Goal: Task Accomplishment & Management: Manage account settings

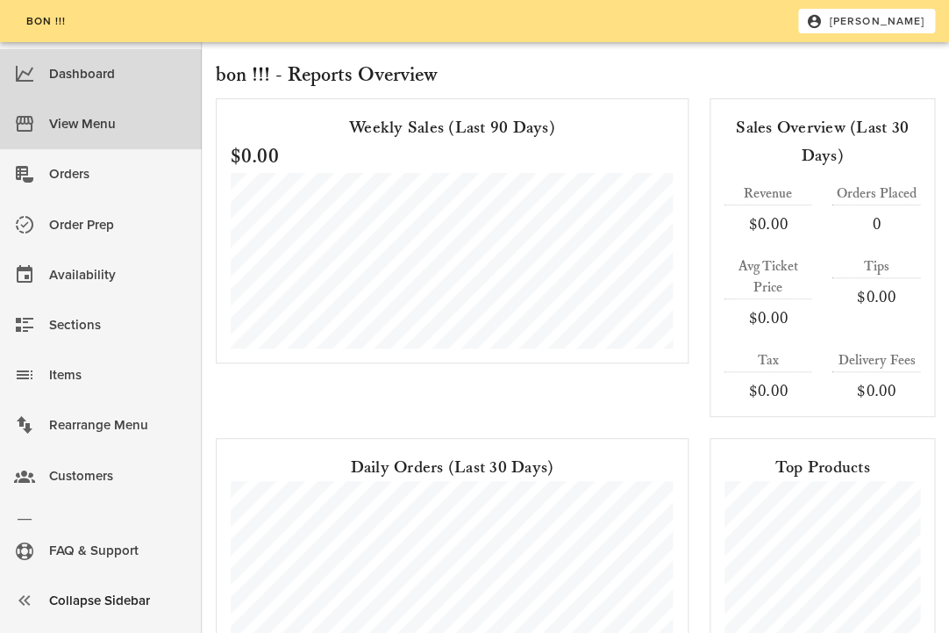
click at [77, 118] on div "View Menu" at bounding box center [118, 124] width 139 height 29
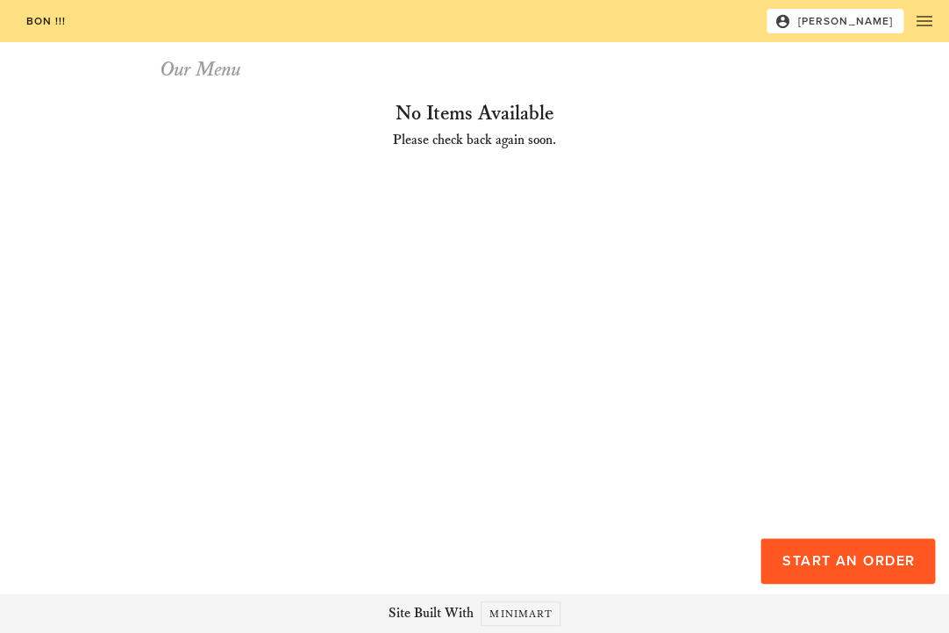
click at [52, 24] on span "bon !!!" at bounding box center [45, 21] width 41 height 12
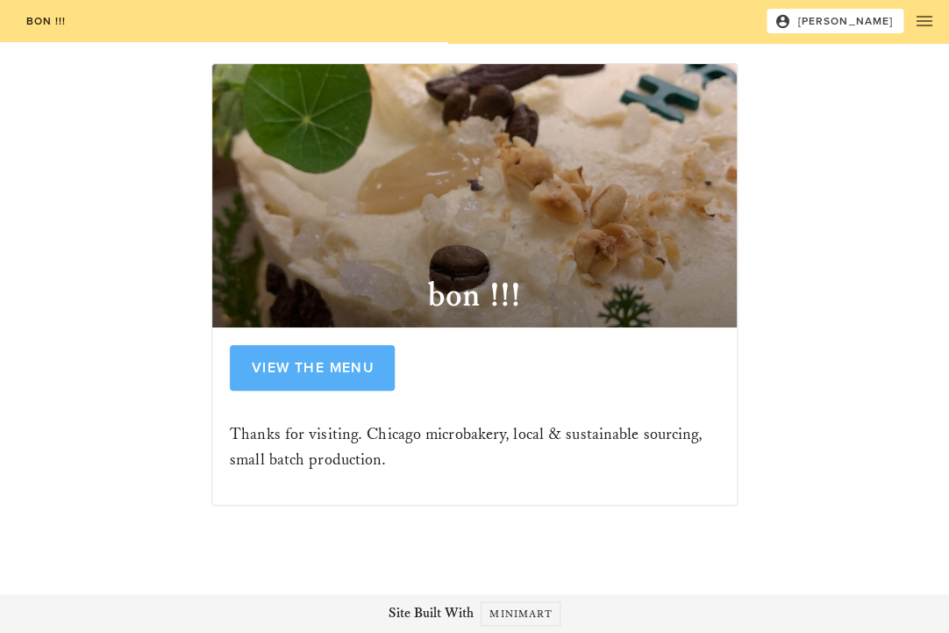
click at [292, 354] on link "View the Menu" at bounding box center [312, 368] width 165 height 46
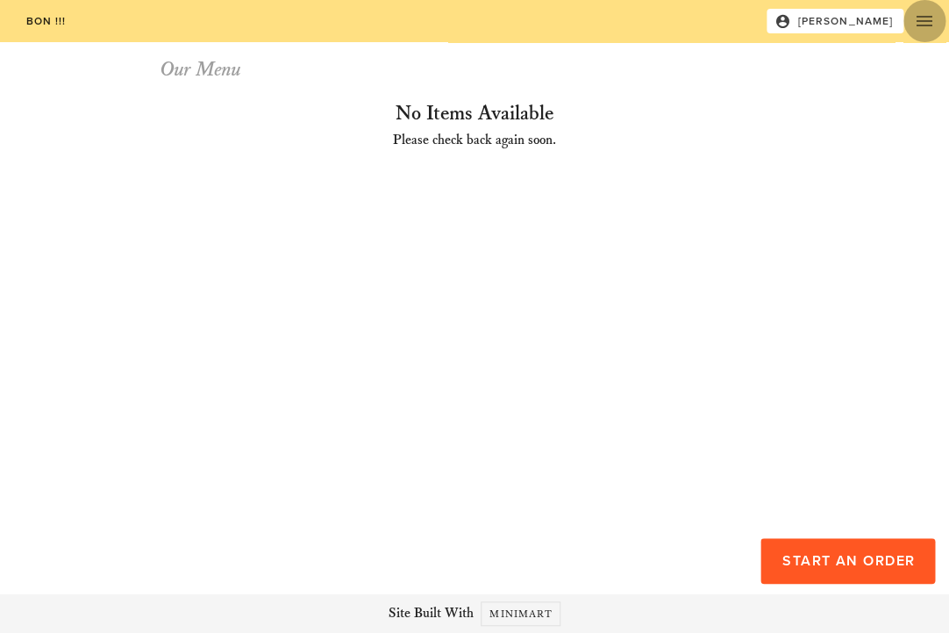
click at [932, 26] on icon "button" at bounding box center [924, 21] width 21 height 21
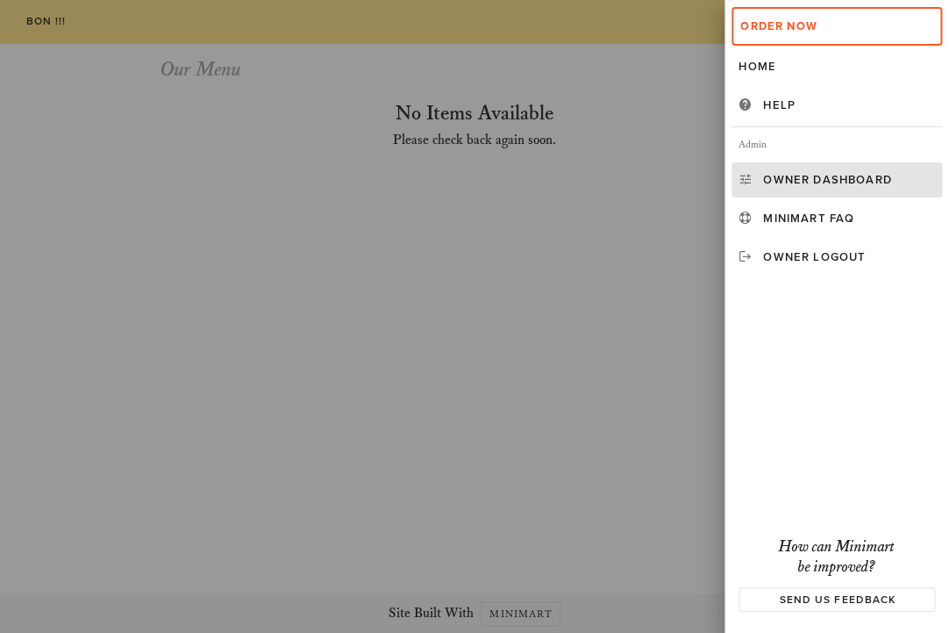
click at [789, 183] on div "Owner Dashboard" at bounding box center [849, 180] width 172 height 14
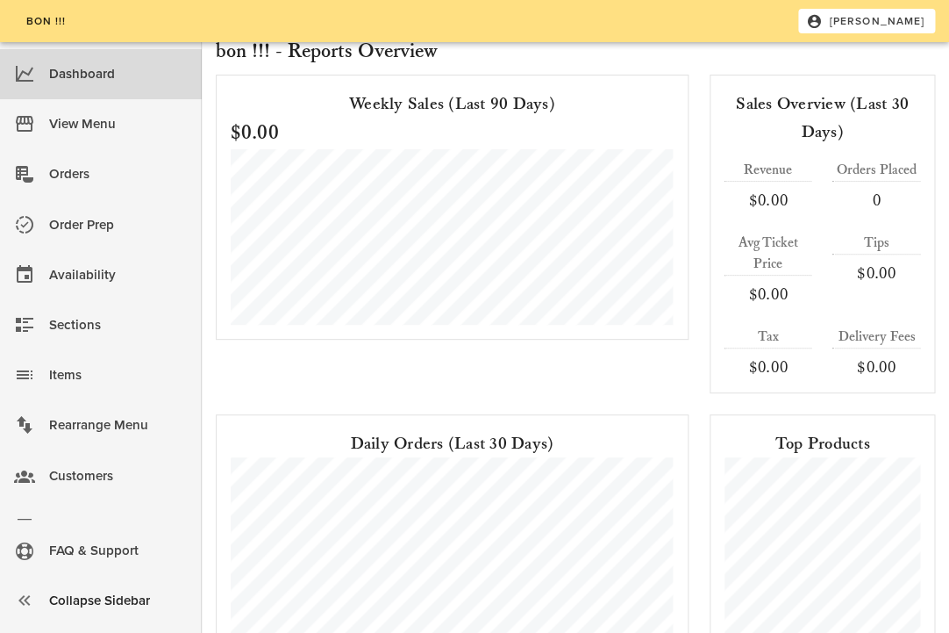
scroll to position [38, 0]
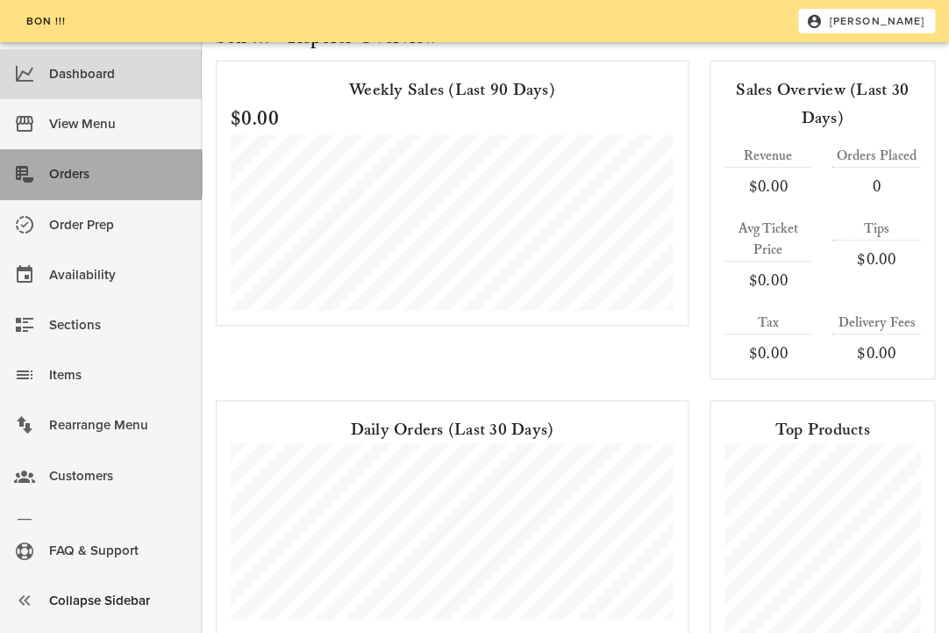
click at [82, 183] on div "Orders" at bounding box center [118, 174] width 139 height 29
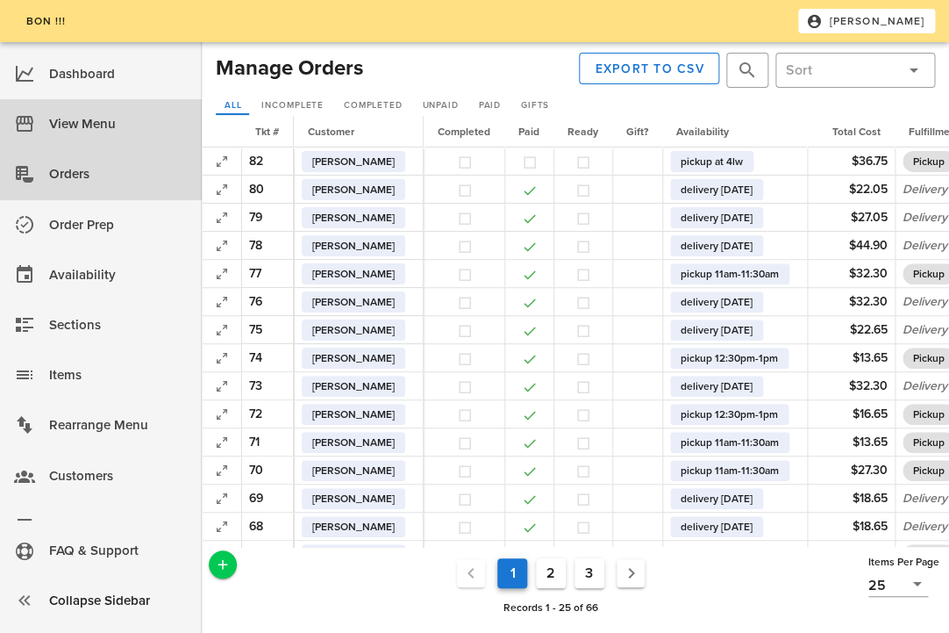
click at [88, 127] on div "View Menu" at bounding box center [118, 124] width 139 height 29
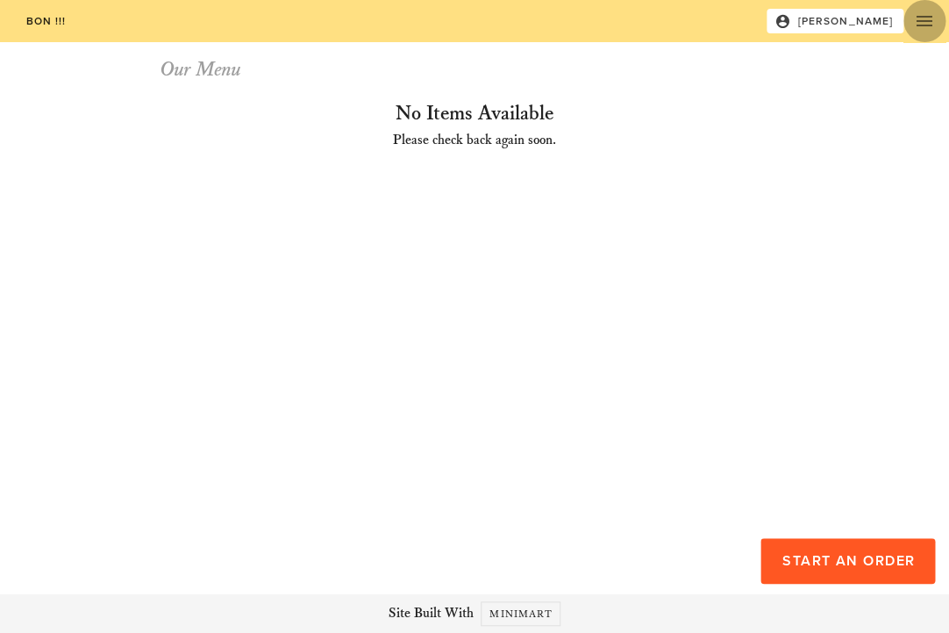
click at [930, 25] on icon "button" at bounding box center [924, 21] width 21 height 21
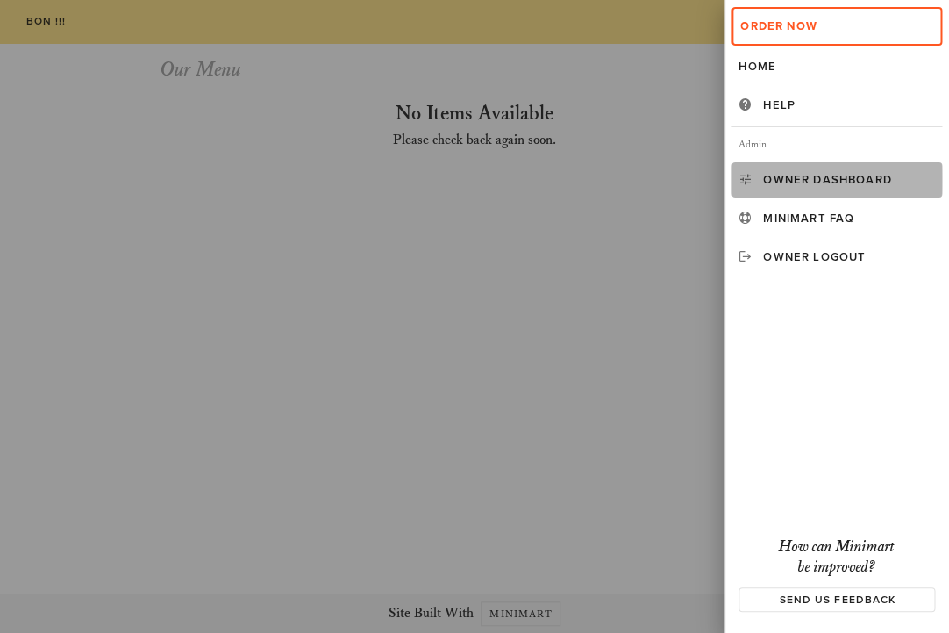
click at [805, 172] on link "Owner Dashboard" at bounding box center [837, 179] width 211 height 35
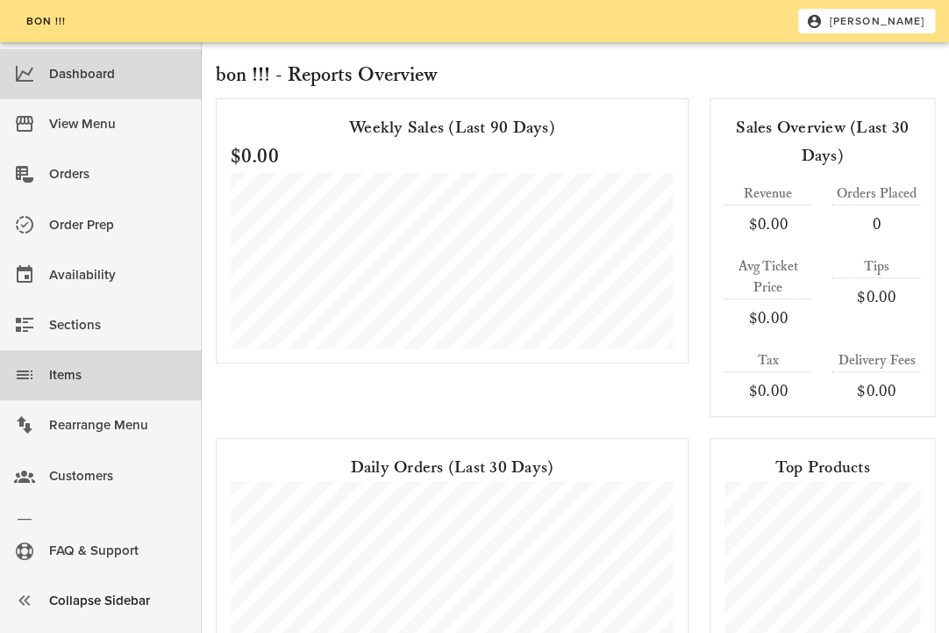
click at [103, 382] on div "Items" at bounding box center [118, 375] width 139 height 29
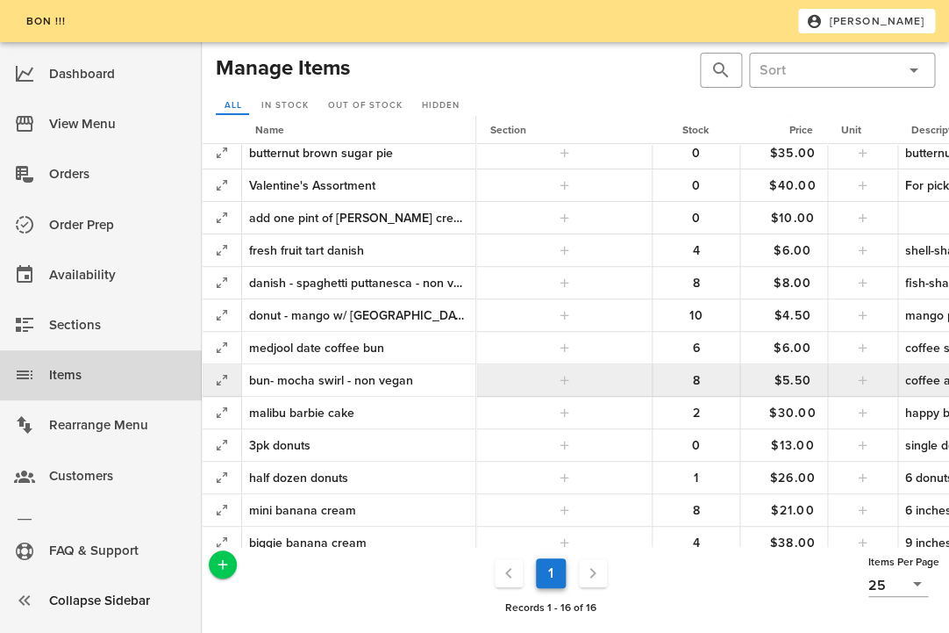
scroll to position [116, 0]
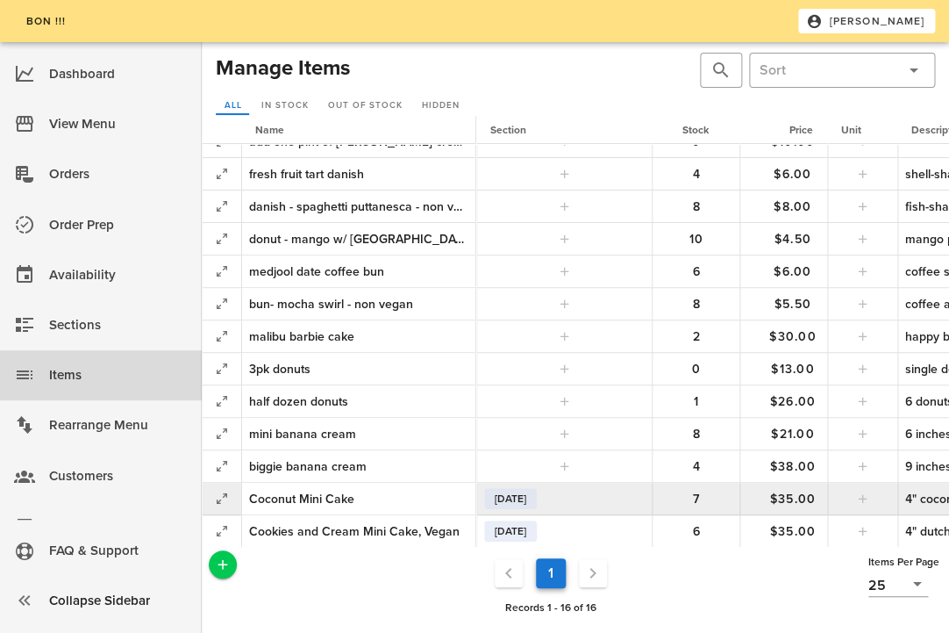
click at [524, 501] on span "July 18th" at bounding box center [511, 498] width 32 height 21
click at [636, 498] on icon at bounding box center [634, 497] width 21 height 21
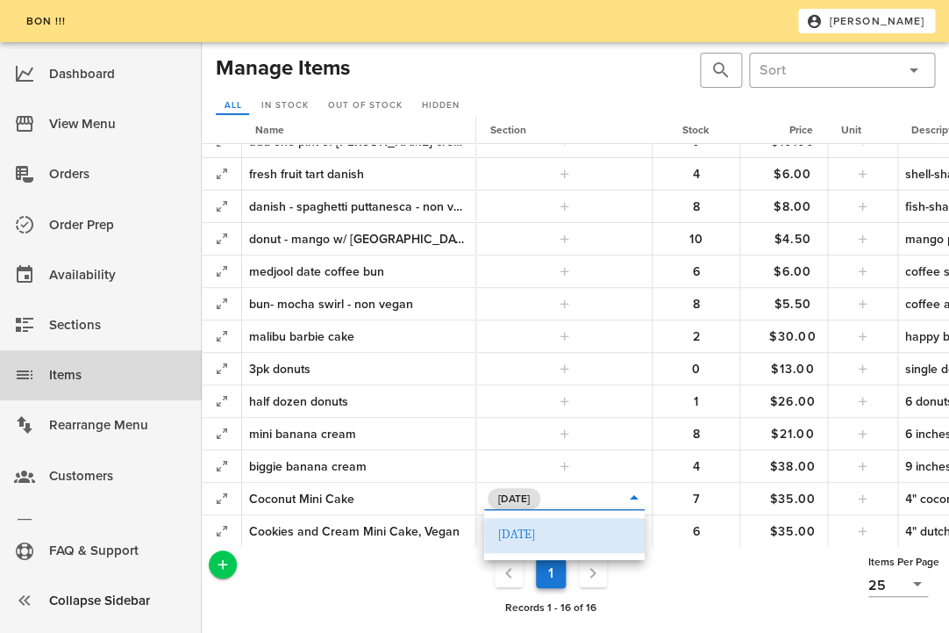
click at [521, 534] on div "July 18th" at bounding box center [564, 535] width 133 height 14
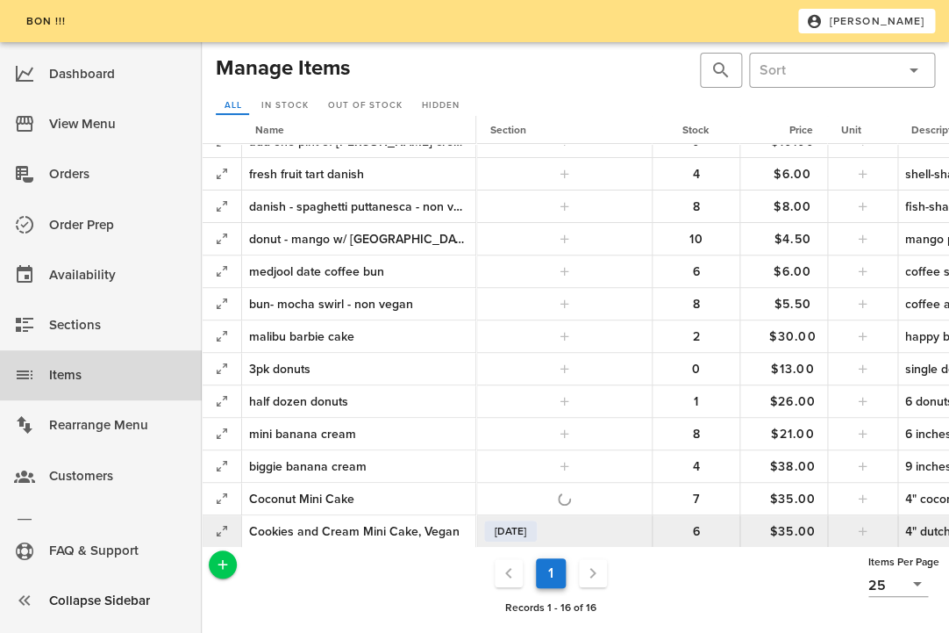
click at [510, 531] on span "July 18th" at bounding box center [511, 530] width 32 height 21
click at [634, 528] on icon at bounding box center [634, 530] width 21 height 21
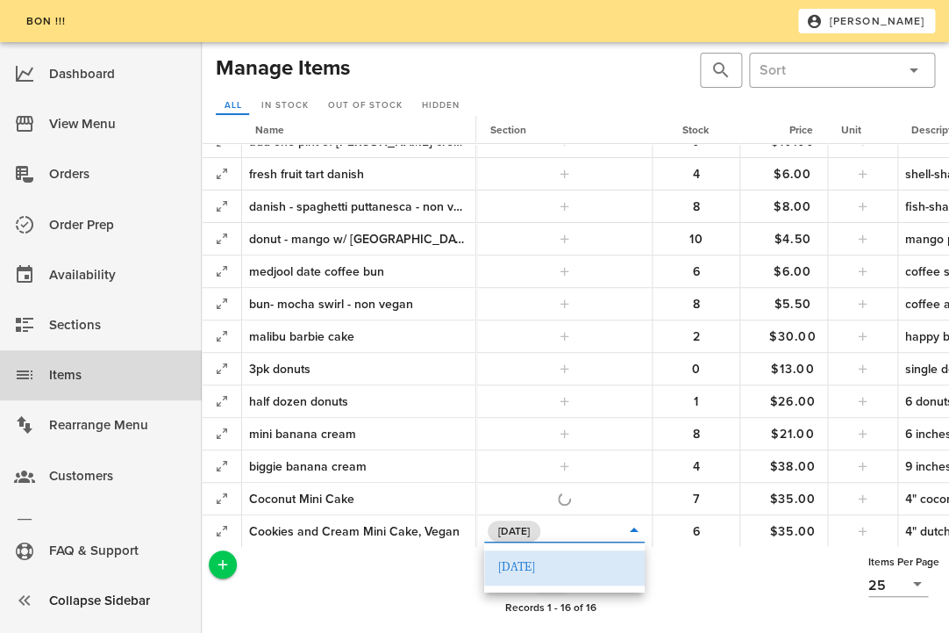
click at [548, 563] on div "July 18th" at bounding box center [564, 568] width 133 height 14
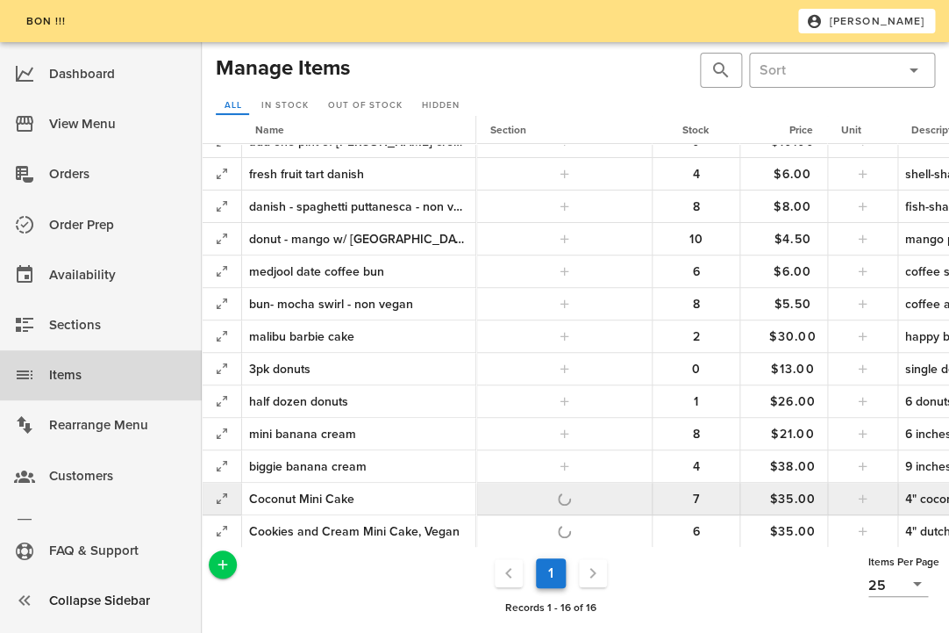
scroll to position [0, 0]
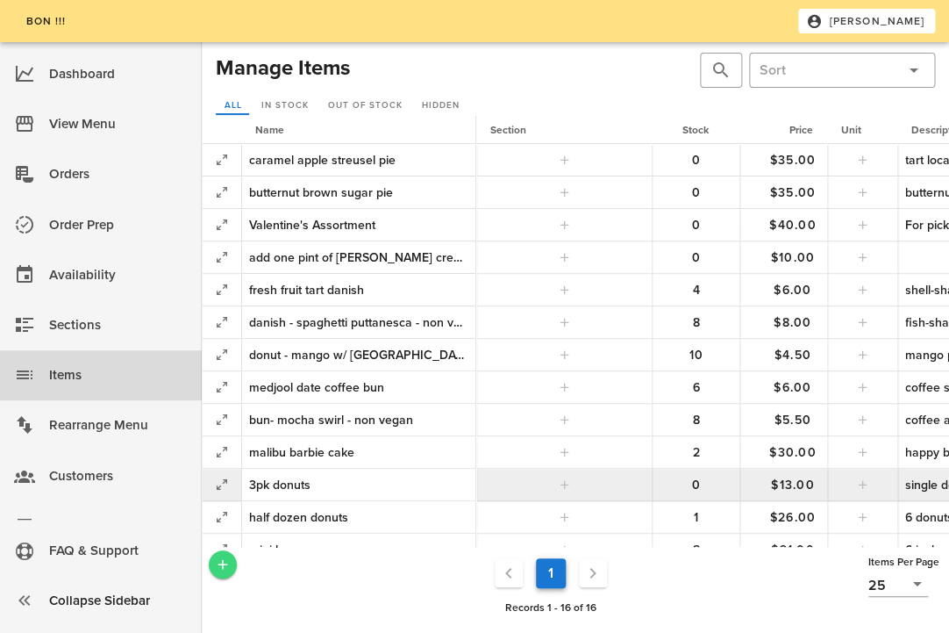
click at [223, 563] on icon "Add a New Record" at bounding box center [223, 564] width 16 height 16
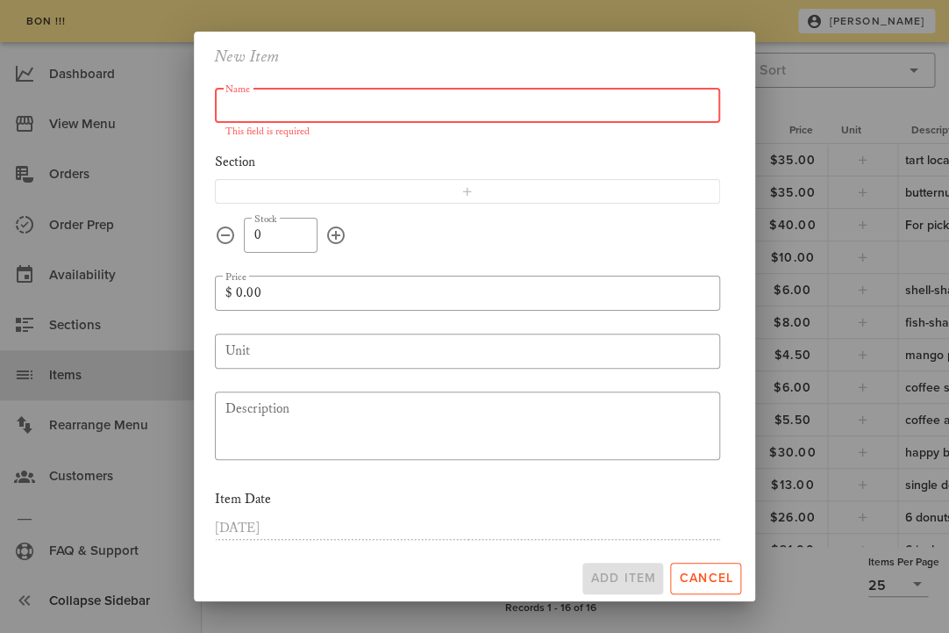
click at [435, 104] on input "Name" at bounding box center [468, 105] width 484 height 28
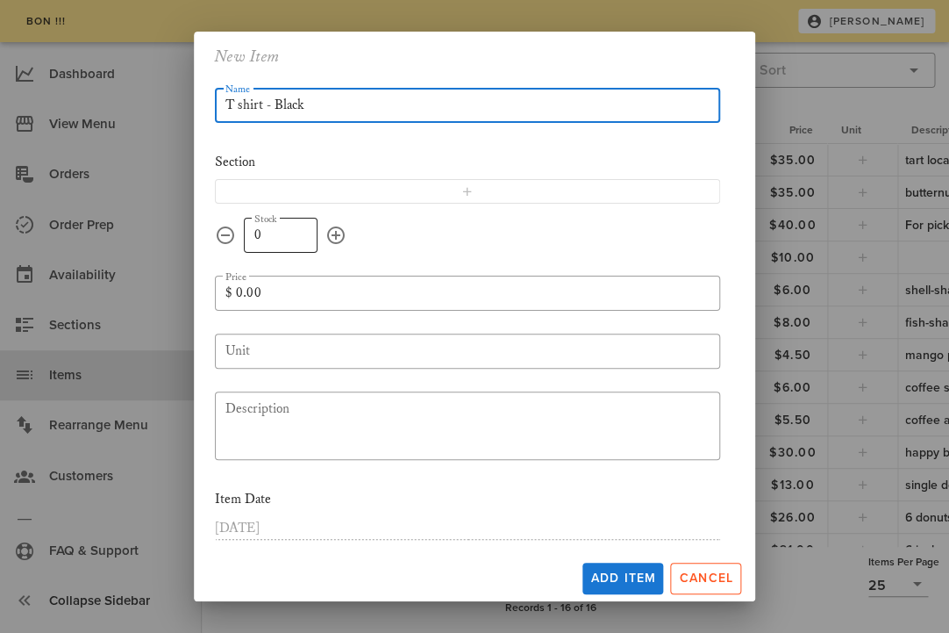
type input "T shirt - Black"
click at [294, 237] on input "0" at bounding box center [280, 235] width 53 height 28
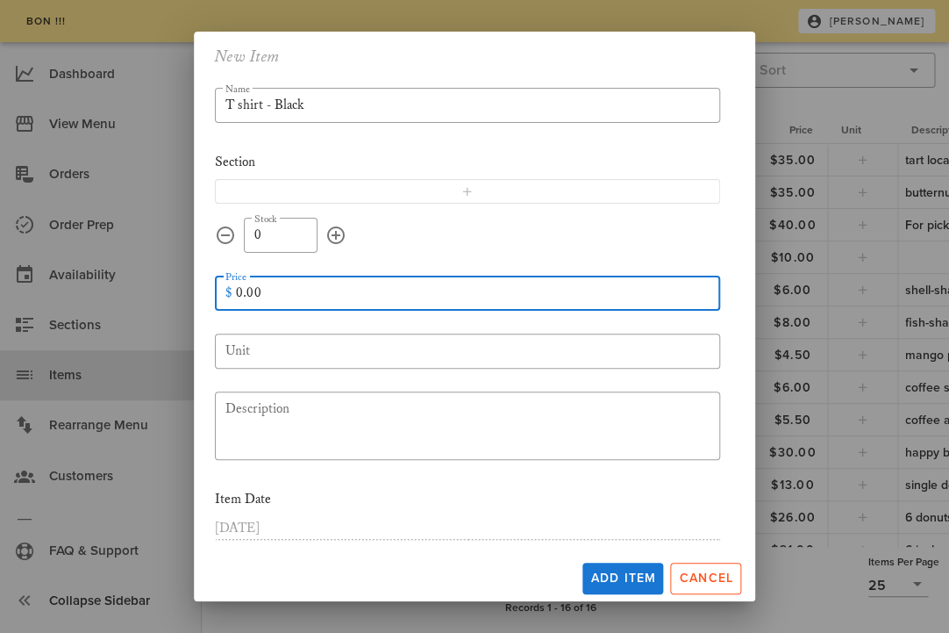
click at [267, 300] on input "0.00" at bounding box center [473, 293] width 474 height 28
click at [238, 294] on input "0.00" at bounding box center [473, 293] width 474 height 28
type input "40.00"
click at [276, 346] on input "Unit" at bounding box center [468, 351] width 484 height 28
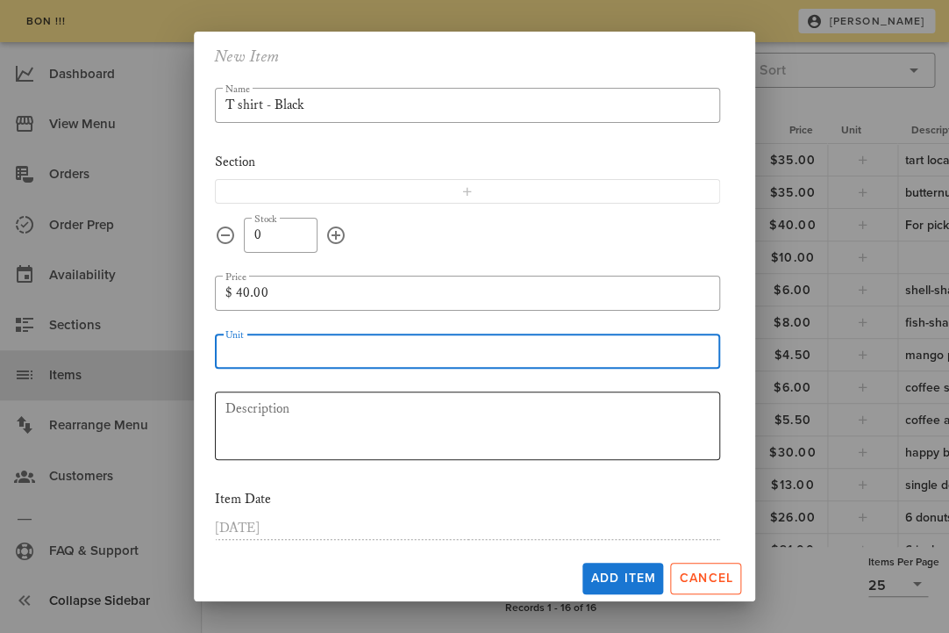
click at [280, 417] on textarea "Description" at bounding box center [473, 428] width 495 height 63
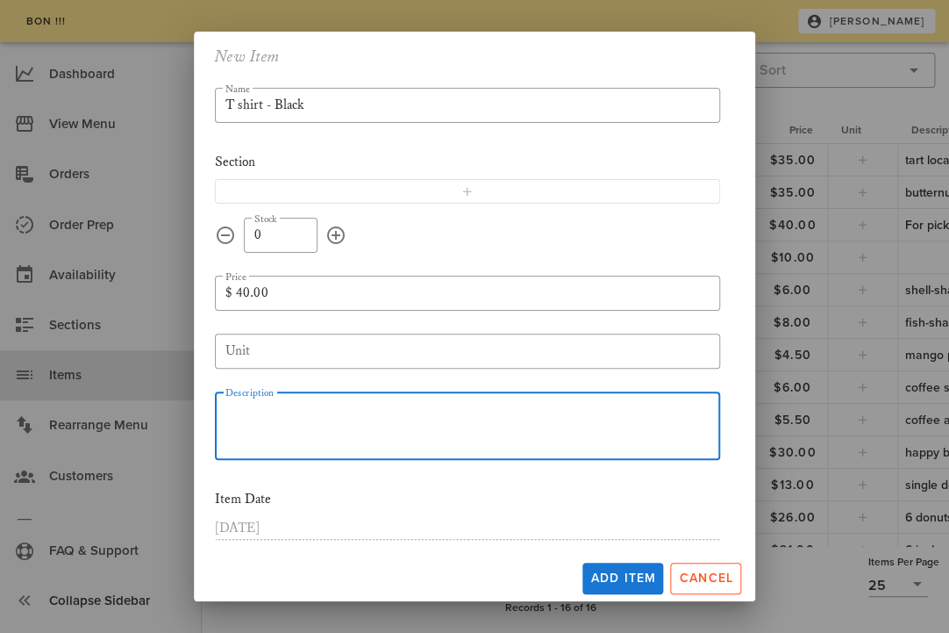
click at [277, 417] on textarea "Description" at bounding box center [473, 428] width 495 height 63
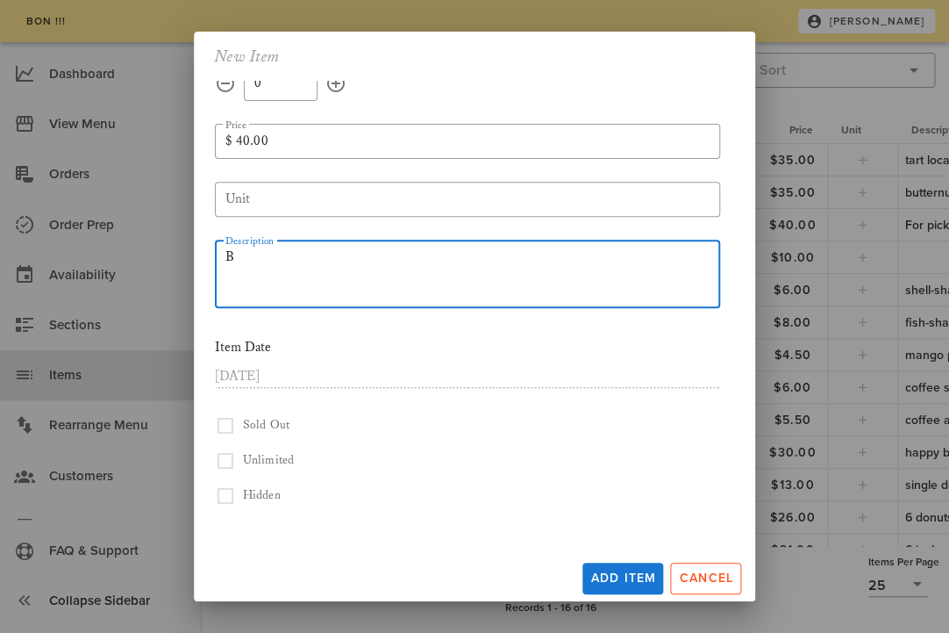
scroll to position [118, 0]
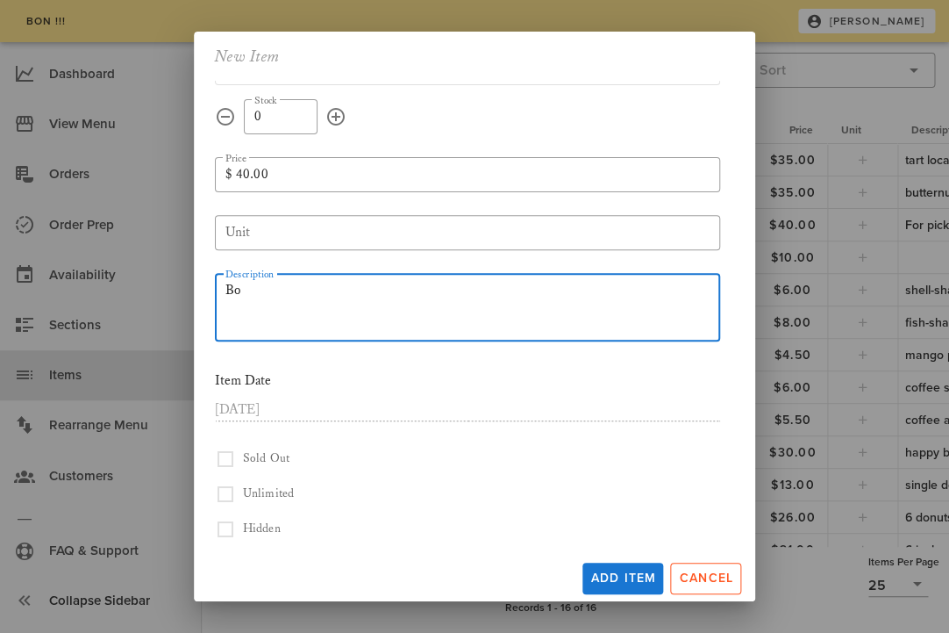
type textarea "B"
click at [225, 469] on button "button" at bounding box center [225, 458] width 21 height 21
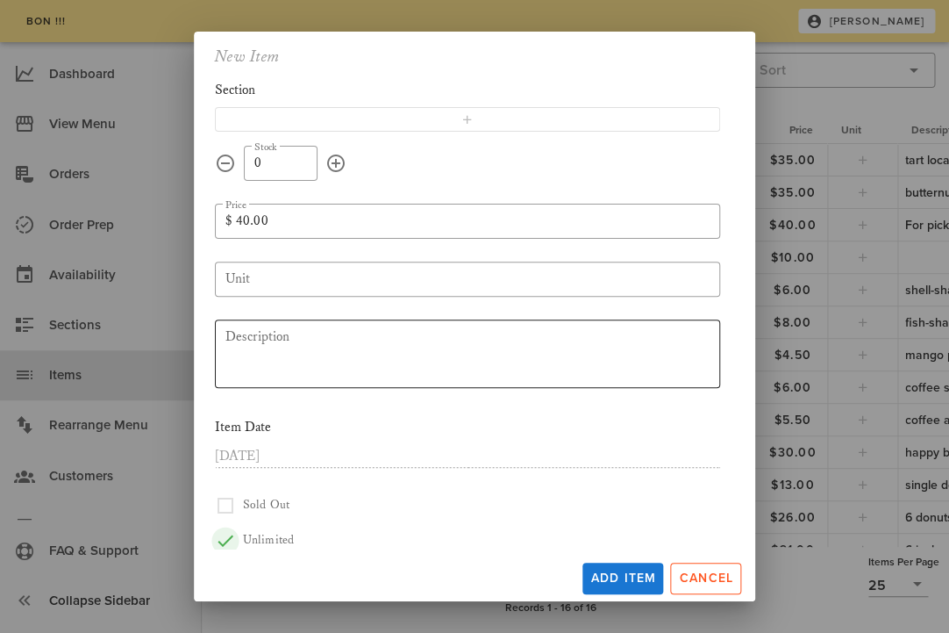
scroll to position [0, 0]
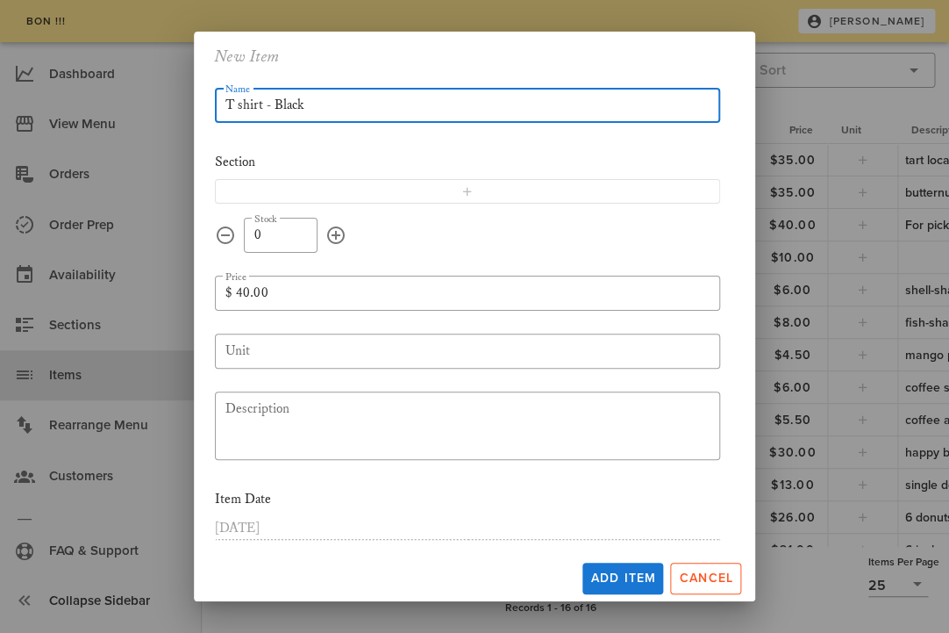
click at [361, 94] on input "T shirt - Black" at bounding box center [468, 105] width 484 height 28
click at [352, 103] on input "T shirt - Black" at bounding box center [468, 105] width 484 height 28
drag, startPoint x: 276, startPoint y: 106, endPoint x: 202, endPoint y: 111, distance: 73.8
click at [226, 111] on input "T shirt - Black" at bounding box center [468, 105] width 484 height 28
click at [310, 104] on input "Black" at bounding box center [468, 105] width 484 height 28
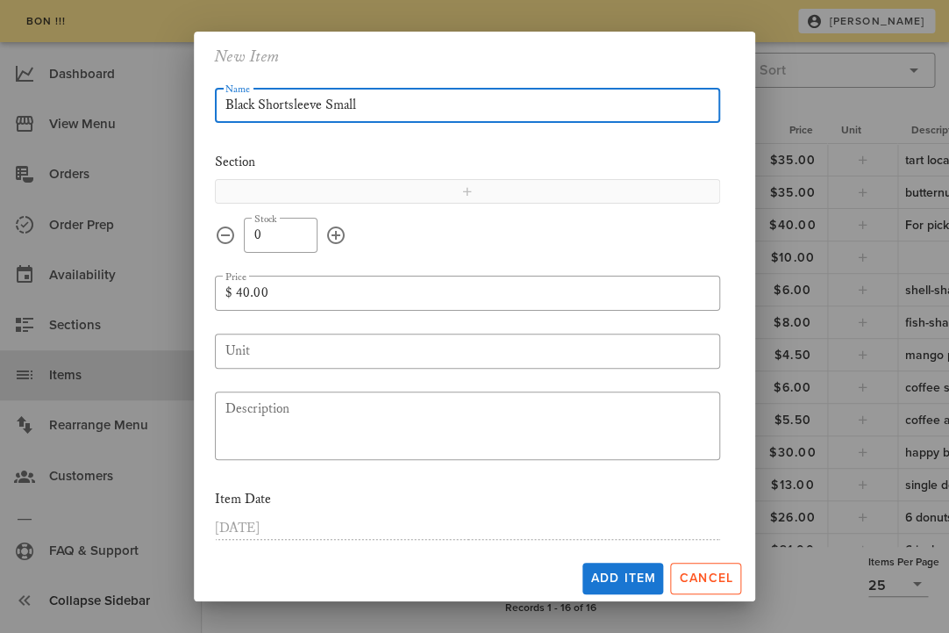
type input "Black Shortsleeve Small"
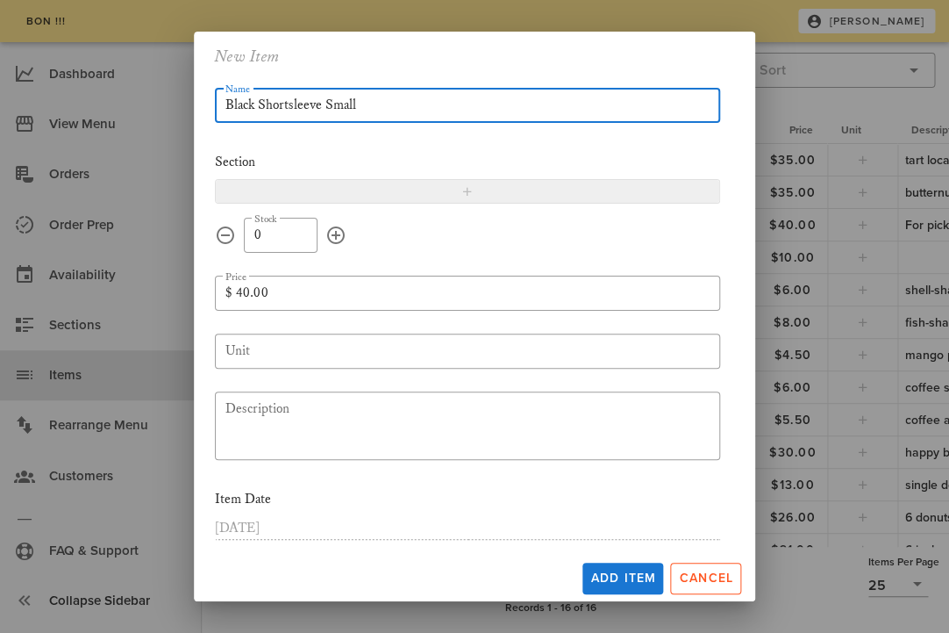
click at [497, 190] on span "button" at bounding box center [467, 191] width 482 height 14
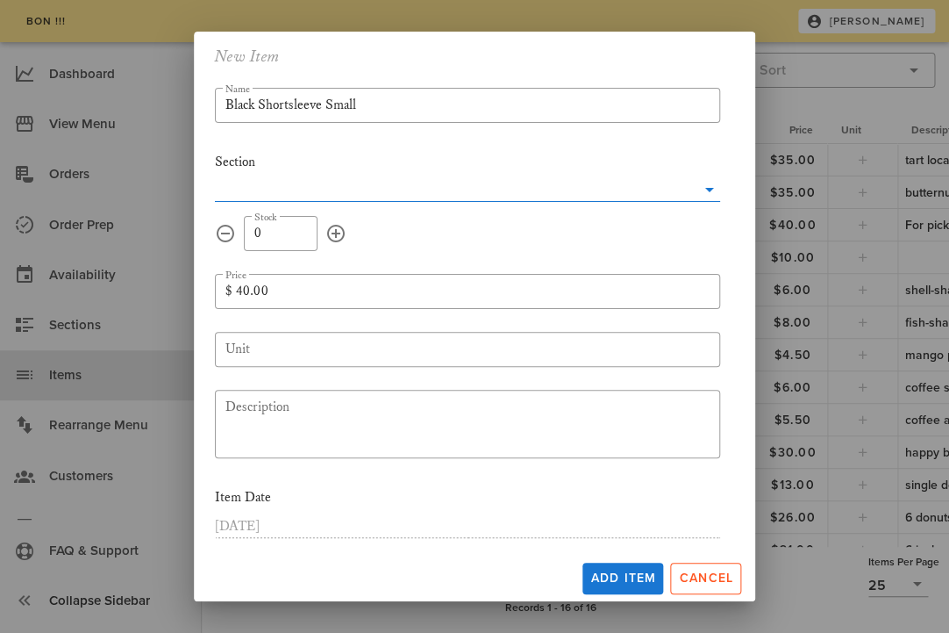
click at [561, 186] on input "text" at bounding box center [455, 190] width 481 height 23
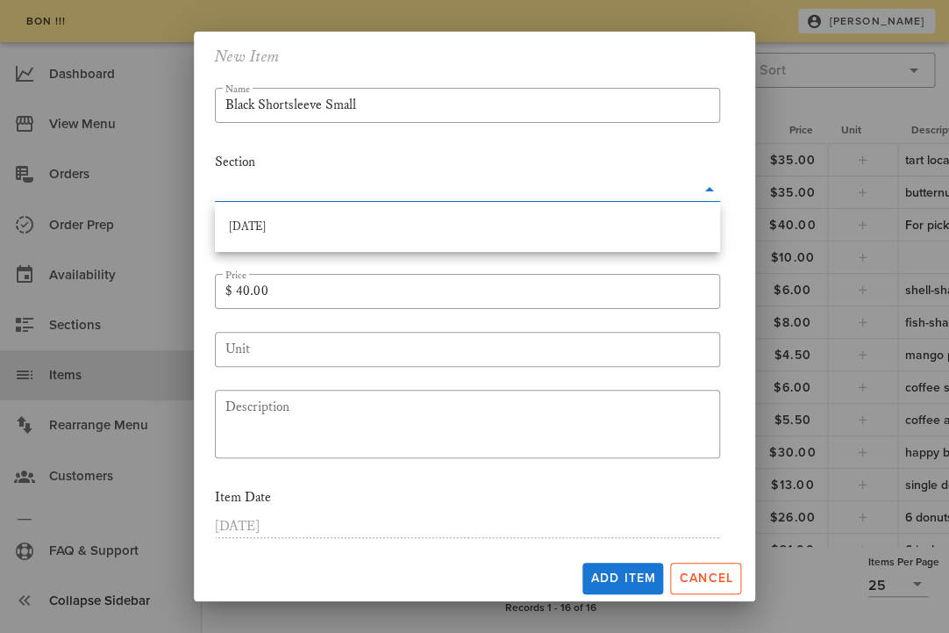
click at [505, 184] on input "text" at bounding box center [455, 190] width 481 height 23
click at [597, 575] on span "Add Item" at bounding box center [623, 577] width 67 height 15
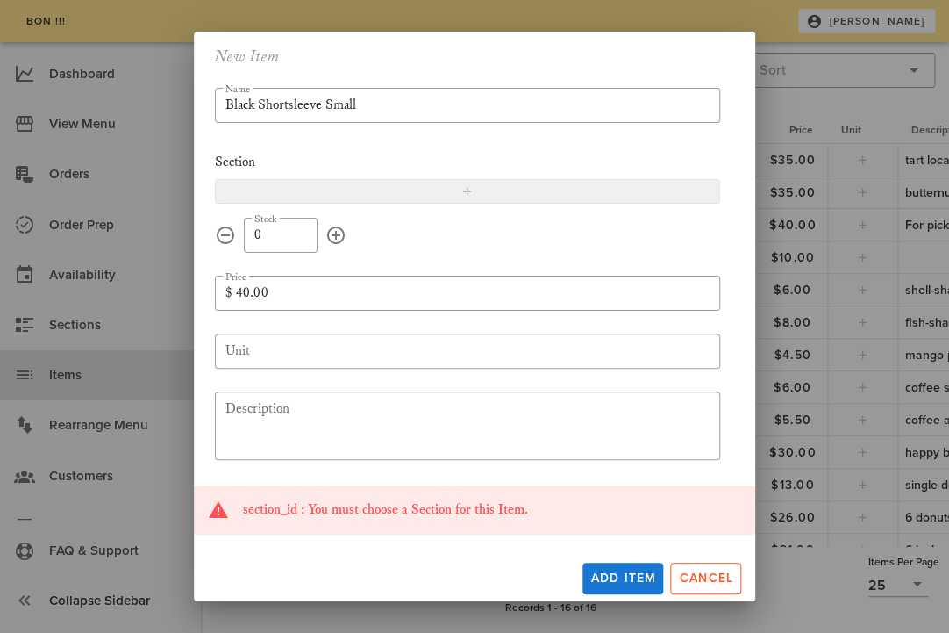
click at [358, 197] on span "button" at bounding box center [467, 191] width 482 height 14
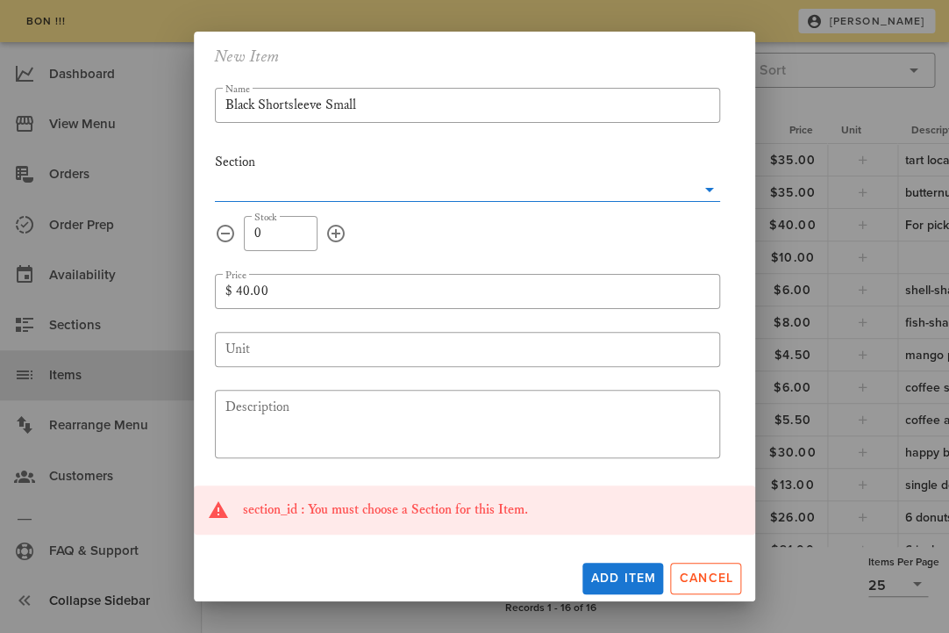
click at [348, 183] on input "text" at bounding box center [455, 190] width 481 height 23
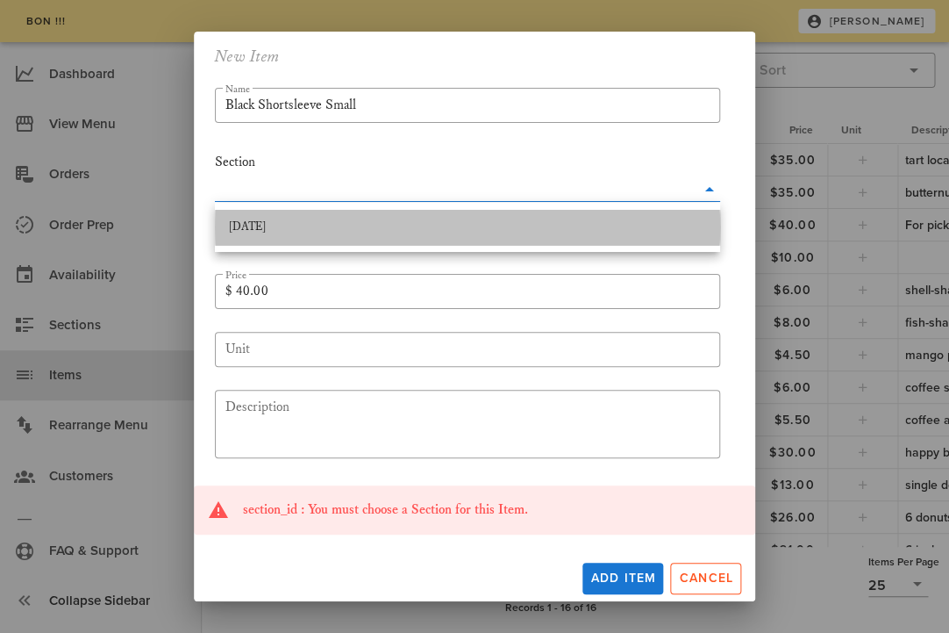
click at [340, 232] on div "July 18th" at bounding box center [467, 227] width 477 height 14
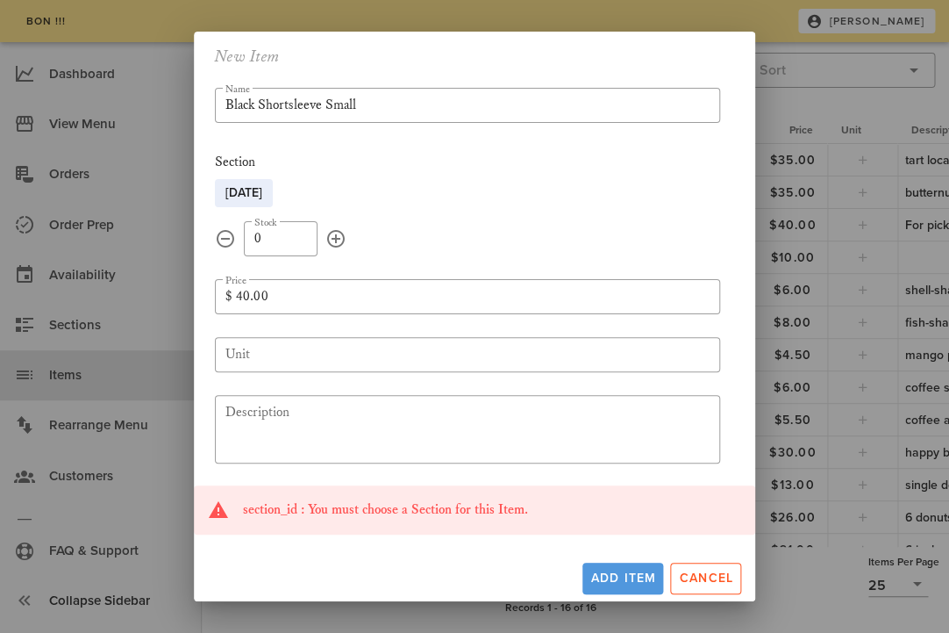
click at [605, 577] on span "Add Item" at bounding box center [623, 577] width 67 height 15
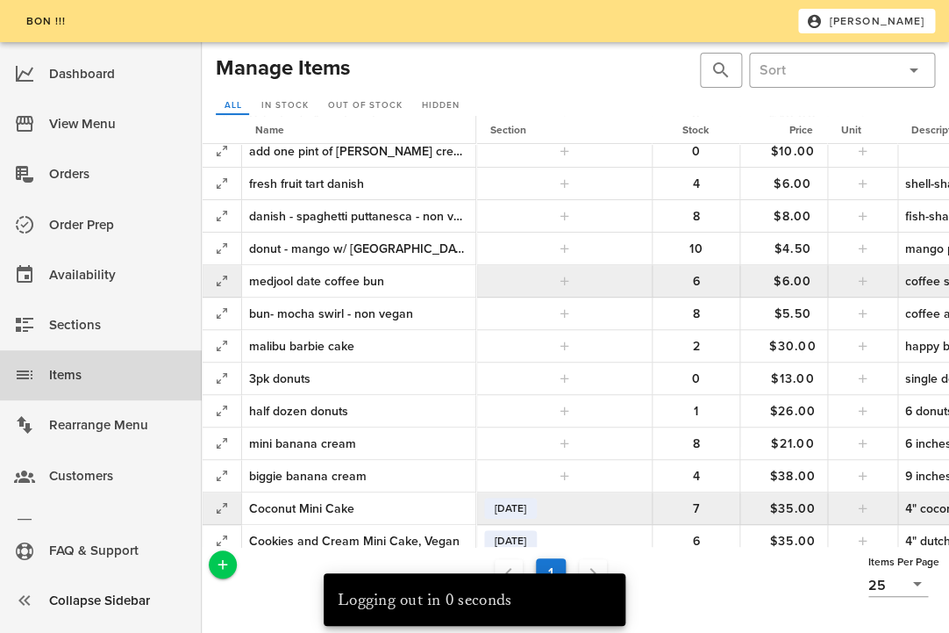
scroll to position [148, 0]
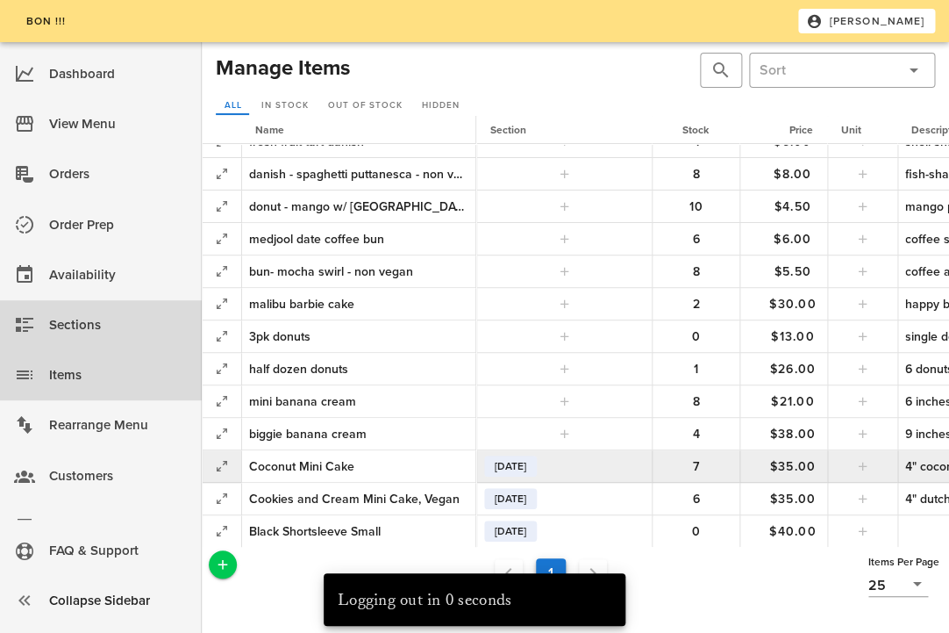
click at [97, 329] on div "Sections" at bounding box center [118, 325] width 139 height 29
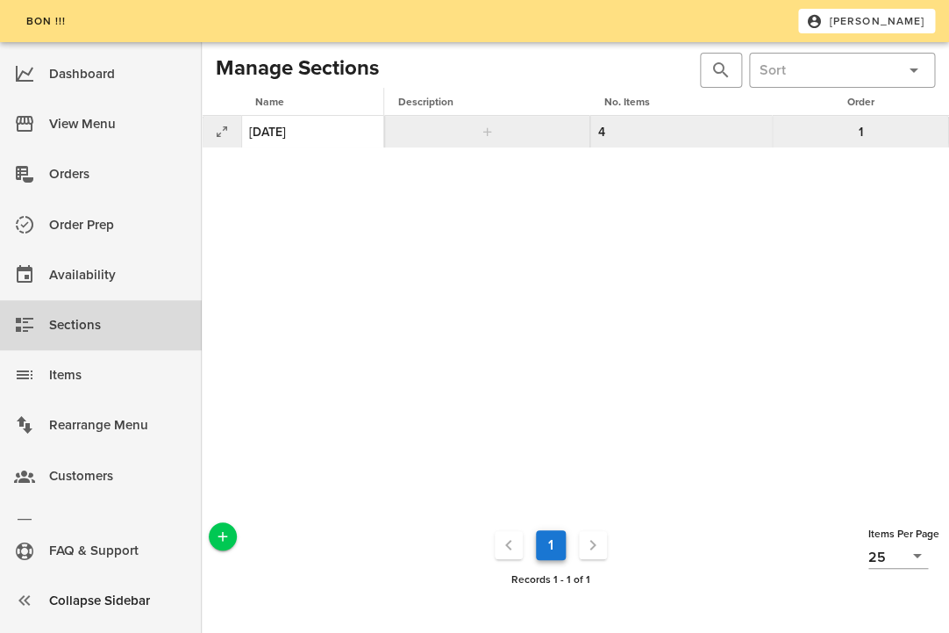
click at [283, 134] on div "July 18th" at bounding box center [312, 132] width 127 height 18
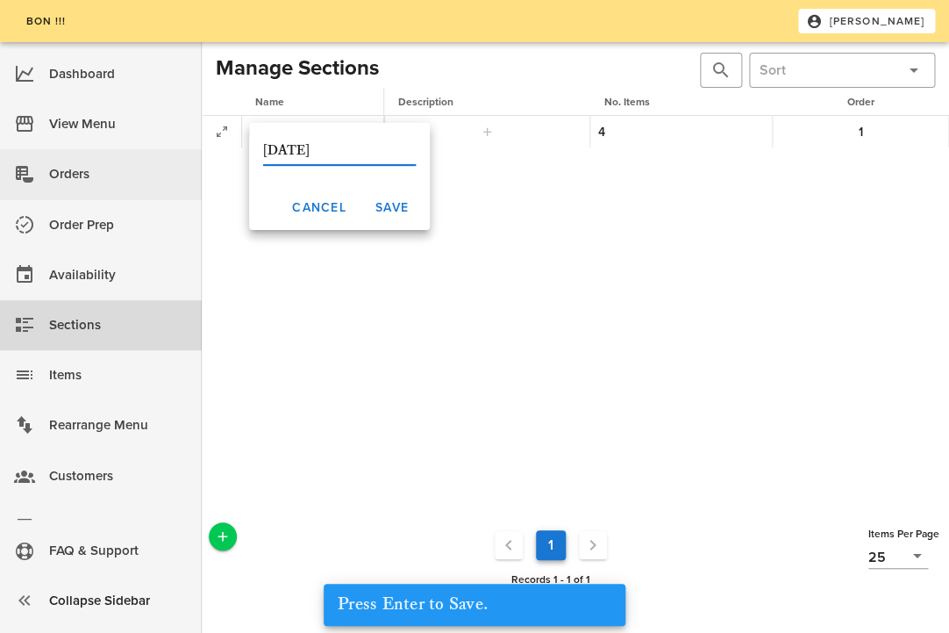
drag, startPoint x: 333, startPoint y: 156, endPoint x: 169, endPoint y: 154, distance: 163.2
click at [263, 154] on input "July 18th" at bounding box center [339, 151] width 153 height 28
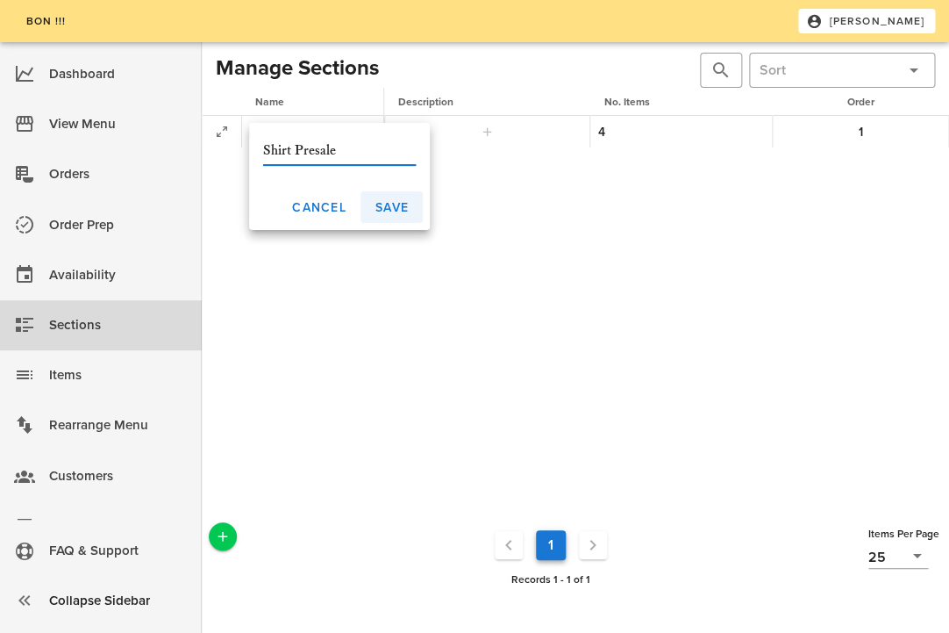
type input "Shirt Presale"
click at [404, 210] on span "Save" at bounding box center [392, 207] width 34 height 15
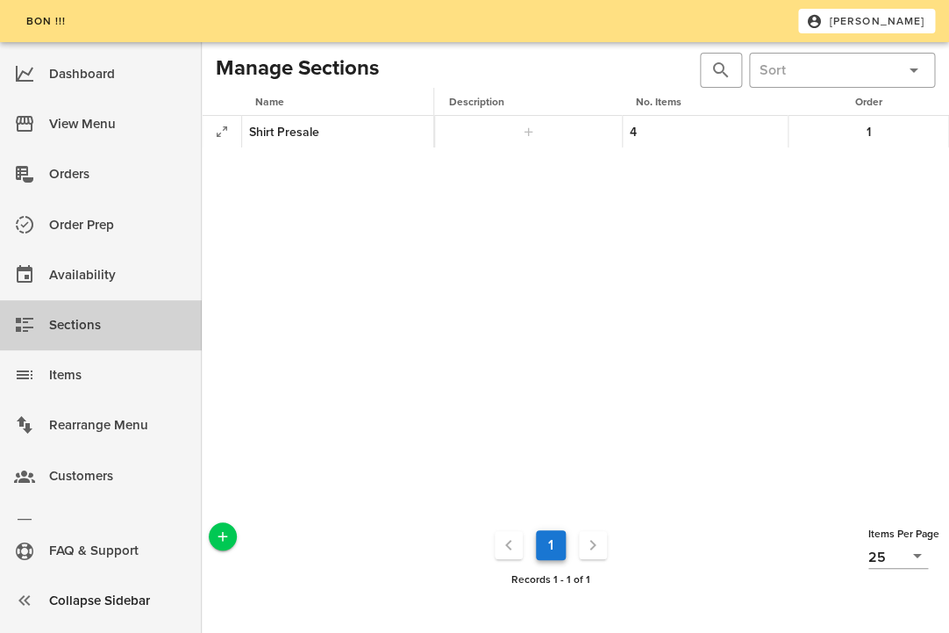
click at [118, 330] on div "Sections" at bounding box center [118, 325] width 139 height 29
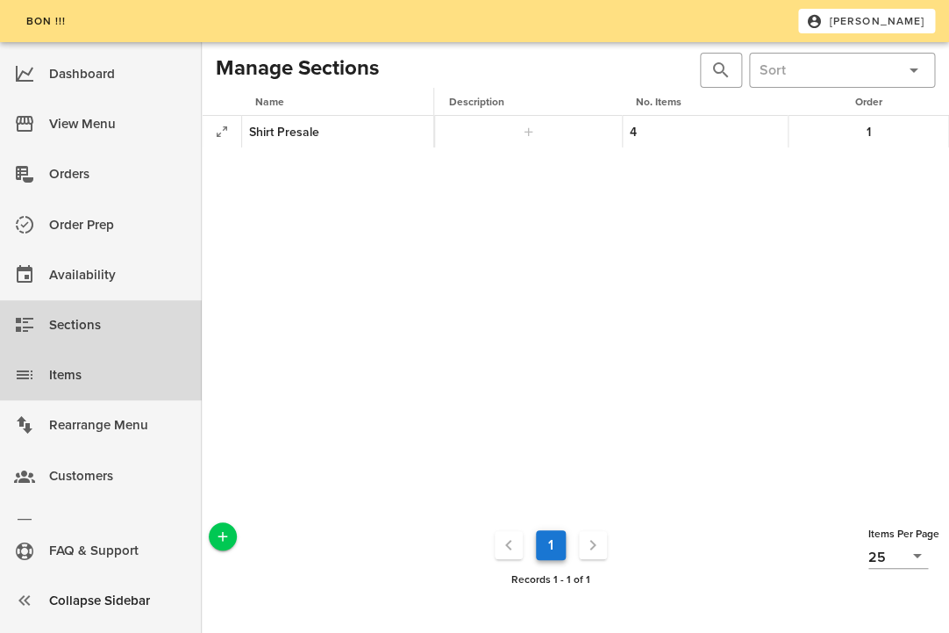
click at [93, 381] on div "Items" at bounding box center [118, 375] width 139 height 29
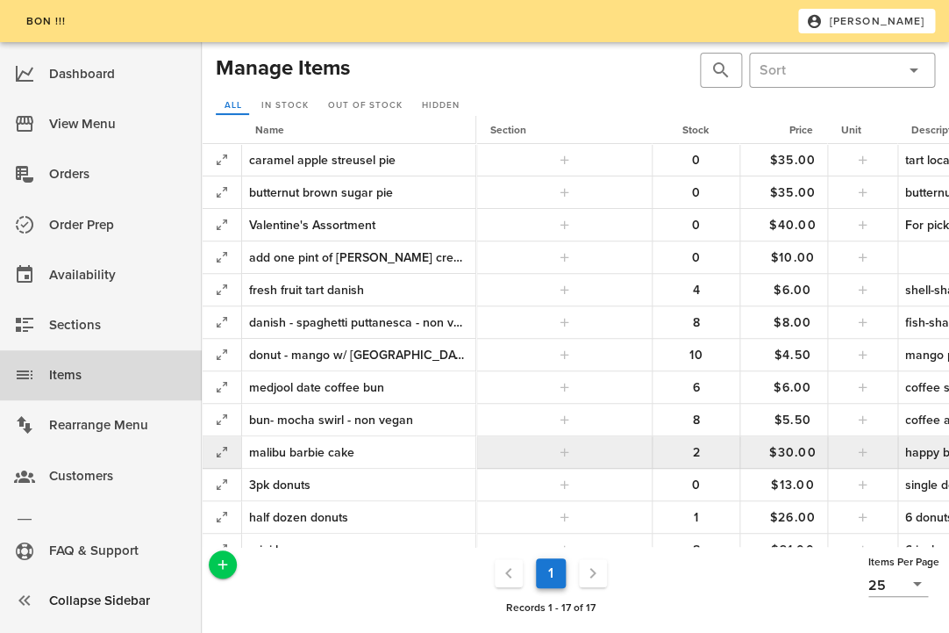
scroll to position [148, 0]
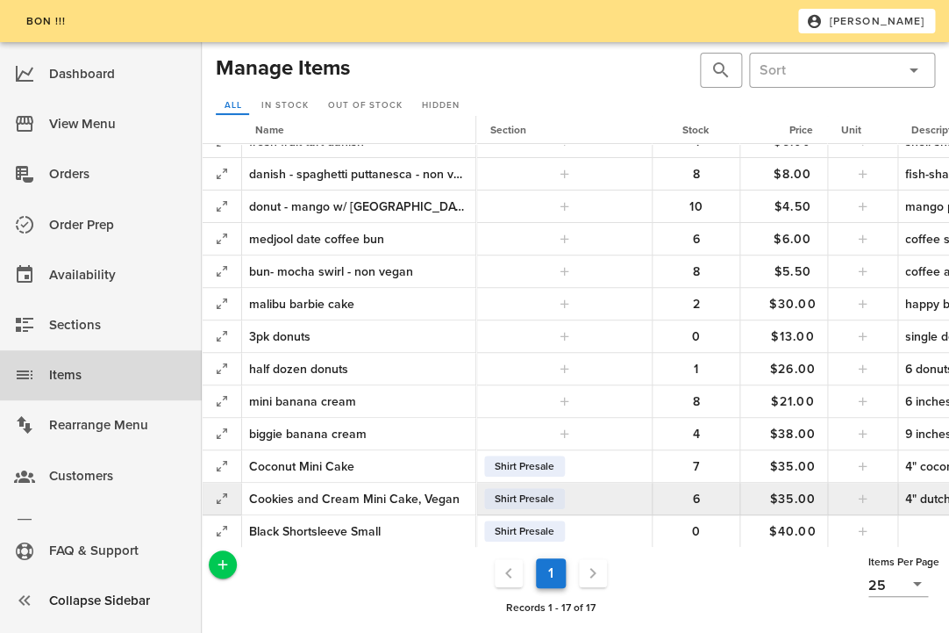
click at [514, 495] on span "Shirt Presale" at bounding box center [525, 498] width 60 height 21
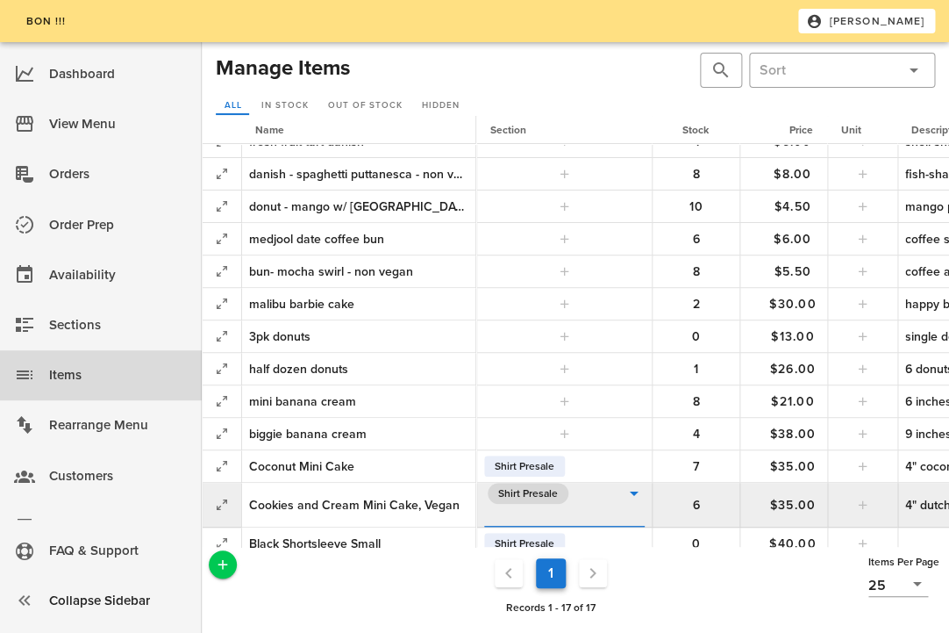
click at [532, 488] on span "Shirt Presale" at bounding box center [528, 493] width 60 height 21
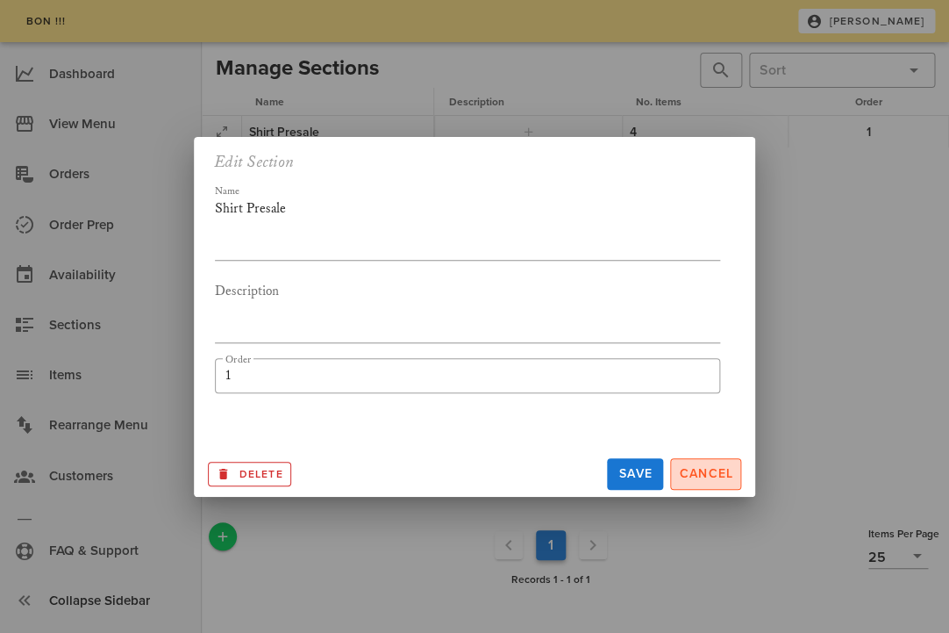
click at [694, 466] on button "Cancel" at bounding box center [705, 474] width 71 height 32
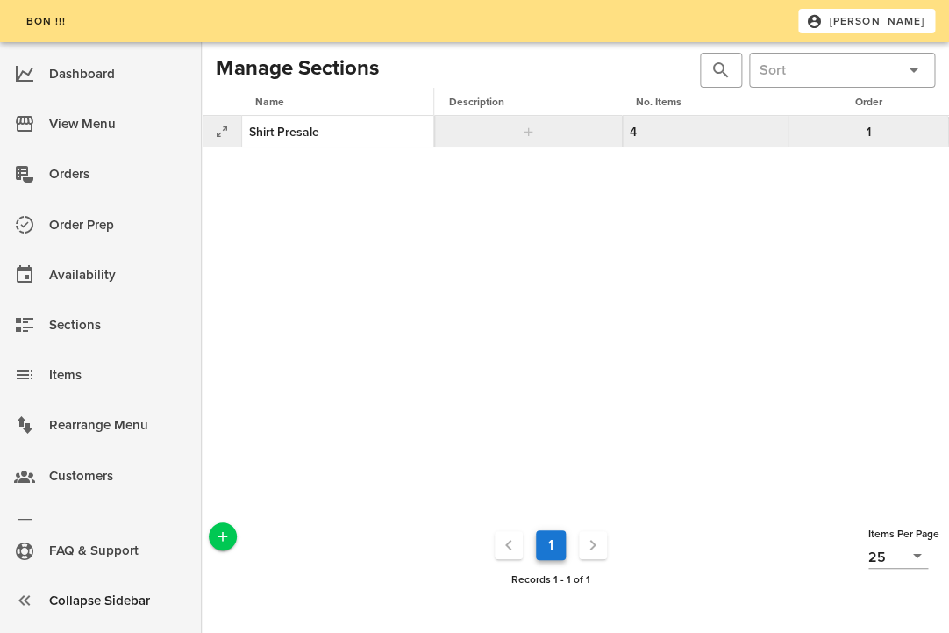
click at [656, 131] on td "4" at bounding box center [705, 132] width 166 height 32
click at [634, 133] on td "4" at bounding box center [705, 132] width 166 height 32
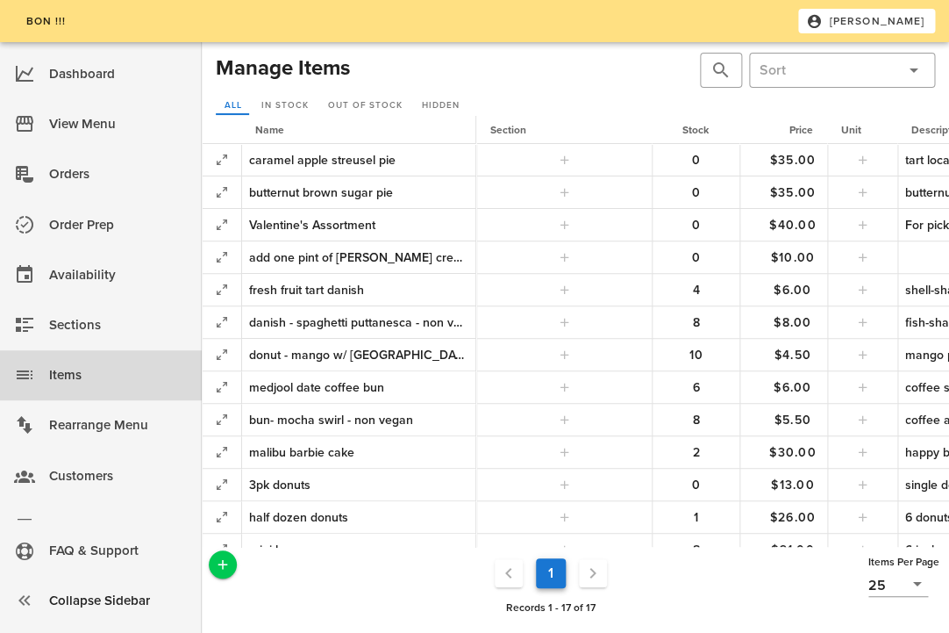
scroll to position [148, 0]
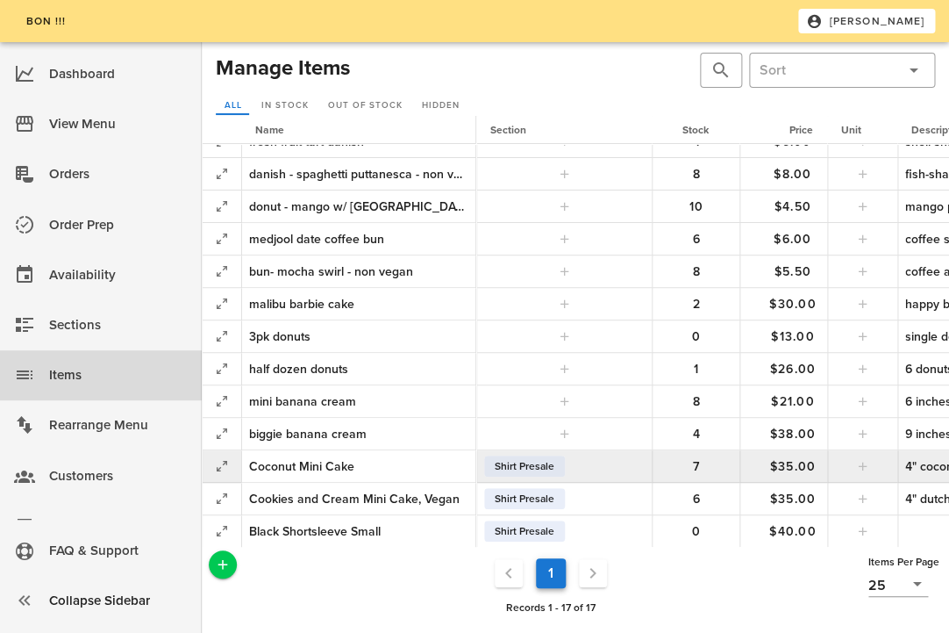
click at [530, 470] on span "Shirt Presale" at bounding box center [525, 465] width 60 height 21
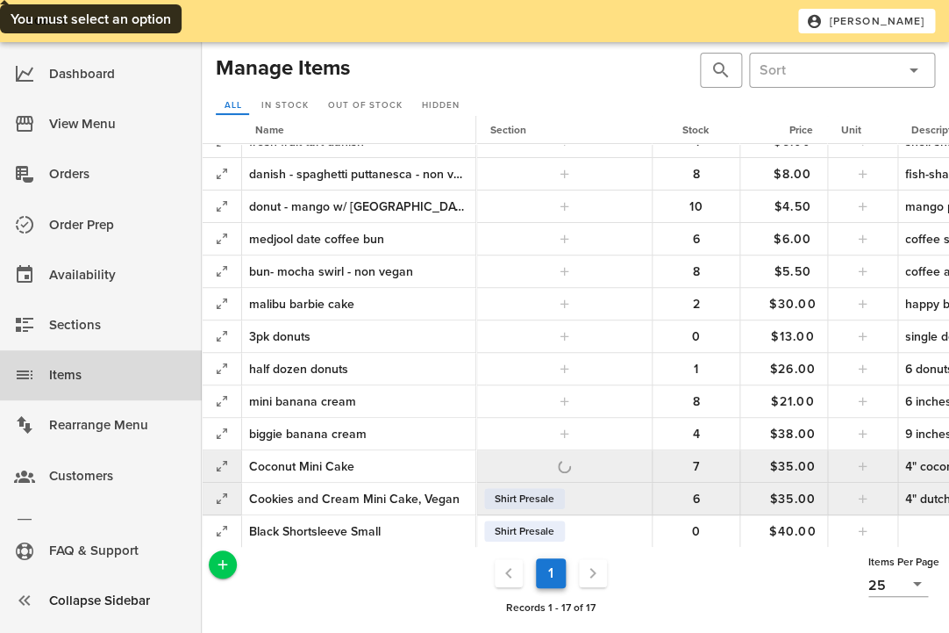
click at [547, 498] on span "Shirt Presale" at bounding box center [525, 498] width 60 height 21
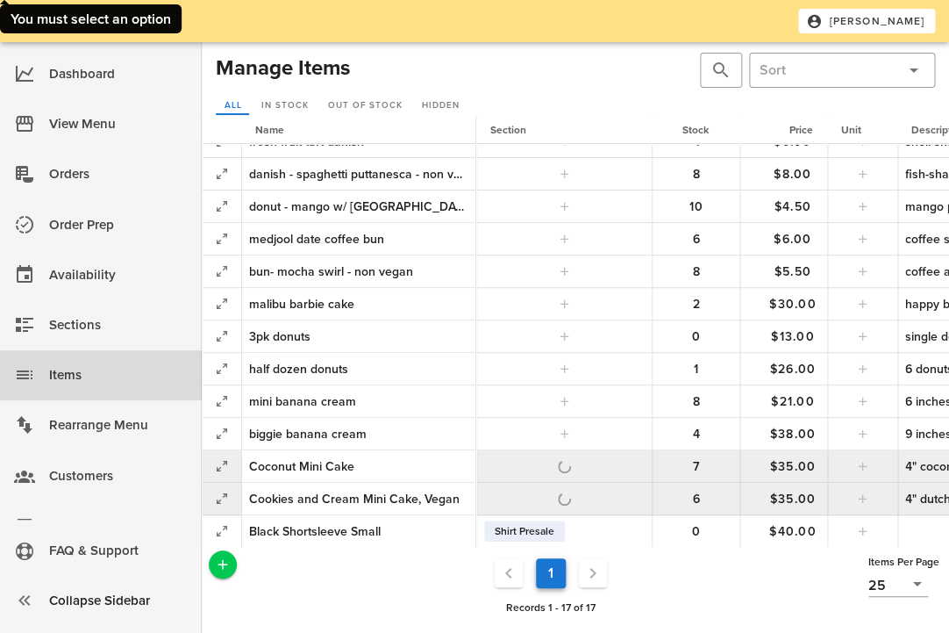
click at [670, 587] on ul "1" at bounding box center [550, 573] width 621 height 39
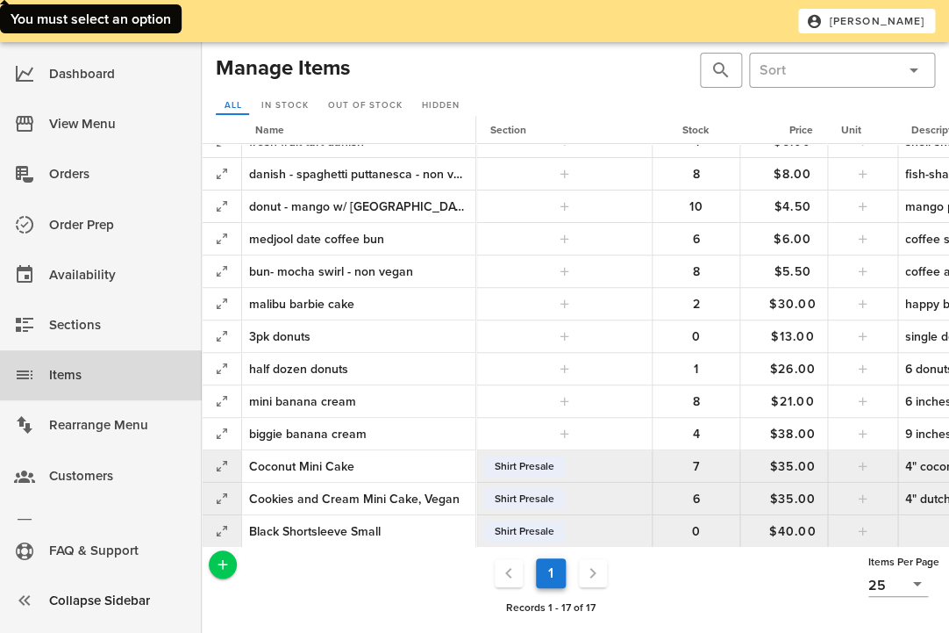
click at [392, 527] on div "Black Shortsleeve Small" at bounding box center [358, 531] width 219 height 18
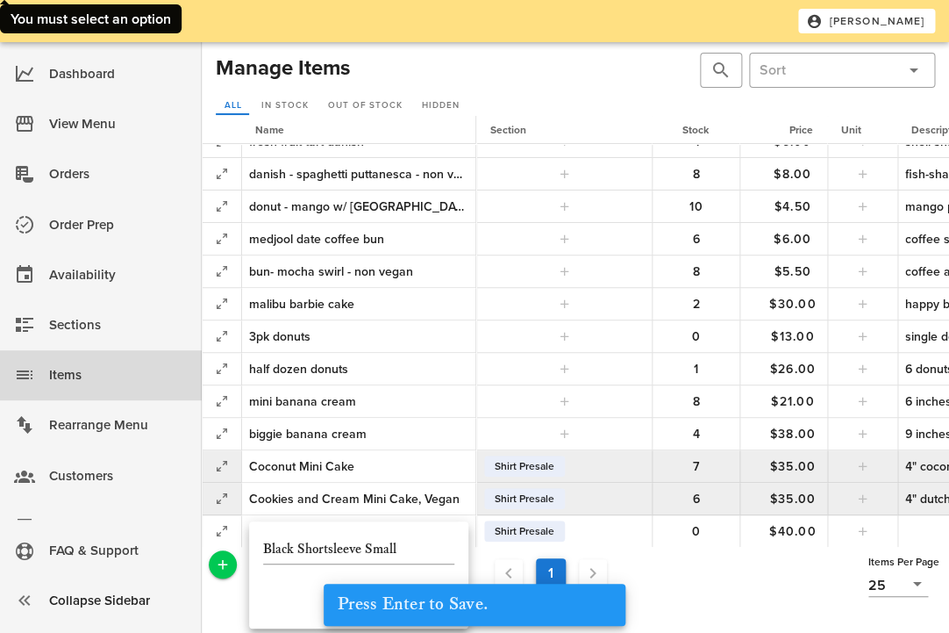
click at [720, 570] on ul "1" at bounding box center [550, 573] width 621 height 39
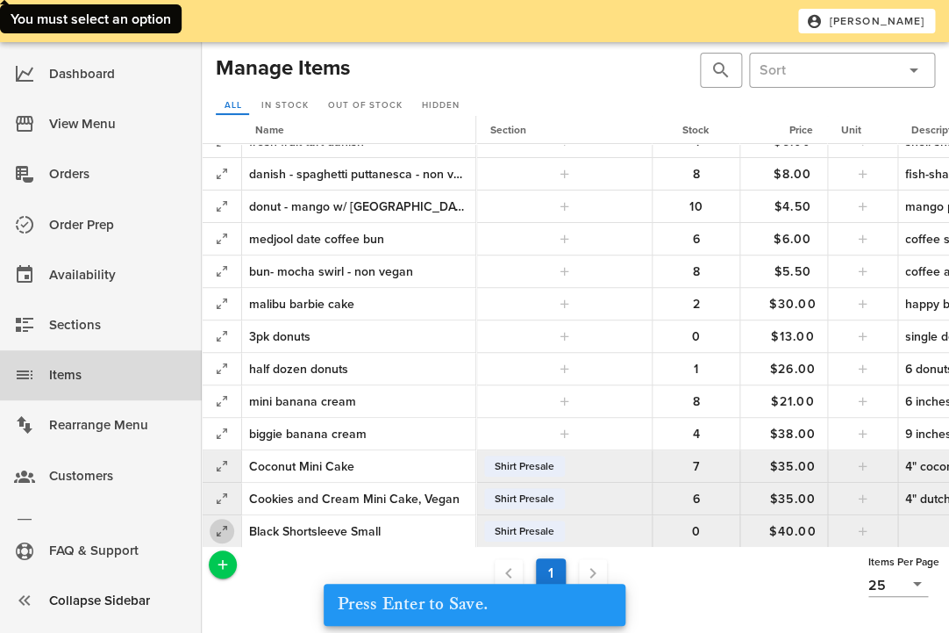
click at [220, 529] on icon "button" at bounding box center [221, 530] width 21 height 21
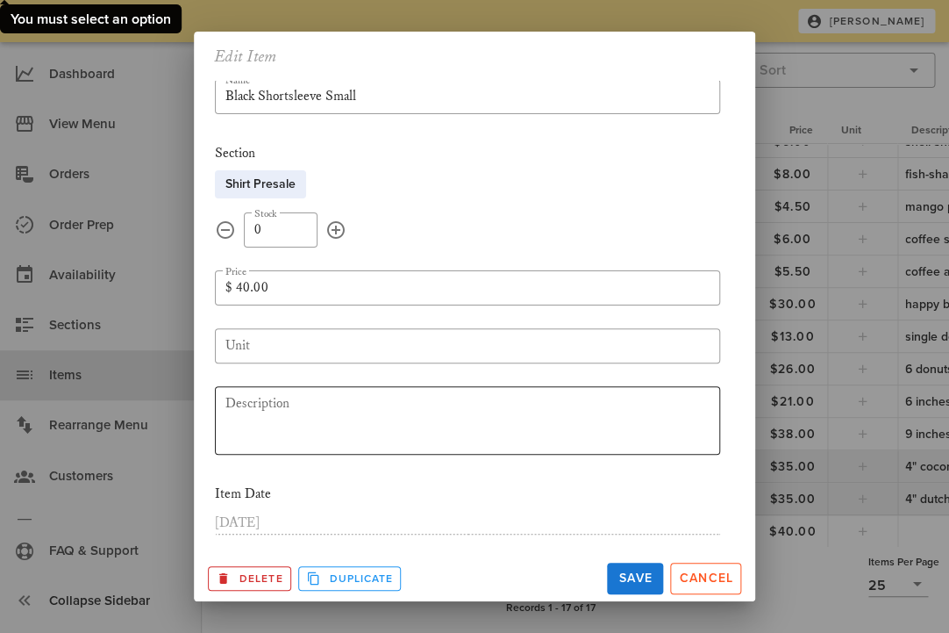
scroll to position [83, 0]
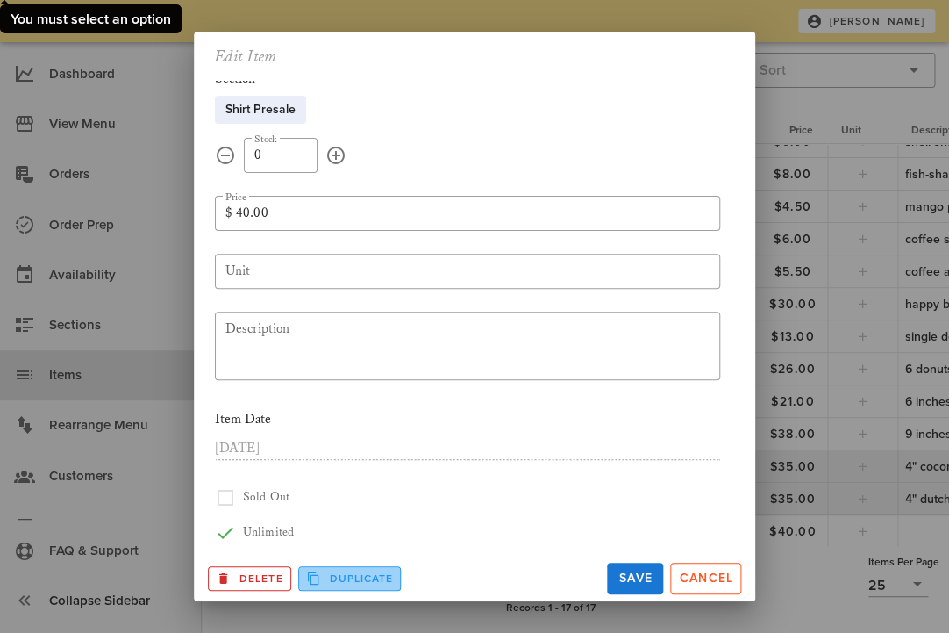
click at [353, 575] on span "Duplicate" at bounding box center [350, 578] width 88 height 16
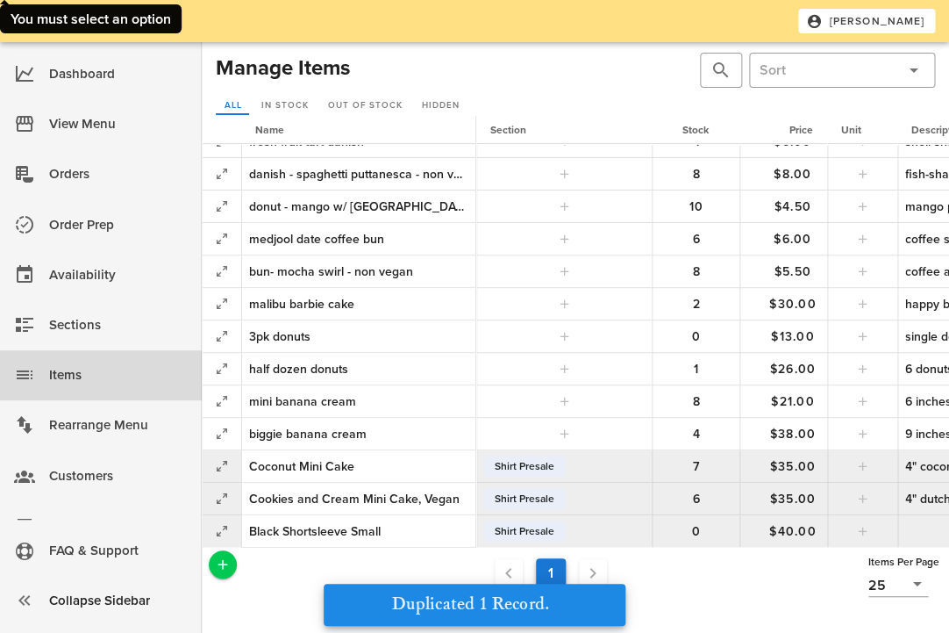
scroll to position [181, 0]
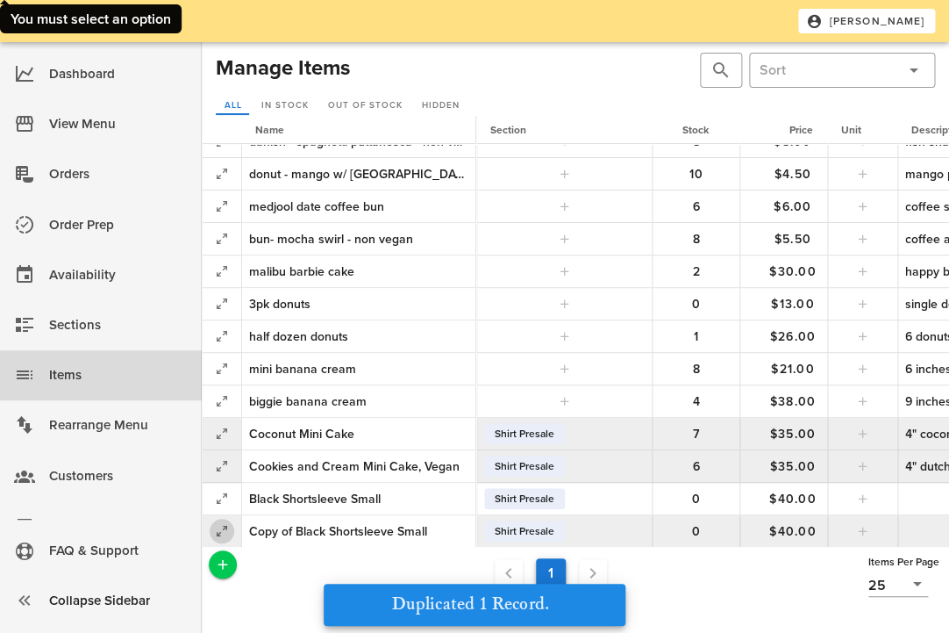
click at [225, 527] on icon "button" at bounding box center [221, 530] width 21 height 21
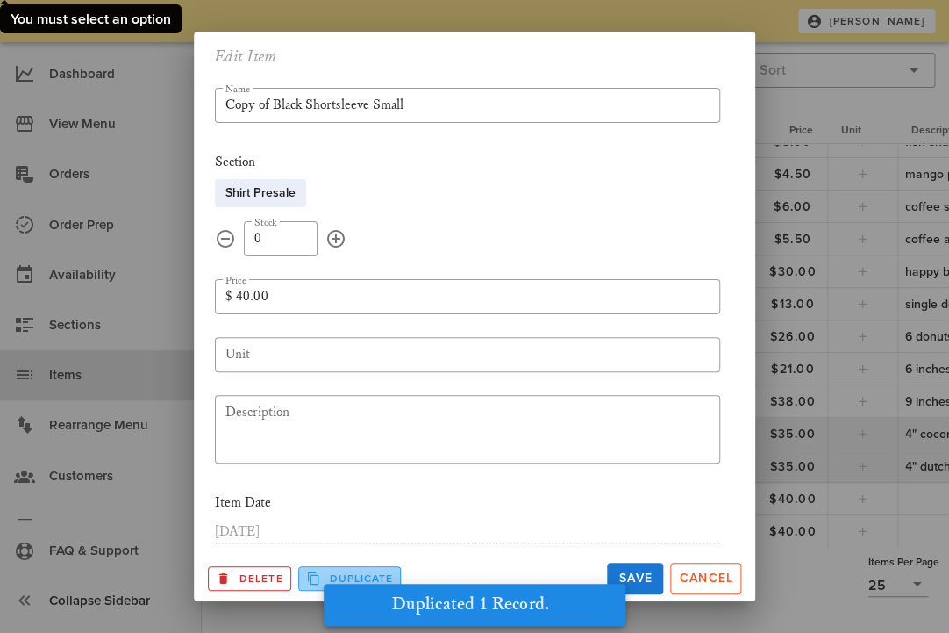
click at [313, 572] on icon "Duplicate Record" at bounding box center [314, 578] width 16 height 16
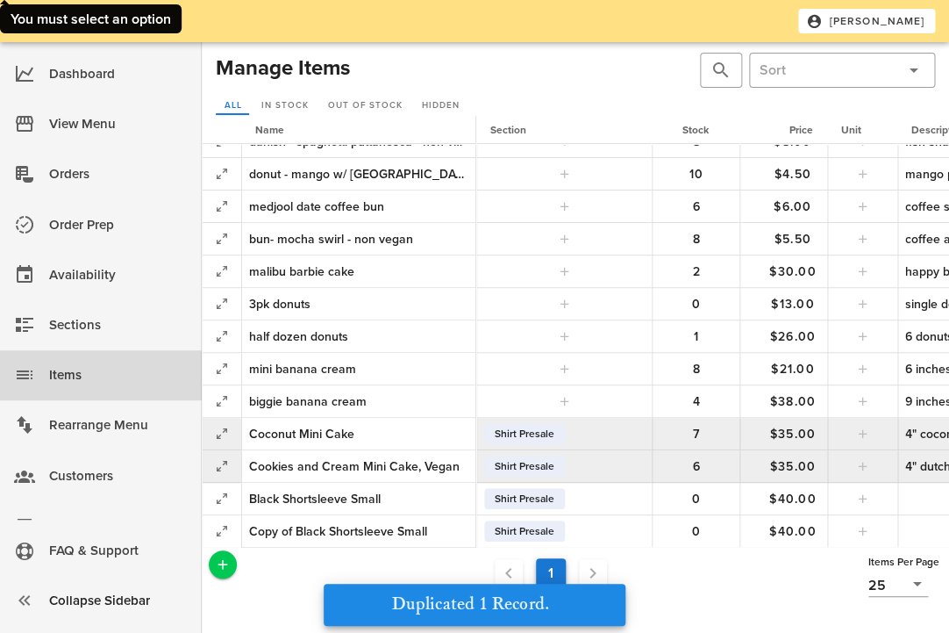
scroll to position [213, 0]
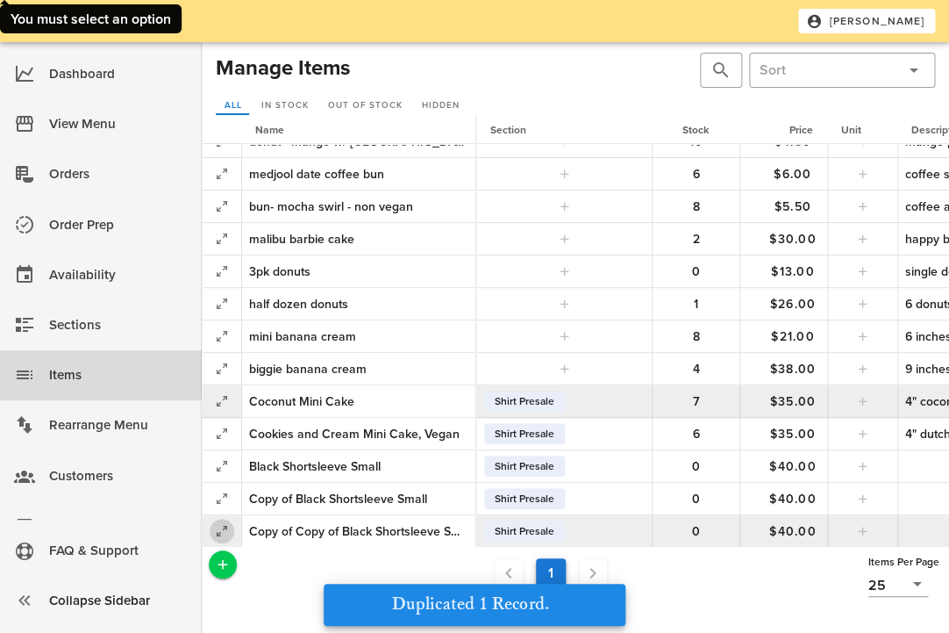
click at [221, 526] on icon "button" at bounding box center [221, 530] width 21 height 21
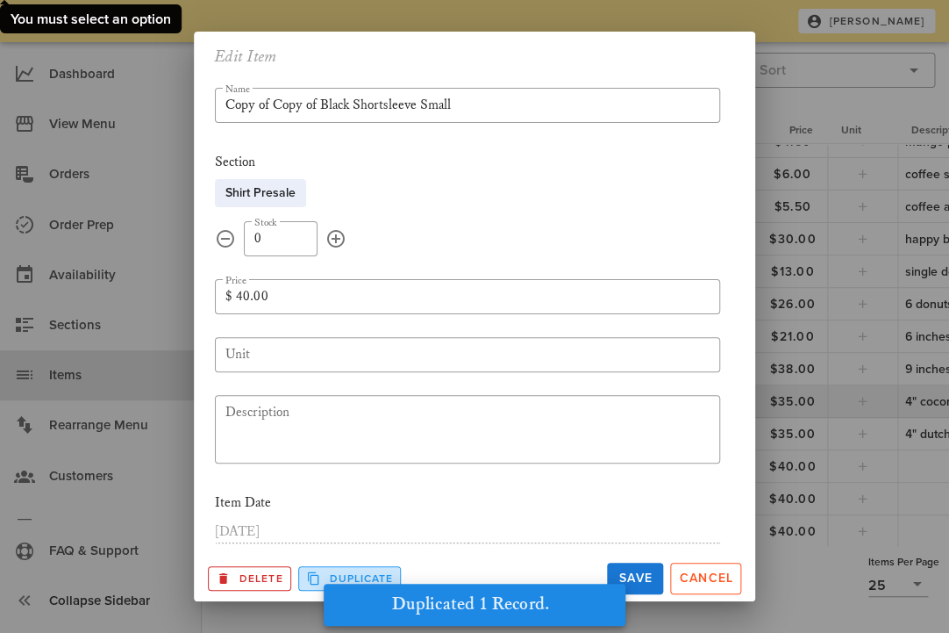
click at [320, 576] on icon "Duplicate Record" at bounding box center [314, 578] width 16 height 16
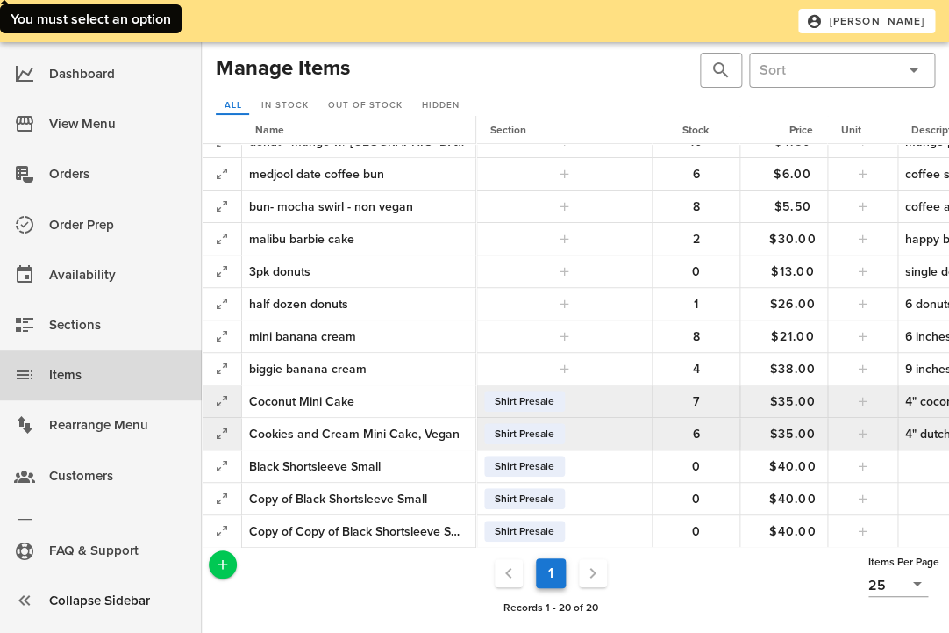
scroll to position [246, 0]
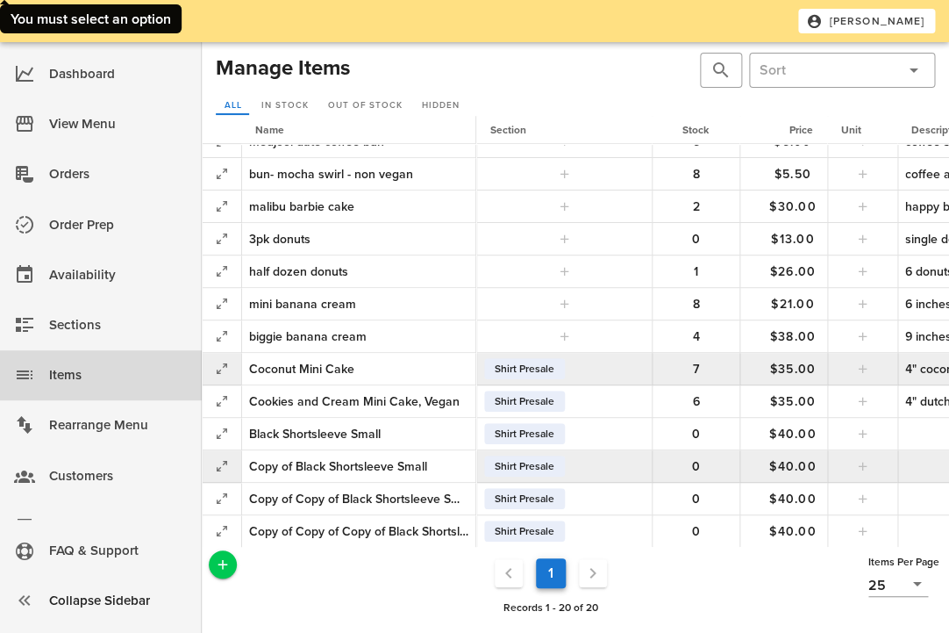
click at [284, 465] on div "Copy of Black Shortsleeve Small" at bounding box center [358, 466] width 219 height 18
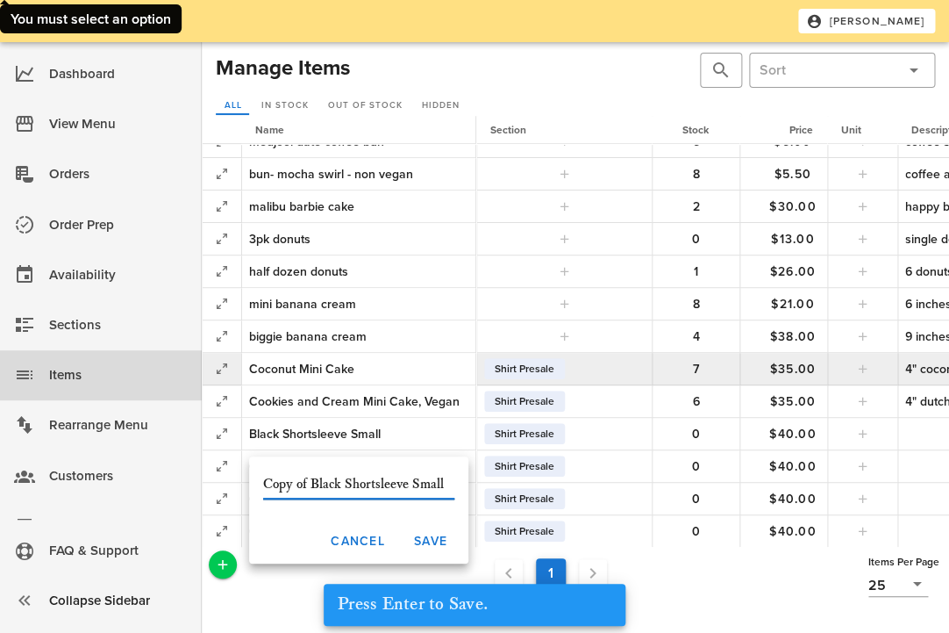
drag, startPoint x: 312, startPoint y: 483, endPoint x: 183, endPoint y: 485, distance: 128.1
click at [263, 485] on input "Copy of Black Shortsleeve Small" at bounding box center [358, 484] width 191 height 28
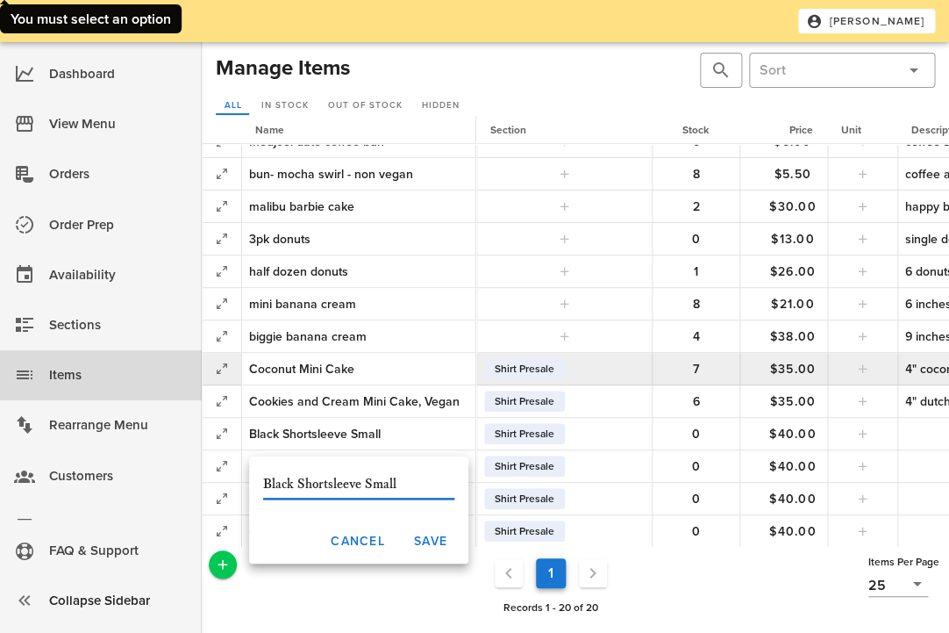
drag, startPoint x: 405, startPoint y: 486, endPoint x: 359, endPoint y: 482, distance: 46.7
click at [359, 482] on input "Black Shortsleeve Small" at bounding box center [358, 484] width 191 height 28
type input "Black Shortsleeve Medium"
click at [436, 540] on span "Save" at bounding box center [430, 541] width 34 height 15
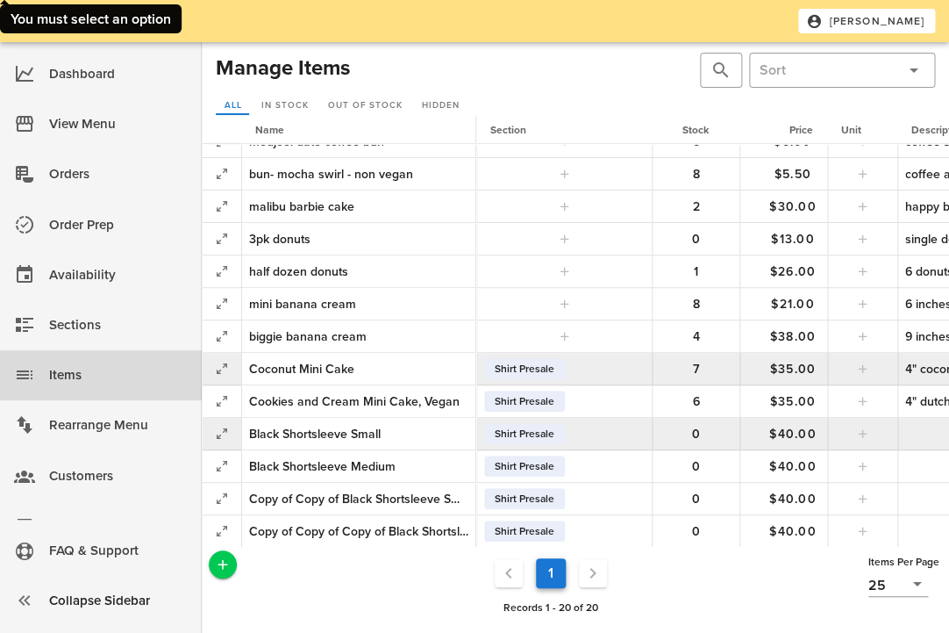
click at [303, 437] on div "Black Shortsleeve Small" at bounding box center [358, 434] width 219 height 18
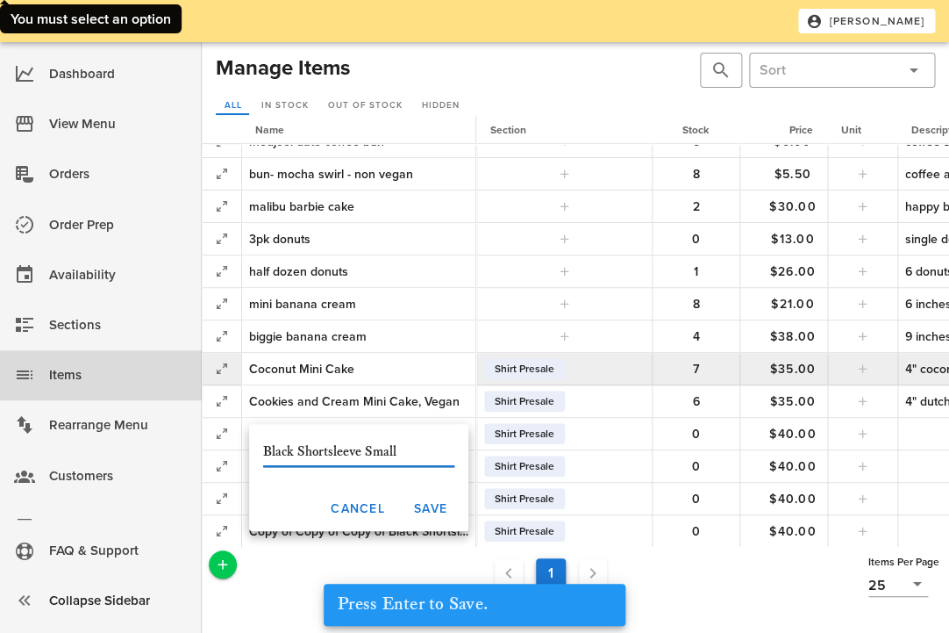
click at [335, 454] on input "Black Shortsleeve Small" at bounding box center [358, 452] width 191 height 28
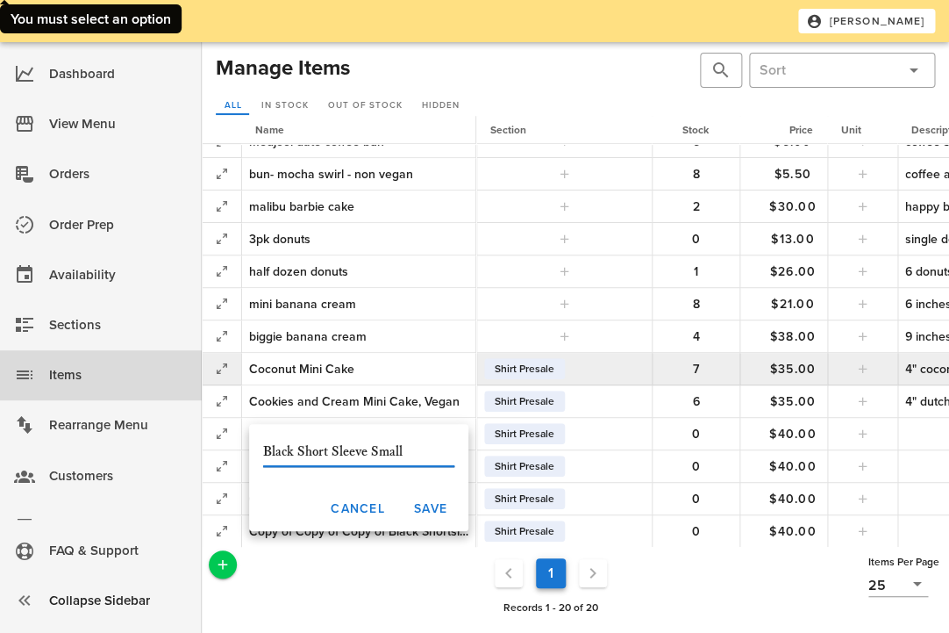
click at [293, 452] on input "Black Short Sleeve Small" at bounding box center [358, 452] width 191 height 28
drag, startPoint x: 297, startPoint y: 452, endPoint x: 250, endPoint y: 449, distance: 47.5
click at [263, 449] on input "Black Short Sleeve Small" at bounding box center [358, 452] width 191 height 28
click at [265, 450] on input "Black Short Sleeve Small" at bounding box center [358, 452] width 191 height 28
drag, startPoint x: 328, startPoint y: 452, endPoint x: 297, endPoint y: 452, distance: 30.7
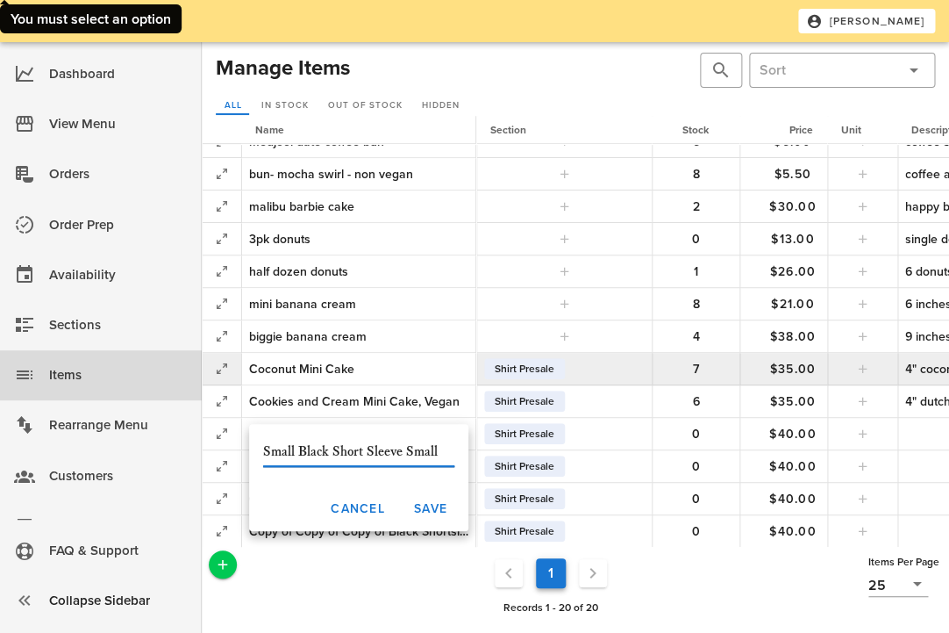
click at [297, 452] on input "Small Black Short Sleeve Small" at bounding box center [358, 452] width 191 height 28
drag, startPoint x: 410, startPoint y: 455, endPoint x: 370, endPoint y: 454, distance: 39.5
click at [371, 454] on input "Small Short Sleeve Small" at bounding box center [358, 452] width 191 height 28
type input "Small Short Sleeve (Black)"
click at [438, 505] on span "Save" at bounding box center [430, 508] width 34 height 15
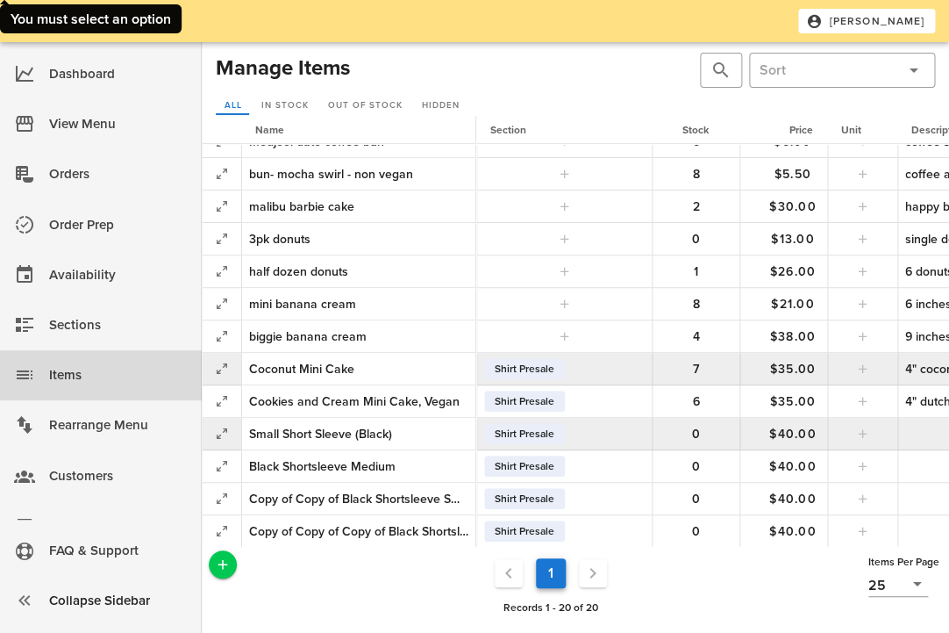
click at [390, 434] on div "Small Short Sleeve (Black)" at bounding box center [358, 434] width 219 height 18
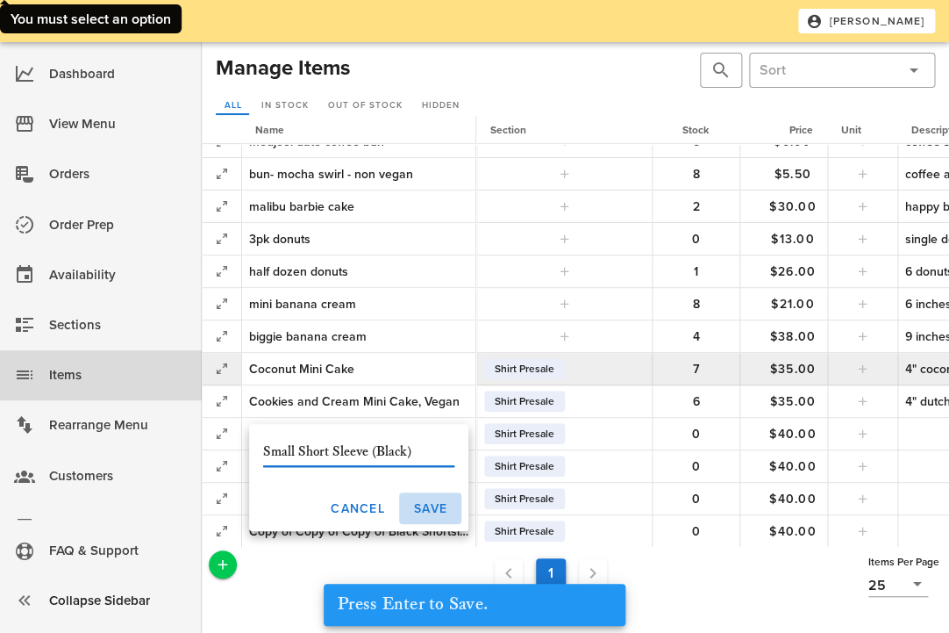
click at [420, 497] on button "Save" at bounding box center [430, 508] width 62 height 32
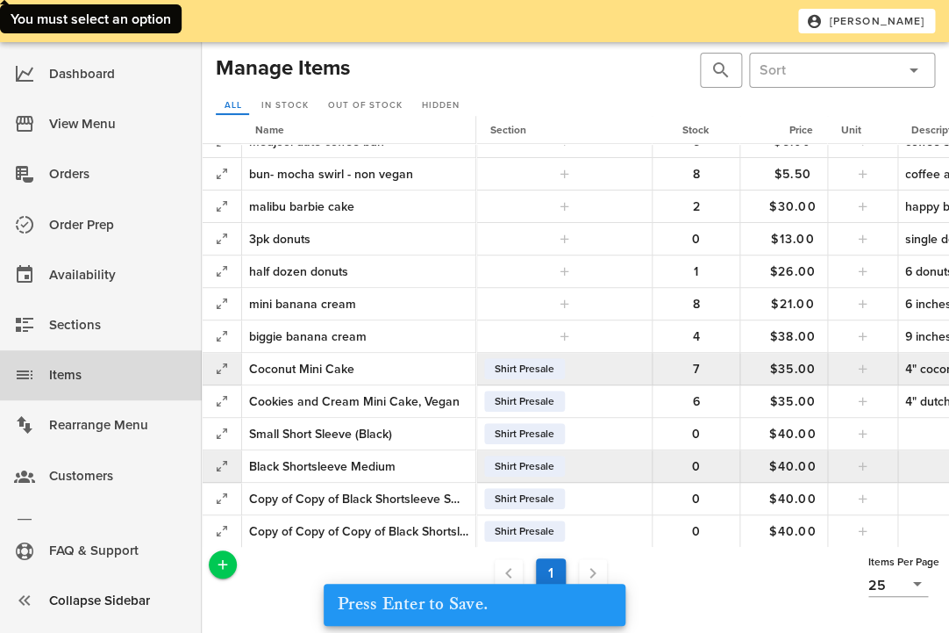
click at [383, 461] on div "Black Shortsleeve Medium" at bounding box center [358, 466] width 219 height 18
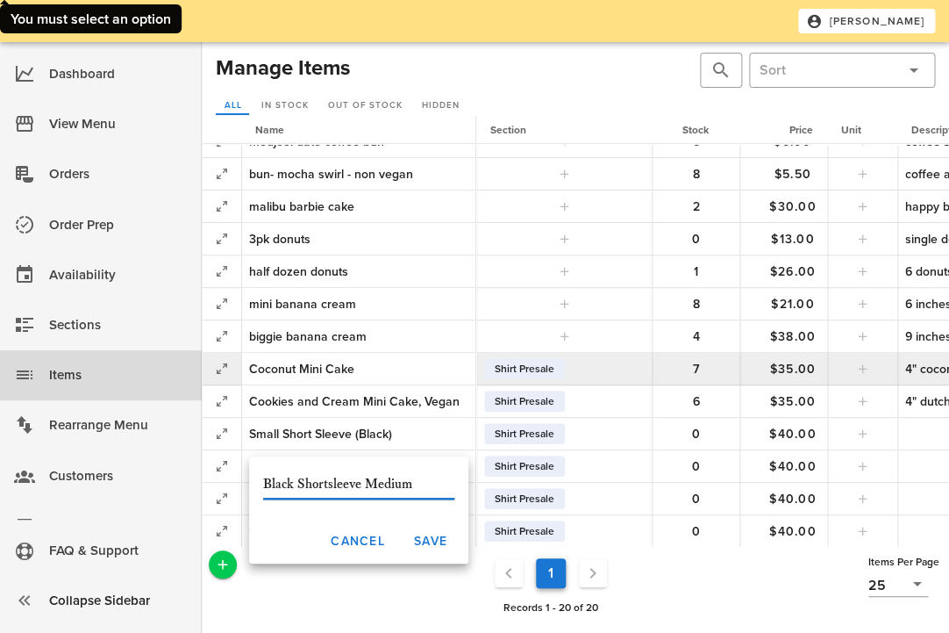
click at [399, 489] on input "Black Shortsleeve Medium" at bounding box center [358, 484] width 191 height 28
paste input "Small Short Sleeve (Black)"
drag, startPoint x: 299, startPoint y: 485, endPoint x: 184, endPoint y: 485, distance: 115.0
click at [263, 485] on input "Small Short Sleeve (Black)" at bounding box center [358, 484] width 191 height 28
type input "Medium Short Sleeve (Black)"
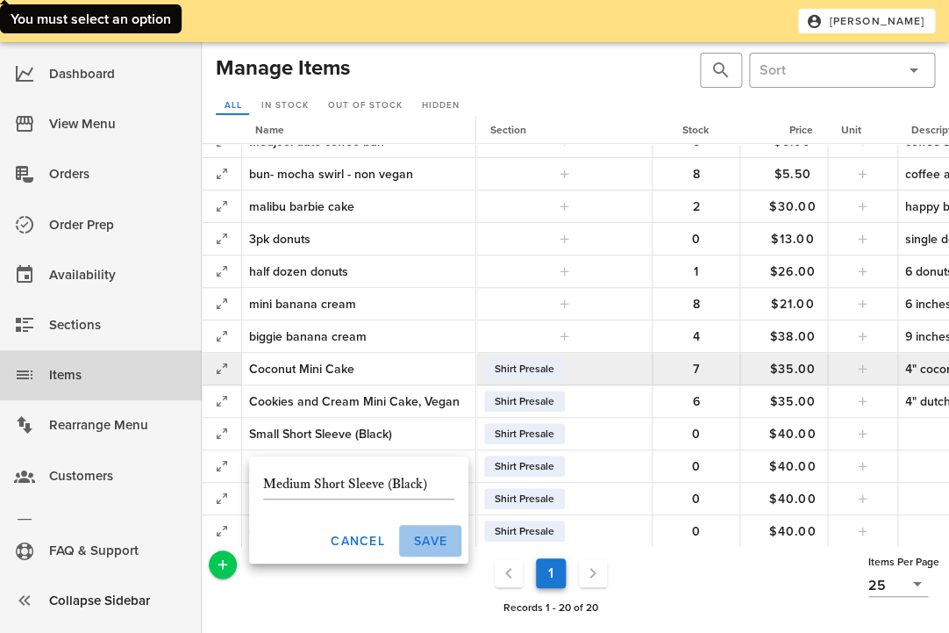
click at [440, 529] on button "Save" at bounding box center [430, 541] width 62 height 32
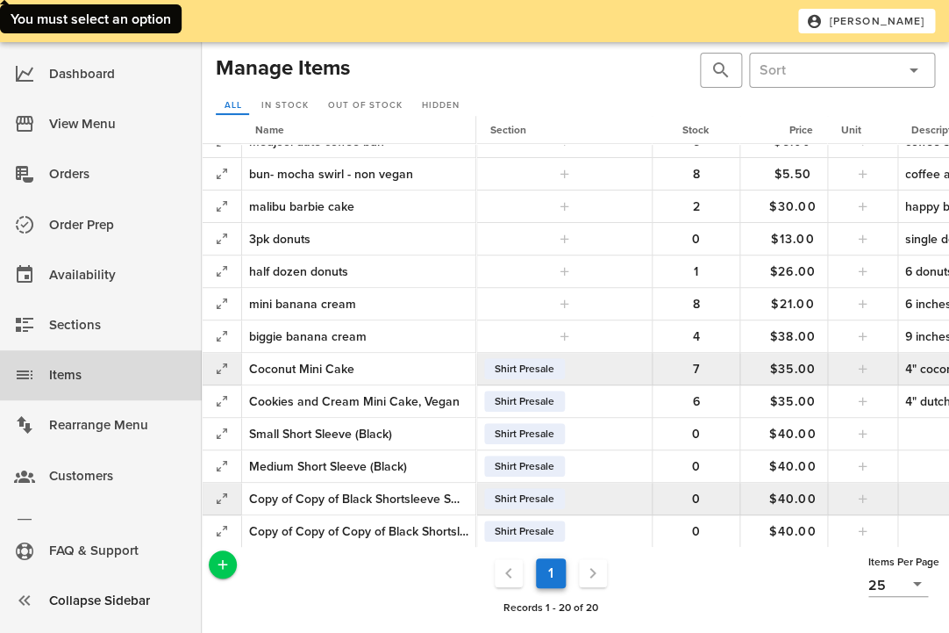
click at [388, 497] on div "Copy of Copy of Black Shortsleeve Small" at bounding box center [358, 499] width 219 height 18
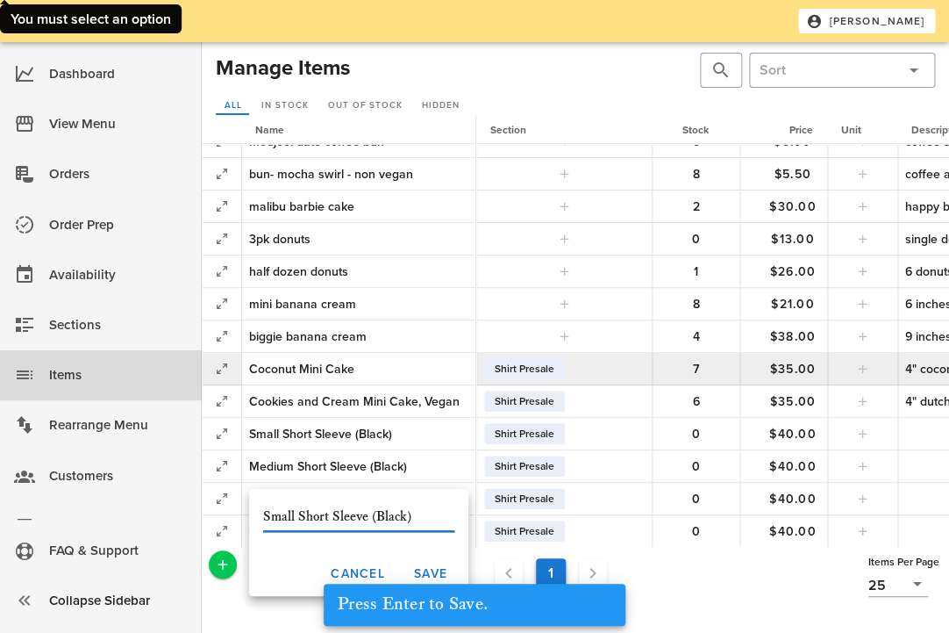
scroll to position [0, 0]
drag, startPoint x: 300, startPoint y: 516, endPoint x: 234, endPoint y: 516, distance: 65.8
click at [263, 516] on input "Small Short Sleeve (Black)" at bounding box center [358, 517] width 191 height 28
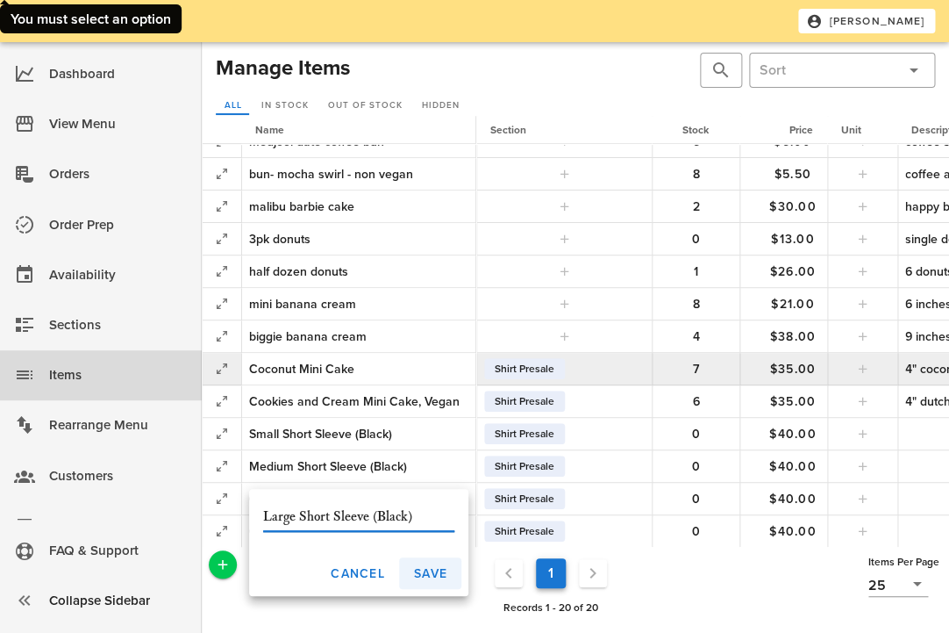
type input "Large Short Sleeve (Black)"
click at [426, 572] on span "Save" at bounding box center [430, 573] width 34 height 15
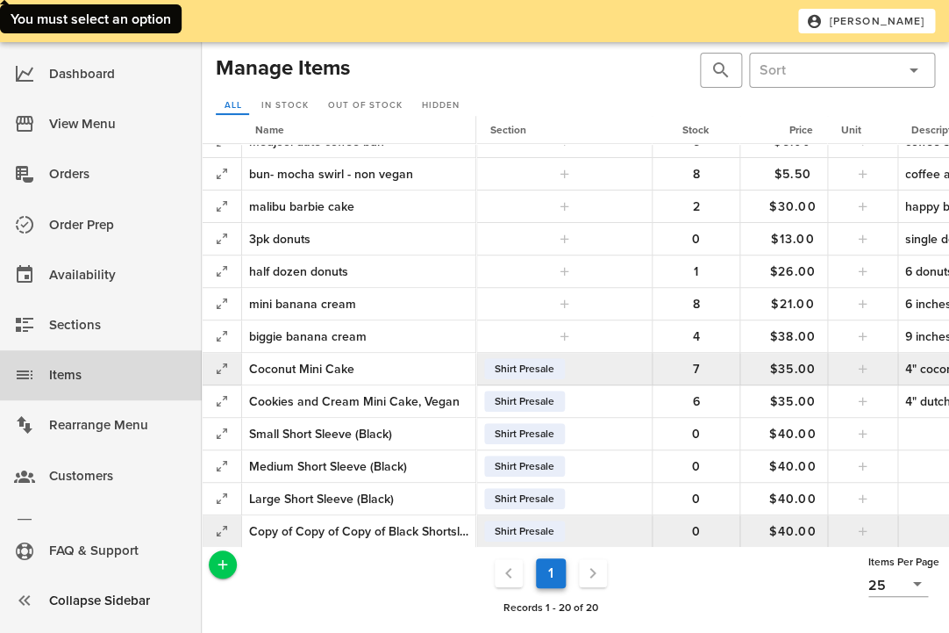
click at [389, 525] on div "Copy of Copy of Copy of Black Shortsleeve Small" at bounding box center [358, 531] width 219 height 18
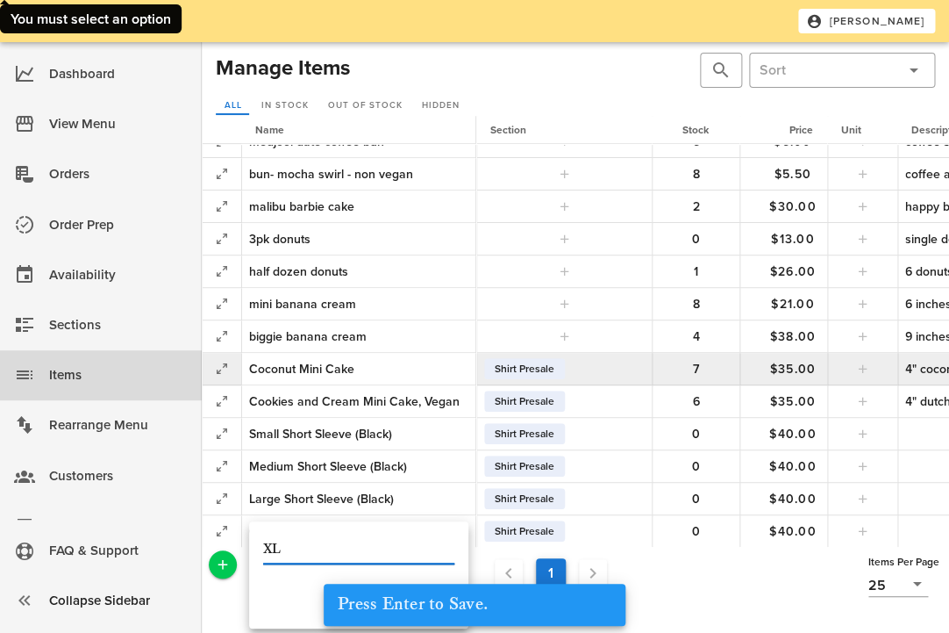
paste input "Small Short Sleeve (Black)"
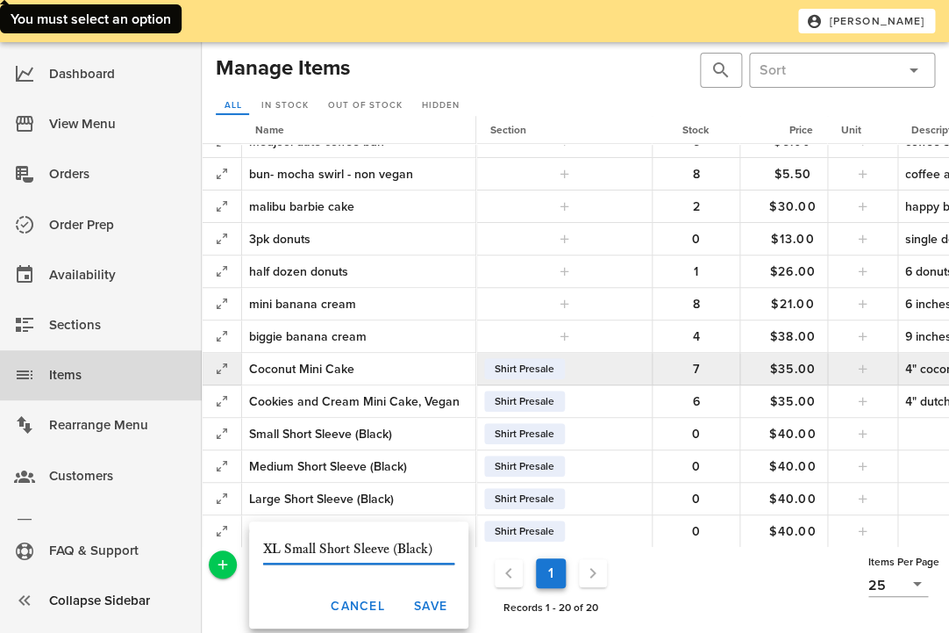
click at [319, 548] on input "XL Small Short Sleeve (Black)" at bounding box center [358, 549] width 191 height 28
type input "XL Short Sleeve (Black)"
click at [421, 605] on span "Save" at bounding box center [430, 605] width 34 height 15
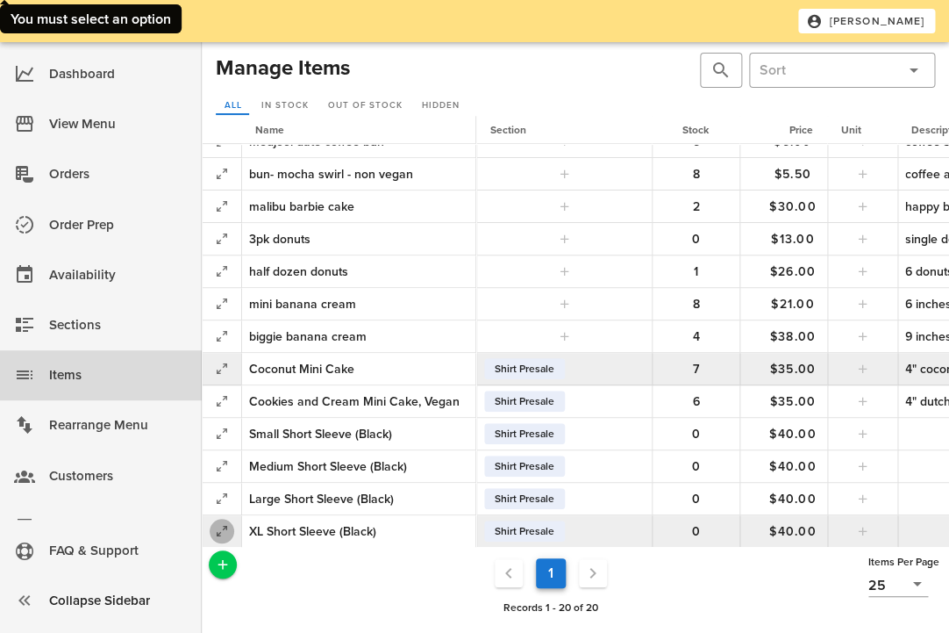
click at [221, 530] on icon "button" at bounding box center [221, 530] width 21 height 21
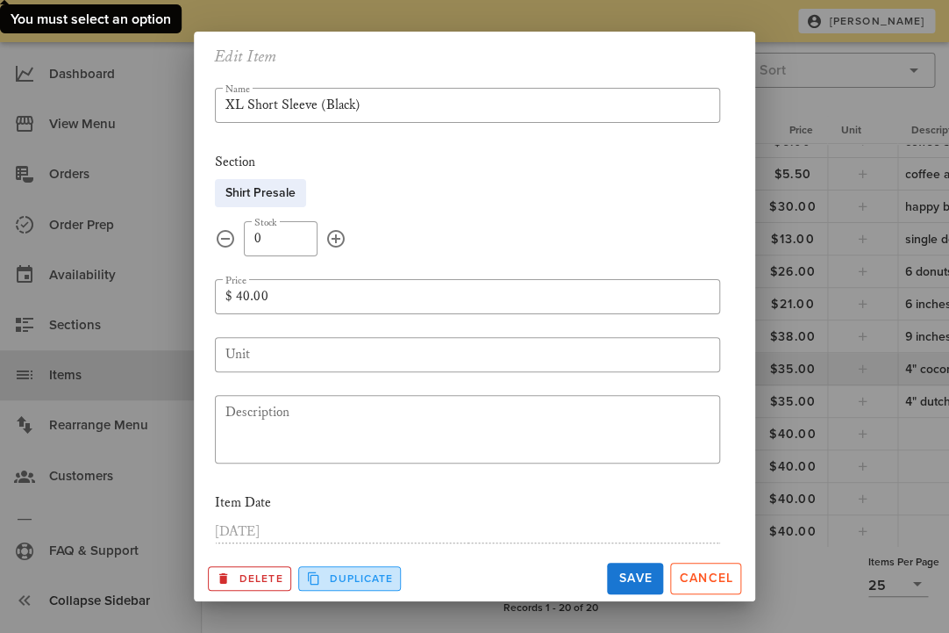
click at [315, 582] on icon "Duplicate Record" at bounding box center [314, 578] width 16 height 16
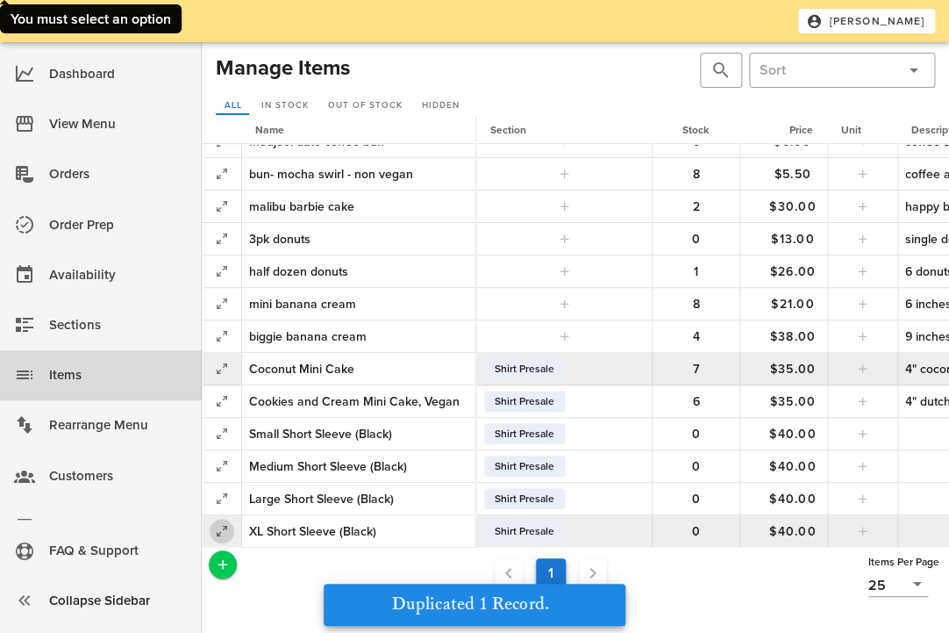
click at [223, 527] on icon "button" at bounding box center [221, 530] width 21 height 21
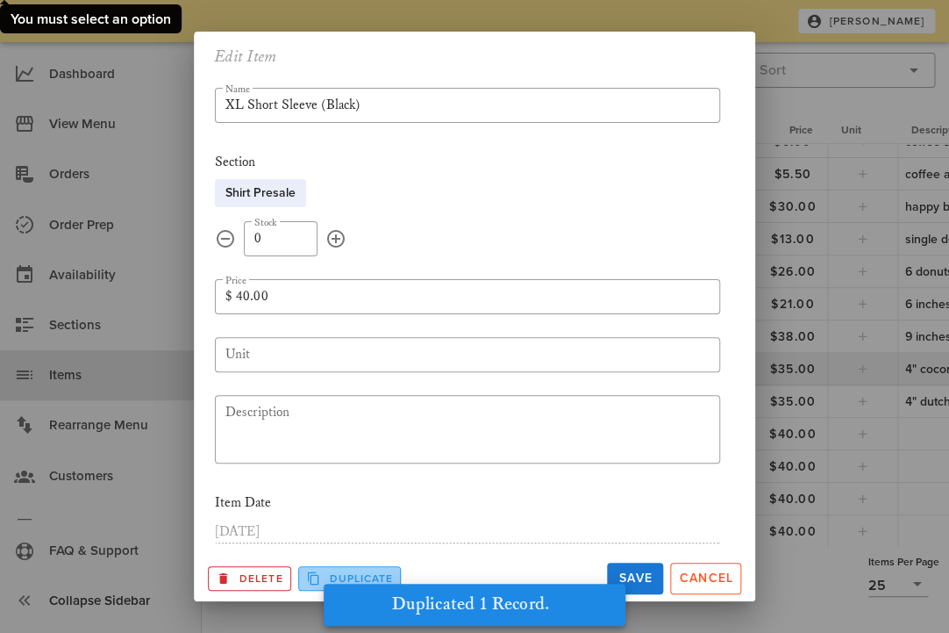
click at [332, 576] on span "Duplicate" at bounding box center [350, 578] width 88 height 16
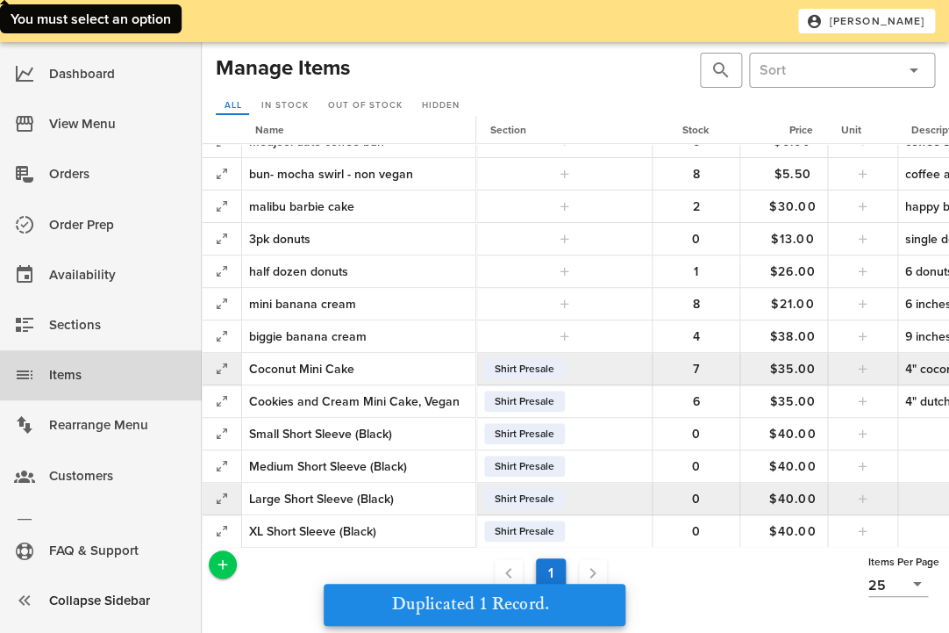
scroll to position [311, 0]
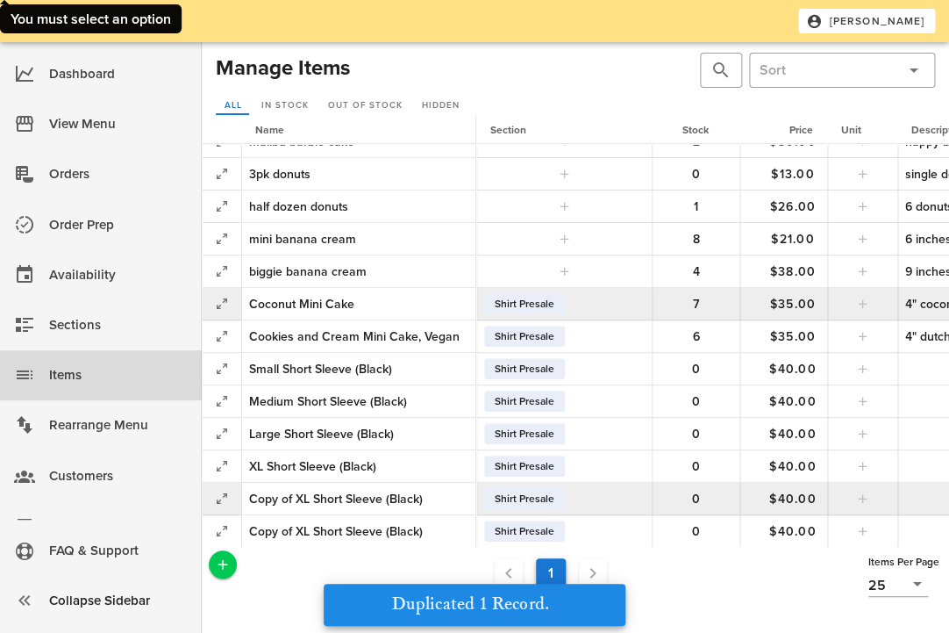
click at [312, 497] on div "Copy of XL Short Sleeve (Black)" at bounding box center [358, 499] width 219 height 18
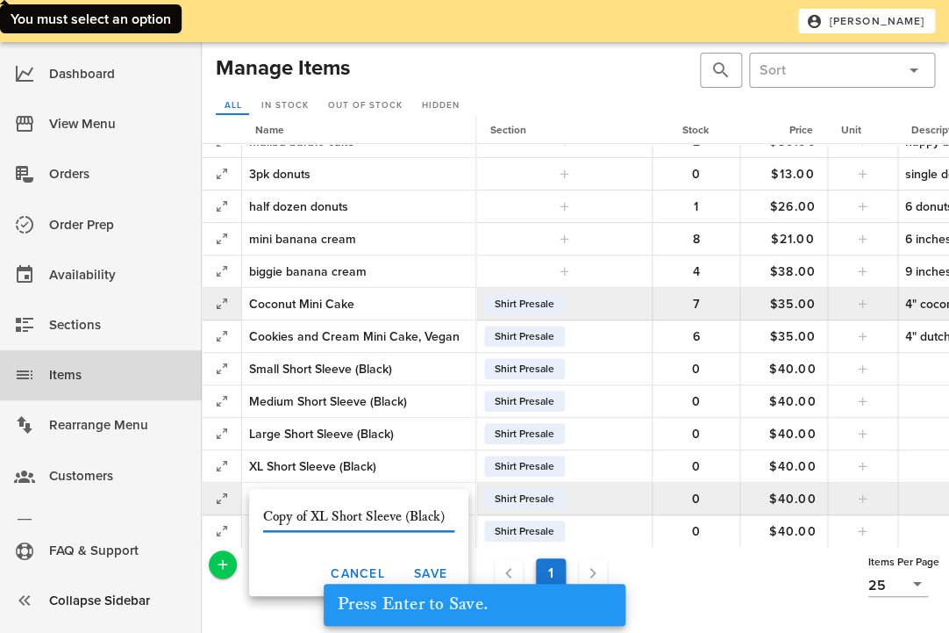
drag, startPoint x: 312, startPoint y: 515, endPoint x: 212, endPoint y: 514, distance: 99.2
click at [263, 515] on input "Copy of XL Short Sleeve (Black)" at bounding box center [358, 517] width 191 height 28
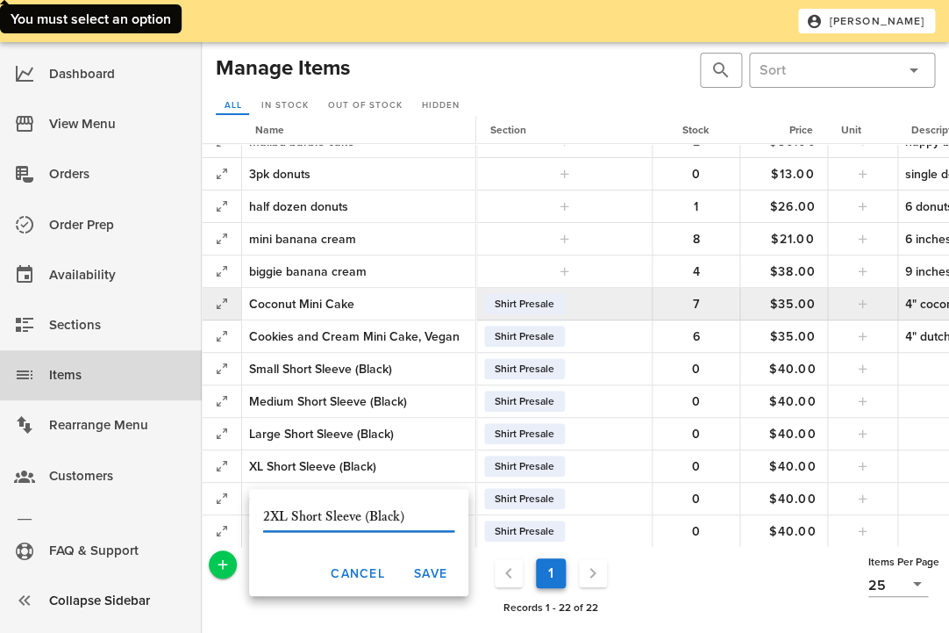
click at [282, 517] on input "2XL Short Sleeve (Black)" at bounding box center [358, 517] width 191 height 28
click at [287, 514] on input "2XL Short Sleeve (Black)" at bounding box center [358, 517] width 191 height 28
type input "2X Short Sleeve (Black)"
click at [441, 570] on span "Save" at bounding box center [430, 573] width 34 height 15
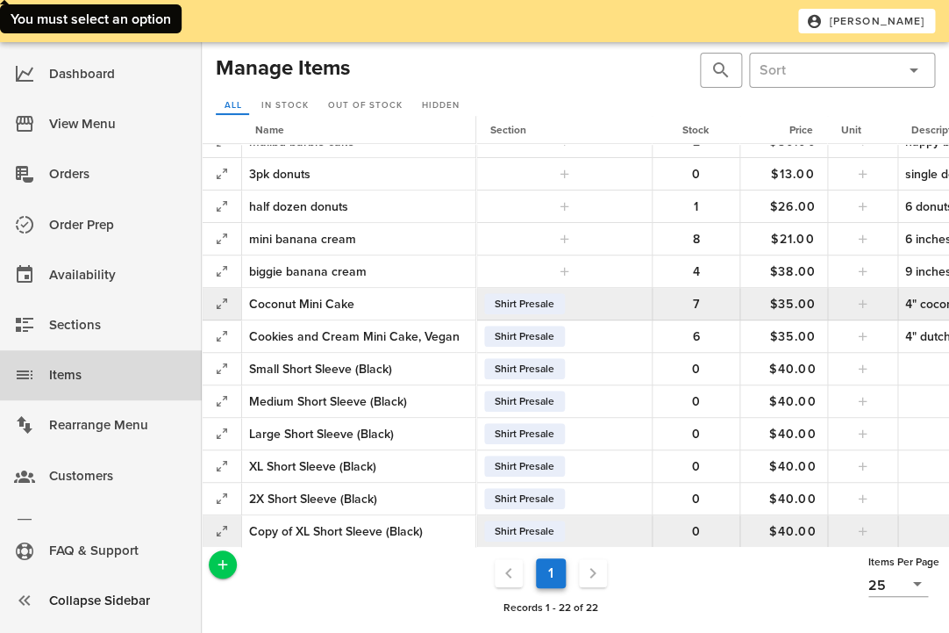
click at [355, 530] on div "Copy of XL Short Sleeve (Black)" at bounding box center [358, 531] width 219 height 18
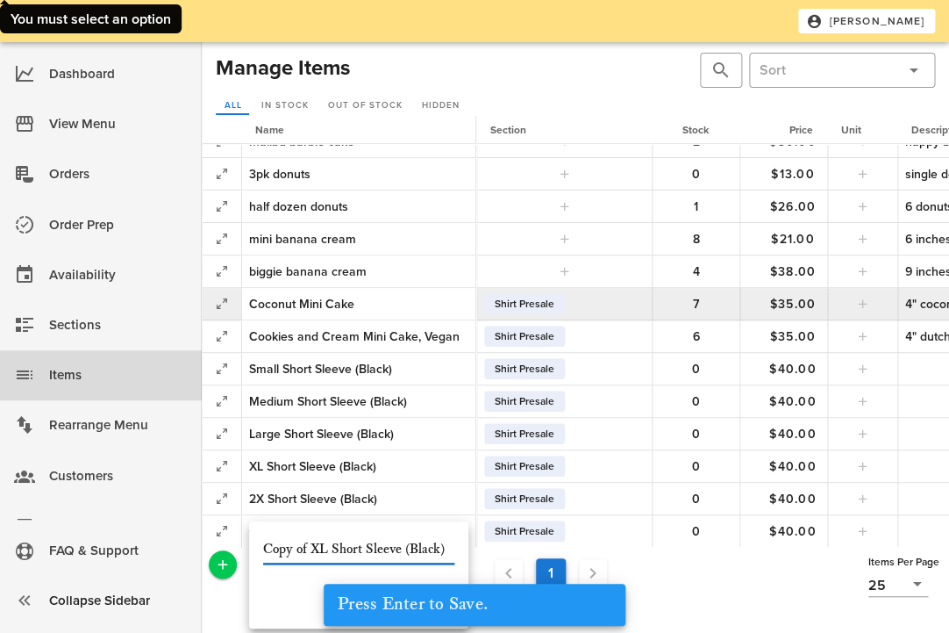
drag, startPoint x: 309, startPoint y: 548, endPoint x: 205, endPoint y: 547, distance: 103.6
click at [263, 547] on input "Copy of XL Short Sleeve (Black)" at bounding box center [358, 549] width 191 height 28
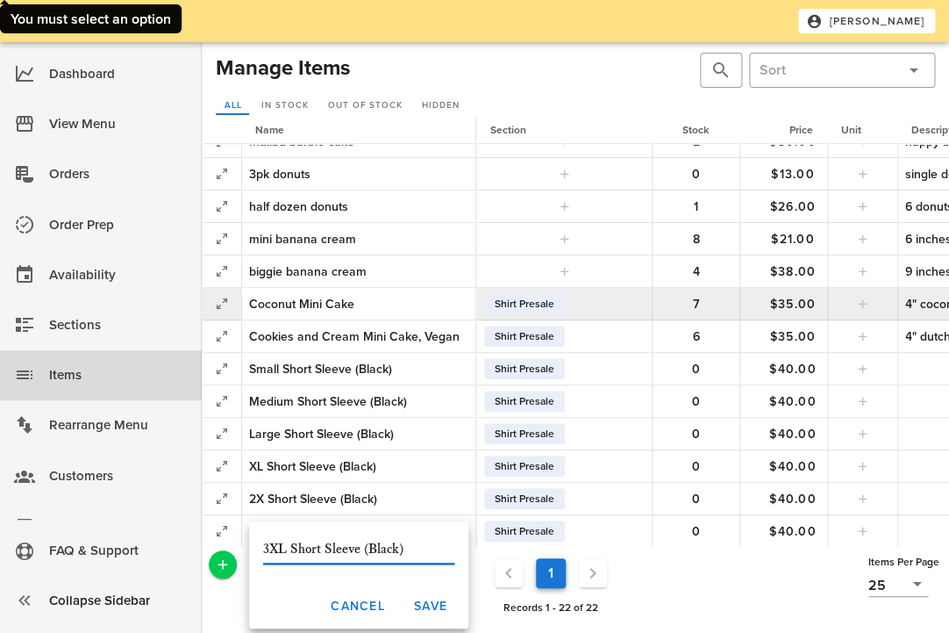
click at [288, 551] on input "3XL Short Sleeve (Black)" at bounding box center [358, 549] width 191 height 28
type input "3X Short Sleeve (Black)"
click at [424, 601] on span "Save" at bounding box center [430, 605] width 34 height 15
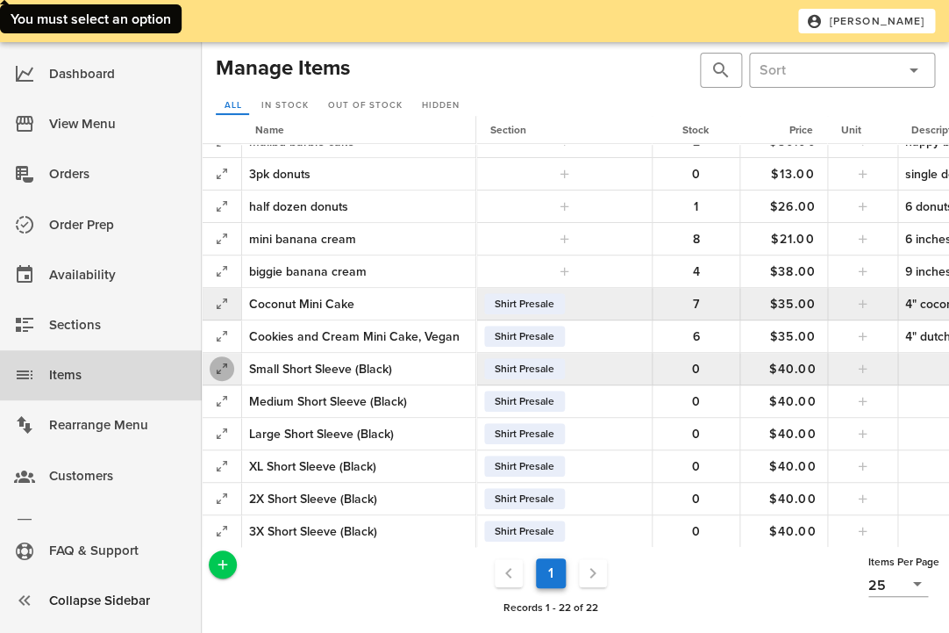
click at [218, 363] on icon "button" at bounding box center [221, 368] width 21 height 21
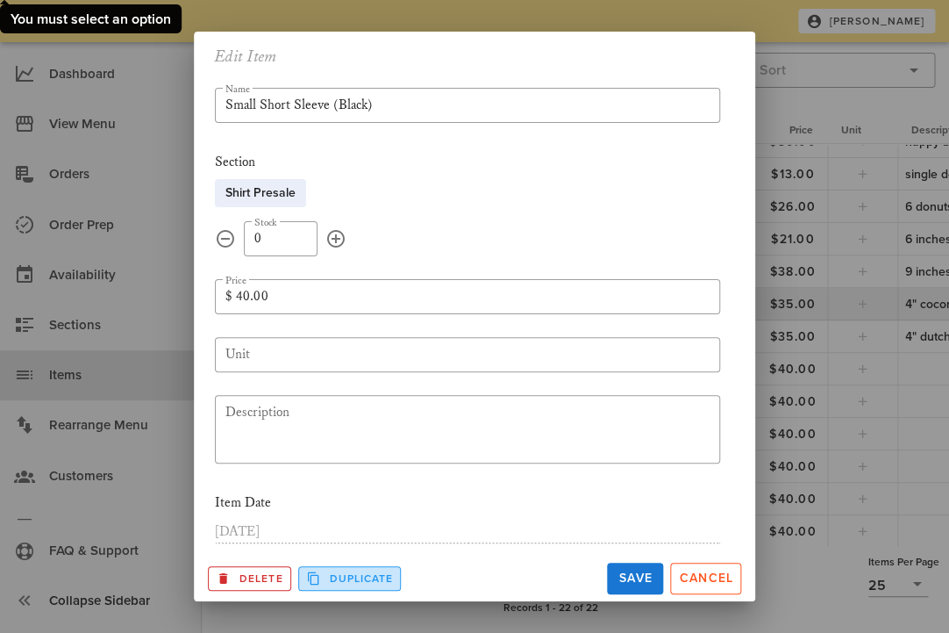
click at [334, 580] on span "Duplicate" at bounding box center [350, 578] width 88 height 16
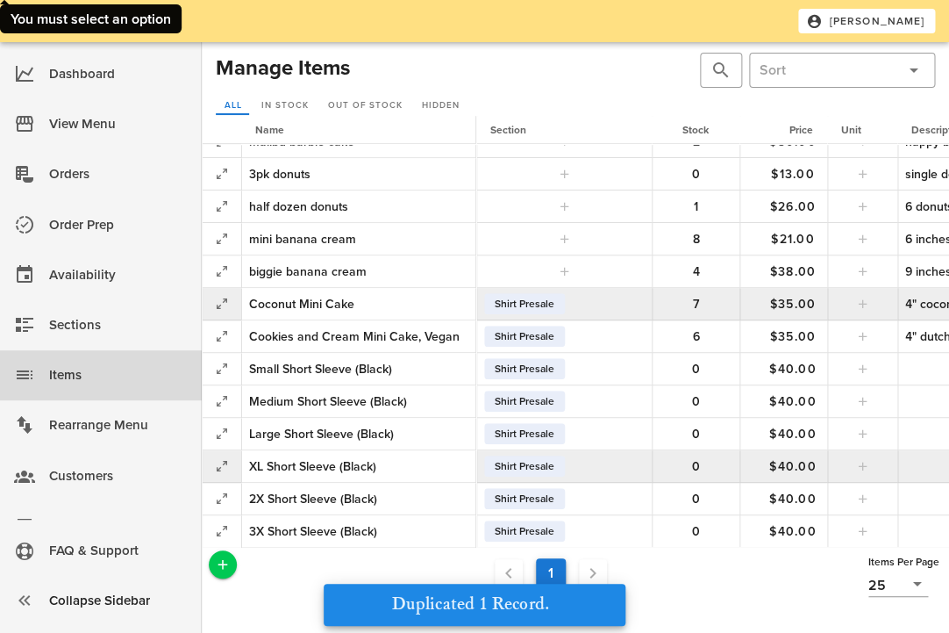
scroll to position [343, 0]
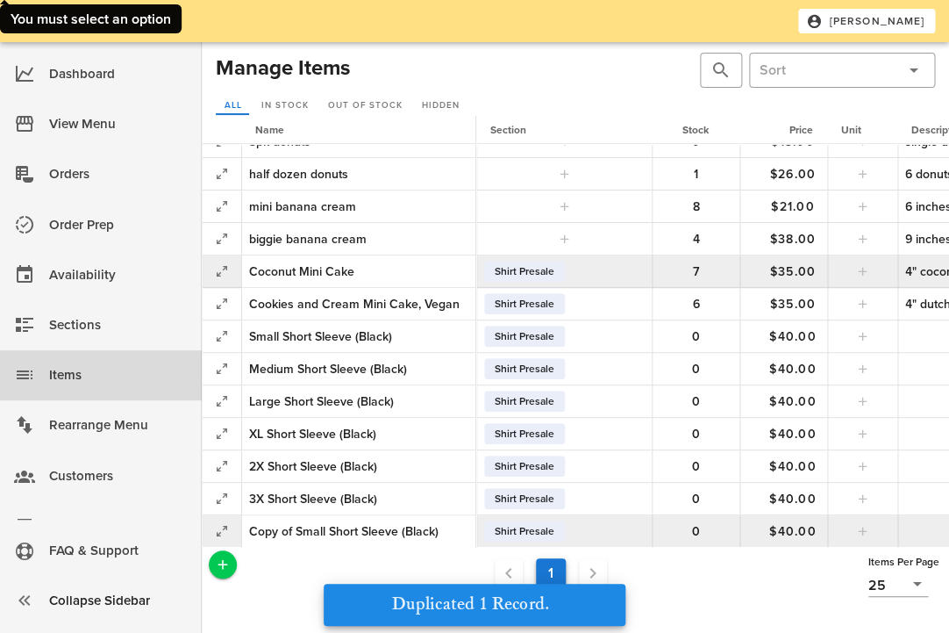
click at [293, 528] on div "Copy of Small Short Sleeve (Black)" at bounding box center [358, 531] width 219 height 18
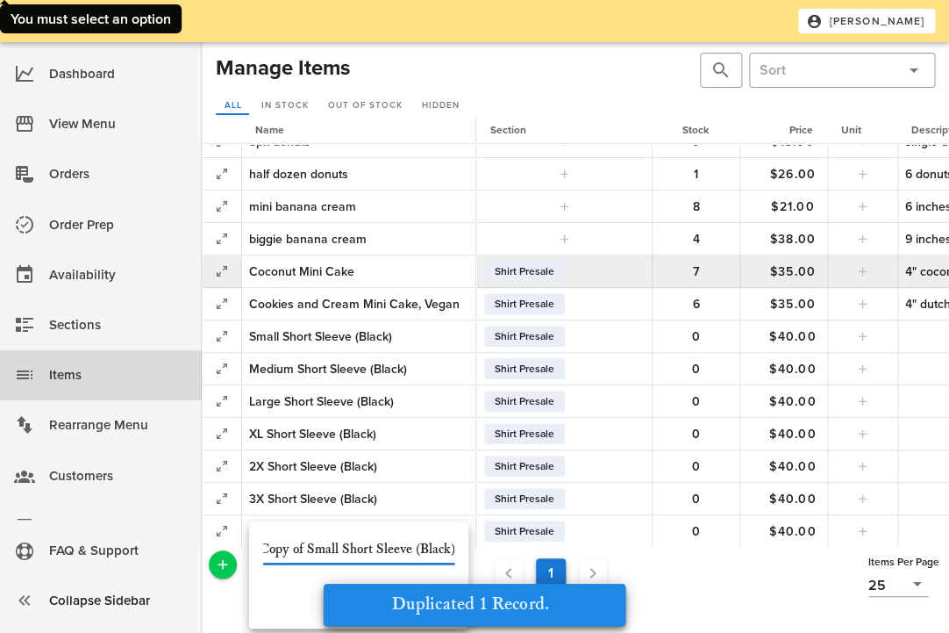
scroll to position [0, 0]
drag, startPoint x: 308, startPoint y: 550, endPoint x: 176, endPoint y: 549, distance: 131.6
click at [263, 549] on input "Copy of Small Short Sleeve (Black)" at bounding box center [358, 549] width 191 height 28
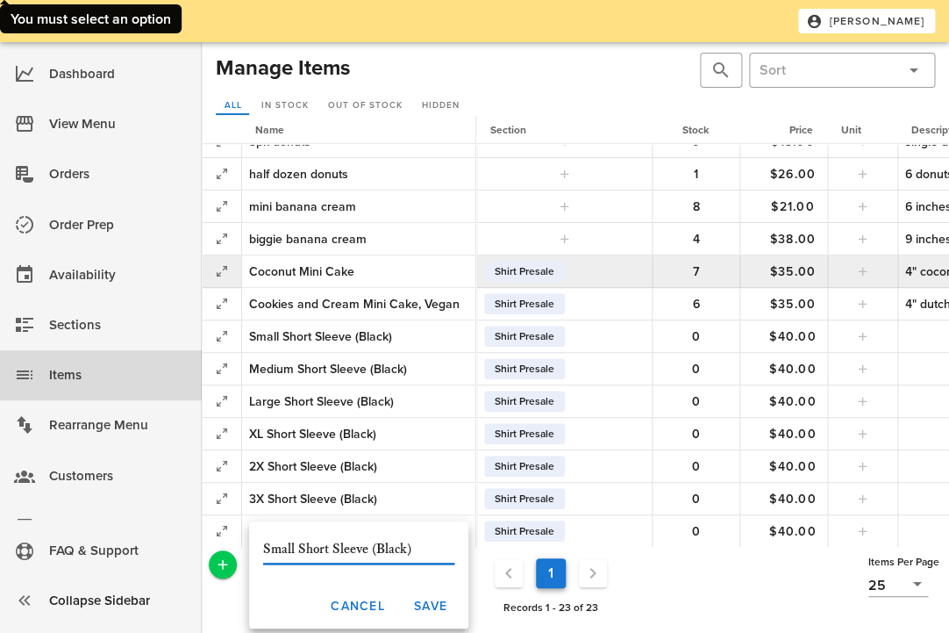
drag, startPoint x: 331, startPoint y: 549, endPoint x: 300, endPoint y: 549, distance: 30.7
click at [300, 549] on input "Small Short Sleeve (Black)" at bounding box center [358, 549] width 191 height 28
drag, startPoint x: 405, startPoint y: 549, endPoint x: 371, endPoint y: 550, distance: 34.2
click at [371, 550] on input "Small Long Sleeve (Black)" at bounding box center [358, 549] width 191 height 28
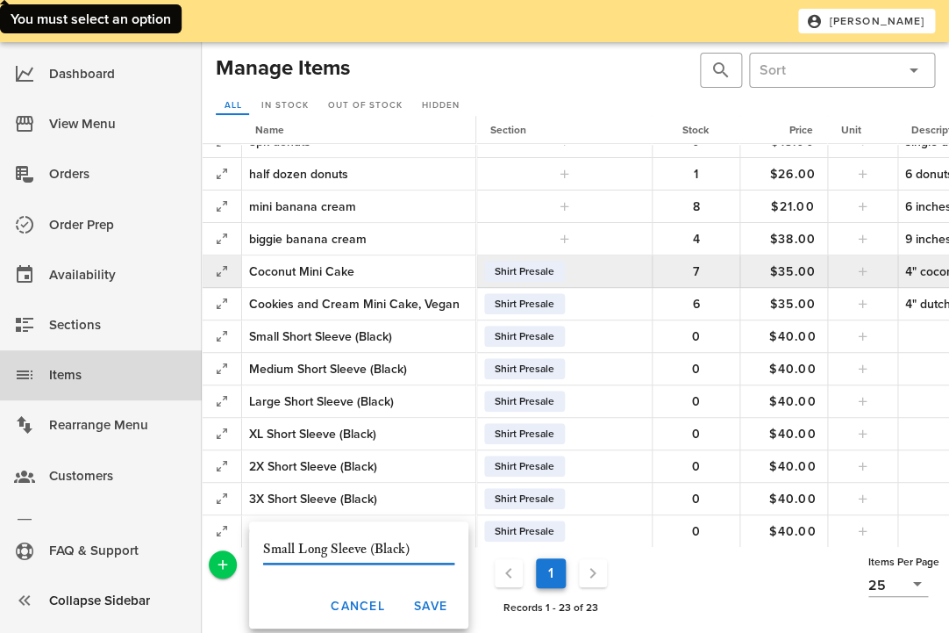
drag, startPoint x: 376, startPoint y: 549, endPoint x: 405, endPoint y: 549, distance: 29.0
click at [405, 549] on input "Small Long Sleeve (Black)" at bounding box center [358, 549] width 191 height 28
type input "Small Long Sleeve (White, Customizable)"
click at [437, 605] on span "Save" at bounding box center [430, 605] width 34 height 15
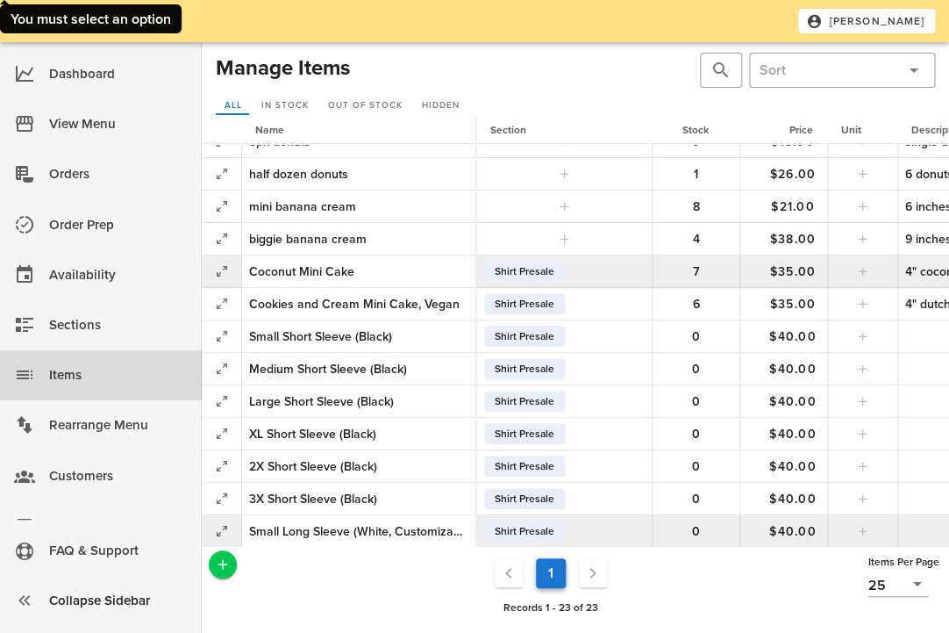
click at [262, 524] on div "Small Long Sleeve (White, Customizable)" at bounding box center [358, 531] width 219 height 18
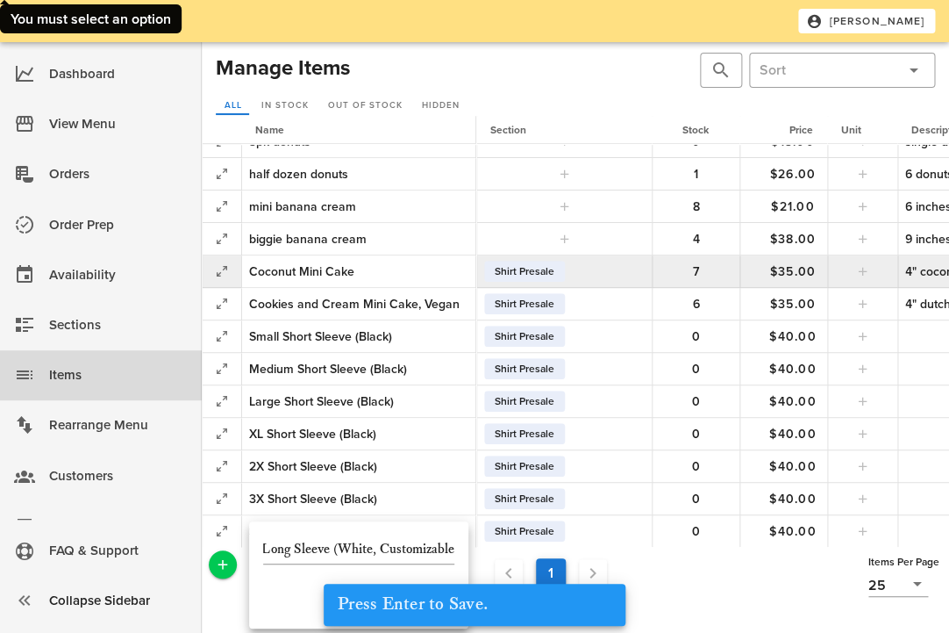
click at [235, 608] on div "1 Records 1 - 23 of 23 Items Per Page 25" at bounding box center [575, 584] width 755 height 82
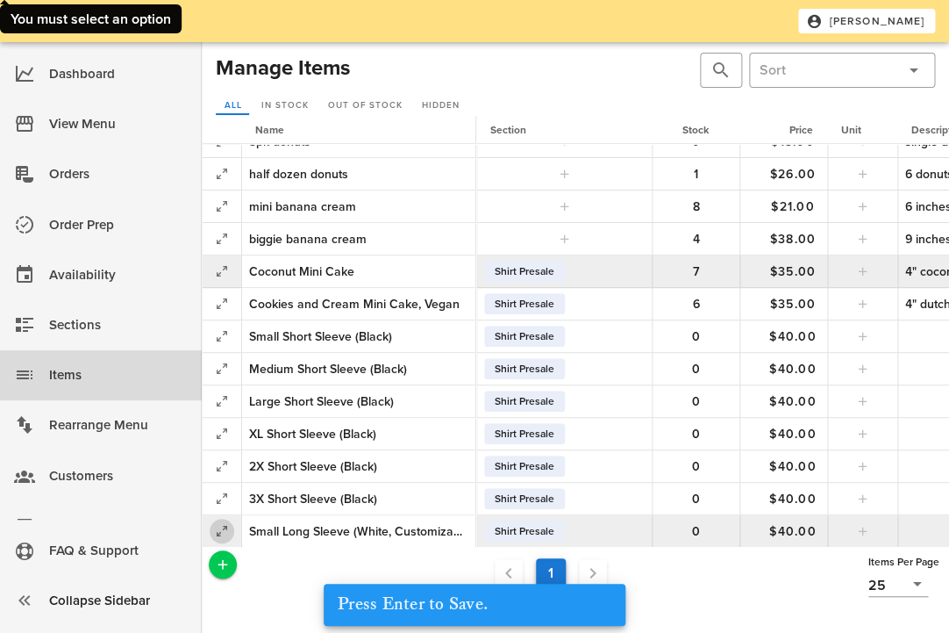
click at [228, 527] on icon "button" at bounding box center [221, 530] width 21 height 21
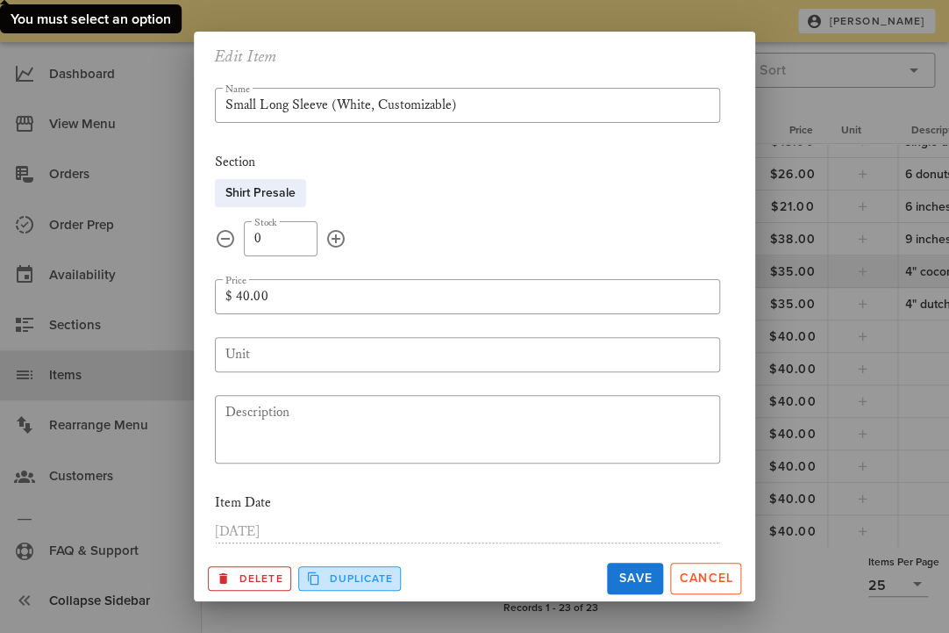
click at [335, 579] on span "Duplicate" at bounding box center [350, 578] width 88 height 16
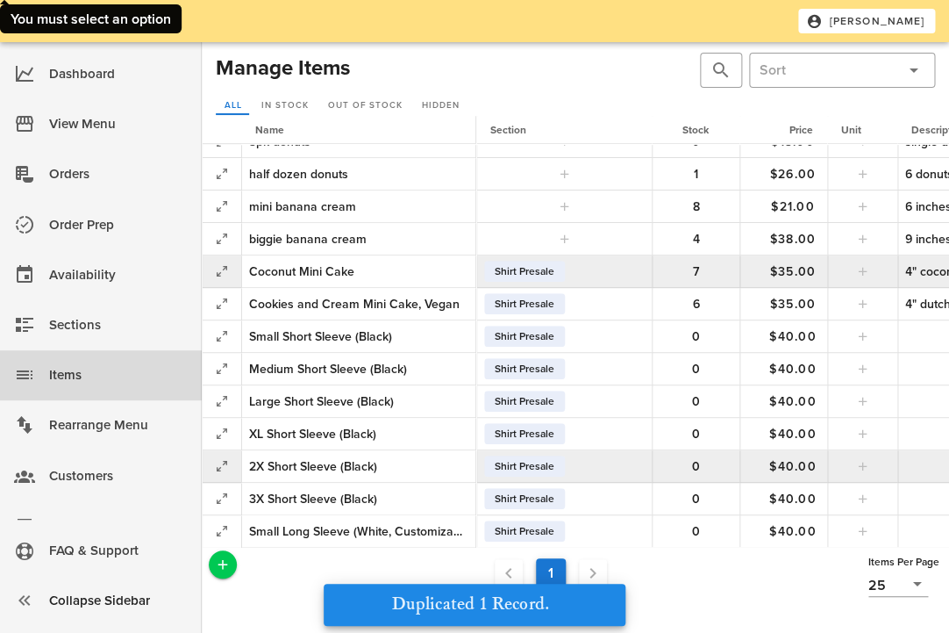
scroll to position [376, 0]
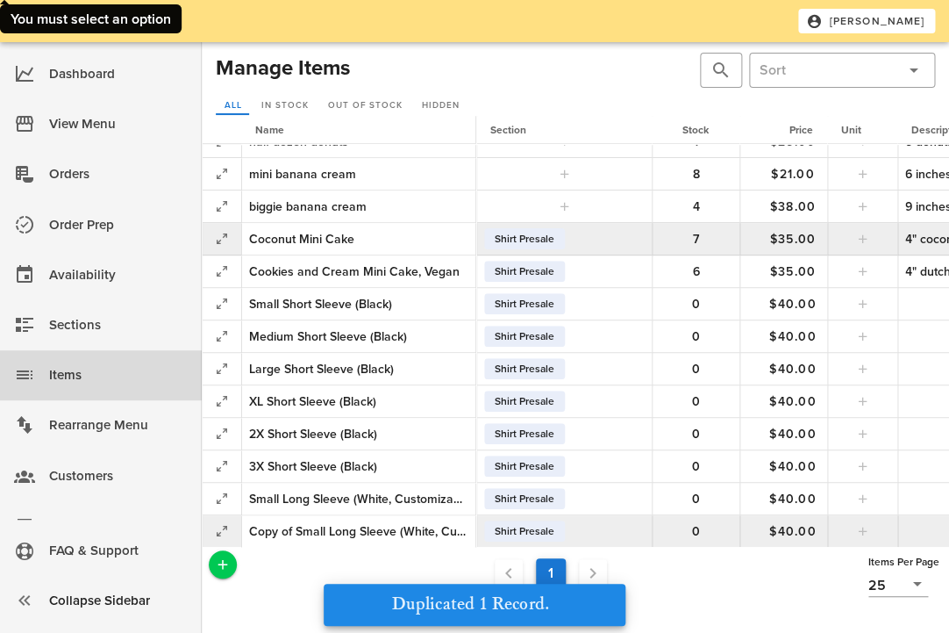
click at [340, 524] on div "Copy of Small Long Sleeve (White, Customizable)" at bounding box center [358, 531] width 219 height 18
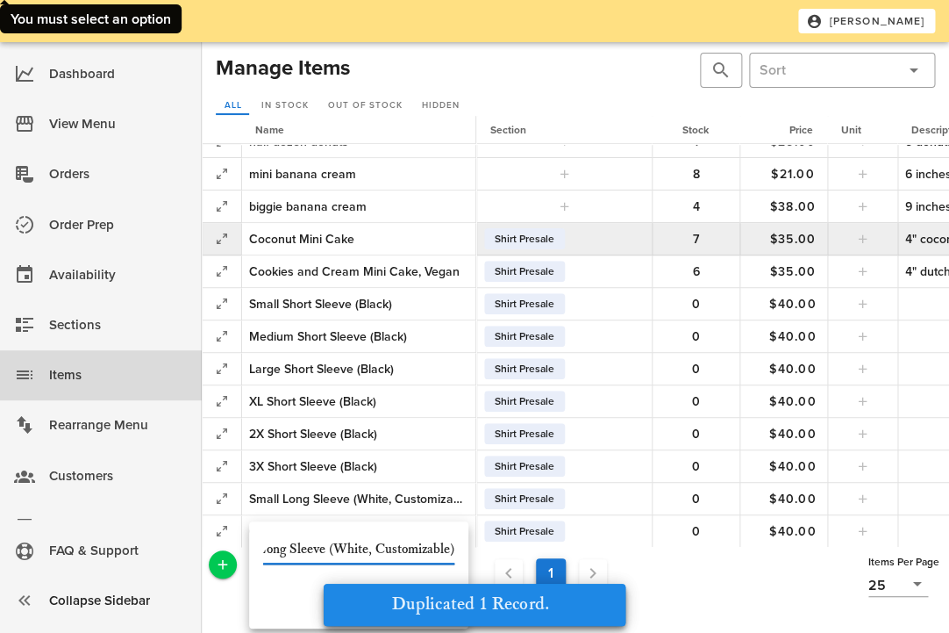
scroll to position [0, 0]
drag, startPoint x: 297, startPoint y: 548, endPoint x: 213, endPoint y: 544, distance: 84.3
click at [263, 544] on input "Small Long Sleeve (White, Customizable)" at bounding box center [358, 549] width 191 height 28
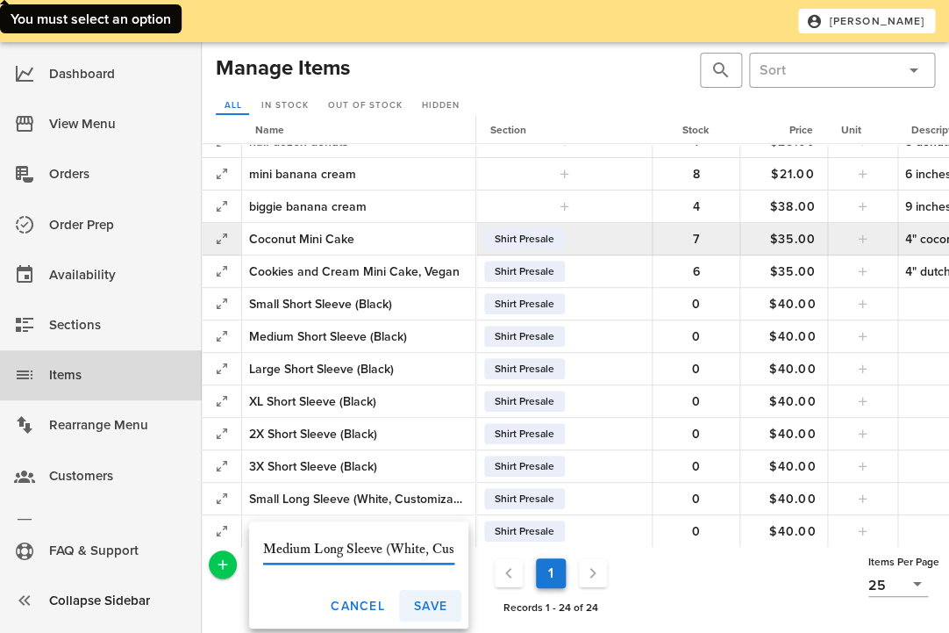
type input "Medium Long Sleeve (White, Customizable)"
click at [426, 604] on span "Save" at bounding box center [430, 605] width 34 height 15
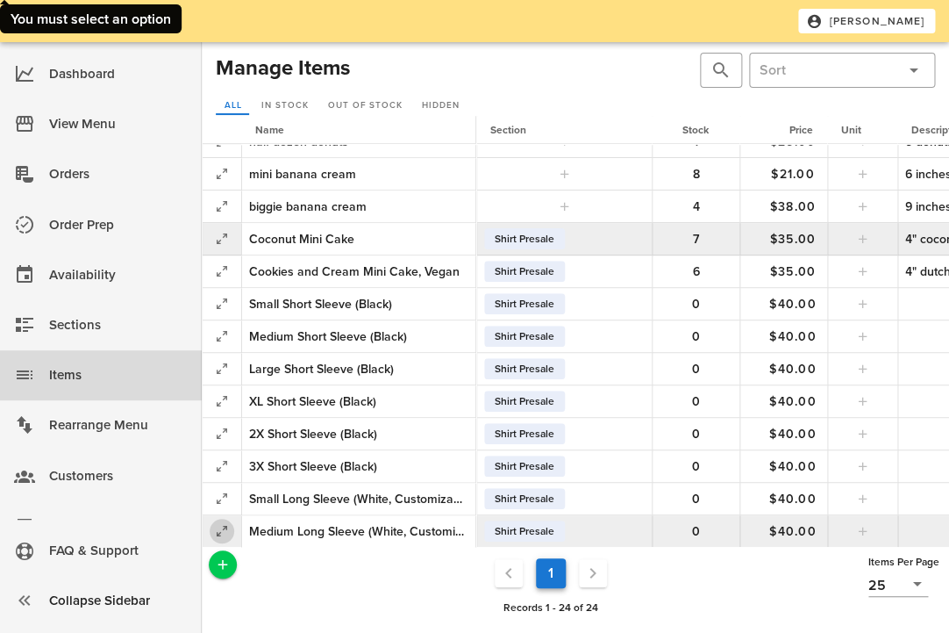
click at [227, 525] on icon "button" at bounding box center [221, 530] width 21 height 21
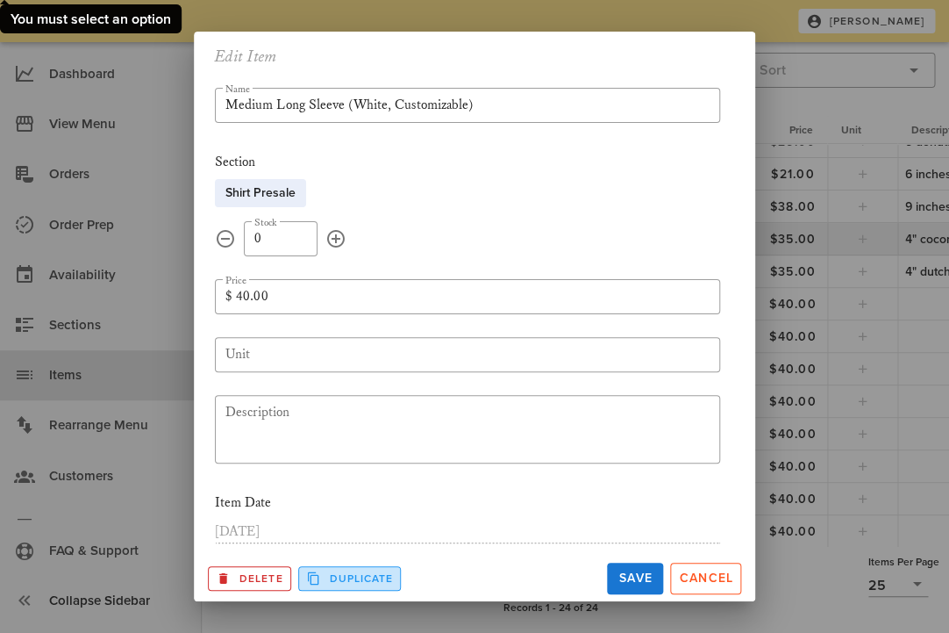
click at [324, 584] on span "Duplicate" at bounding box center [350, 578] width 88 height 16
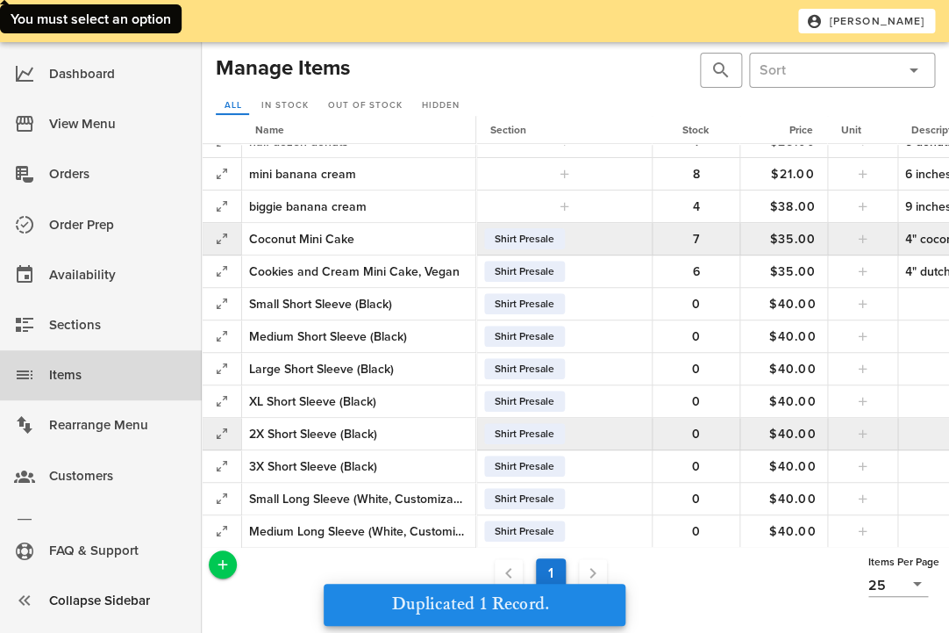
scroll to position [408, 0]
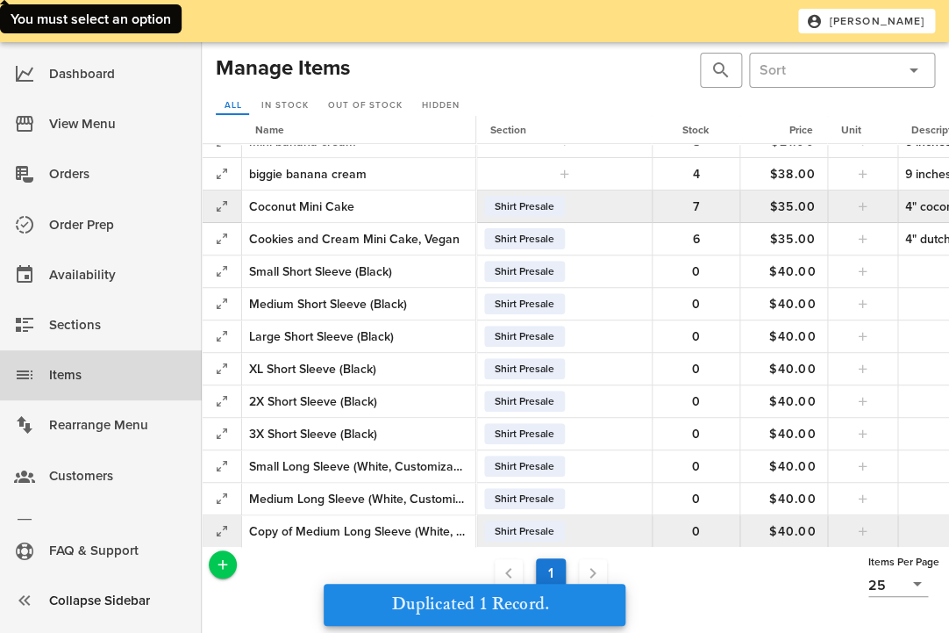
click at [276, 525] on div "Copy of Medium Long Sleeve (White, Customizable)" at bounding box center [358, 531] width 219 height 18
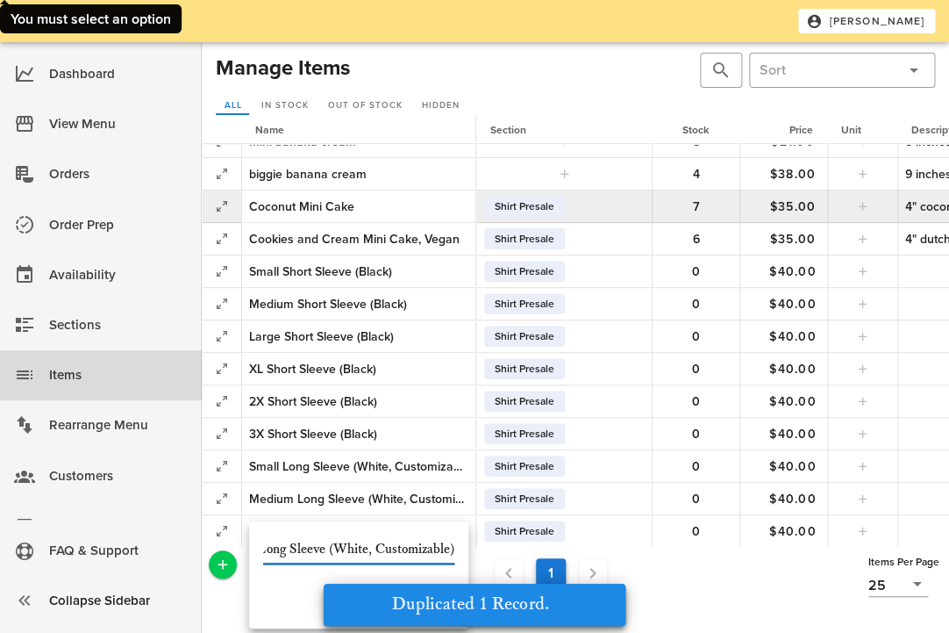
scroll to position [0, 0]
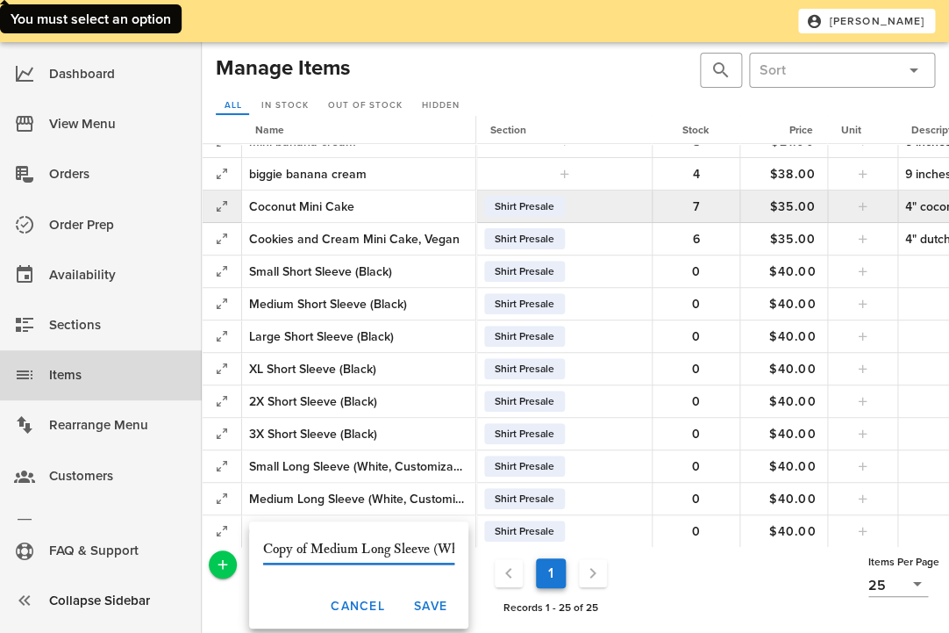
drag, startPoint x: 361, startPoint y: 549, endPoint x: 209, endPoint y: 548, distance: 151.8
click at [263, 548] on input "Copy of Medium Long Sleeve (White, Customizable)" at bounding box center [358, 549] width 191 height 28
type input "Large Long Sleeve (White, Customizable)"
click at [434, 601] on span "Save" at bounding box center [430, 605] width 34 height 15
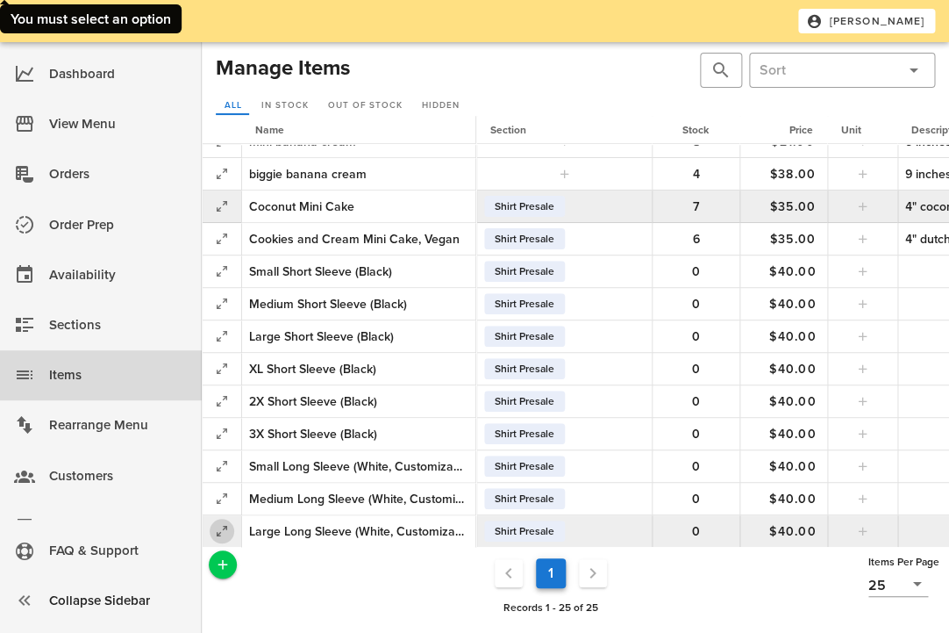
click at [223, 520] on icon "button" at bounding box center [221, 530] width 21 height 21
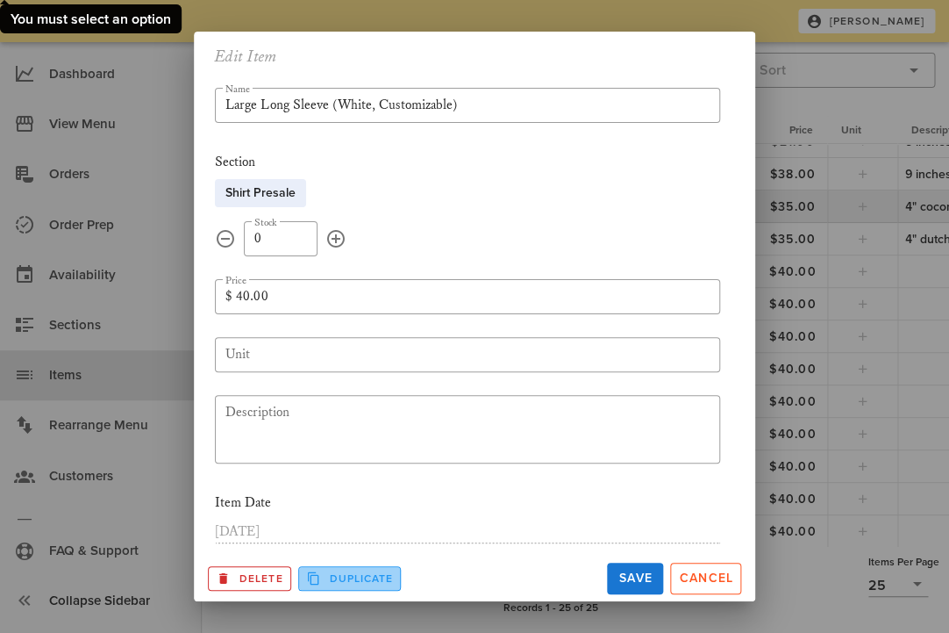
click at [362, 576] on span "Duplicate" at bounding box center [350, 578] width 88 height 16
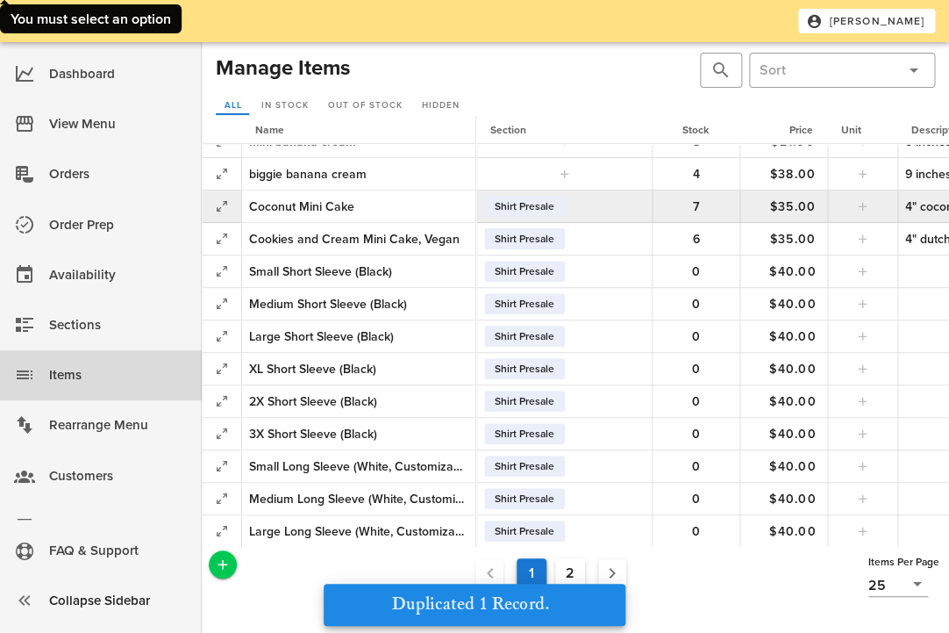
click at [576, 566] on button "2" at bounding box center [570, 573] width 30 height 30
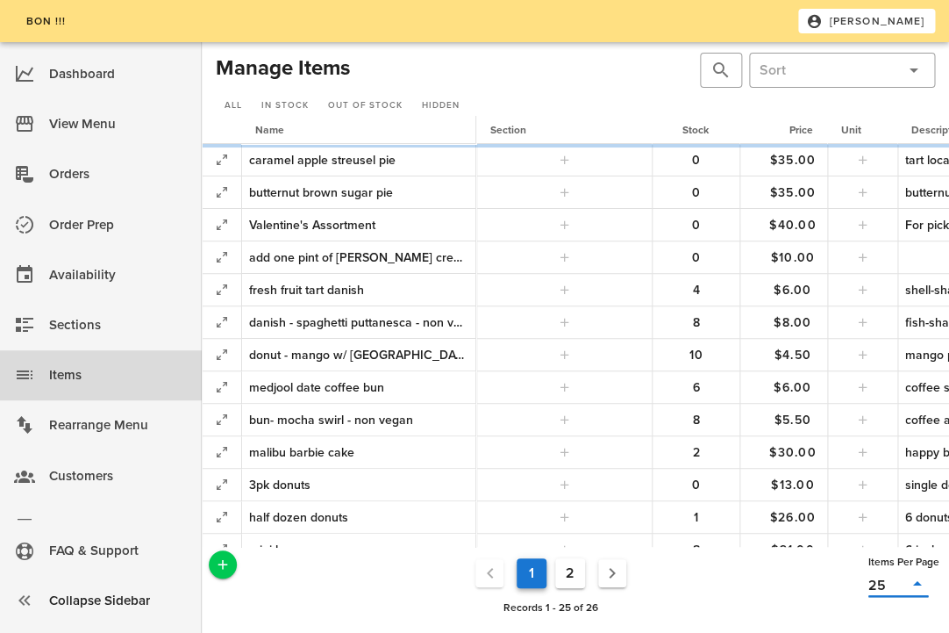
click at [0, 0] on div "50" at bounding box center [0, 0] width 0 height 0
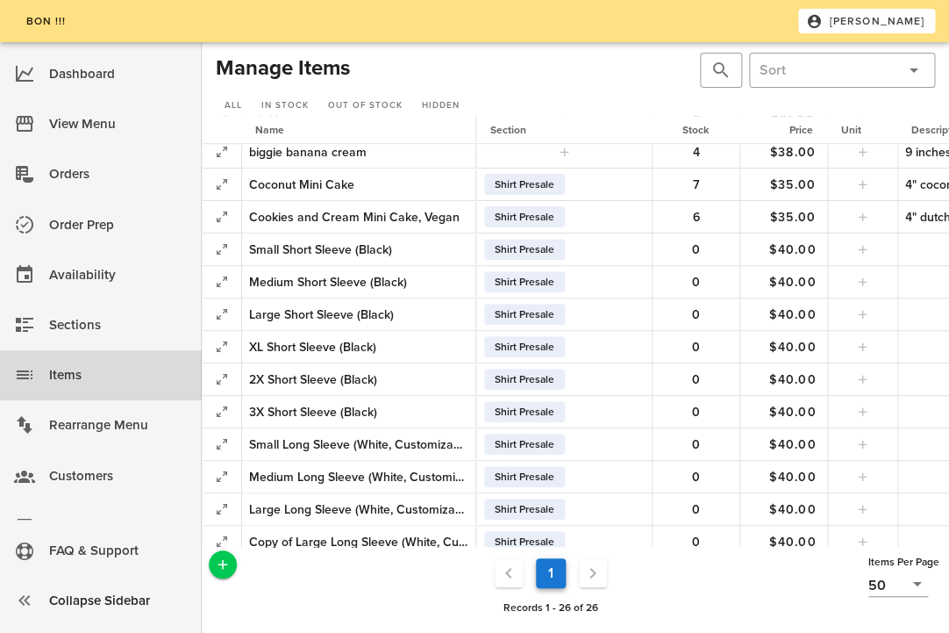
scroll to position [441, 0]
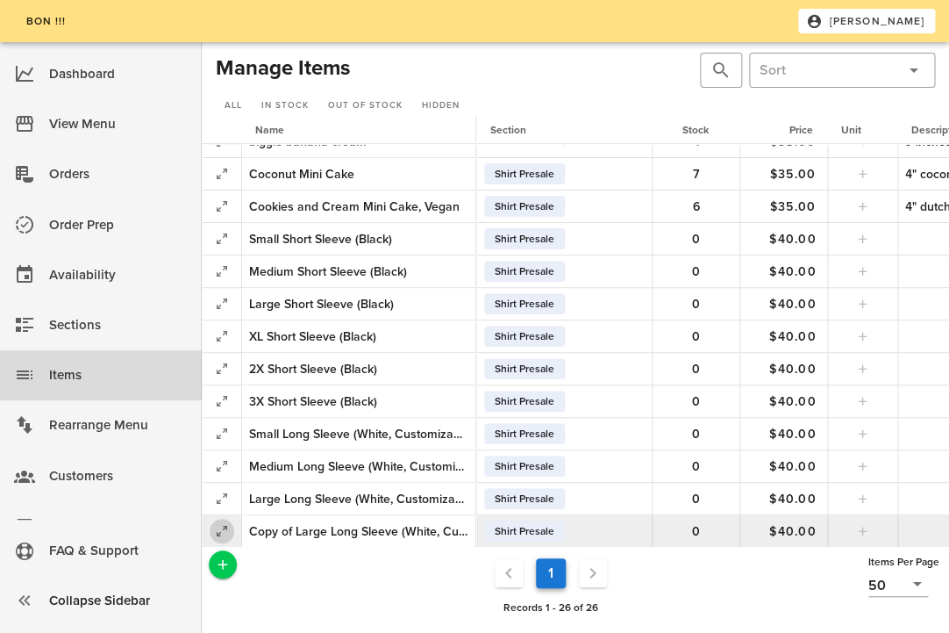
click at [229, 527] on icon "button" at bounding box center [221, 530] width 21 height 21
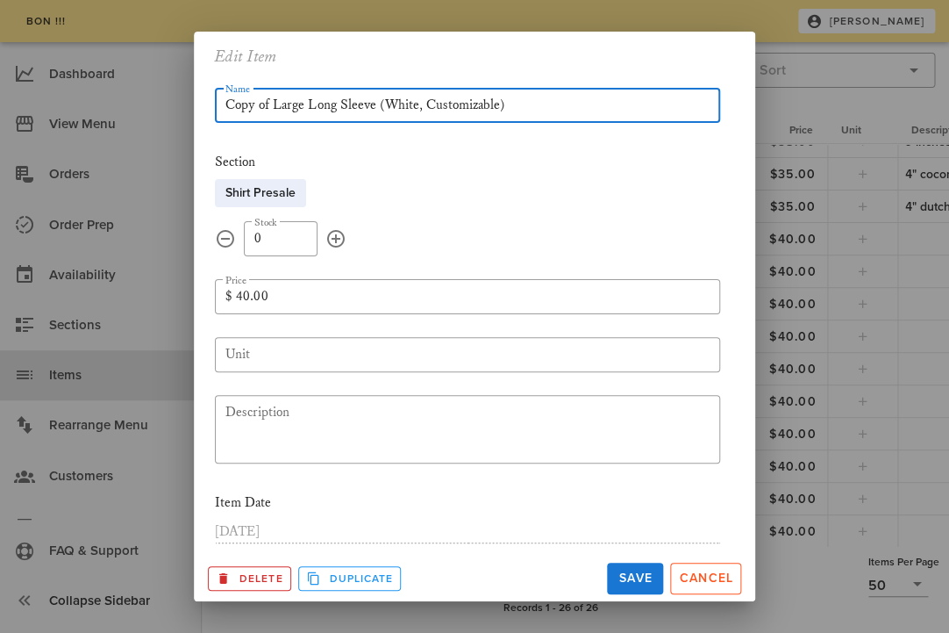
drag, startPoint x: 303, startPoint y: 109, endPoint x: 219, endPoint y: 106, distance: 84.3
click at [226, 106] on input "Copy of Large Long Sleeve (White, Customizable)" at bounding box center [468, 105] width 484 height 28
type input "XL Long Sleeve (White, Customizable)"
click at [636, 581] on span "Save" at bounding box center [635, 577] width 42 height 15
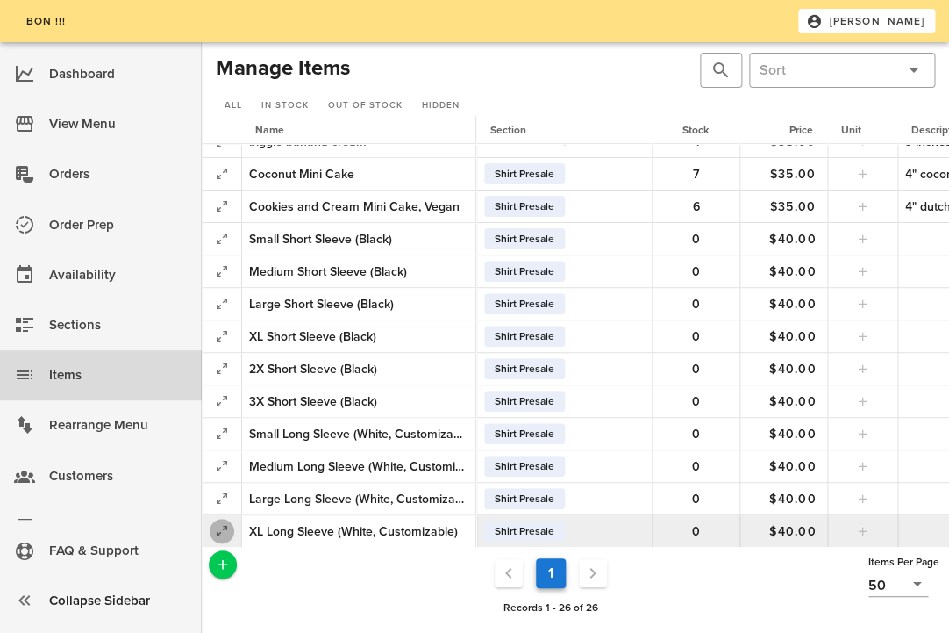
click at [222, 524] on icon "button" at bounding box center [221, 530] width 21 height 21
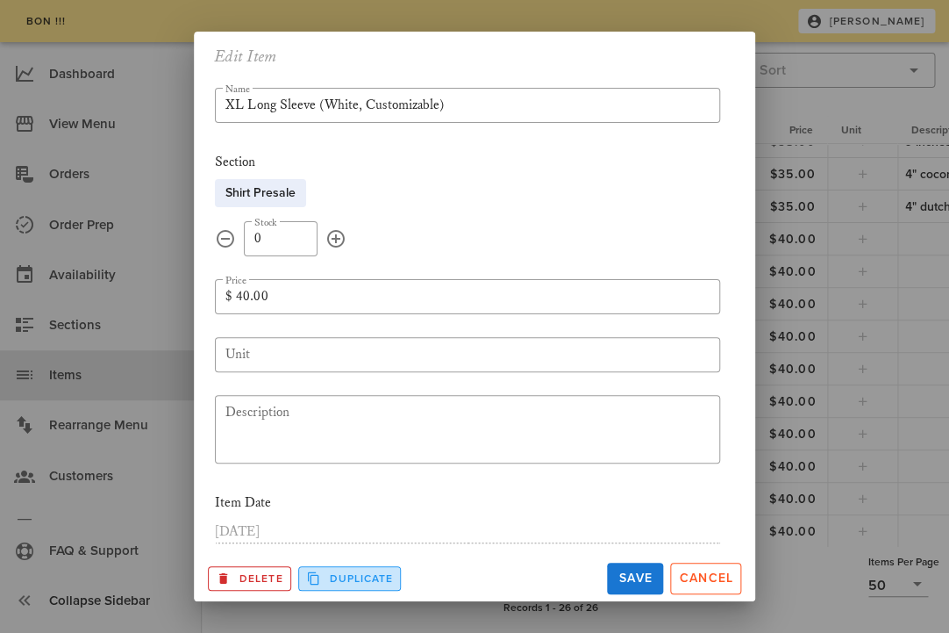
click at [322, 573] on span "Duplicate" at bounding box center [350, 578] width 88 height 16
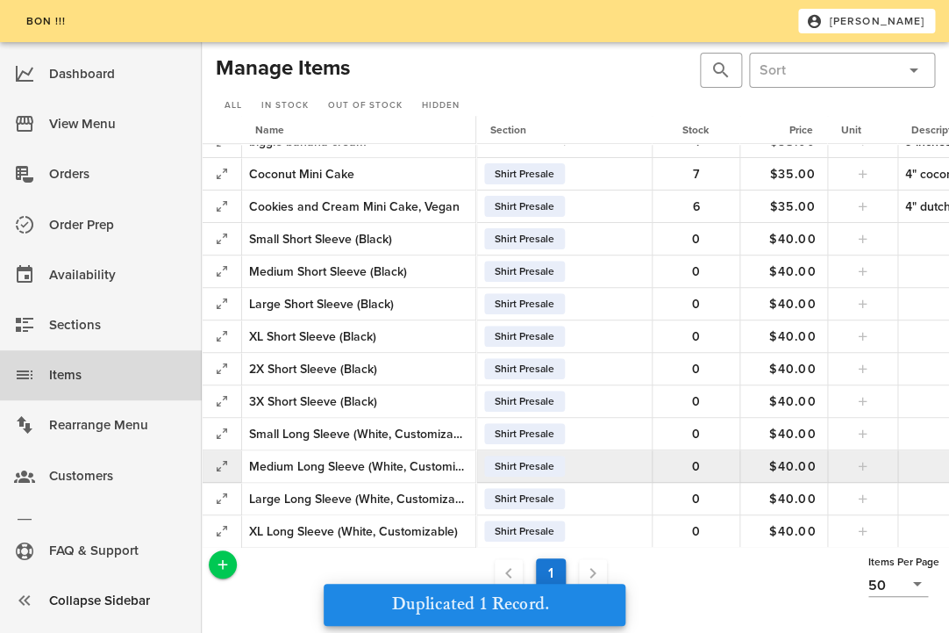
scroll to position [473, 0]
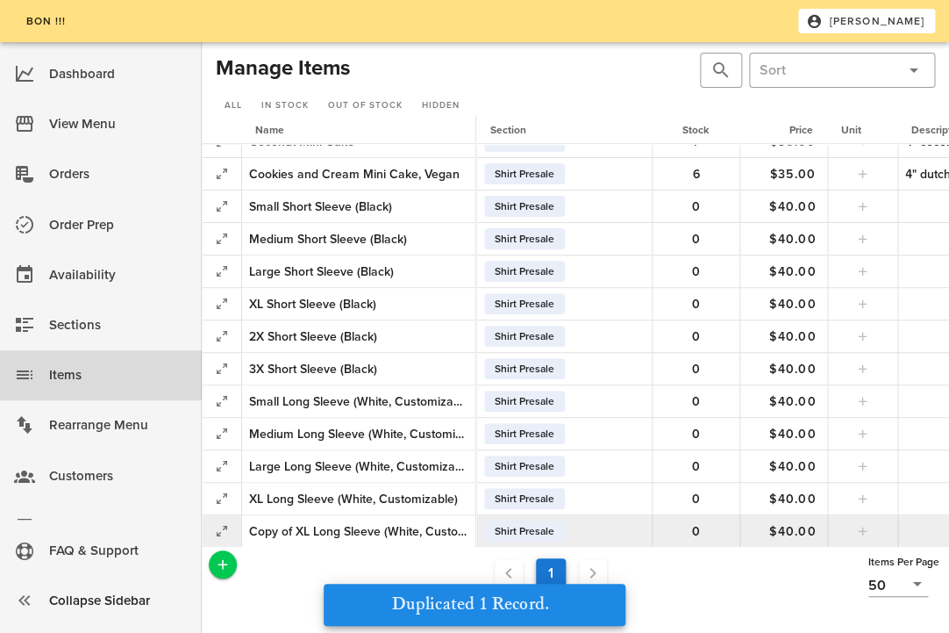
click at [288, 530] on div "Copy of XL Long Sleeve (White, Customizable)" at bounding box center [358, 531] width 219 height 18
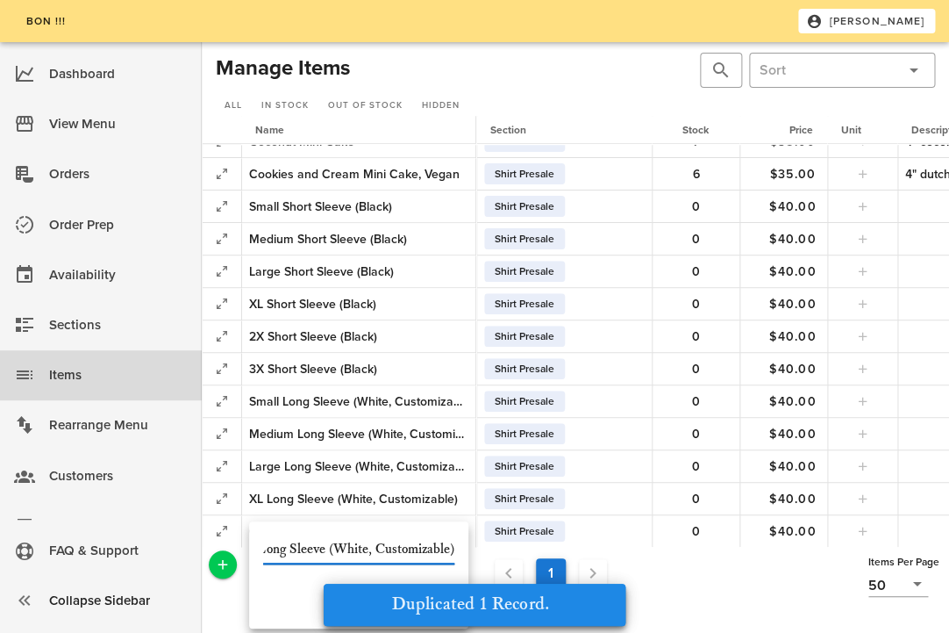
scroll to position [0, 0]
drag, startPoint x: 332, startPoint y: 549, endPoint x: 249, endPoint y: 547, distance: 82.5
click at [263, 547] on input "Copy of XL Long Sleeve (White, Customizable)" at bounding box center [358, 549] width 191 height 28
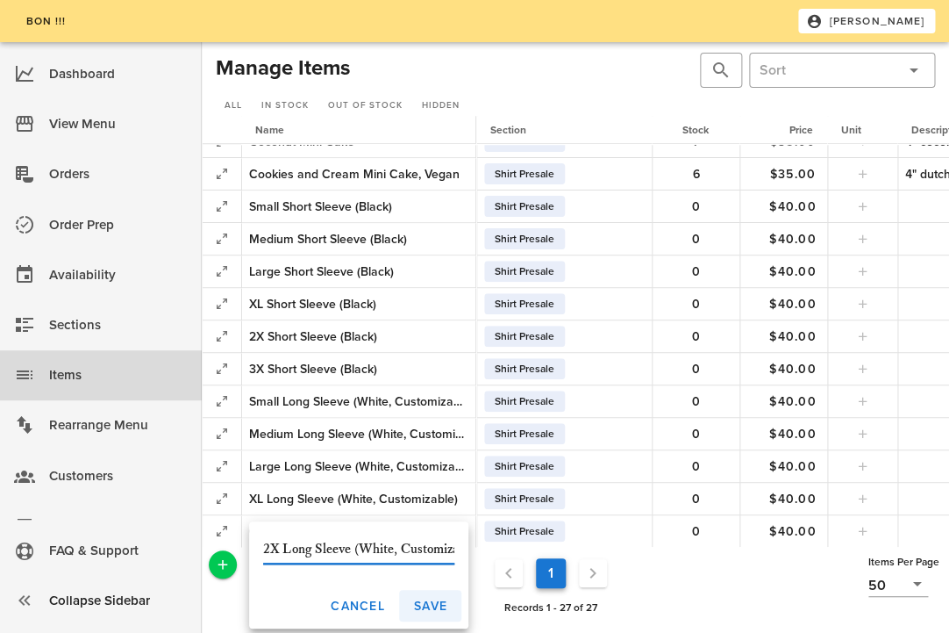
type input "2X Long Sleeve (White, Customizable)"
click at [428, 600] on span "Save" at bounding box center [430, 605] width 34 height 15
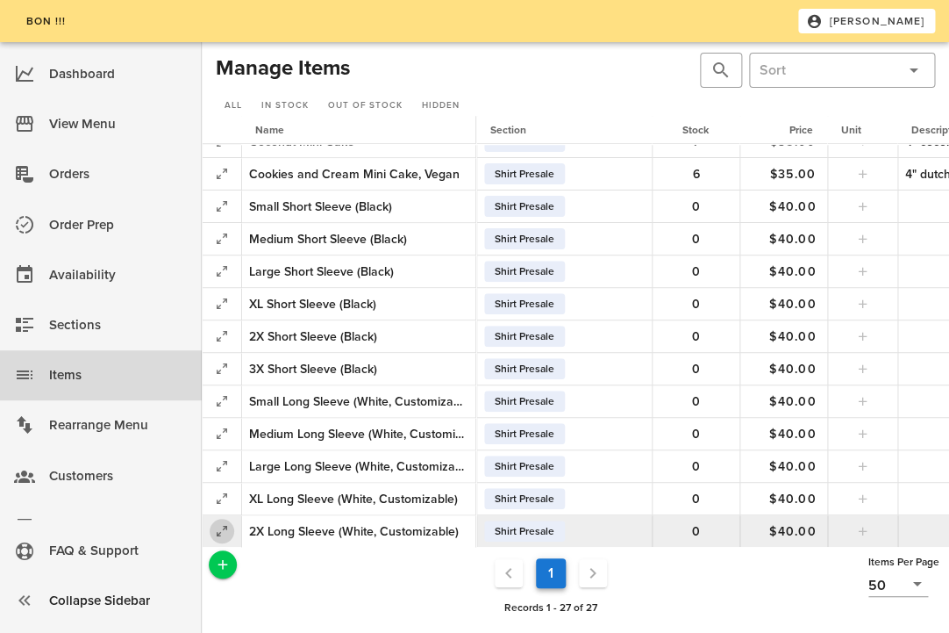
click at [223, 526] on icon "button" at bounding box center [221, 530] width 21 height 21
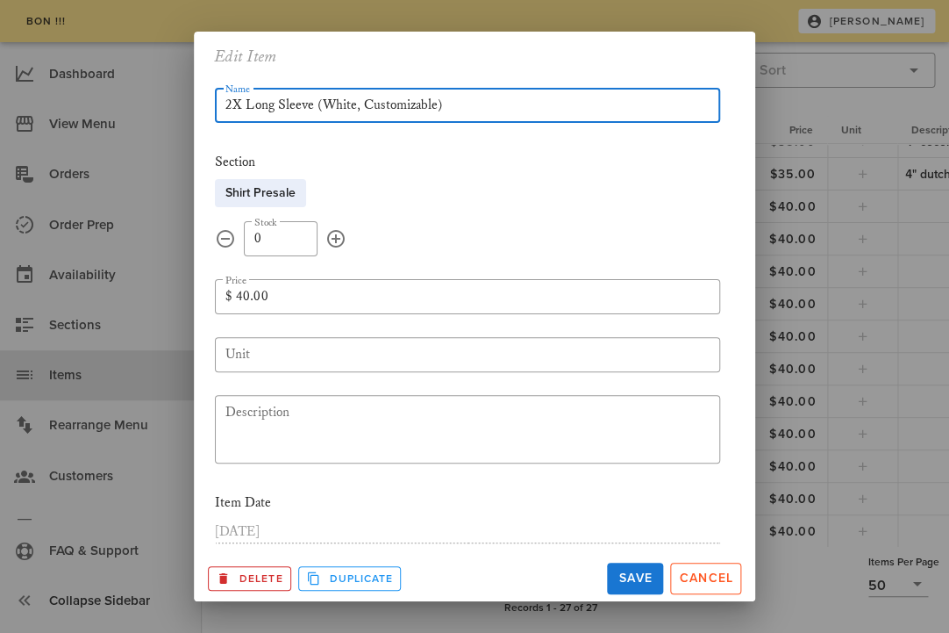
drag, startPoint x: 234, startPoint y: 105, endPoint x: 224, endPoint y: 105, distance: 10.5
click at [226, 105] on input "2X Long Sleeve (White, Customizable)" at bounding box center [468, 105] width 484 height 28
type input "3X Long Sleeve (White, Customizable)"
click at [646, 576] on span "Save" at bounding box center [635, 577] width 42 height 15
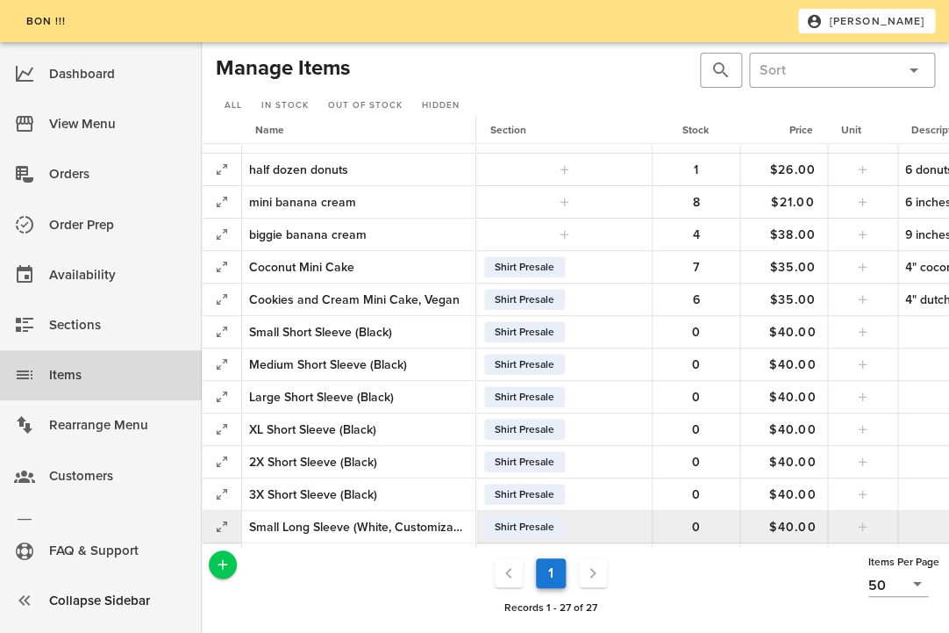
scroll to position [286, 0]
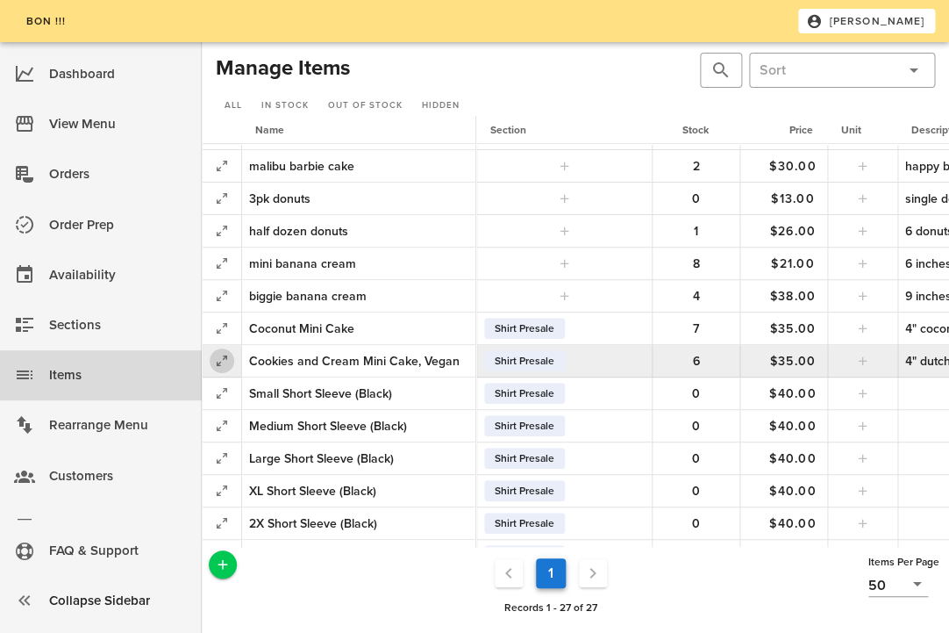
click at [223, 357] on icon "button" at bounding box center [221, 360] width 21 height 21
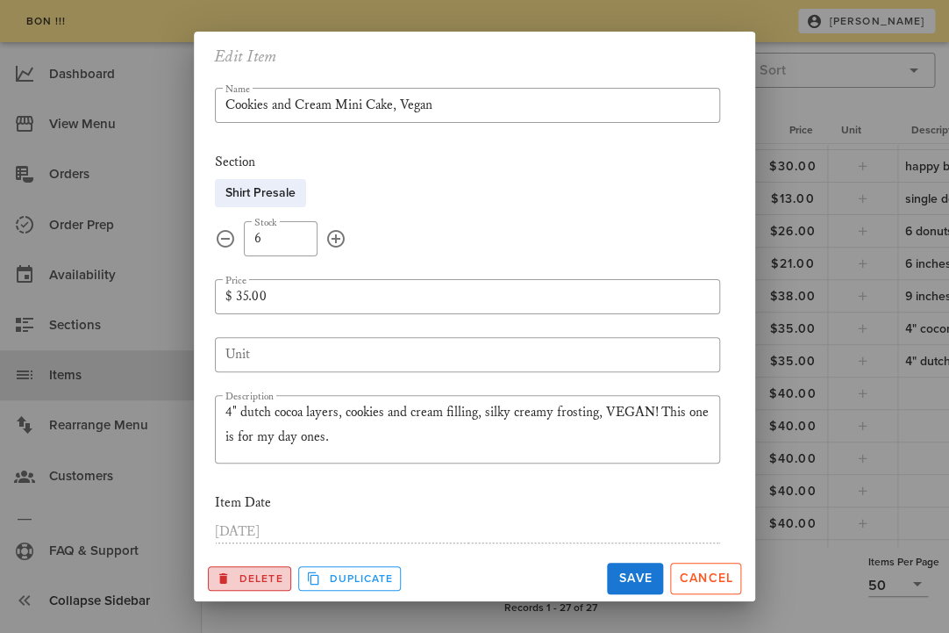
click at [263, 577] on span "Delete" at bounding box center [250, 578] width 68 height 16
click at [234, 576] on span "Ok?" at bounding box center [230, 578] width 22 height 12
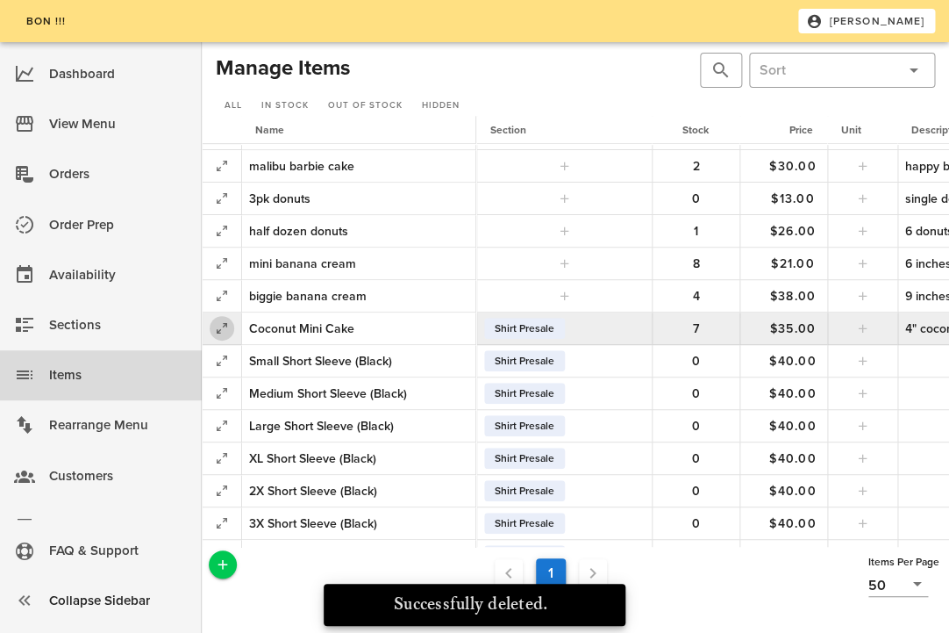
click at [230, 325] on icon "button" at bounding box center [221, 328] width 21 height 21
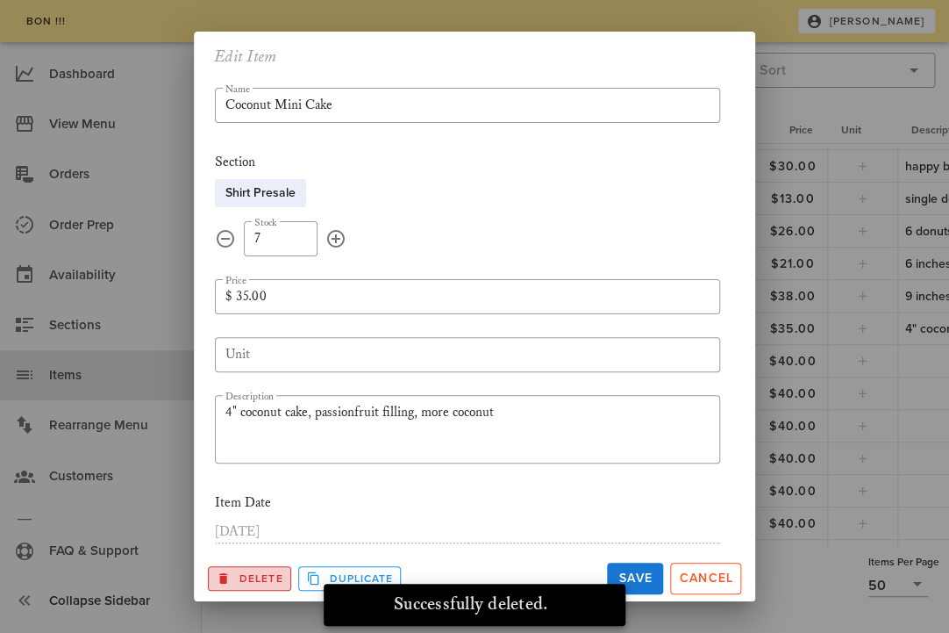
click at [244, 581] on span "Delete" at bounding box center [250, 578] width 68 height 16
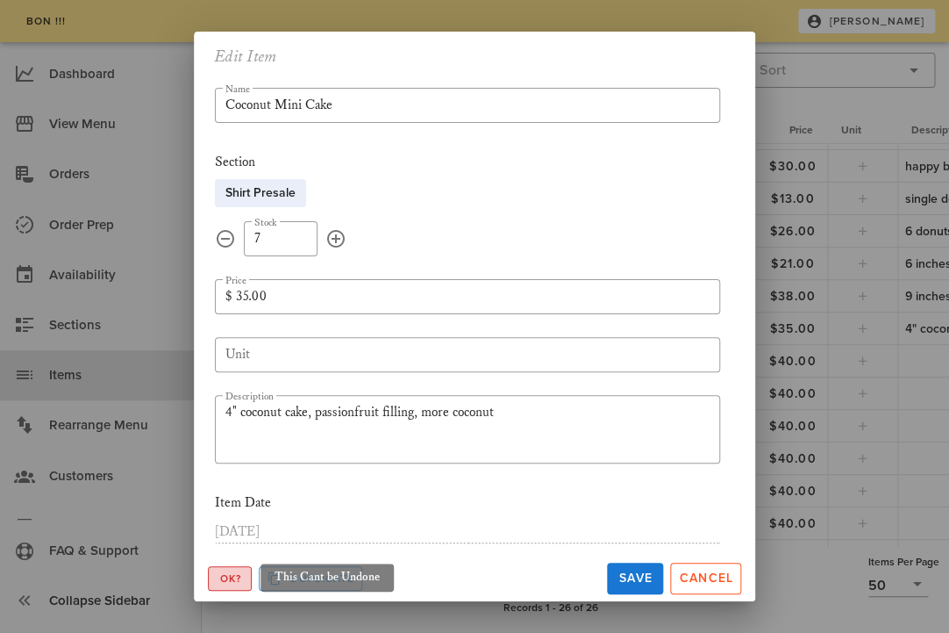
click at [219, 570] on button "Ok?" at bounding box center [230, 578] width 44 height 25
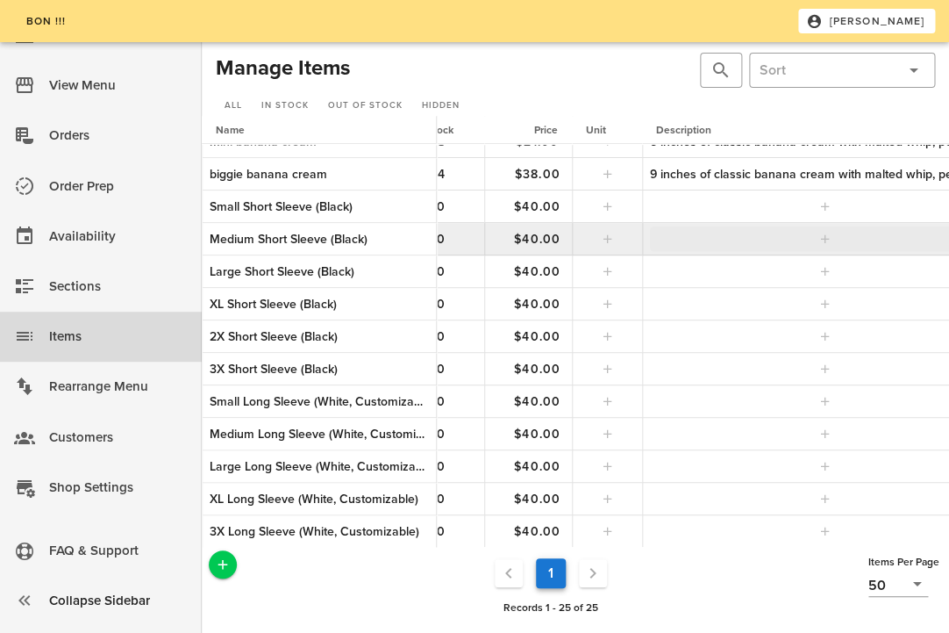
scroll to position [408, 244]
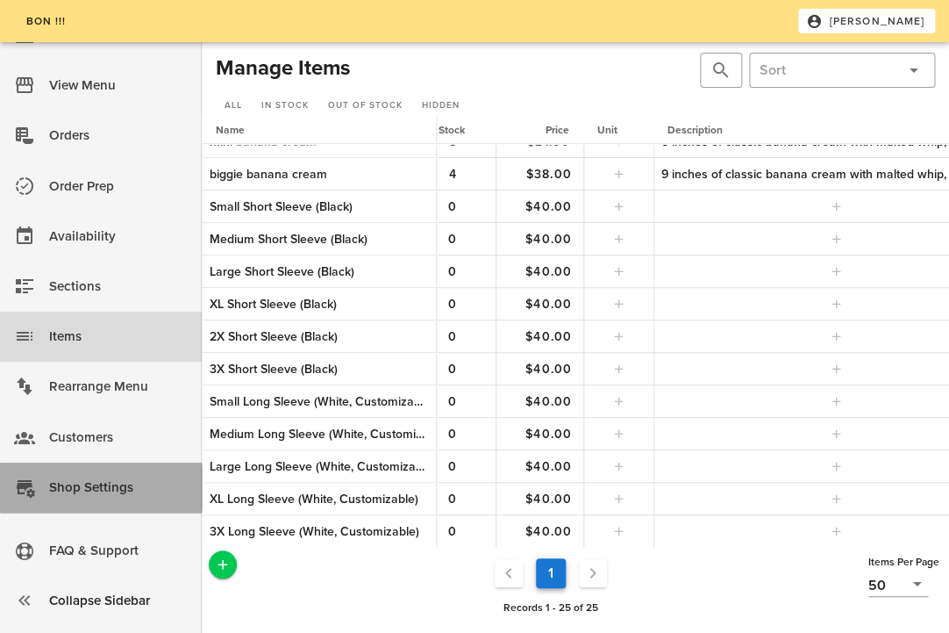
click at [103, 495] on div "Shop Settings" at bounding box center [118, 487] width 139 height 29
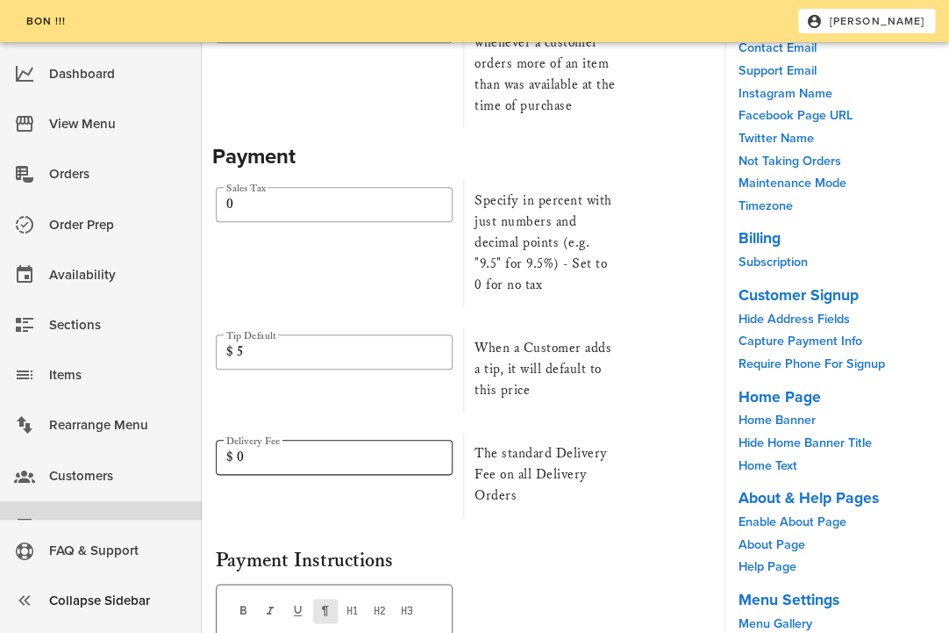
scroll to position [4048, 0]
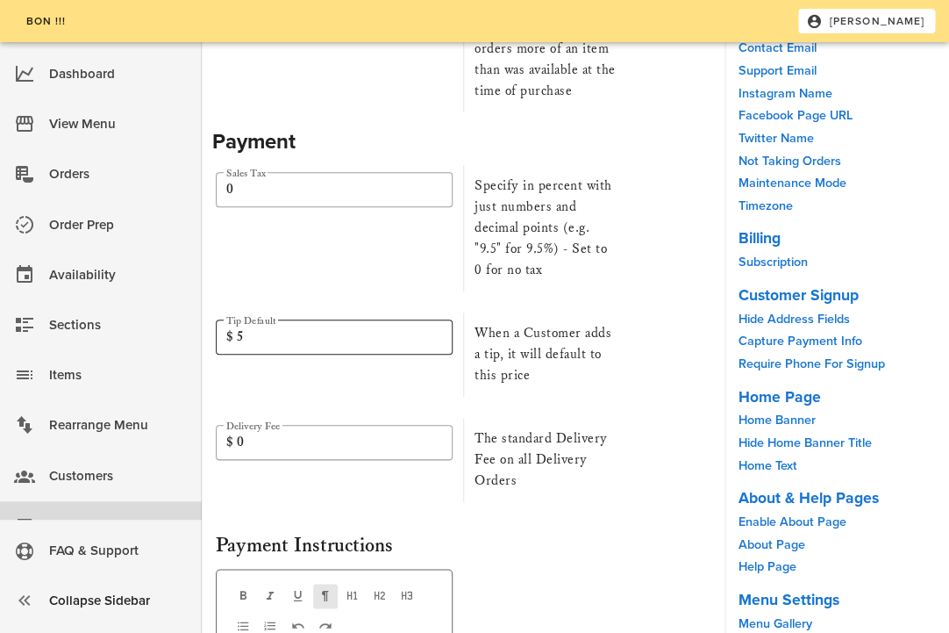
click at [297, 323] on input "5" at bounding box center [339, 337] width 205 height 28
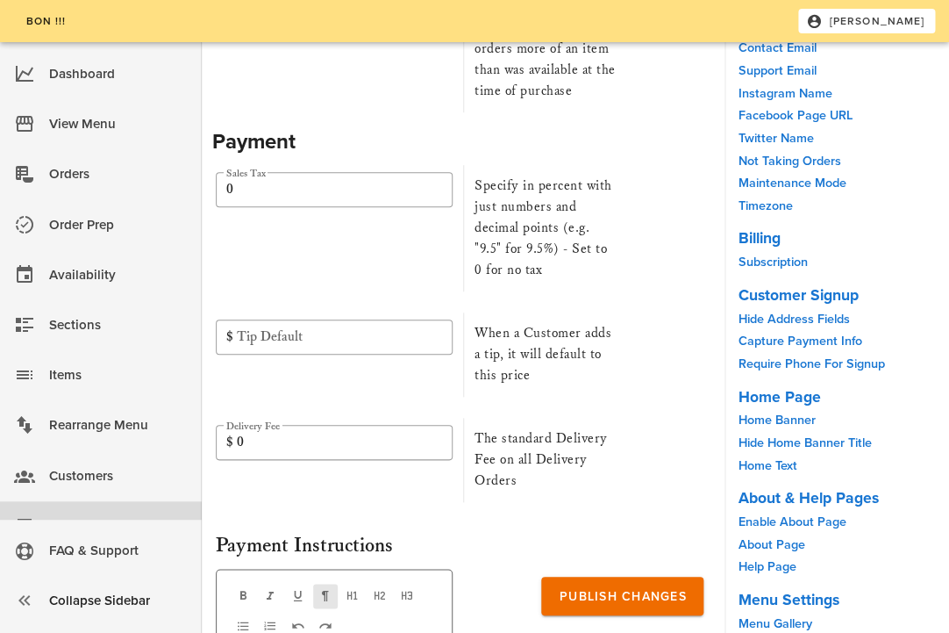
click at [325, 317] on div "​ Tip Default $" at bounding box center [339, 357] width 247 height 91
click at [578, 598] on span "Publish Changes" at bounding box center [622, 596] width 128 height 15
type input "0"
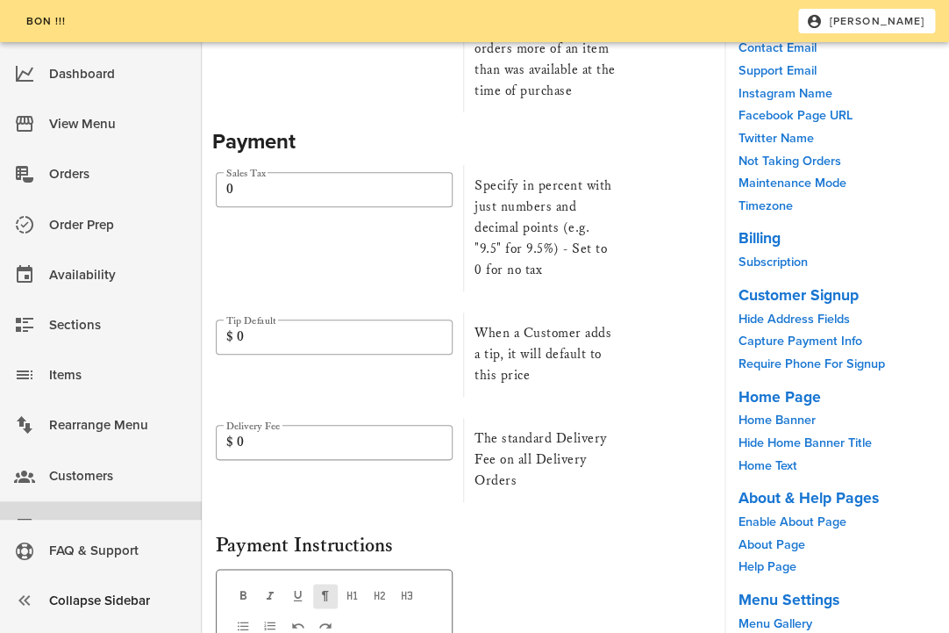
click at [344, 211] on div at bounding box center [334, 217] width 216 height 12
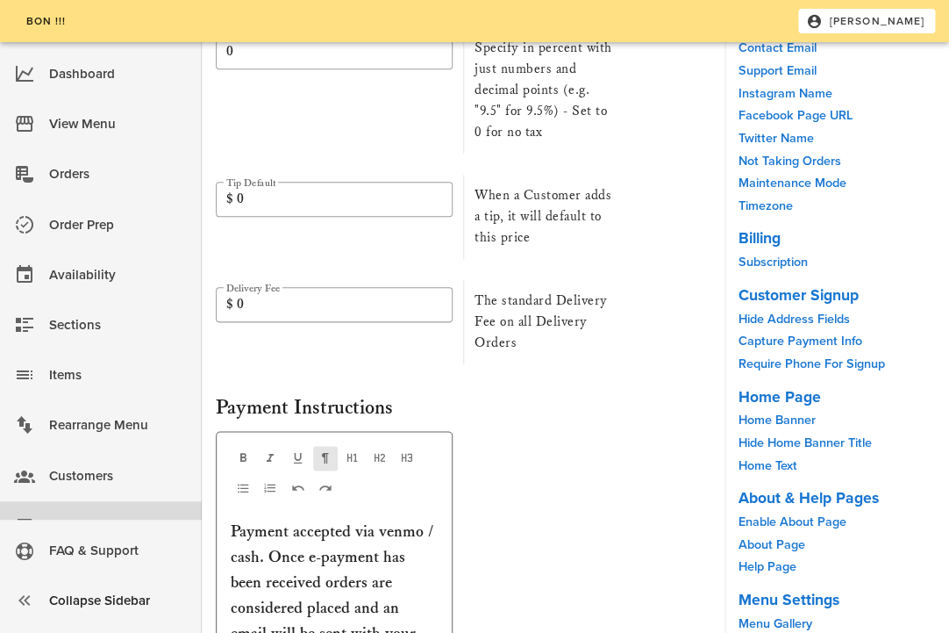
scroll to position [4210, 0]
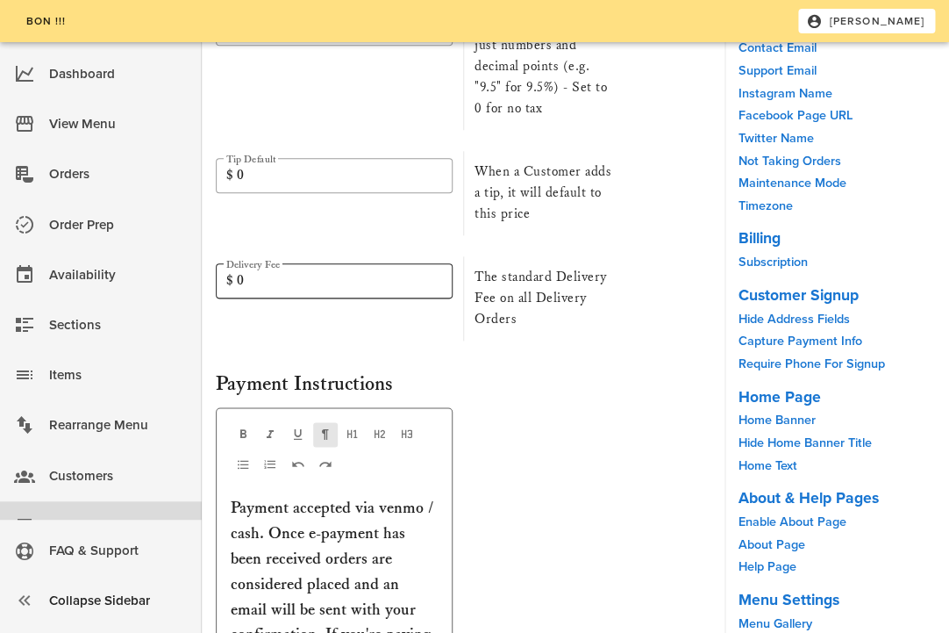
click at [390, 267] on input "0" at bounding box center [339, 281] width 205 height 28
drag, startPoint x: 307, startPoint y: 217, endPoint x: 219, endPoint y: 217, distance: 88.6
click at [237, 267] on input "0" at bounding box center [339, 281] width 205 height 28
type input "6"
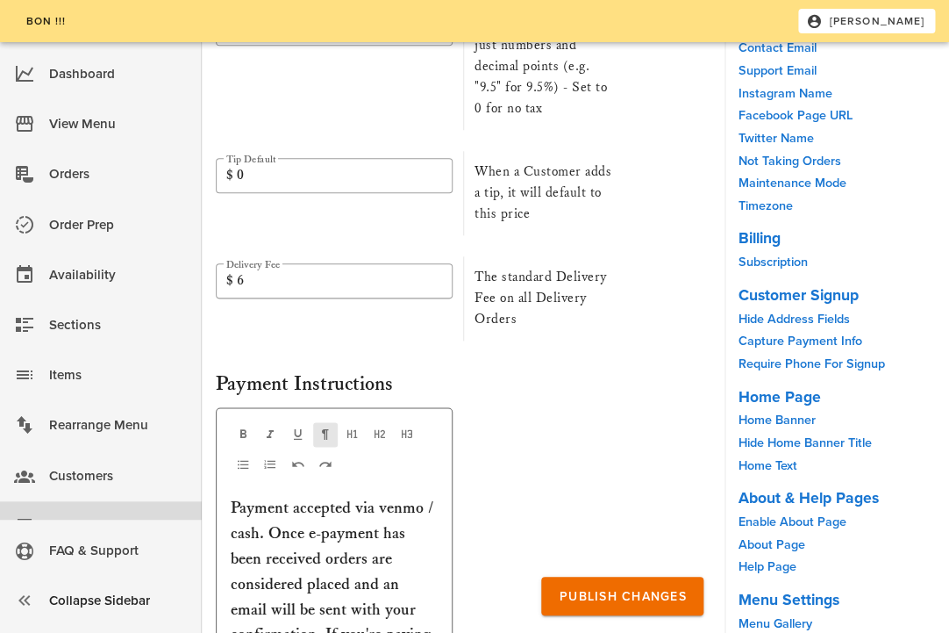
click at [500, 355] on div "Payment Instructions Add Link Payment accepted via venmo / cash. Once e-payment…" at bounding box center [463, 566] width 502 height 423
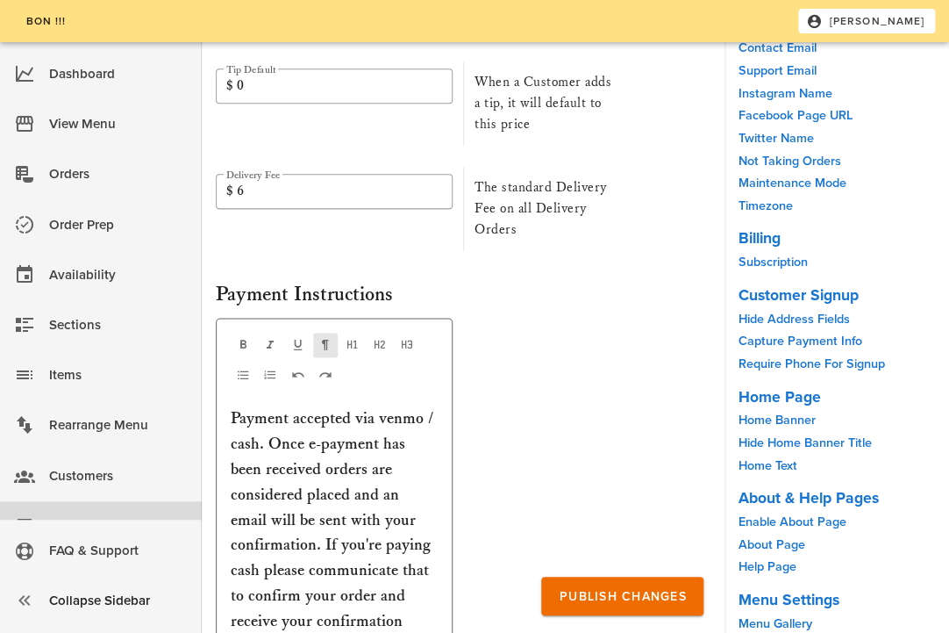
scroll to position [4393, 0]
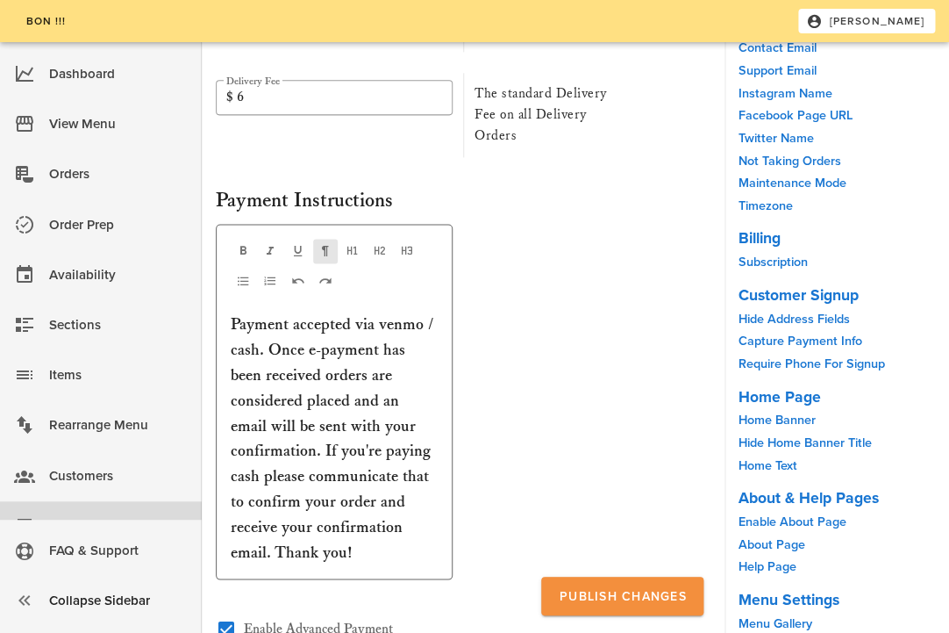
click at [623, 598] on span "Publish Changes" at bounding box center [622, 596] width 128 height 15
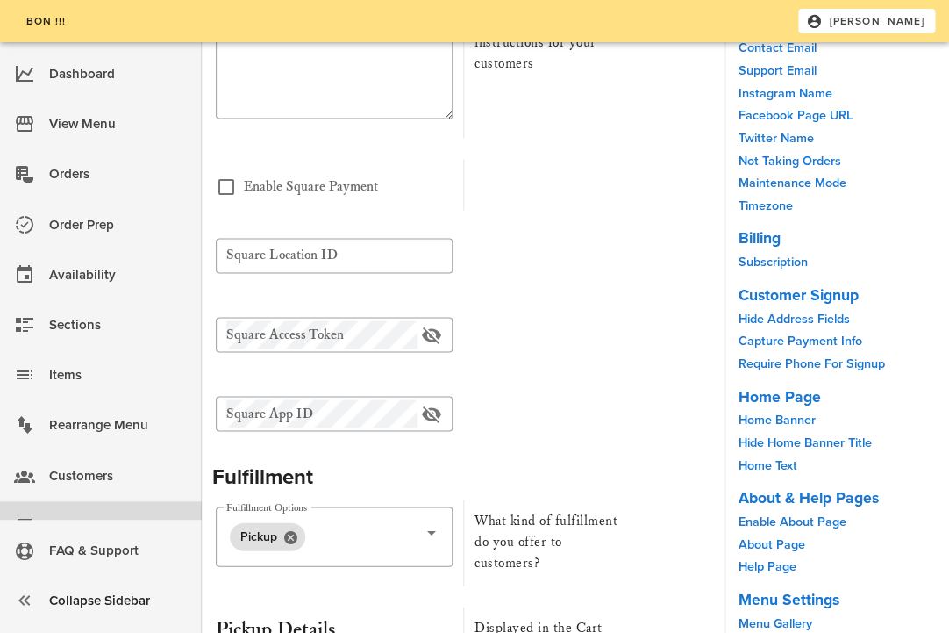
scroll to position [6488, 0]
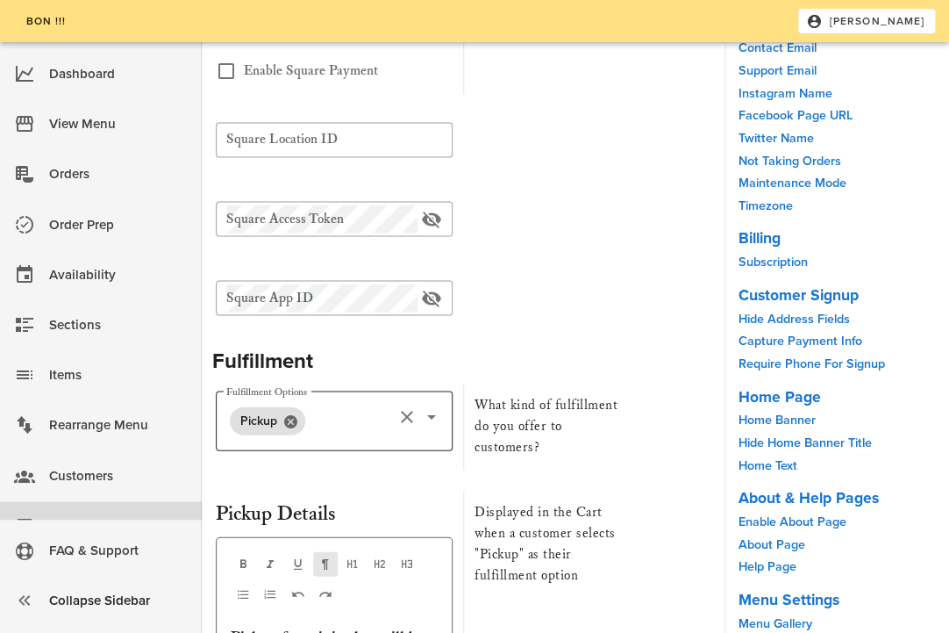
click at [439, 405] on icon at bounding box center [431, 415] width 21 height 21
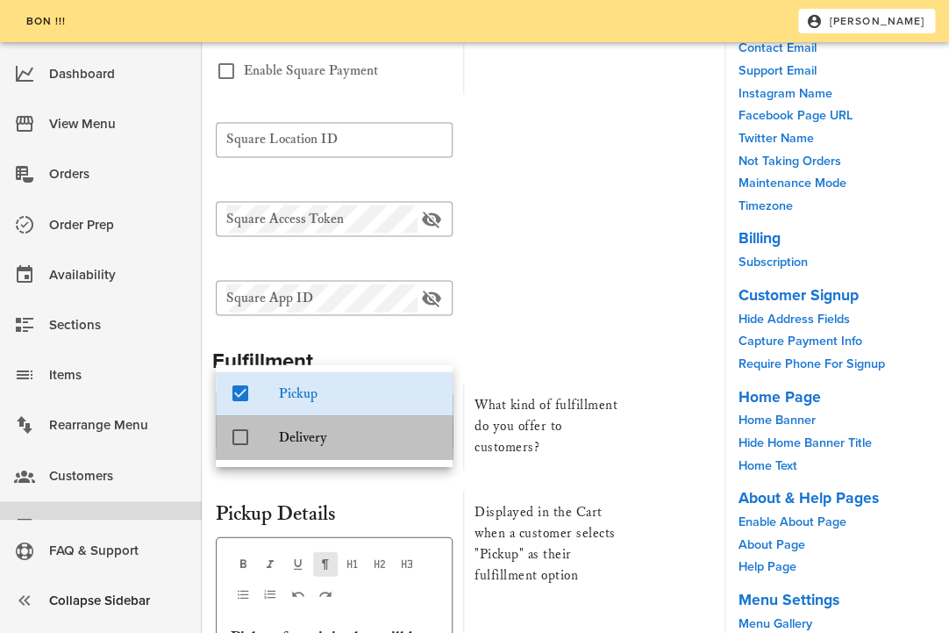
click at [371, 434] on div "Delivery" at bounding box center [359, 436] width 160 height 17
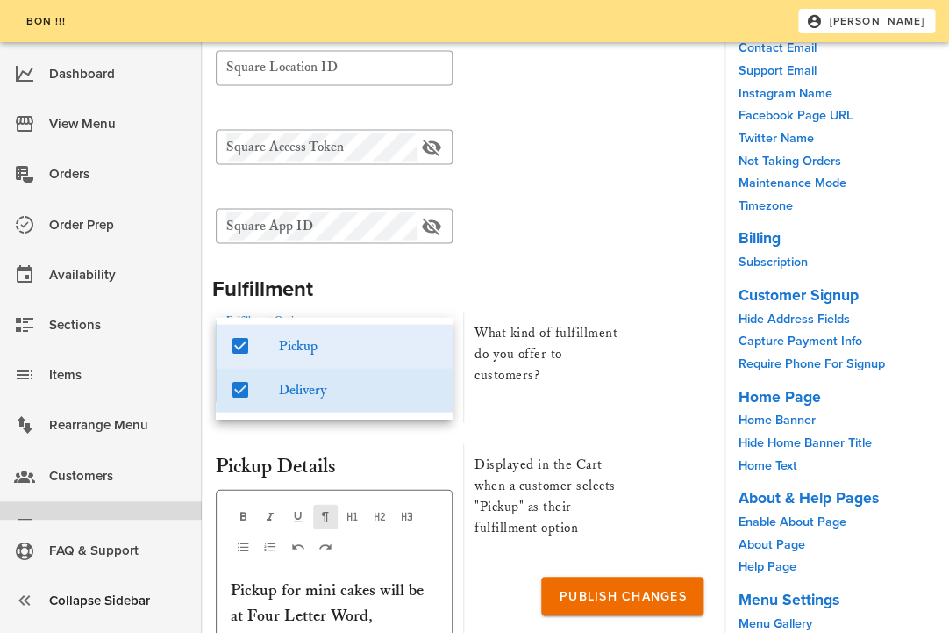
scroll to position [6566, 0]
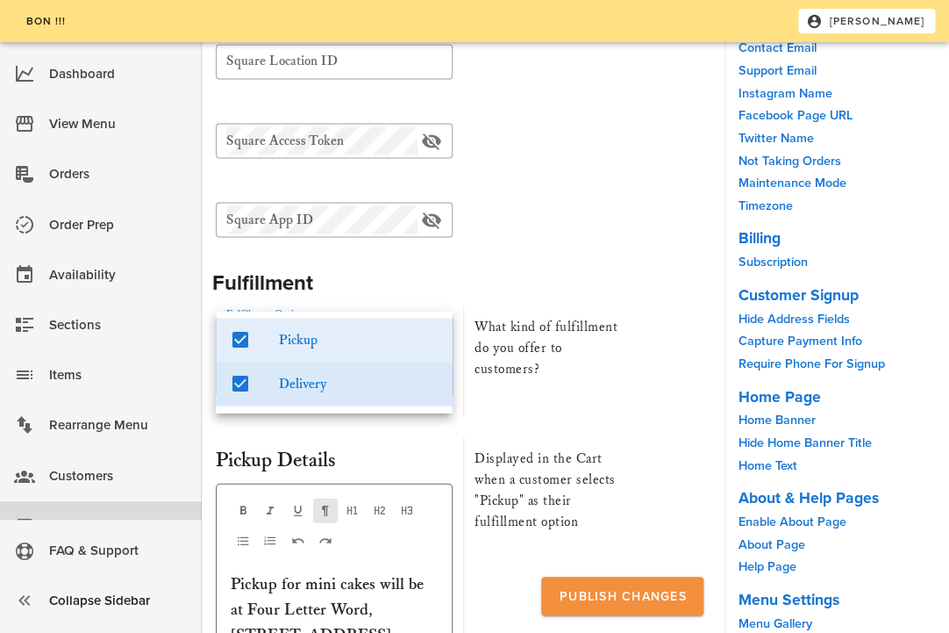
click at [606, 585] on button "Publish Changes" at bounding box center [622, 596] width 162 height 39
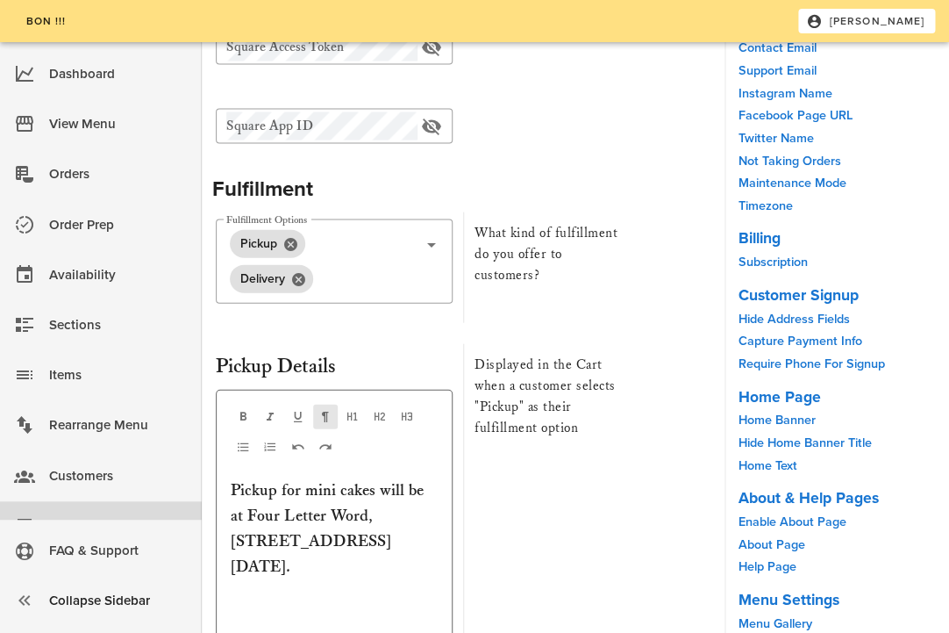
scroll to position [6785, 0]
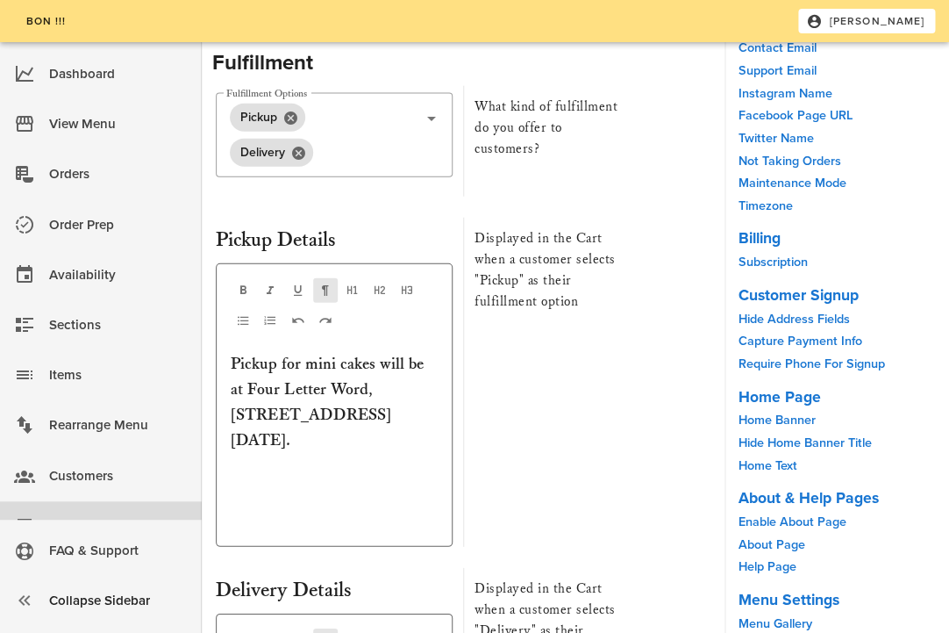
click at [376, 377] on div "Pickup for mini cakes will be at Four Letter Word, 3022 W Diversey Ave., 10a-2p…" at bounding box center [334, 442] width 207 height 180
drag, startPoint x: 373, startPoint y: 355, endPoint x: 284, endPoint y: 283, distance: 113.6
click at [284, 352] on p "Pickup for mini cakes will be at Four Letter Word, 3022 W Diversey Ave., 10a-2p…" at bounding box center [334, 402] width 207 height 101
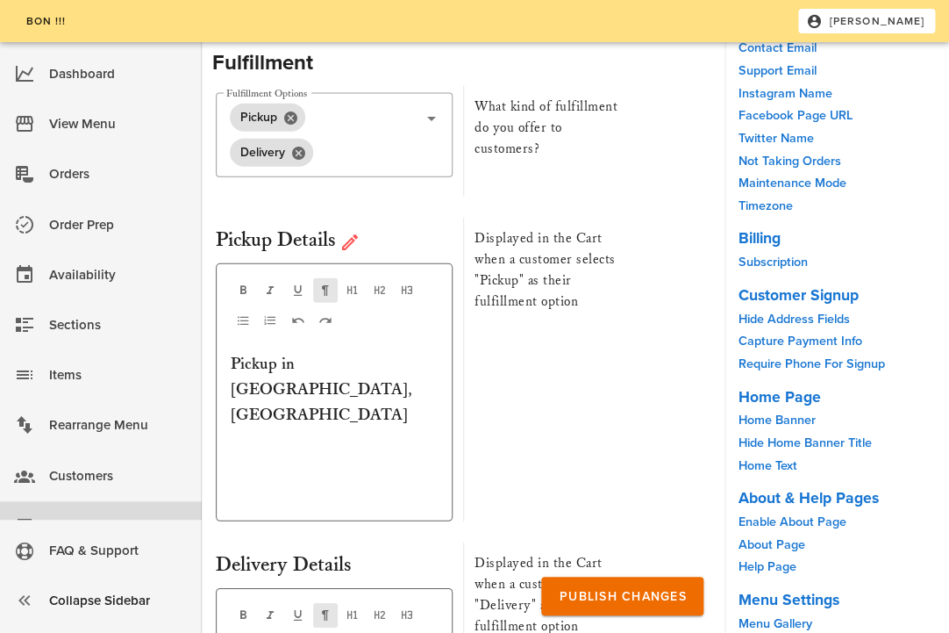
scroll to position [6914, 0]
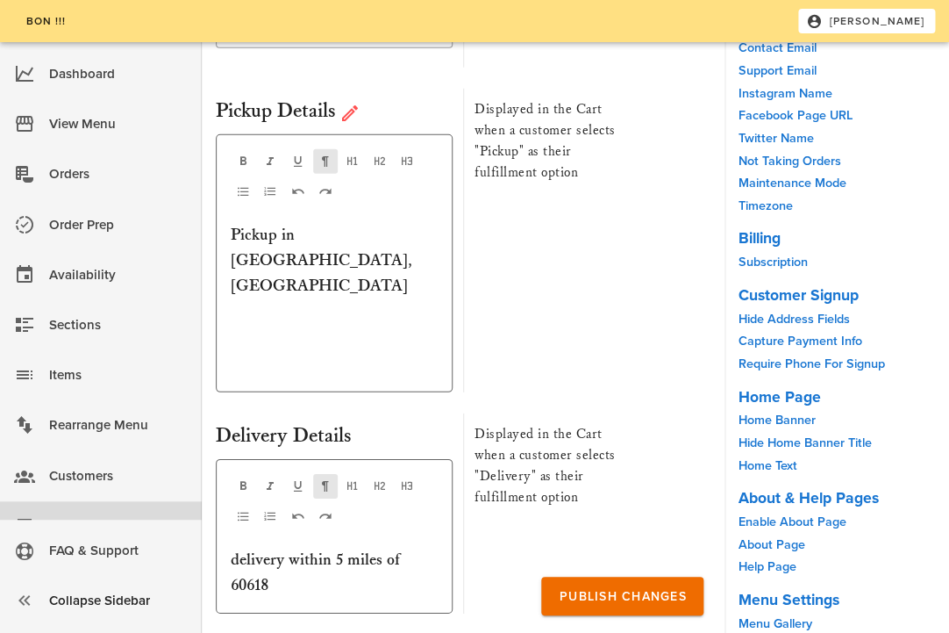
click at [279, 548] on p "delivery within 5 miles of 60618" at bounding box center [334, 573] width 207 height 51
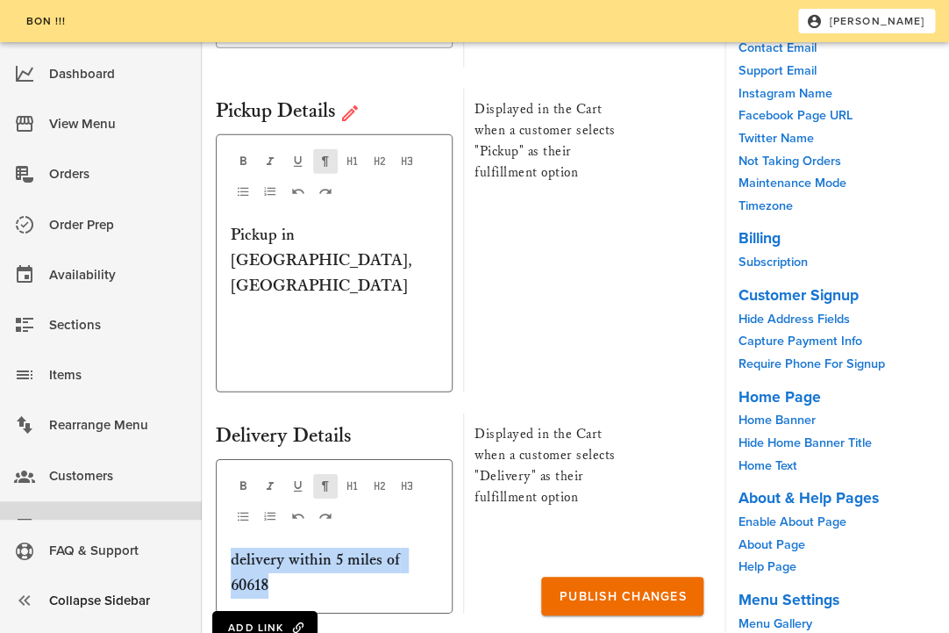
drag, startPoint x: 283, startPoint y: 447, endPoint x: 226, endPoint y: 417, distance: 63.6
click at [226, 459] on div "Add Link delivery within 5 miles of 60618" at bounding box center [334, 536] width 237 height 154
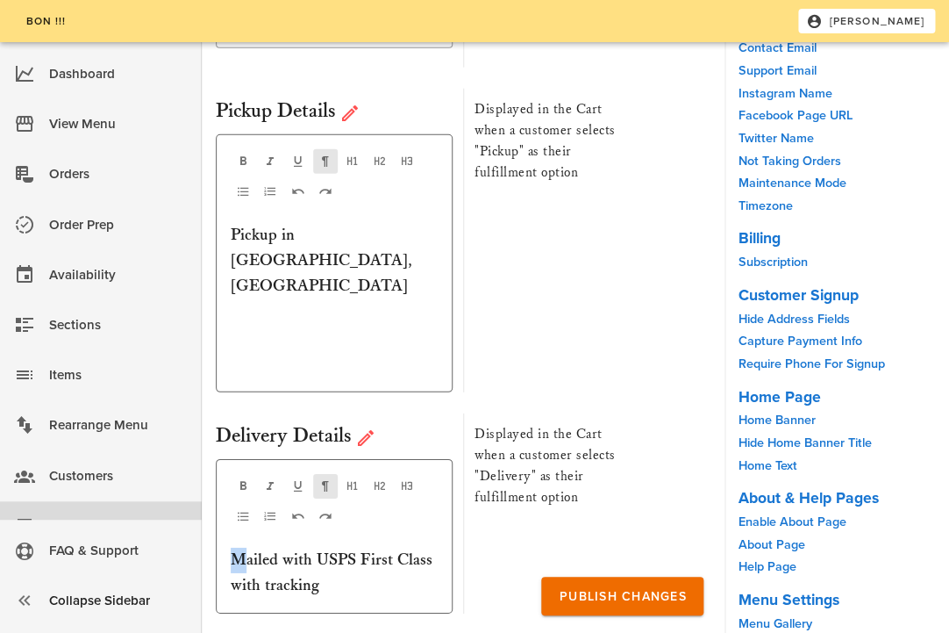
drag, startPoint x: 247, startPoint y: 424, endPoint x: 233, endPoint y: 424, distance: 14.0
click at [236, 548] on p "Mailed with USPS First Class with tracking" at bounding box center [334, 573] width 207 height 51
click at [377, 548] on p "Orders can be mailed with USPS First Class with tracking" at bounding box center [334, 585] width 207 height 75
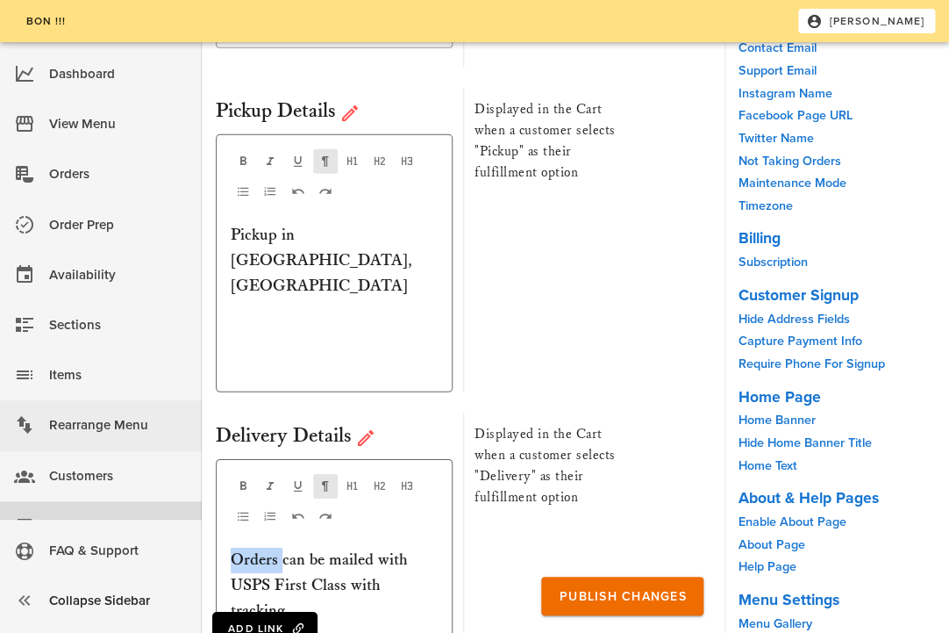
drag, startPoint x: 285, startPoint y: 426, endPoint x: 166, endPoint y: 412, distance: 120.2
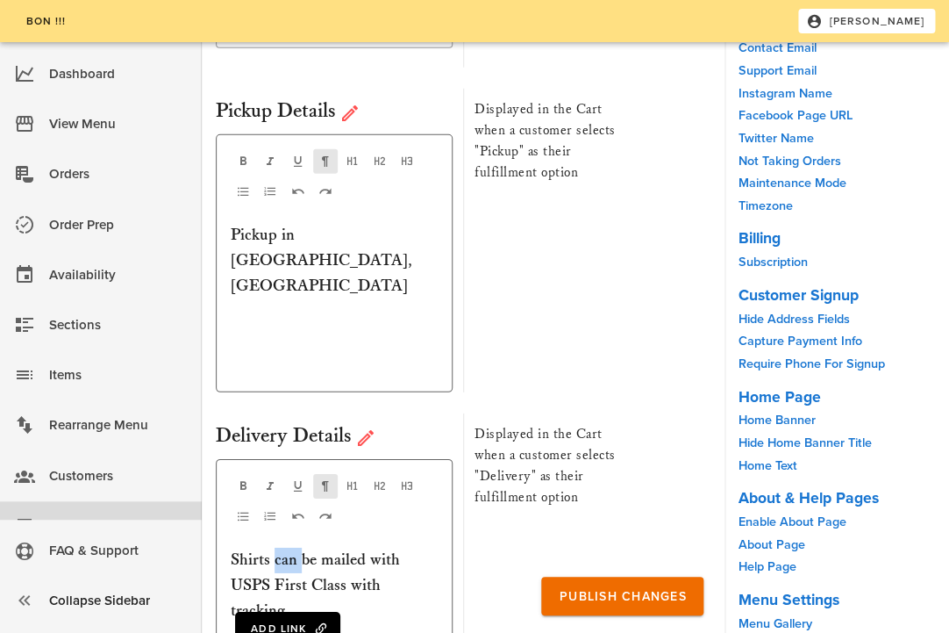
drag, startPoint x: 299, startPoint y: 422, endPoint x: 276, endPoint y: 422, distance: 23.7
click at [276, 548] on p "Shirts can be mailed with USPS First Class with tracking" at bounding box center [334, 585] width 207 height 75
click at [373, 548] on p "Shirts will be mailed with USPS First Class with tracking" at bounding box center [334, 585] width 207 height 75
click at [330, 548] on p "Shirts will be mailed out with USPS First Class with tracking" at bounding box center [334, 585] width 207 height 75
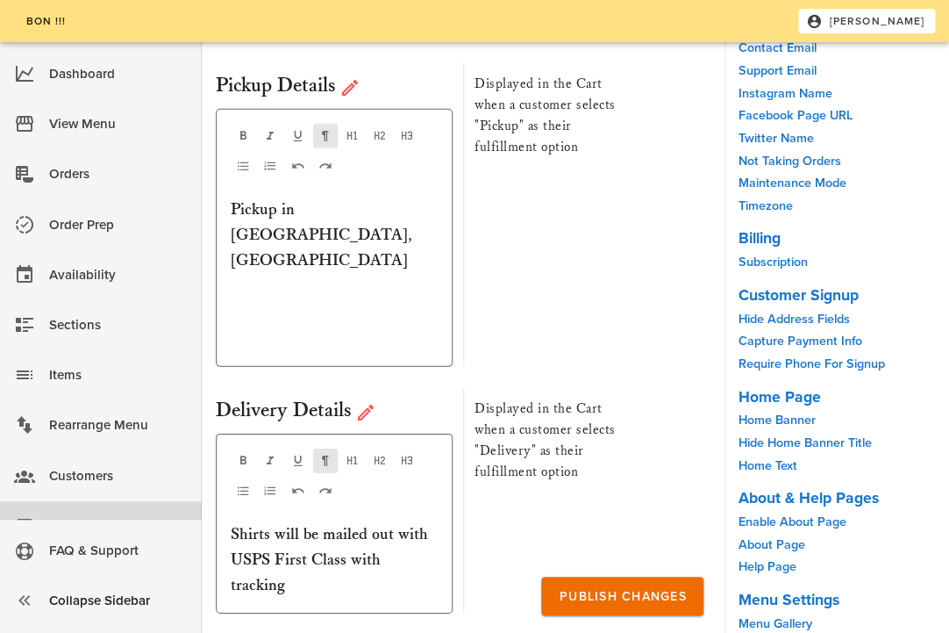
scroll to position [6946, 0]
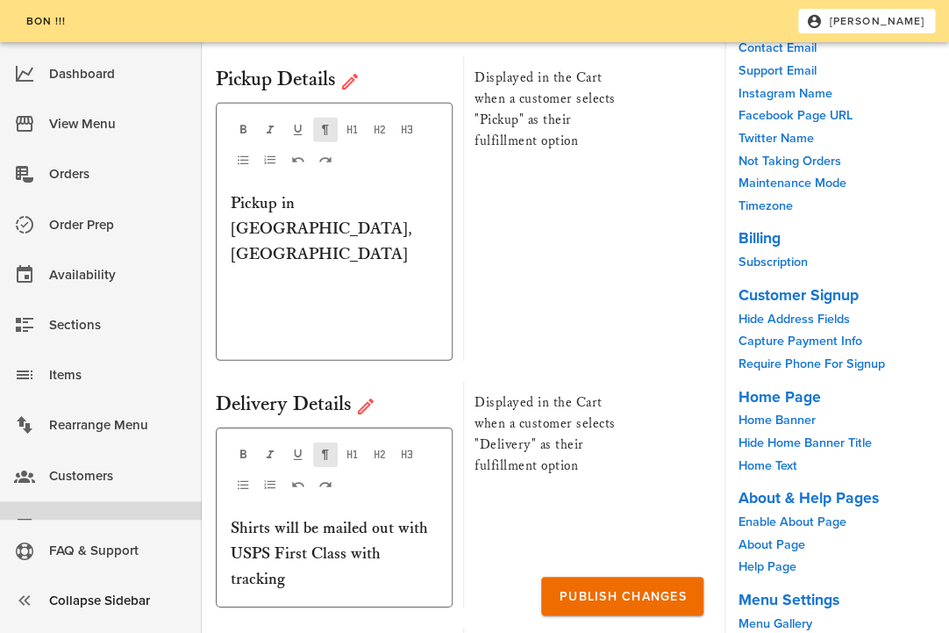
click at [355, 516] on p "Shirts will be mailed out with USPS First Class with tracking" at bounding box center [334, 553] width 207 height 75
click at [384, 516] on p "Shirts will be mailed out with USPS First Class with tracking" at bounding box center [334, 553] width 207 height 75
click at [331, 516] on p "Shirts will be mailed out with USPS First Class with tracking" at bounding box center [334, 553] width 207 height 75
drag, startPoint x: 428, startPoint y: 393, endPoint x: 397, endPoint y: 395, distance: 31.6
click at [397, 516] on p "Shirts will be mailed out with USPS First Class with tracking" at bounding box center [334, 553] width 207 height 75
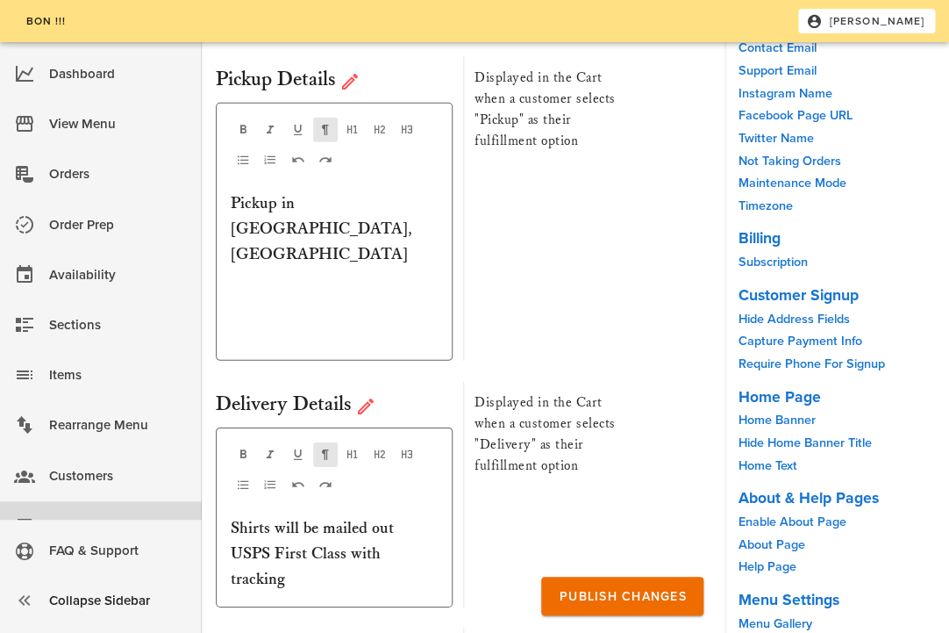
click at [405, 516] on p "Shirts will be mailed out USPS First Class with tracking" at bounding box center [334, 553] width 207 height 75
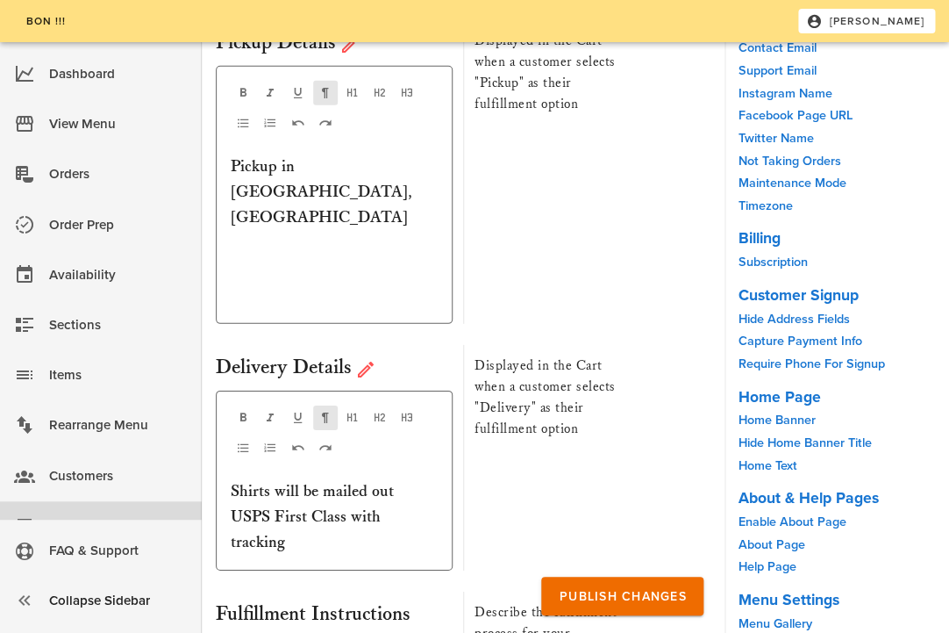
scroll to position [7032, 0]
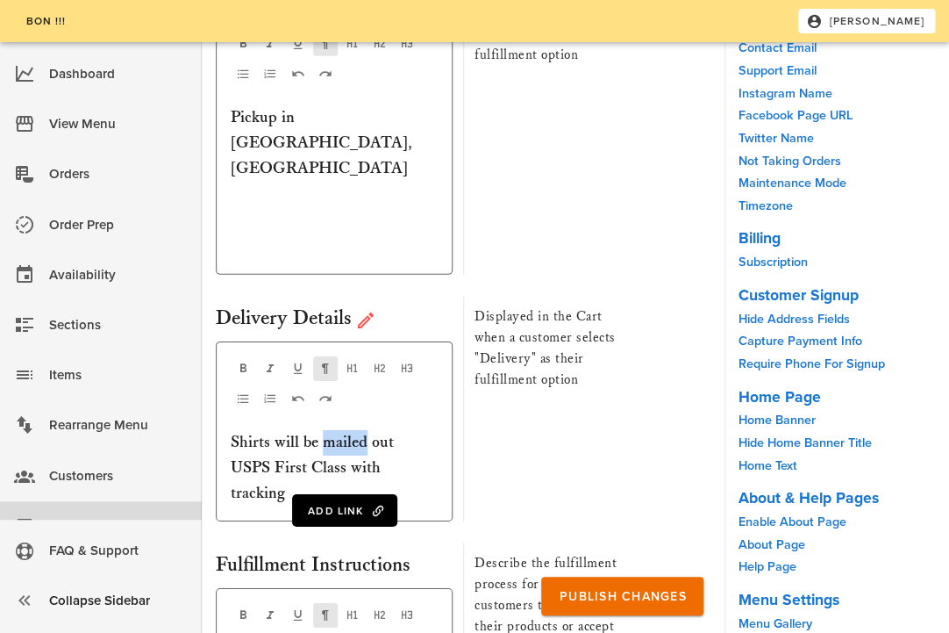
drag, startPoint x: 367, startPoint y: 305, endPoint x: 321, endPoint y: 305, distance: 45.6
click at [321, 430] on p "Shirts will be mailed out USPS First Class with tracking" at bounding box center [334, 467] width 207 height 75
click at [328, 430] on p "Shirts will be shipped out USPS First Class with tracking" at bounding box center [334, 467] width 207 height 75
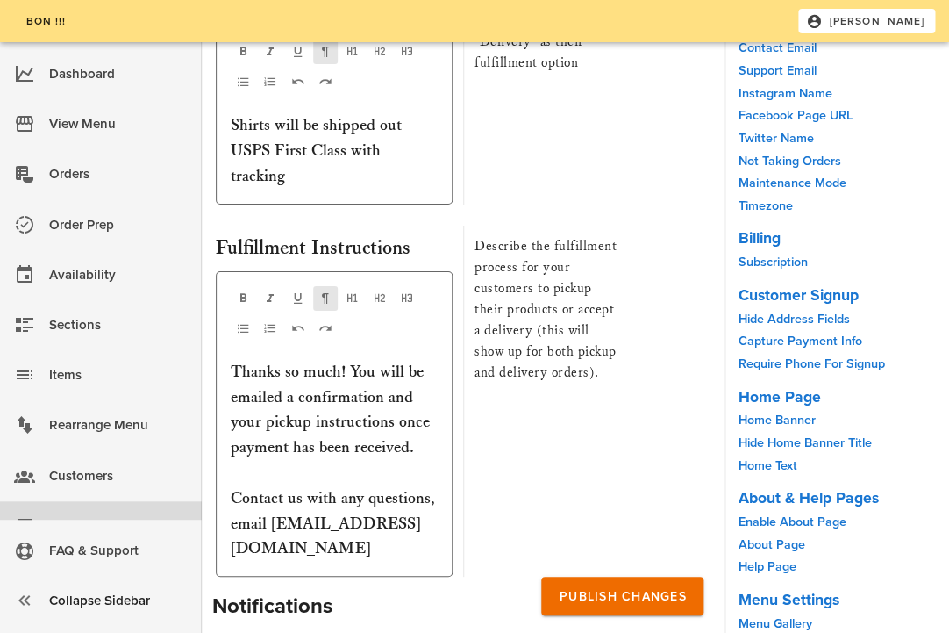
scroll to position [7360, 0]
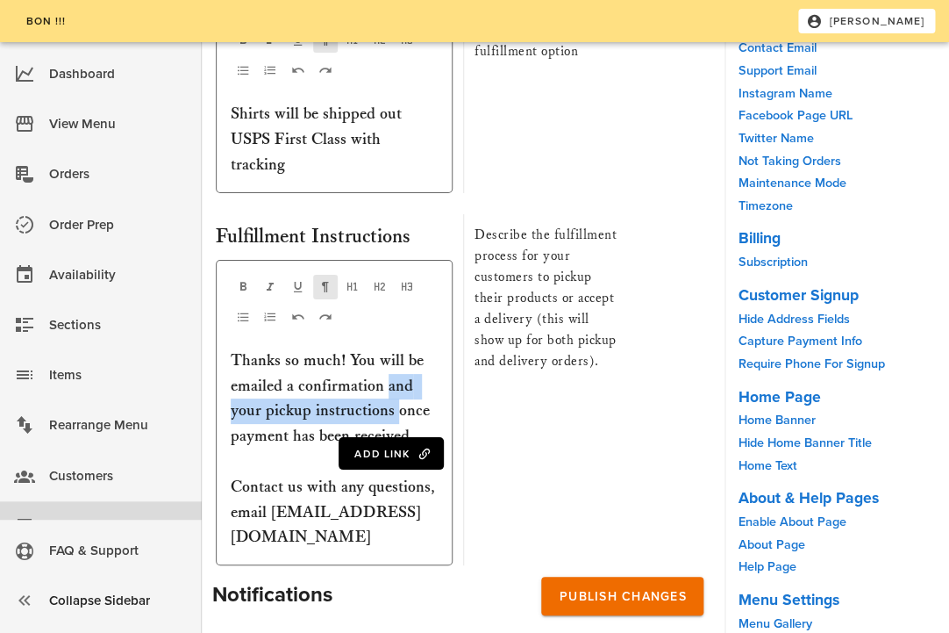
drag, startPoint x: 398, startPoint y: 278, endPoint x: 387, endPoint y: 250, distance: 30.0
click at [387, 348] on p "Thanks so much! You will be emailed a confirmation and your pickup instructions…" at bounding box center [334, 449] width 207 height 202
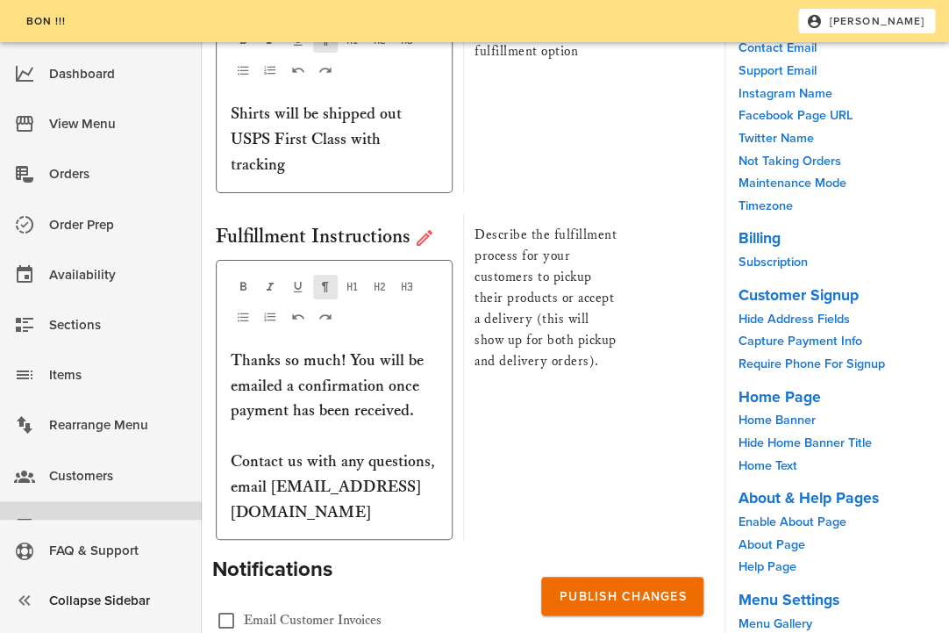
click at [512, 554] on h2 "Notifications" at bounding box center [463, 570] width 502 height 32
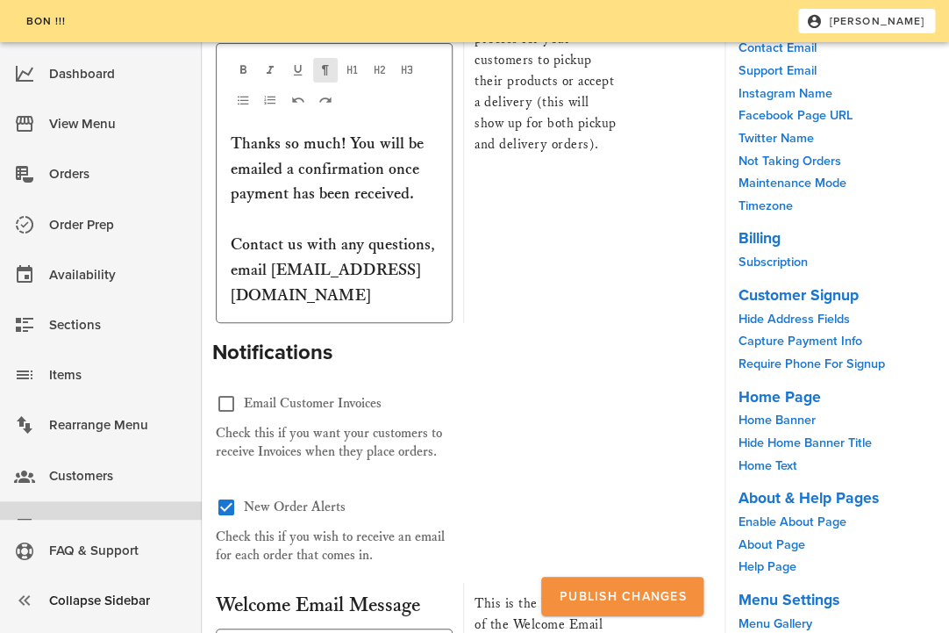
click at [591, 593] on span "Publish Changes" at bounding box center [622, 596] width 128 height 15
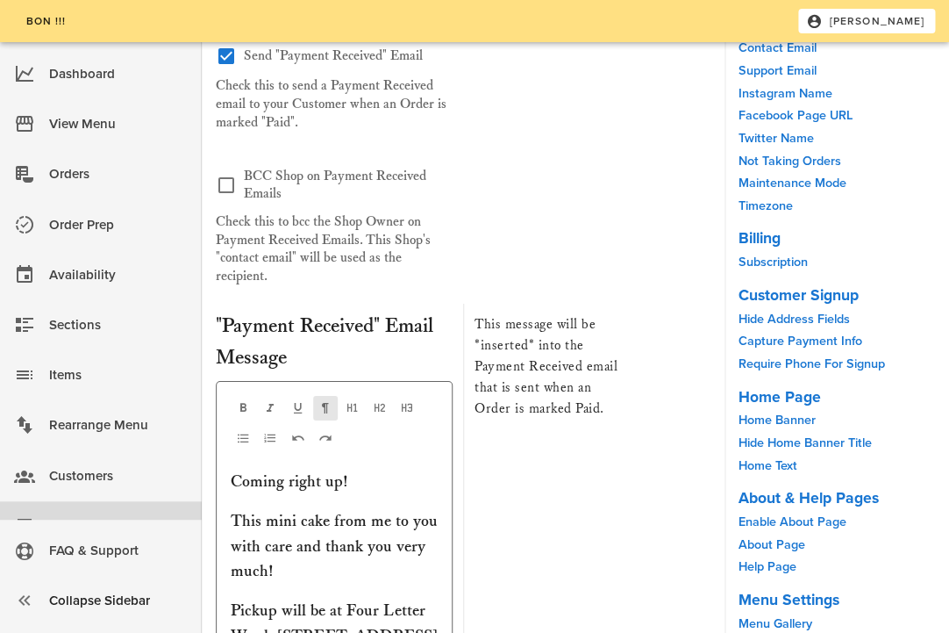
scroll to position [8991, 0]
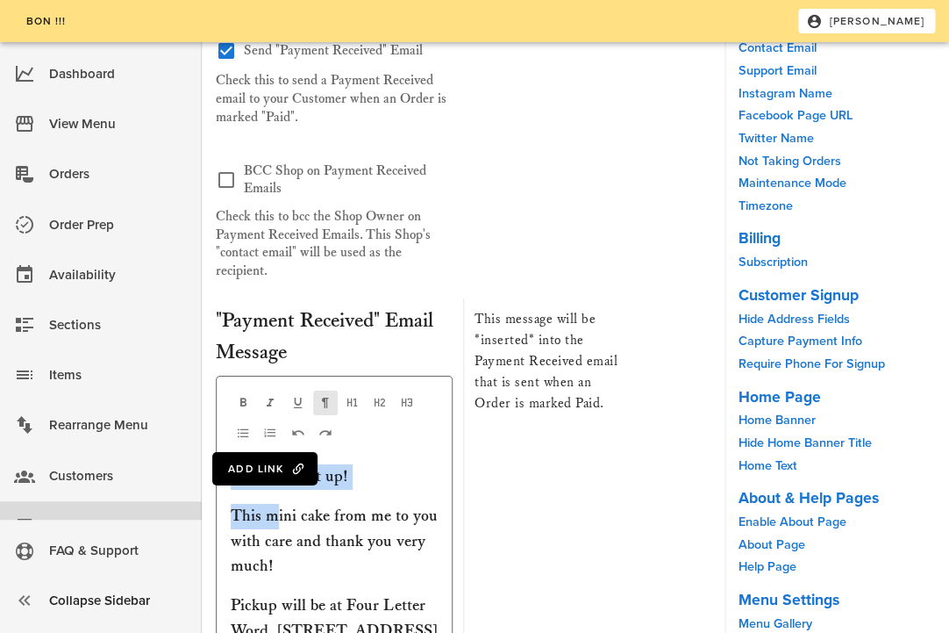
drag, startPoint x: 332, startPoint y: 308, endPoint x: 280, endPoint y: 307, distance: 51.8
click at [280, 504] on p "This mini cake from me to you with care and thank you very much!" at bounding box center [334, 541] width 207 height 75
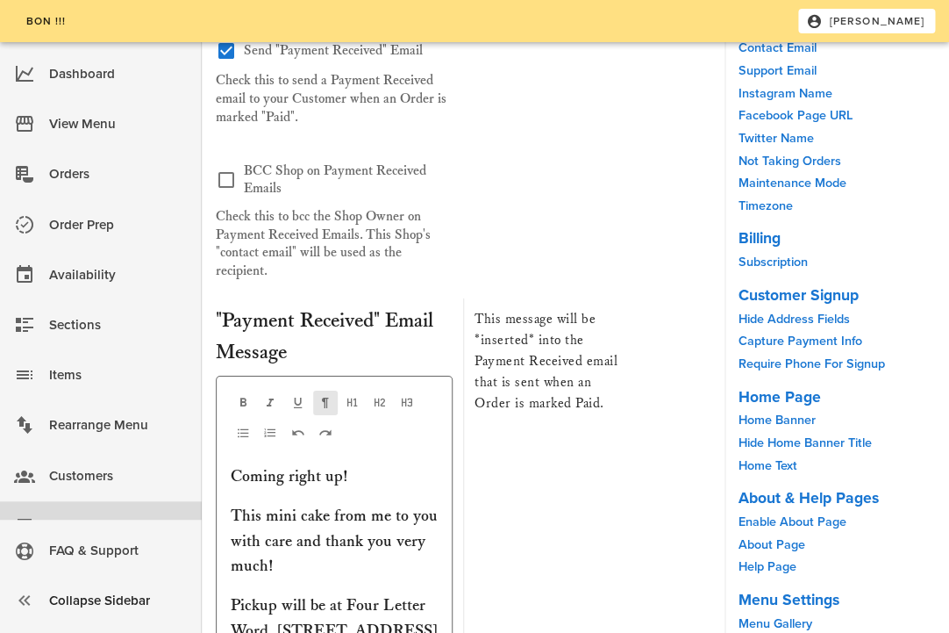
click at [333, 504] on p "This mini cake from me to you with care and thank you very much!" at bounding box center [334, 541] width 207 height 75
drag, startPoint x: 338, startPoint y: 304, endPoint x: 226, endPoint y: 306, distance: 112.4
click at [226, 376] on div "Add Link Coming right up! This mini cake from me to you with care and thank you…" at bounding box center [334, 600] width 237 height 449
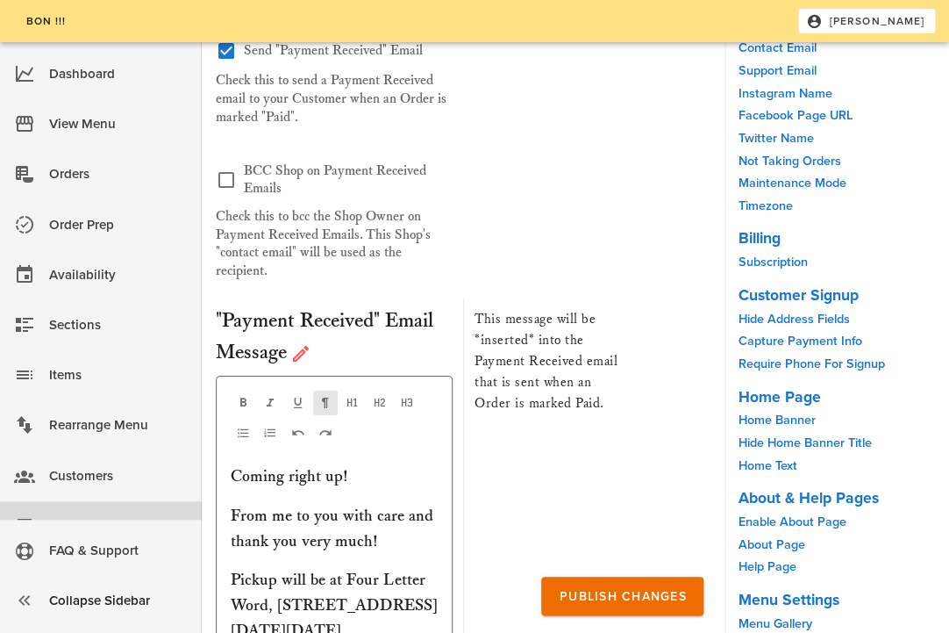
click at [413, 504] on p "From me to you with care and thank you very much!" at bounding box center [334, 529] width 207 height 51
click at [376, 504] on p "From me to you with care and thank you very much!" at bounding box center [334, 529] width 207 height 51
click at [405, 504] on p "From me to you with care and thank you very much!" at bounding box center [334, 529] width 207 height 51
click at [403, 504] on p "From me to you with care and thank you very much!" at bounding box center [334, 529] width 207 height 51
click at [439, 376] on div "Add Link Coming right up! From me to you with care and thank you very much! Pic…" at bounding box center [334, 588] width 237 height 424
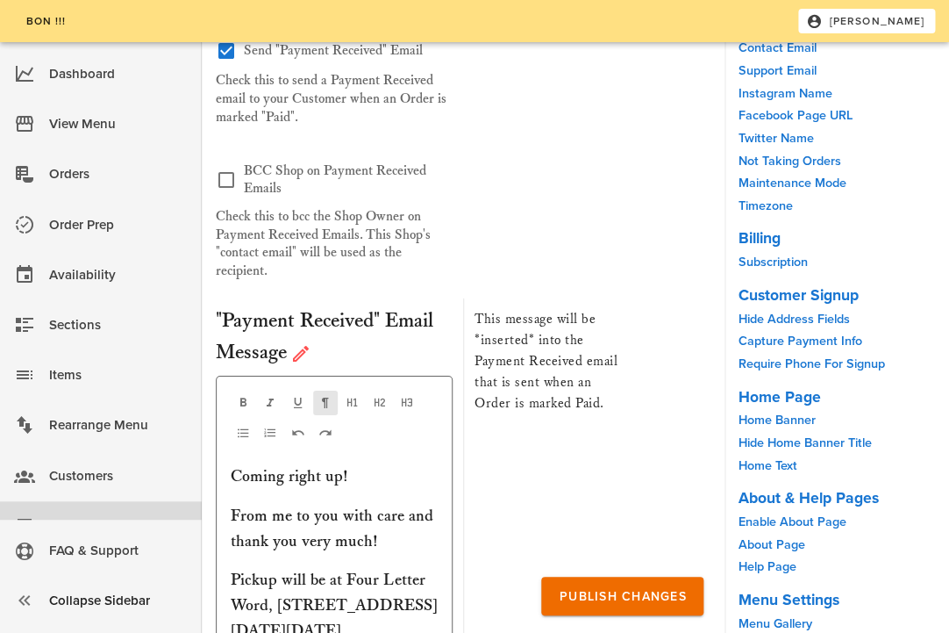
click at [431, 504] on p "From me to you with care and thank you very much!" at bounding box center [334, 529] width 207 height 51
click at [417, 464] on div "Coming right up! From me to you with care and a thank you very much! Pickup wil…" at bounding box center [334, 624] width 207 height 320
drag, startPoint x: 434, startPoint y: 420, endPoint x: 322, endPoint y: 374, distance: 121.6
click at [322, 568] on p "Pickup will be at Four Letter Word, 3022 W Diversey Ave., 10a-2p on Thursday, J…" at bounding box center [334, 605] width 207 height 75
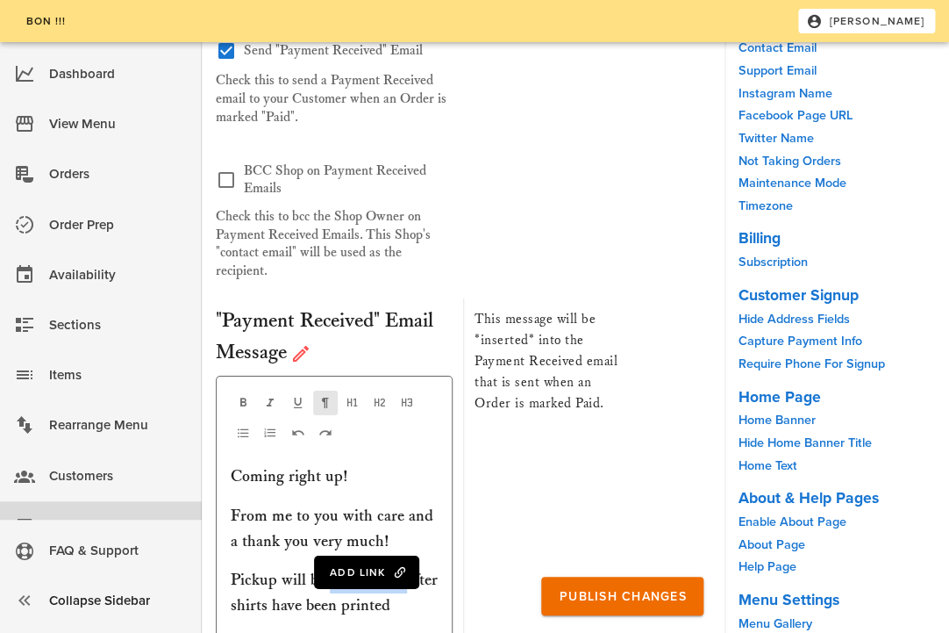
drag, startPoint x: 405, startPoint y: 365, endPoint x: 328, endPoint y: 362, distance: 77.3
click at [328, 568] on p "Pickup will be announced after shirts have been printed" at bounding box center [334, 593] width 207 height 51
click at [276, 568] on p "Pickup will be communicated after shirts have been printed" at bounding box center [334, 593] width 207 height 51
click at [339, 568] on p "Pickup details will be communicated after shirts have been printed" at bounding box center [334, 605] width 207 height 75
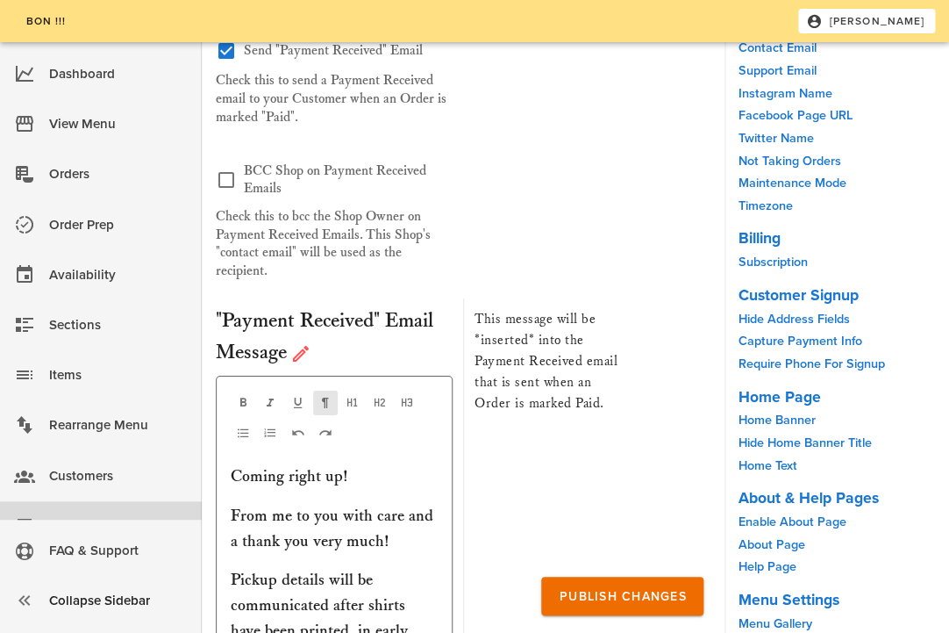
click at [333, 568] on p "Pickup details will be communicated after shirts have been printed, in early Oc…" at bounding box center [334, 618] width 207 height 101
click at [317, 568] on p "Pickup details will be communicated after shirts have been printed, in early Oc…" at bounding box center [334, 618] width 207 height 101
click at [331, 568] on p "Pickup details will be communicated after shirts have been printed in early Oct…" at bounding box center [334, 618] width 207 height 101
click at [433, 568] on p "Pickup details or shipment confirmations will be communicated after shirts have…" at bounding box center [334, 631] width 207 height 126
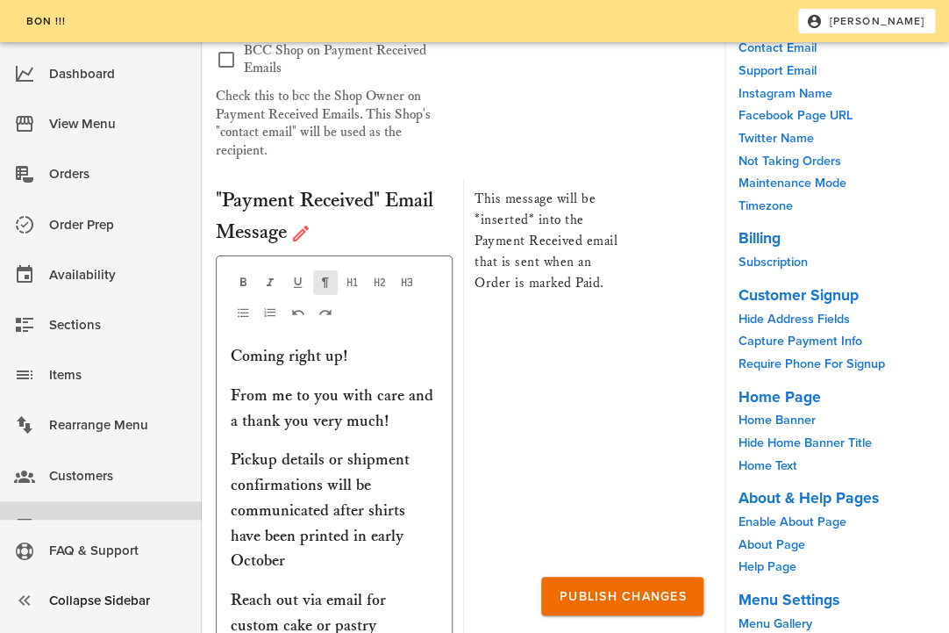
scroll to position [9119, 0]
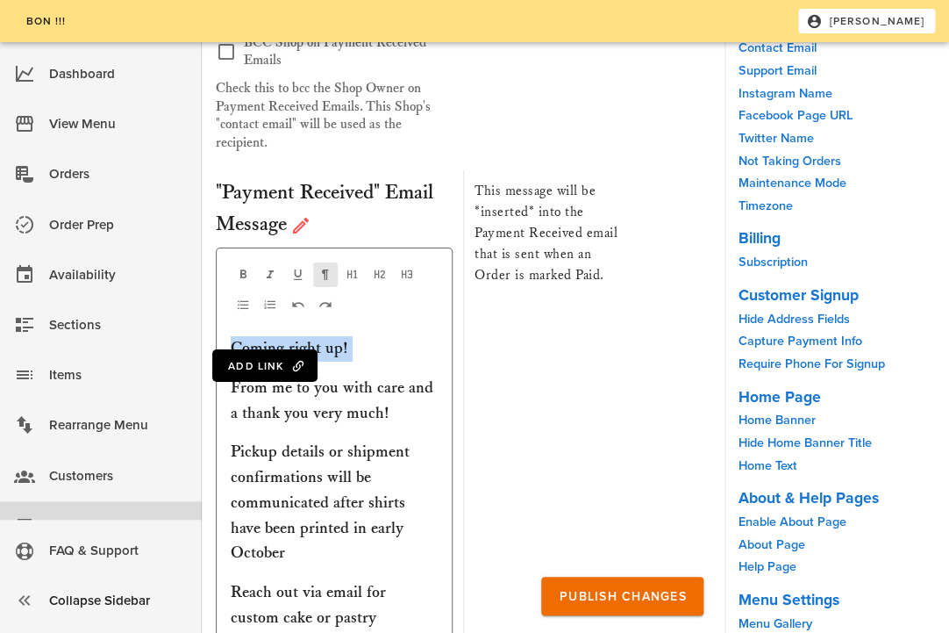
drag, startPoint x: 233, startPoint y: 175, endPoint x: 212, endPoint y: 120, distance: 58.0
click at [212, 163] on div ""Payment Received" Email Message Add Link Coming right up! From me to you with …" at bounding box center [463, 449] width 502 height 572
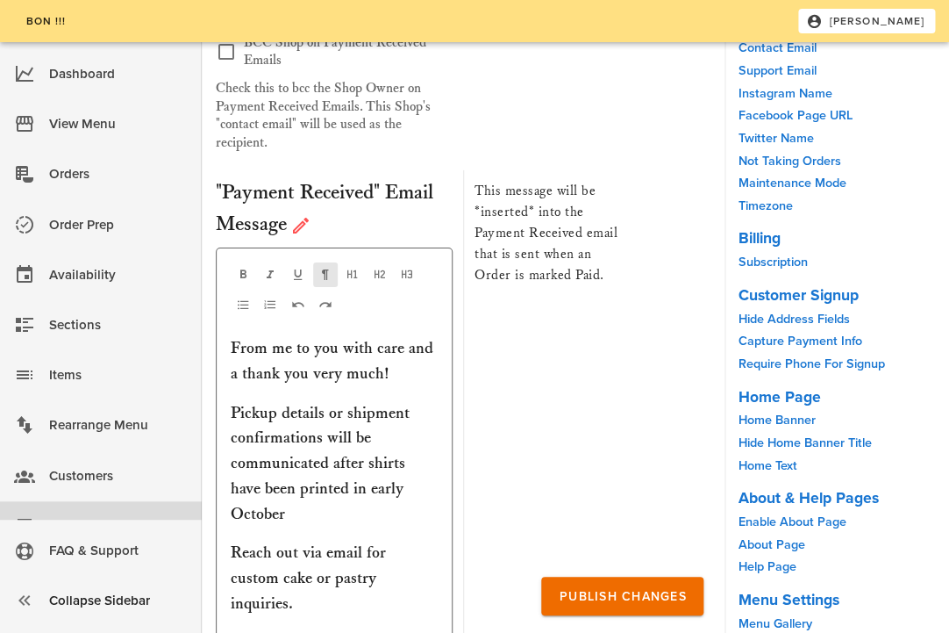
click at [383, 336] on p "From me to you with care and a thank you very much!" at bounding box center [334, 361] width 207 height 51
click at [402, 401] on p "Pickup details or shipment confirmations will be communicated after shirts have…" at bounding box center [334, 464] width 207 height 126
click at [410, 541] on p "Reach out via email for custom cake or pastry inquiries. εїз *＊✿❀❀✿＊* εїз" at bounding box center [334, 604] width 207 height 126
drag, startPoint x: 402, startPoint y: 343, endPoint x: 220, endPoint y: 319, distance: 183.2
click at [220, 319] on div "Add Link From me to you with care and a thank you very much! Pickup details or …" at bounding box center [334, 464] width 237 height 435
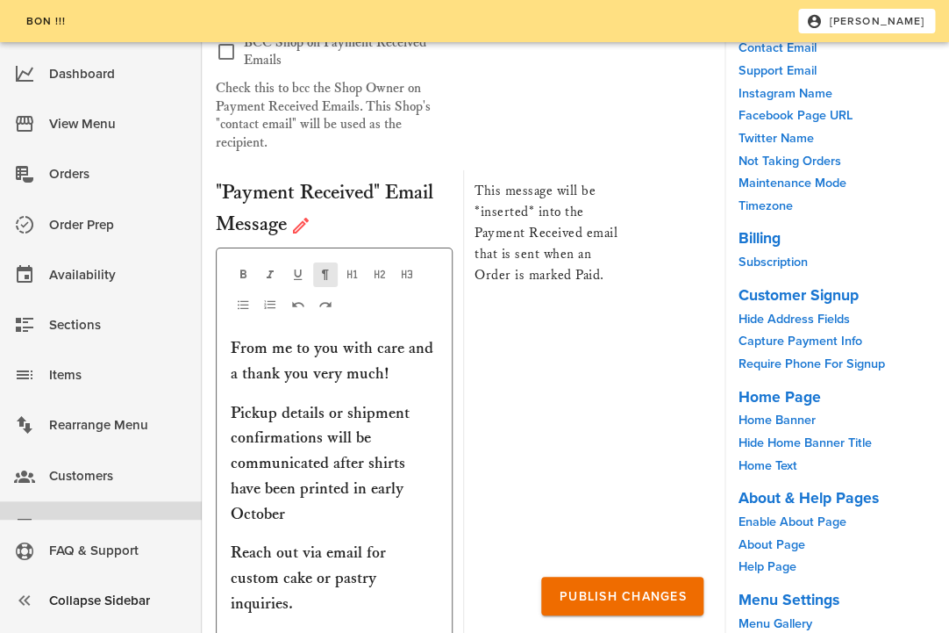
click at [453, 353] on div ""Payment Received" Email Message Add Link From me to you with care and a thank …" at bounding box center [339, 430] width 247 height 520
drag, startPoint x: 405, startPoint y: 339, endPoint x: 379, endPoint y: 325, distance: 29.8
click at [379, 541] on p "Reach out via email for custom cake or pastry inquiries. εїз *＊✿❀❀✿＊* εїз" at bounding box center [334, 604] width 207 height 126
click at [413, 541] on p "Reach out via email for custom cake or pastry inquiries. εїз *＊✿❀❀✿＊* εїз" at bounding box center [334, 604] width 207 height 126
drag, startPoint x: 405, startPoint y: 342, endPoint x: 228, endPoint y: 315, distance: 178.5
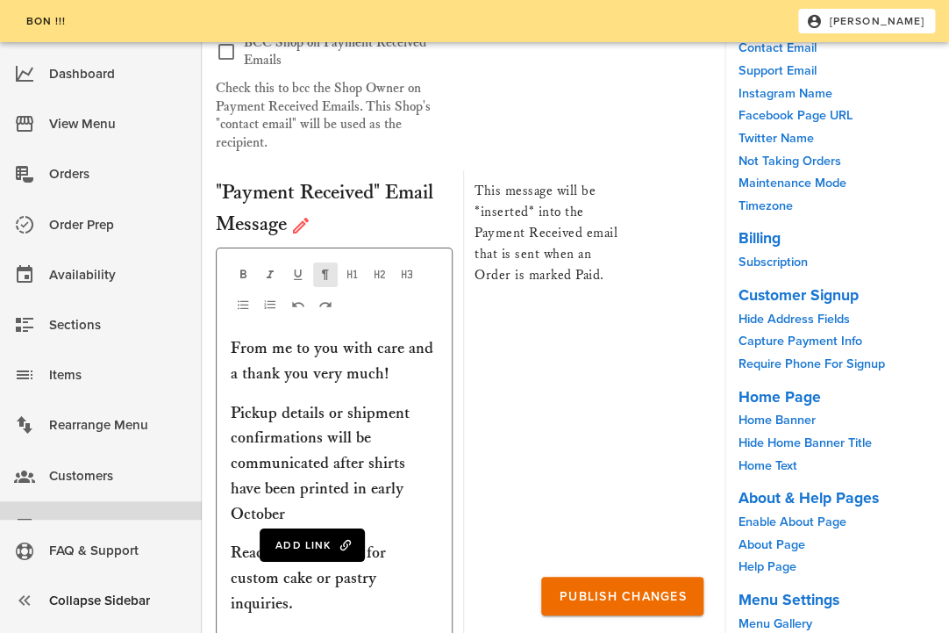
click at [228, 315] on div "Add Link From me to you with care and a thank you very much! Pickup details or …" at bounding box center [334, 464] width 237 height 435
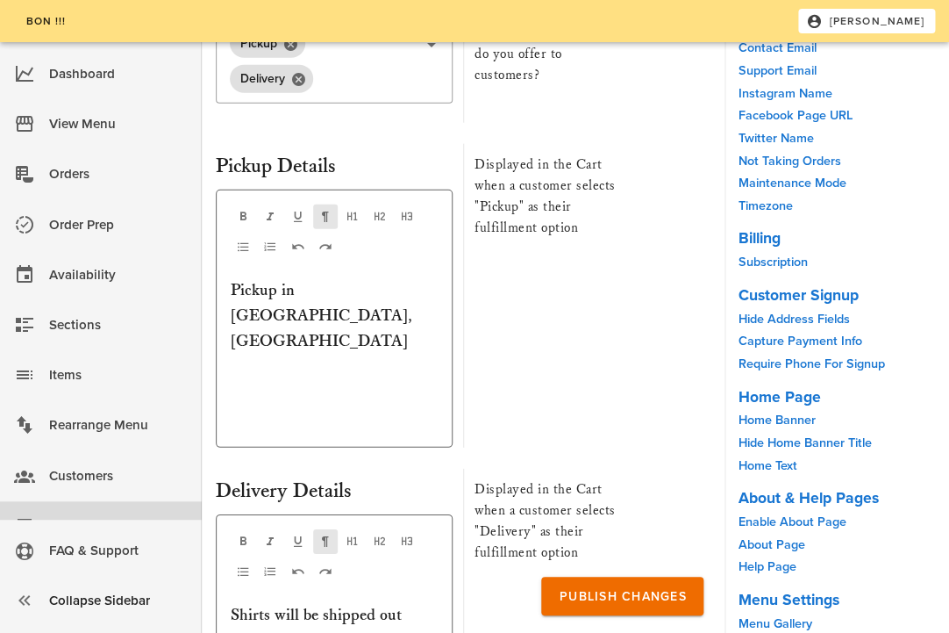
scroll to position [6838, 0]
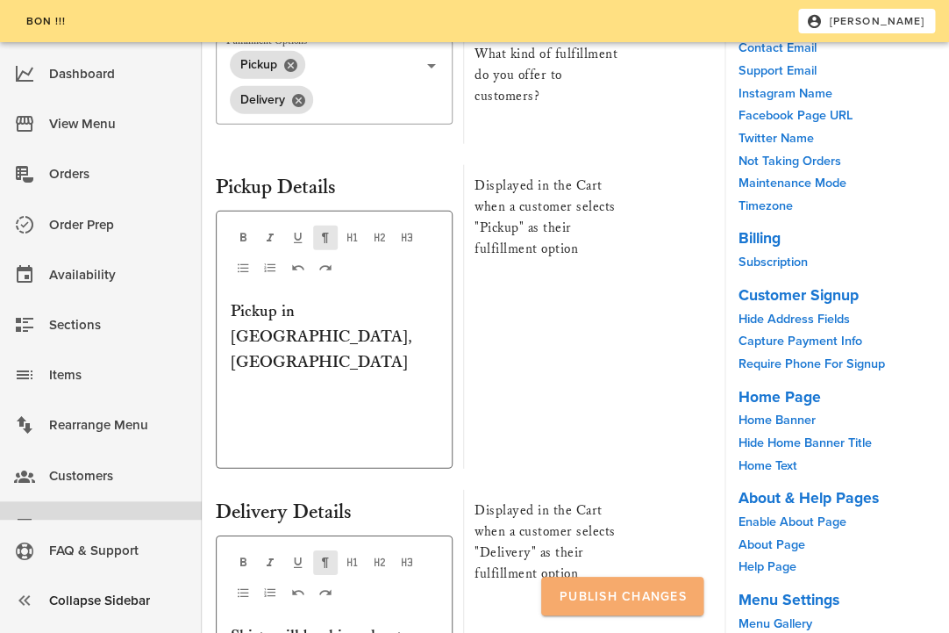
click at [577, 590] on span "Publish Changes" at bounding box center [622, 596] width 128 height 15
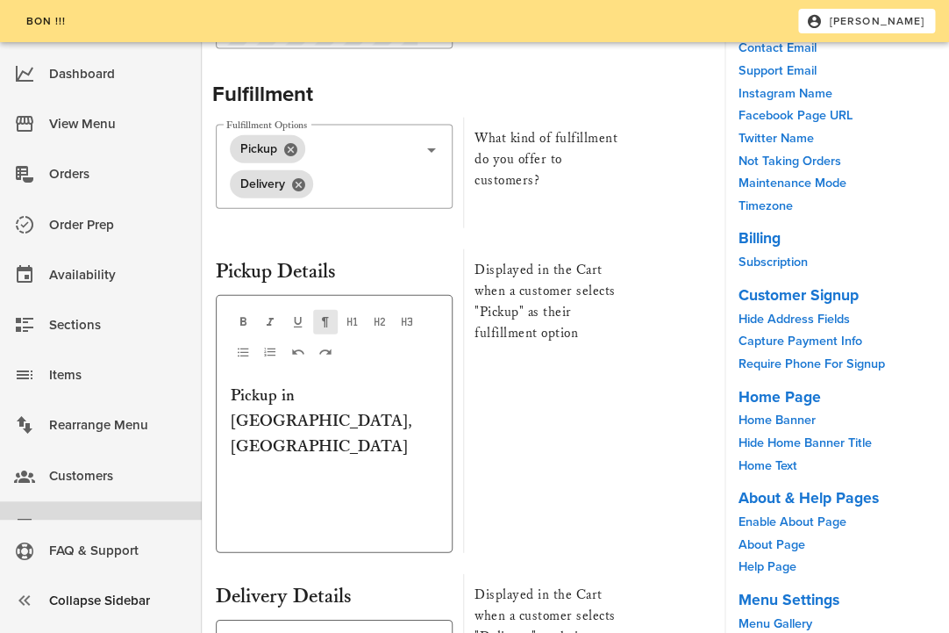
scroll to position [6768, 0]
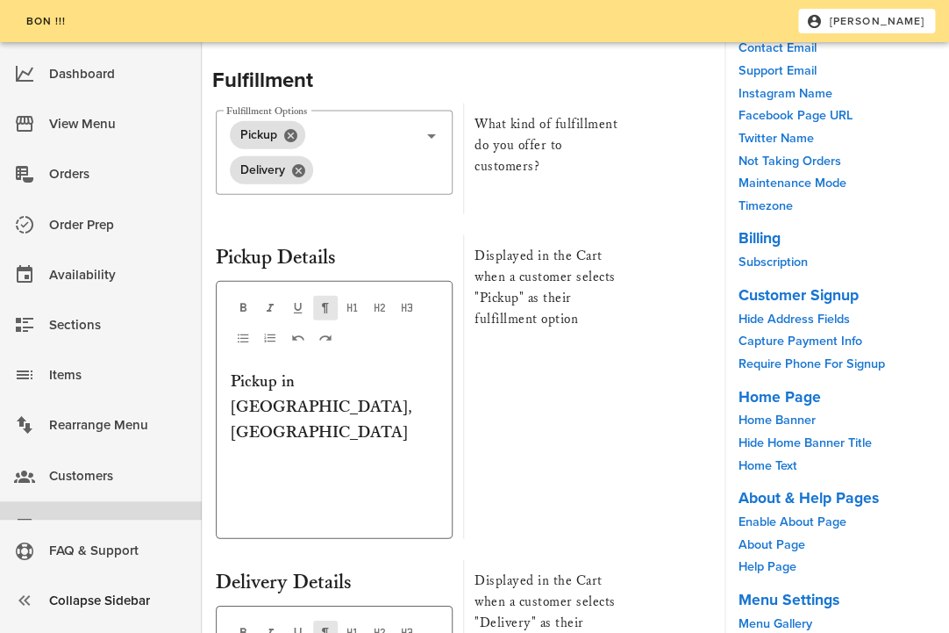
click at [436, 369] on p "Pickup in Irving Park, Chicago" at bounding box center [334, 406] width 207 height 75
click at [308, 460] on p at bounding box center [334, 472] width 207 height 25
click at [234, 369] on p "Pickup in Irving Park, Chicago" at bounding box center [334, 406] width 207 height 75
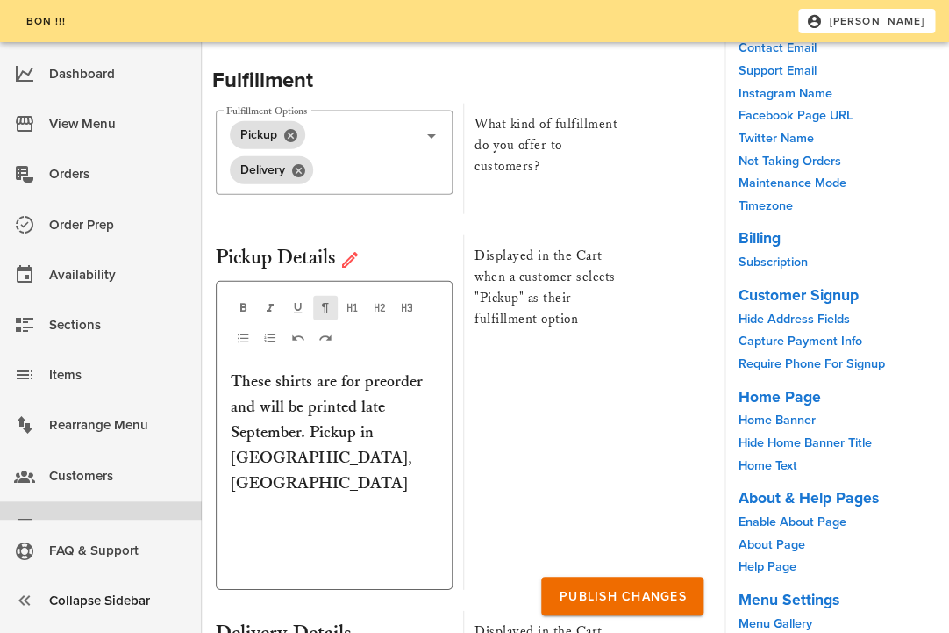
click at [365, 381] on p "These shirts are for preorder and will be printed late September. Pickup in Irv…" at bounding box center [334, 432] width 207 height 126
click at [361, 369] on p "These shirts are for preorder and will be printed late September. Pickup in Irv…" at bounding box center [334, 432] width 207 height 126
click at [362, 374] on p "These shirts are for preorder and will be printed late September. Pickup will b…" at bounding box center [334, 432] width 207 height 126
click at [372, 375] on p "These shirts are for preorder and will be printed late September. Pickup will b…" at bounding box center [334, 432] width 207 height 126
click at [363, 369] on p "These shirts are for preorder and will be printed late September. Pickup will b…" at bounding box center [334, 432] width 207 height 126
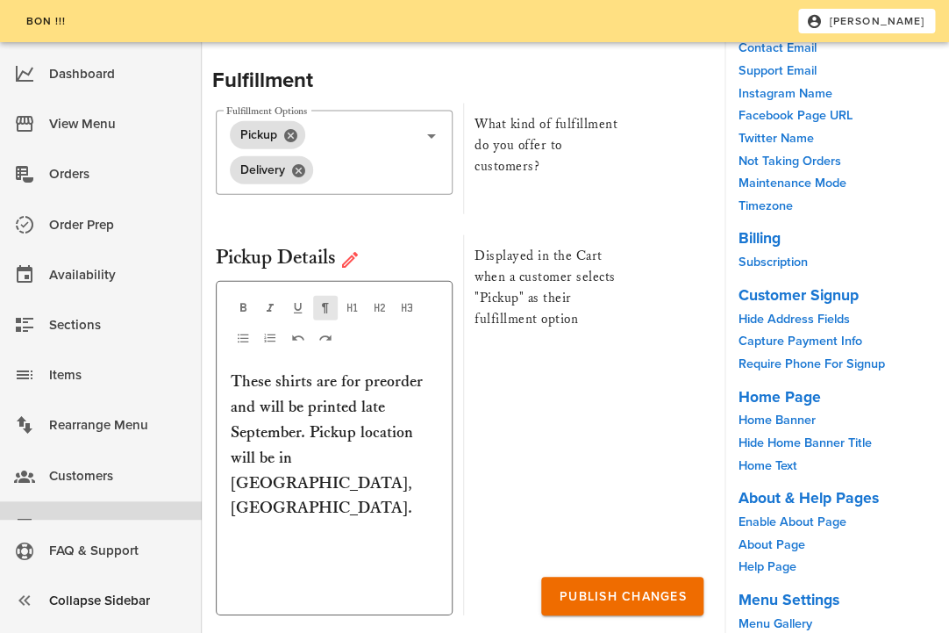
click at [436, 373] on p "These shirts are for preorder and will be printed late September. Pickup locati…" at bounding box center [334, 445] width 207 height 152
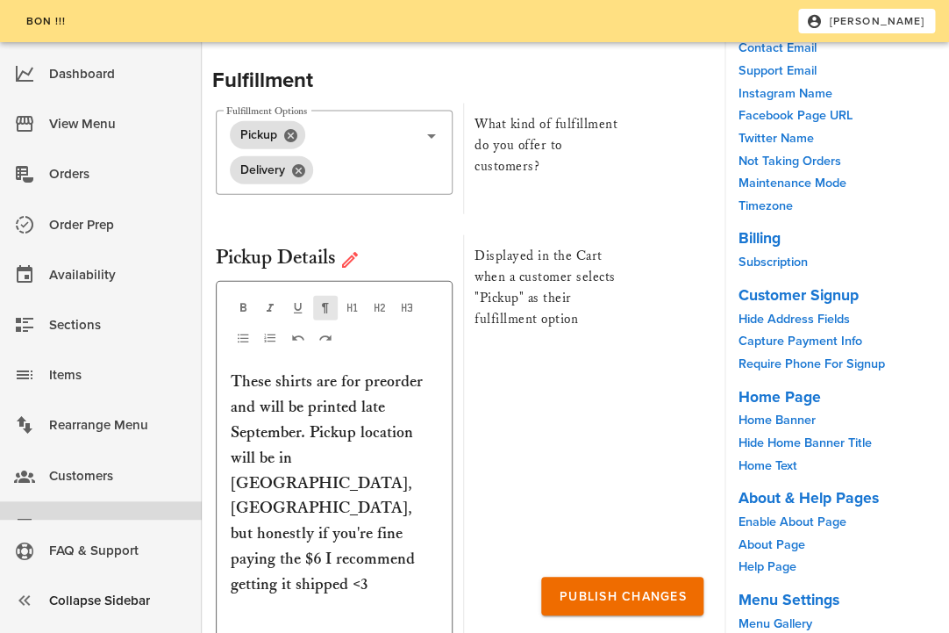
click at [346, 449] on p "These shirts are for preorder and will be printed late September. Pickup locati…" at bounding box center [334, 482] width 207 height 227
click at [403, 468] on p "These shirts are for preorder and will be printed late September. Pickup locati…" at bounding box center [334, 495] width 207 height 253
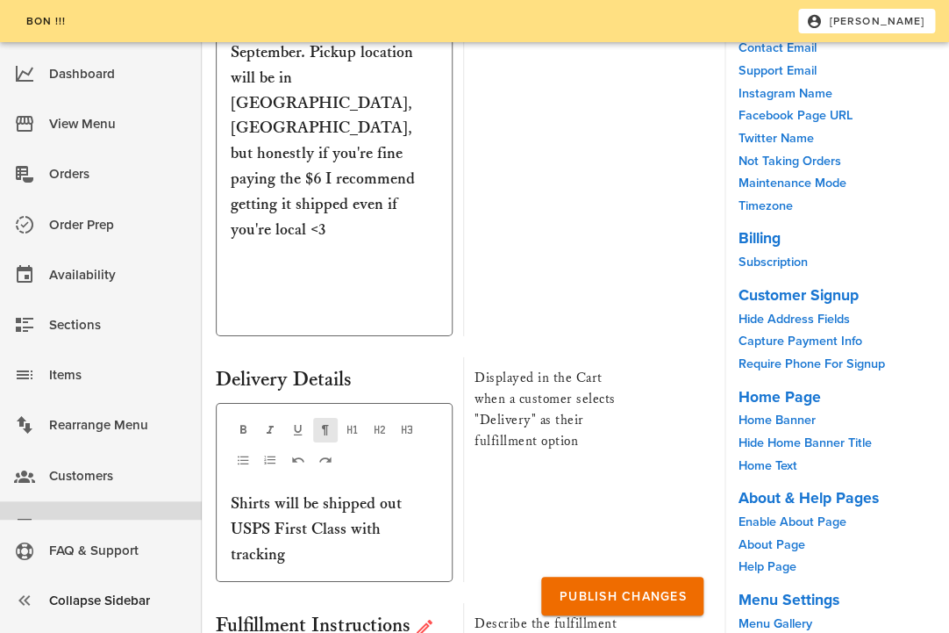
scroll to position [7145, 0]
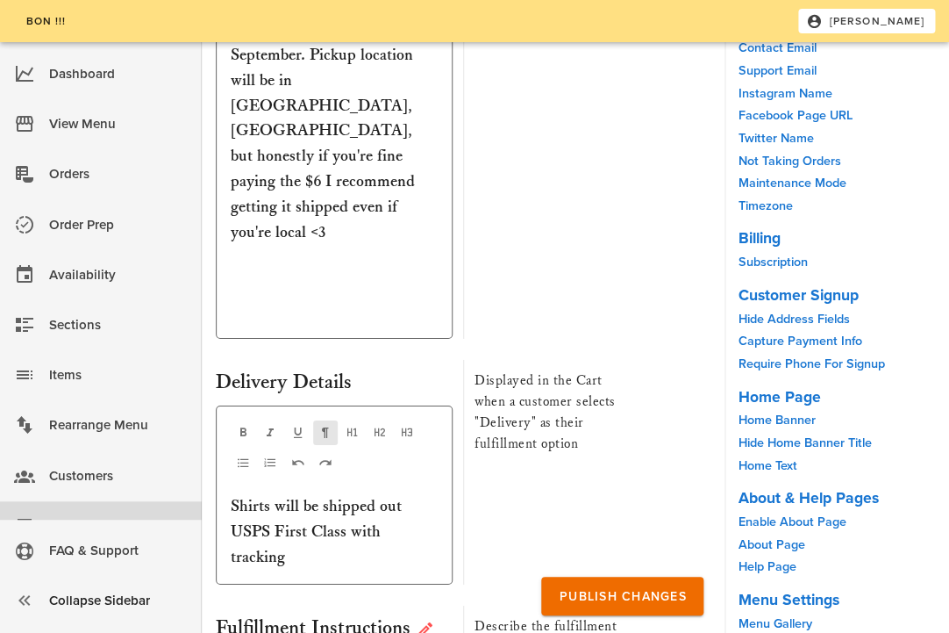
click at [305, 440] on div "Add Link Shirts will be shipped out USPS First Class with tracking" at bounding box center [334, 494] width 237 height 179
click at [310, 494] on p "Shirts will be shipped out USPS First Class with tracking" at bounding box center [334, 531] width 207 height 75
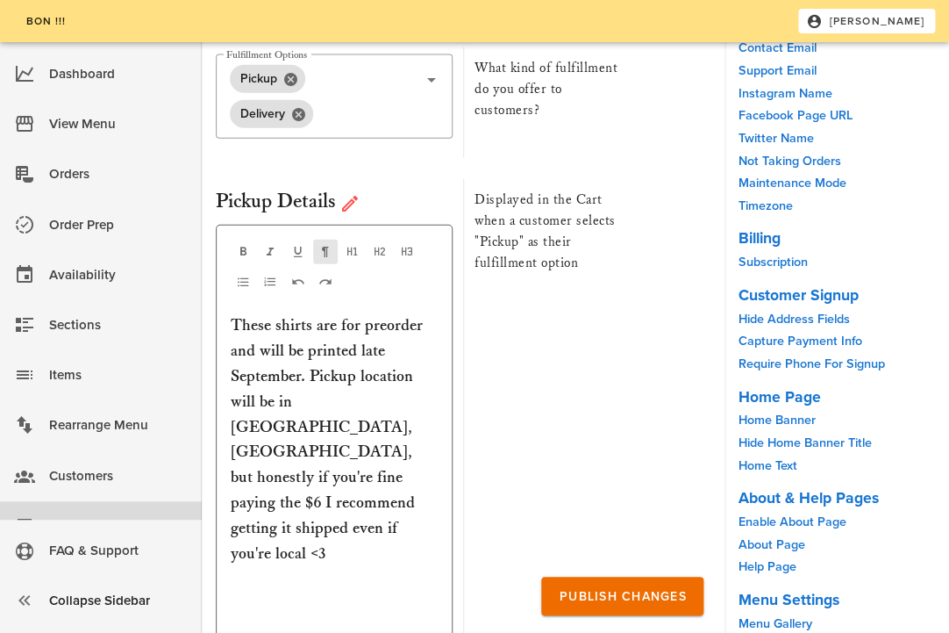
scroll to position [6774, 0]
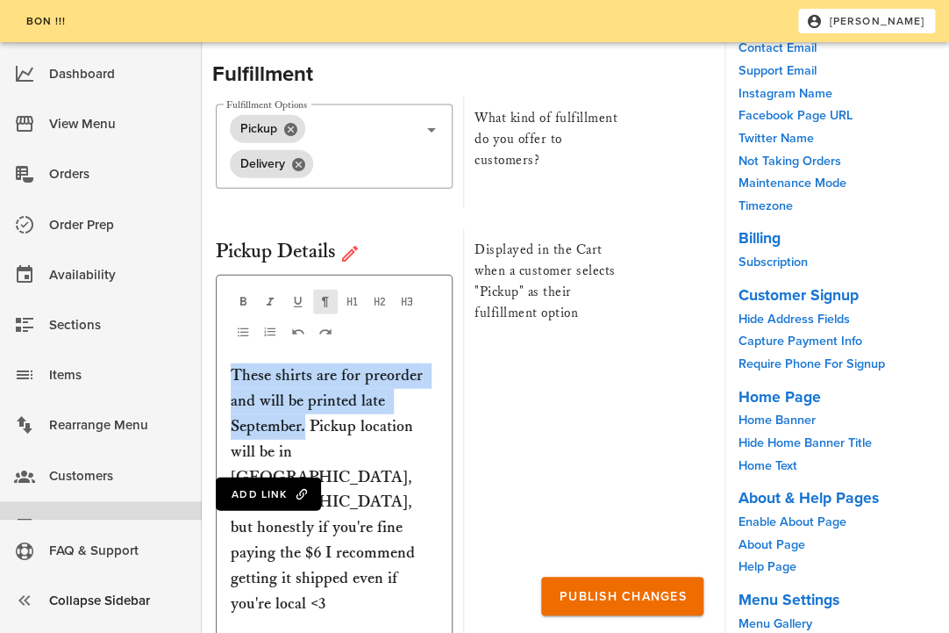
drag, startPoint x: 235, startPoint y: 290, endPoint x: 306, endPoint y: 349, distance: 92.2
click at [307, 363] on p "These shirts are for preorder and will be printed late September. Pickup locati…" at bounding box center [334, 489] width 207 height 253
copy p "These shirts are for preorder and will be printed late September."
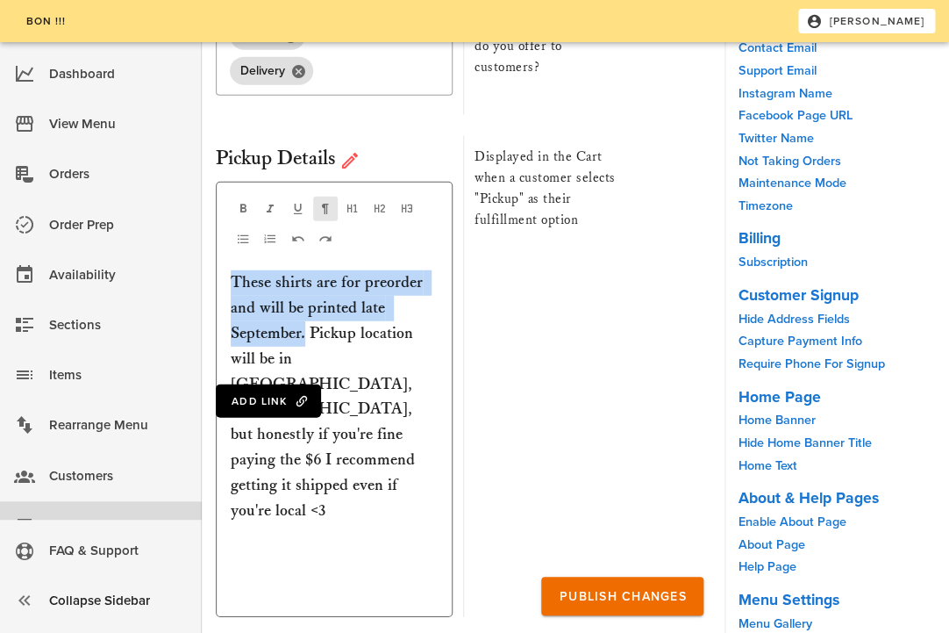
scroll to position [7258, 0]
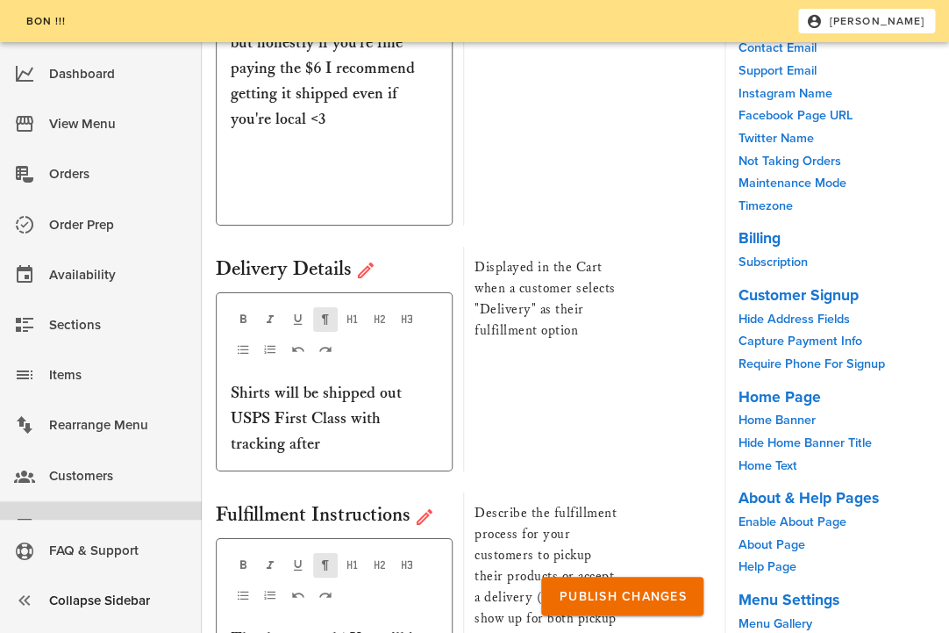
click at [233, 381] on p "Shirts will be shipped out USPS First Class with tracking after" at bounding box center [334, 418] width 207 height 75
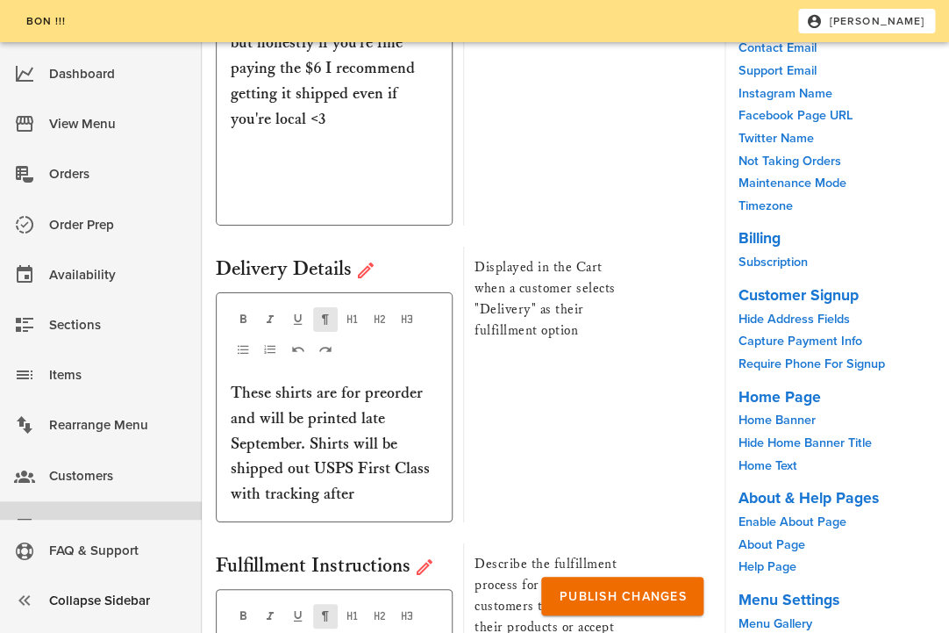
click at [379, 375] on div "Add Link These shirts are for preorder and will be printed late September. Shir…" at bounding box center [334, 407] width 237 height 230
click at [379, 381] on p "These shirts are for preorder and will be printed late September. Shirts will b…" at bounding box center [334, 444] width 207 height 126
click at [369, 381] on p "These shirts are for preorder and will be printed late September. Shirts will b…" at bounding box center [334, 444] width 207 height 126
click at [366, 381] on p "These shirts are for preorder and will be printed late September. Shirts will b…" at bounding box center [334, 444] width 207 height 126
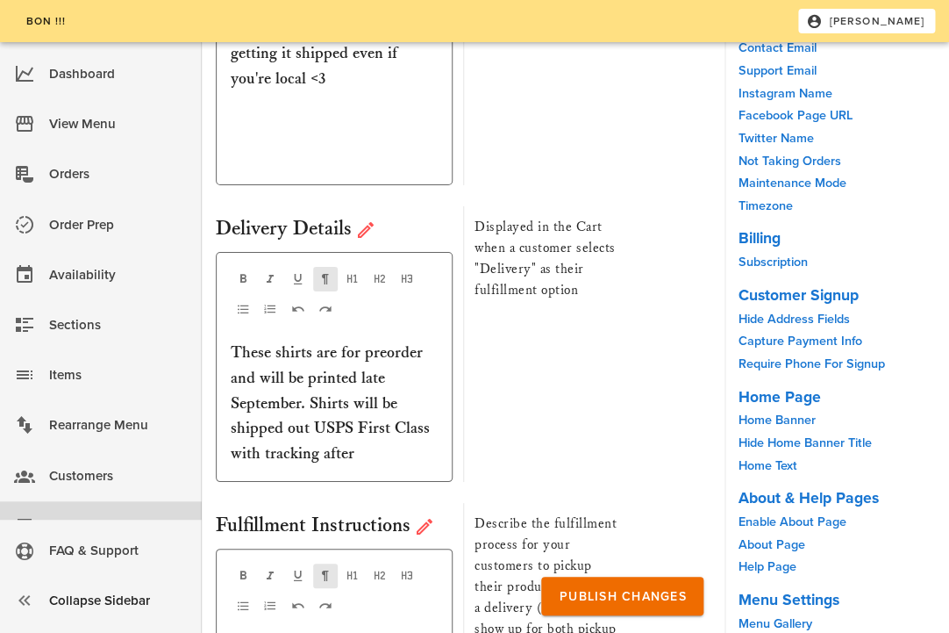
scroll to position [7309, 0]
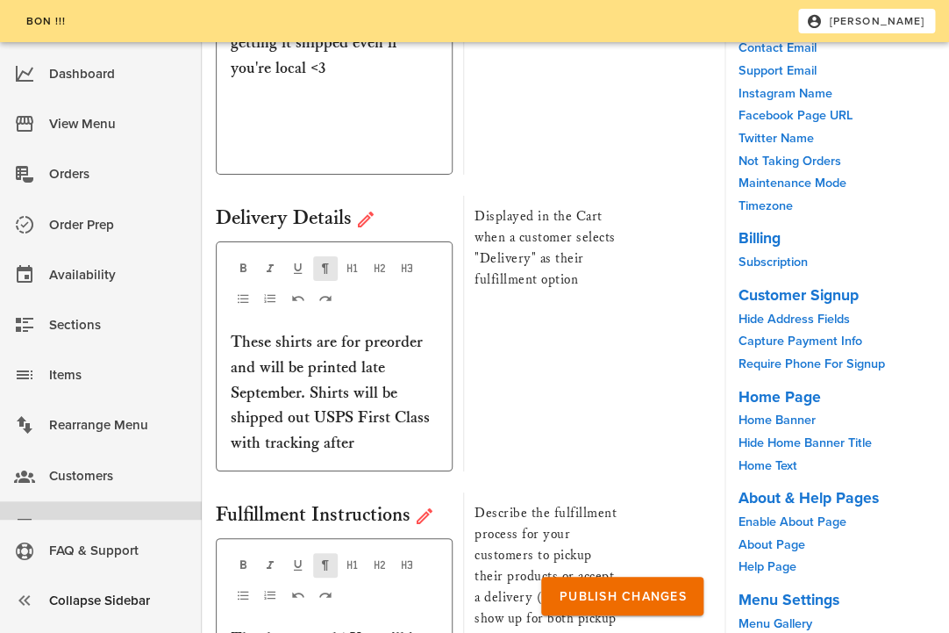
click at [360, 330] on p "These shirts are for preorder and will be printed late September. Shirts will b…" at bounding box center [334, 393] width 207 height 126
drag, startPoint x: 360, startPoint y: 310, endPoint x: 321, endPoint y: 312, distance: 38.7
click at [321, 330] on p "These shirts are for preorder and will be printed late September. Shirts will b…" at bounding box center [334, 393] width 207 height 126
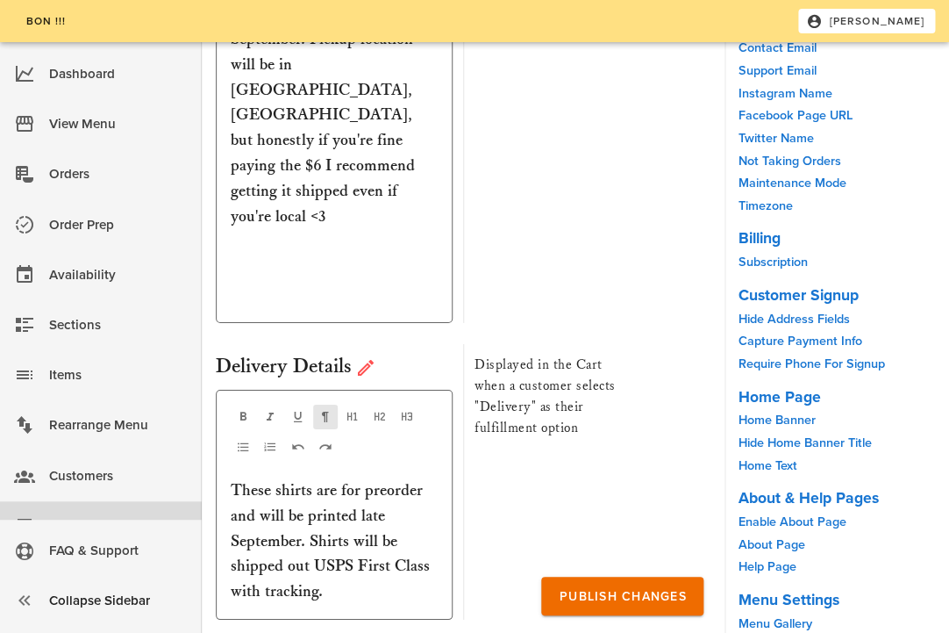
scroll to position [7165, 0]
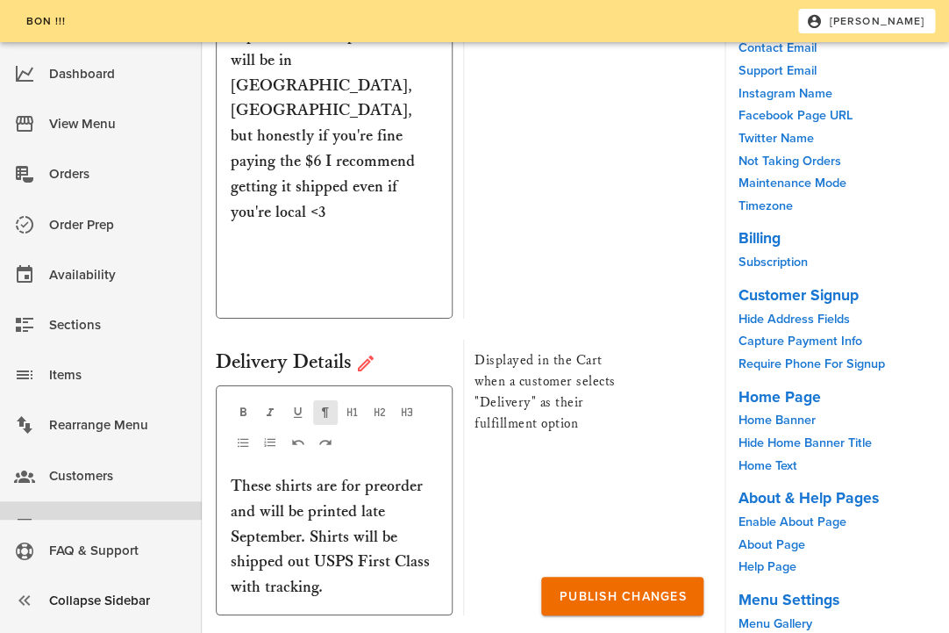
click at [506, 414] on div "Displayed in the Cart when a customer selects "Delivery" as their fulfillment o…" at bounding box center [545, 478] width 165 height 276
click at [339, 474] on p "These shirts are for preorder and will be printed late September. Shirts will b…" at bounding box center [334, 537] width 207 height 126
drag, startPoint x: 388, startPoint y: 451, endPoint x: 326, endPoint y: 454, distance: 61.5
click at [326, 474] on p "These shirts are for preorder and will be printed late September. Shirts will b…" at bounding box center [334, 550] width 207 height 152
click at [429, 474] on p "These shirts are for preorder and will be printed late September. Shirts will b…" at bounding box center [334, 537] width 207 height 126
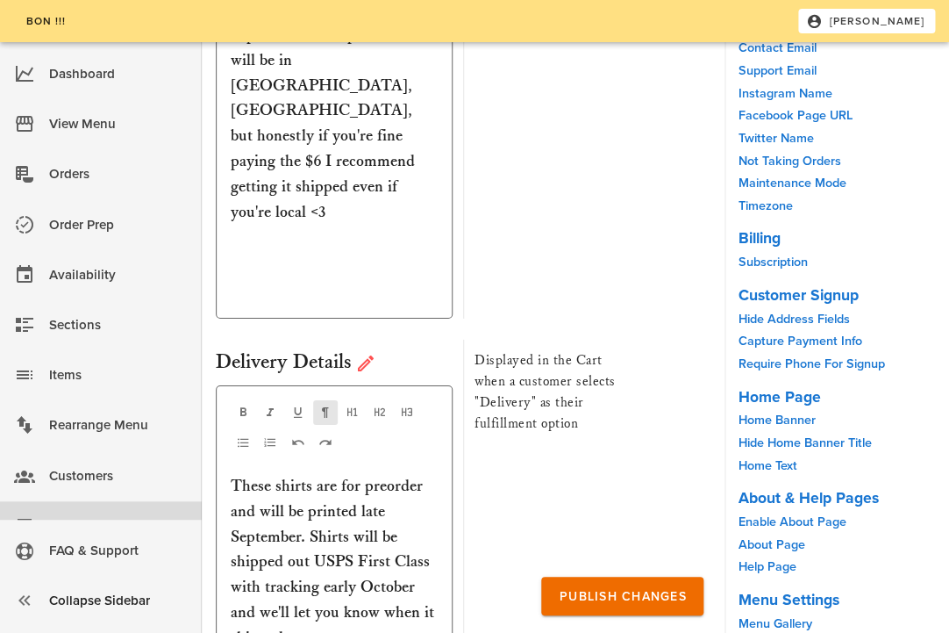
click at [434, 477] on p "These shirts are for preorder and will be printed late September. Shirts will b…" at bounding box center [334, 562] width 207 height 177
click at [354, 501] on p "These shirts are for preorder and will be printed late September. Shirts will b…" at bounding box center [334, 562] width 207 height 177
drag, startPoint x: 434, startPoint y: 476, endPoint x: 260, endPoint y: 481, distance: 173.8
click at [260, 481] on p "These shirts are for preorder and will be printed late September. Shirts will b…" at bounding box center [334, 562] width 207 height 177
click at [393, 501] on p "These shirts are for preorder and will be printed late September. Shirts will b…" at bounding box center [334, 562] width 207 height 177
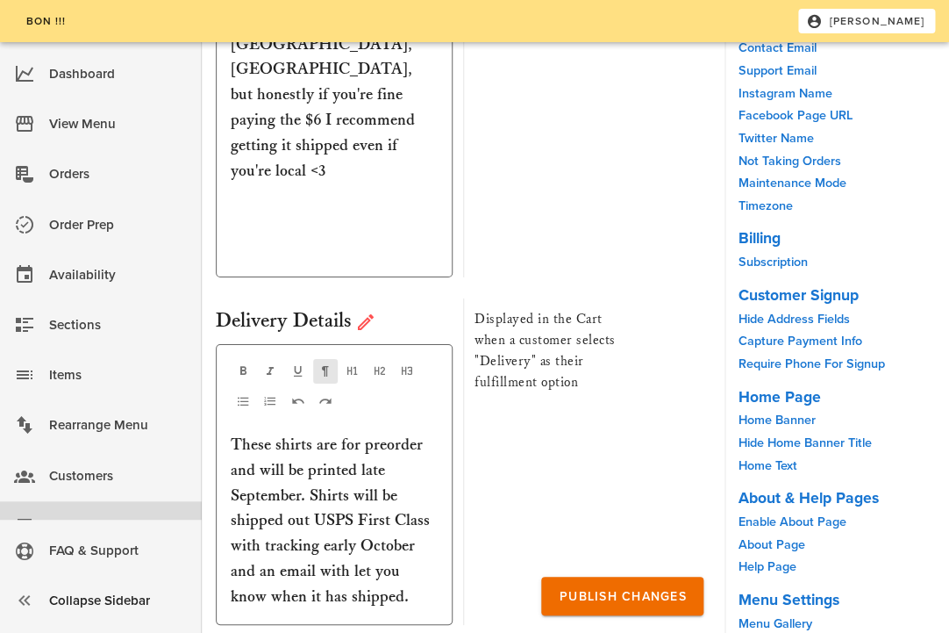
scroll to position [7212, 0]
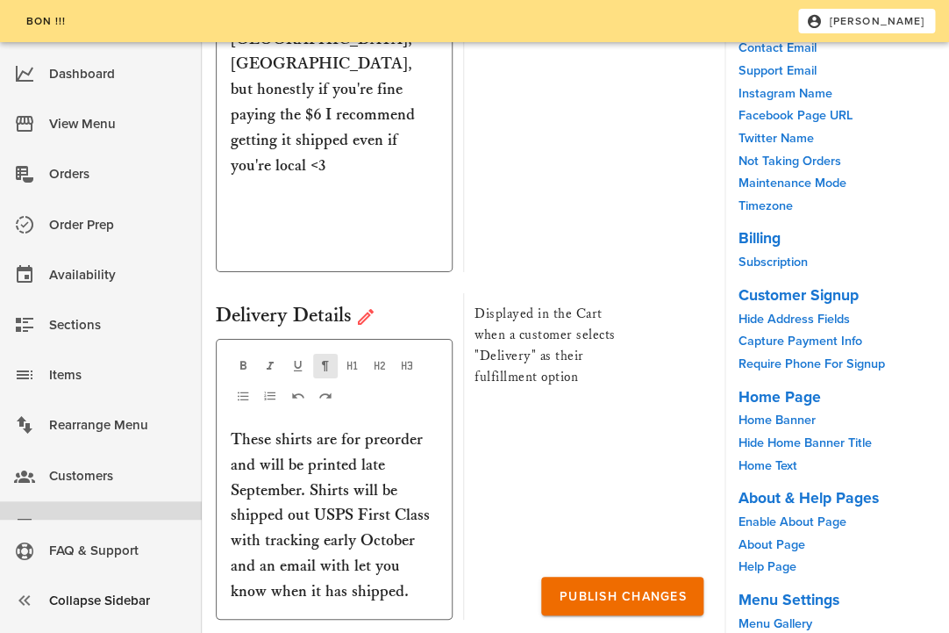
click at [320, 427] on p "These shirts are for preorder and will be printed late September. Shirts will b…" at bounding box center [334, 515] width 207 height 177
click at [360, 427] on p "These shirts are for preorder and will be printed late September. Shirts will b…" at bounding box center [334, 515] width 207 height 177
click at [405, 427] on p "These shirts are for preorder and will be printed late September. Shirts will b…" at bounding box center [334, 515] width 207 height 177
click at [399, 427] on p "These shirts are for preorder and will be printed late September. Shirts will b…" at bounding box center [334, 515] width 207 height 177
click at [412, 467] on p "These shirts are for preorder and will be printed late September. Shirts will b…" at bounding box center [334, 515] width 207 height 177
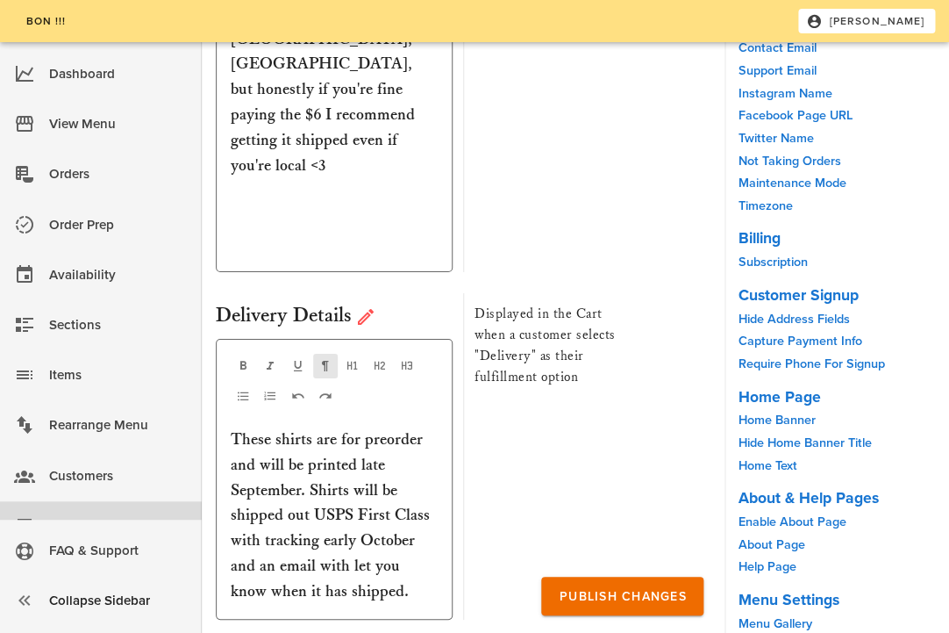
click at [398, 457] on p "These shirts are for preorder and will be printed late September. Shirts will b…" at bounding box center [334, 515] width 207 height 177
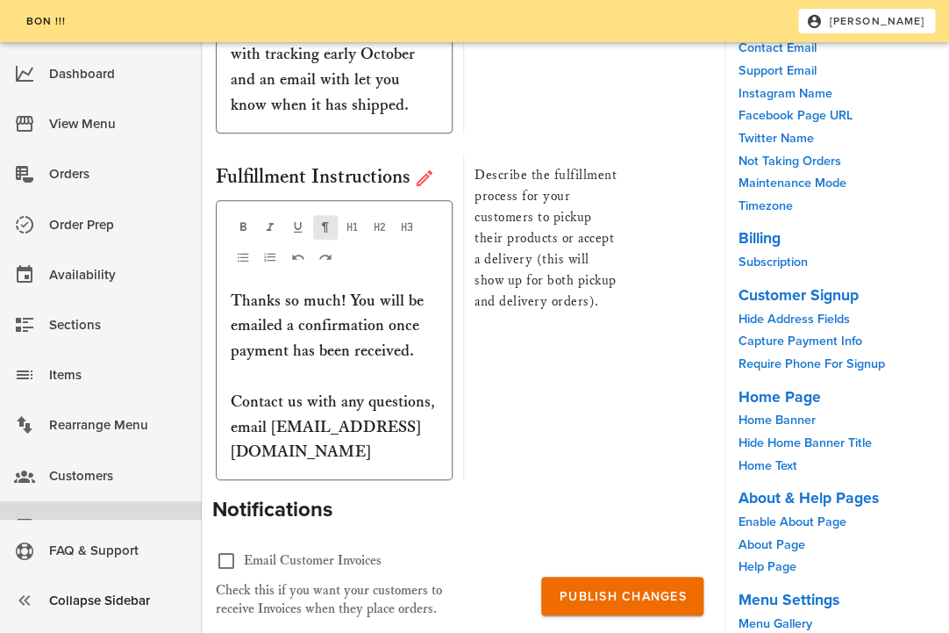
scroll to position [7699, 0]
click at [418, 288] on p "Thanks so much! You will be emailed a confirmation once payment has been receiv…" at bounding box center [334, 376] width 207 height 177
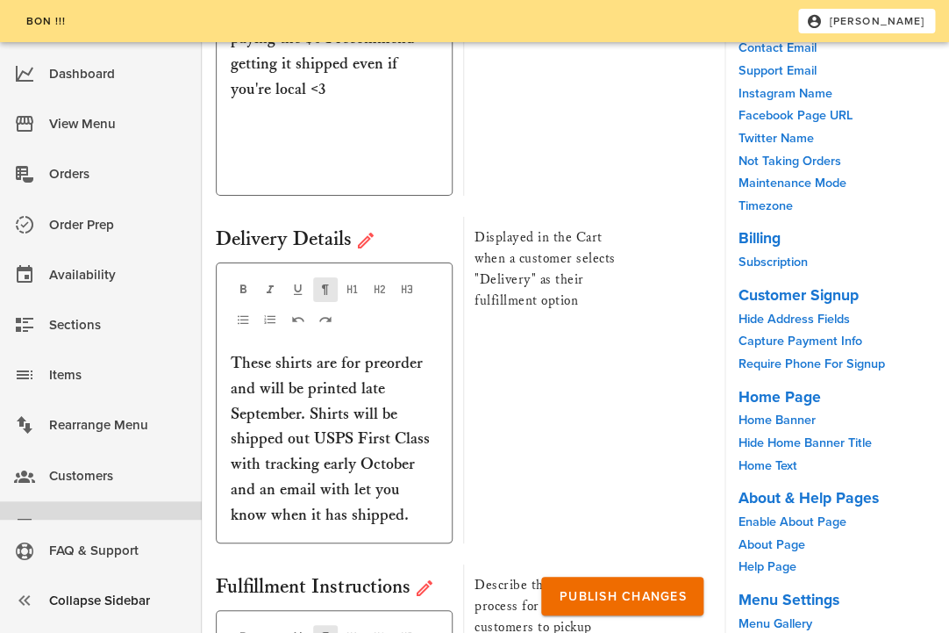
scroll to position [7270, 0]
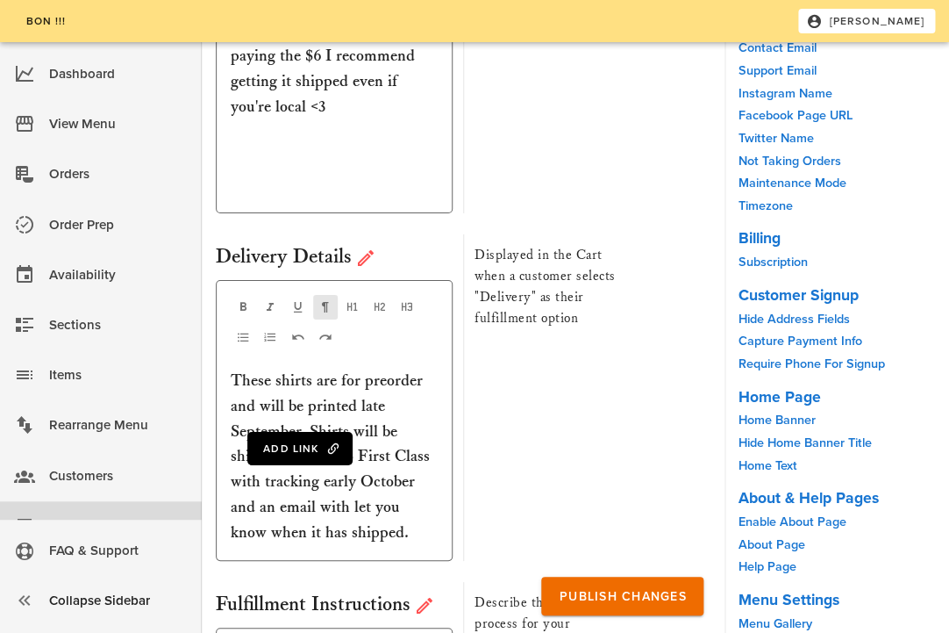
drag, startPoint x: 372, startPoint y: 403, endPoint x: 214, endPoint y: 236, distance: 229.7
click at [214, 236] on div "Delivery Details Add Link These shirts are for preorder and will be printed lat…" at bounding box center [463, 401] width 502 height 348
copy p "These shirts are for preorder and will be printed late September. Shirts will b…"
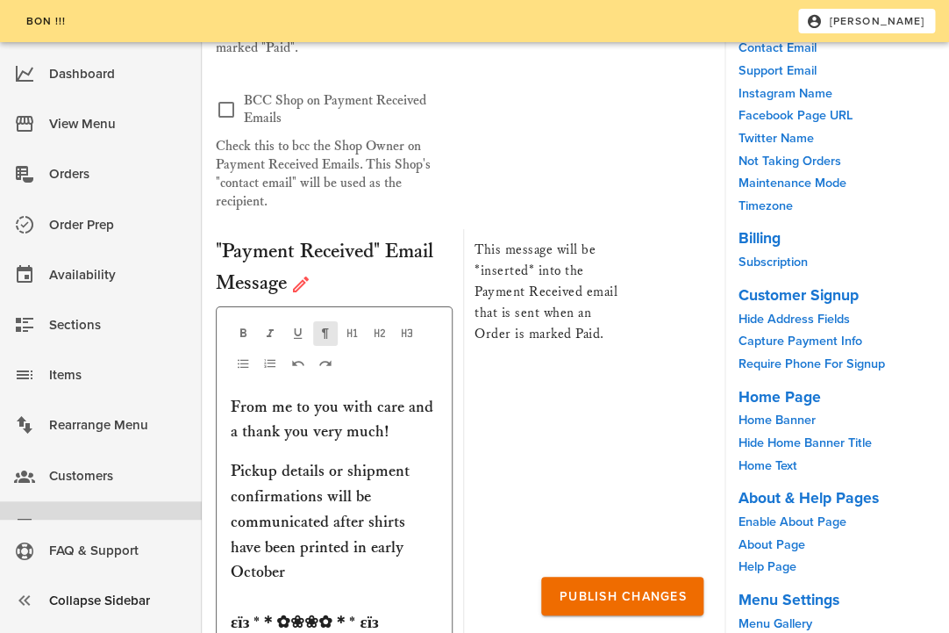
scroll to position [9347, 0]
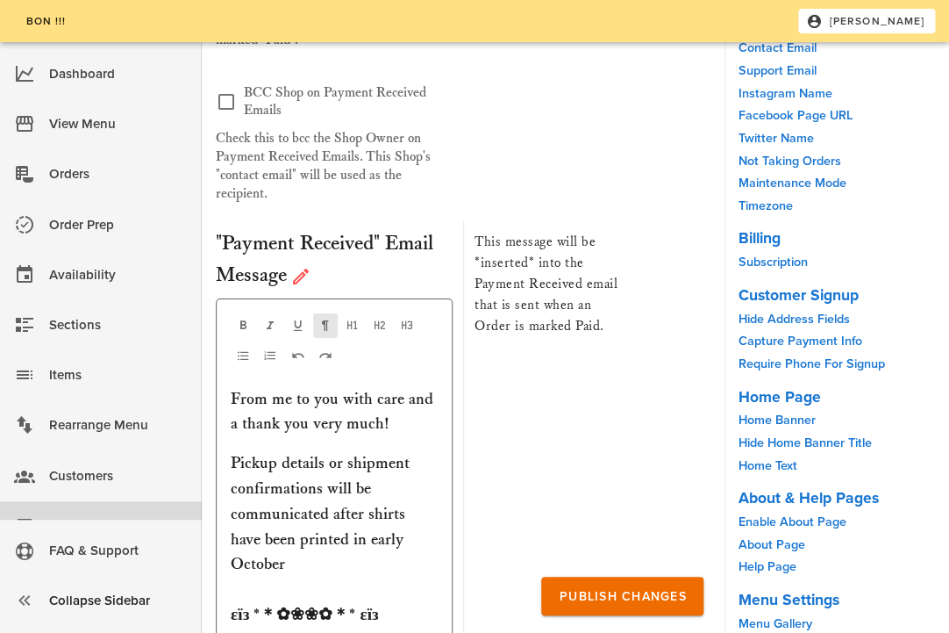
click at [405, 387] on div "From me to you with care and a thank you very much! Pickup details or shipment …" at bounding box center [334, 507] width 207 height 241
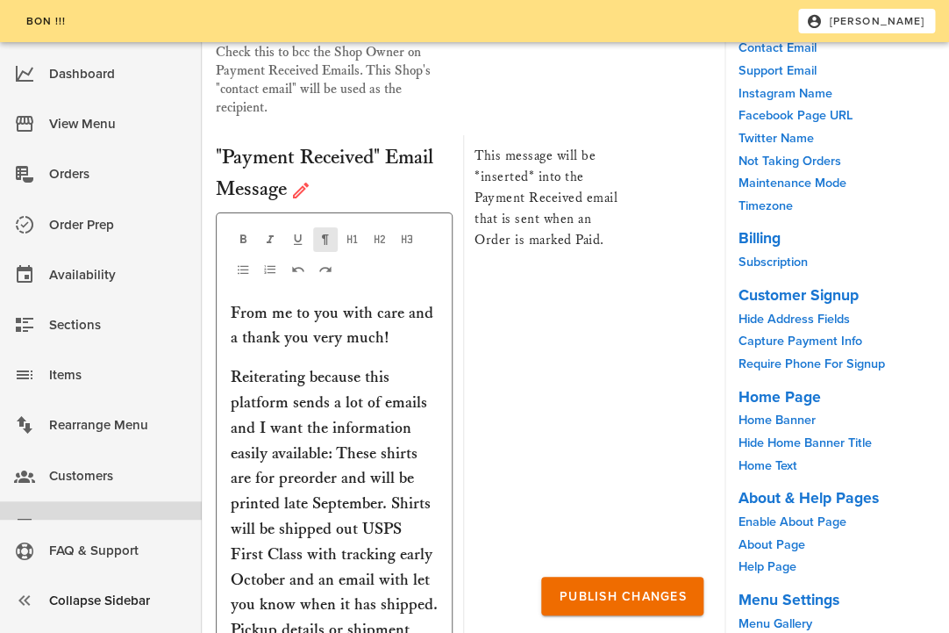
scroll to position [9440, 0]
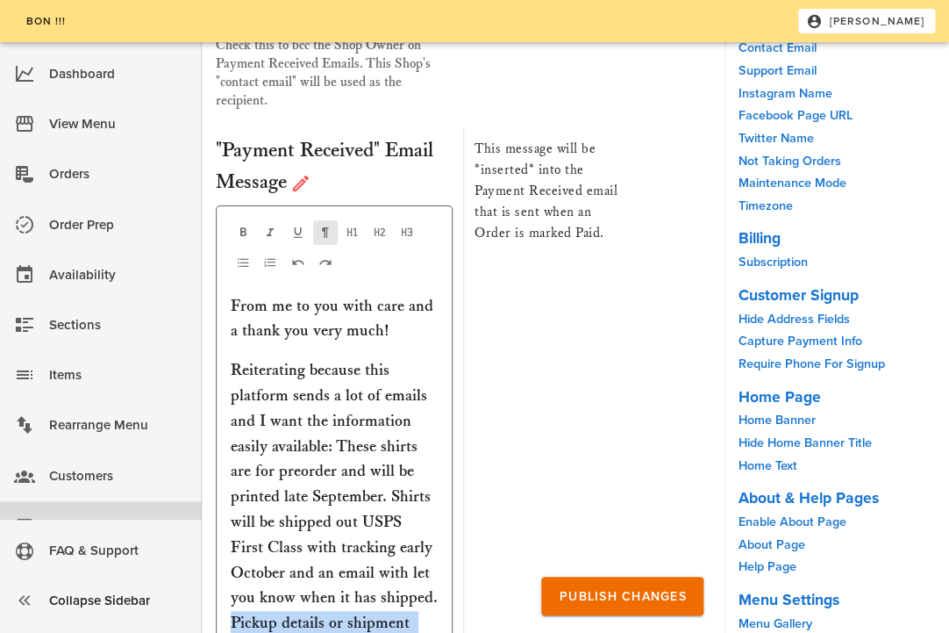
drag, startPoint x: 438, startPoint y: 386, endPoint x: 443, endPoint y: 500, distance: 114.2
click at [443, 500] on div "Add Link From me to you with care and a thank you very much! Reiterating becaus…" at bounding box center [334, 504] width 237 height 598
click at [419, 433] on p "Reiterating because this platform sends a lot of emails and I want the informat…" at bounding box center [334, 573] width 207 height 430
drag, startPoint x: 432, startPoint y: 487, endPoint x: 236, endPoint y: 410, distance: 210.4
click at [236, 410] on p "Reiterating because this platform sends a lot of emails and I want the informat…" at bounding box center [334, 573] width 207 height 430
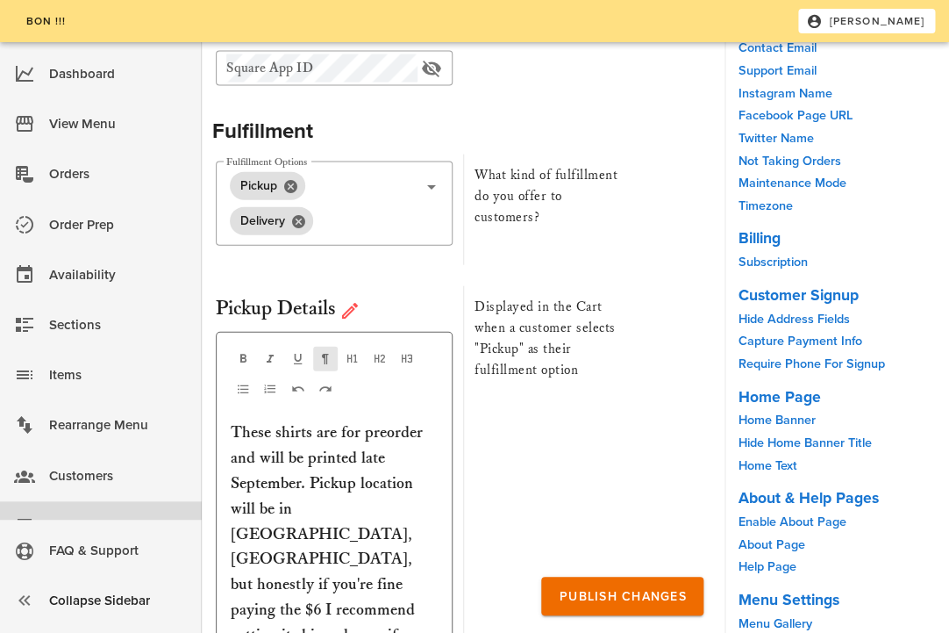
scroll to position [6760, 0]
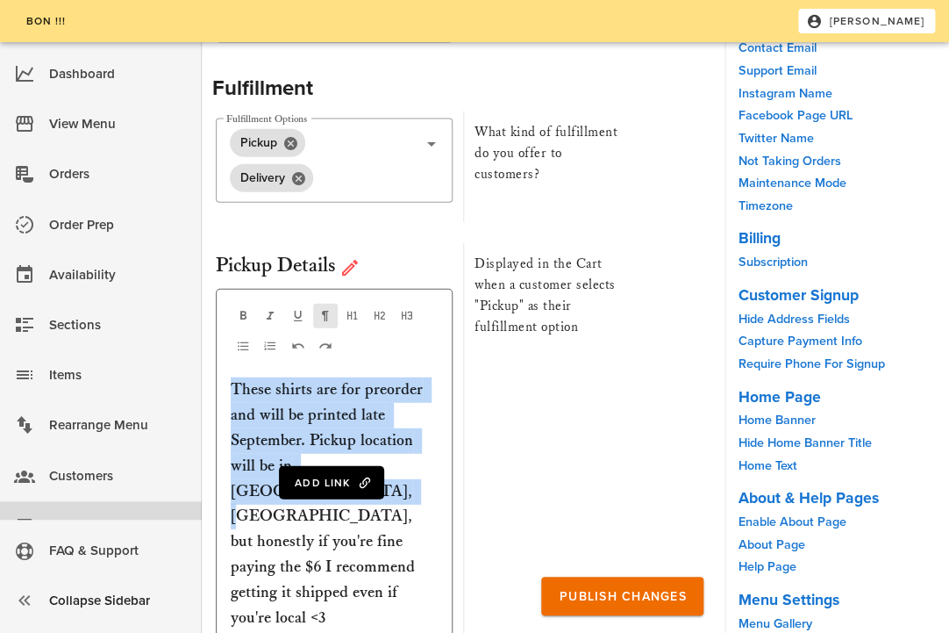
drag, startPoint x: 434, startPoint y: 381, endPoint x: 223, endPoint y: 303, distance: 224.6
click at [223, 303] on div "Add Link These shirts are for preorder and will be printed late September. Pick…" at bounding box center [334, 506] width 237 height 435
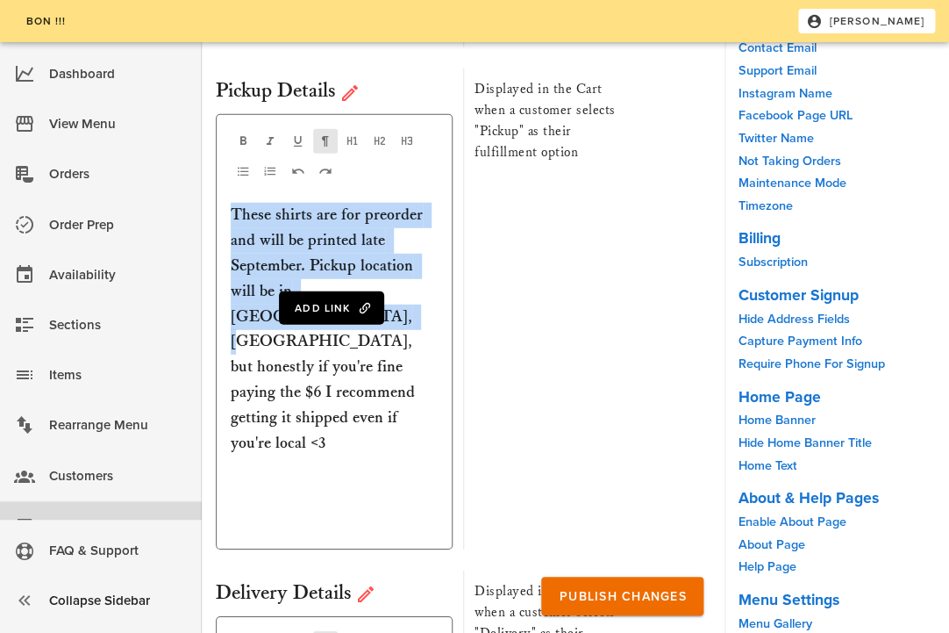
scroll to position [7259, 0]
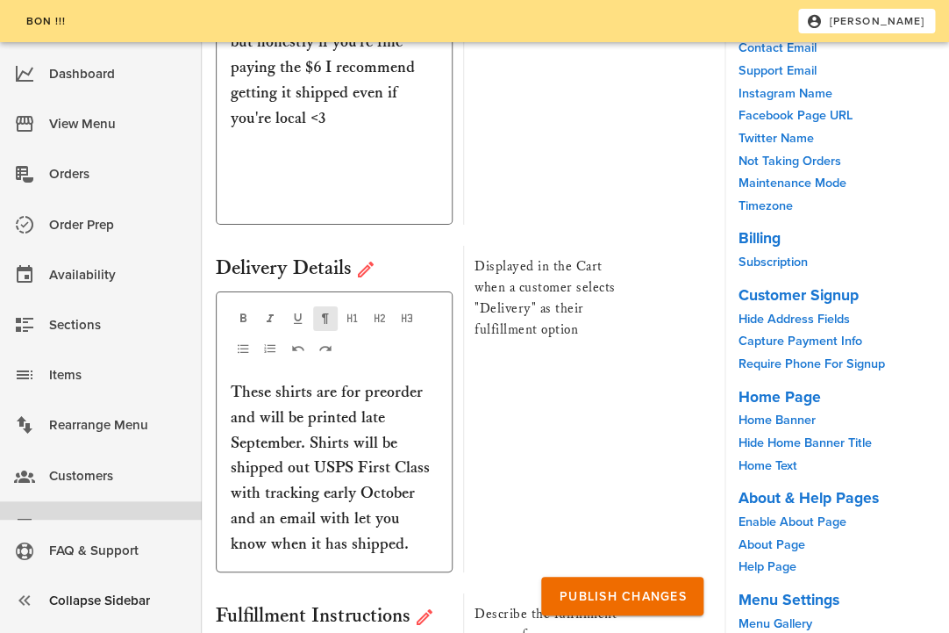
click at [555, 330] on div "Displayed in the Cart when a customer selects "Delivery" as their fulfillment o…" at bounding box center [545, 409] width 165 height 326
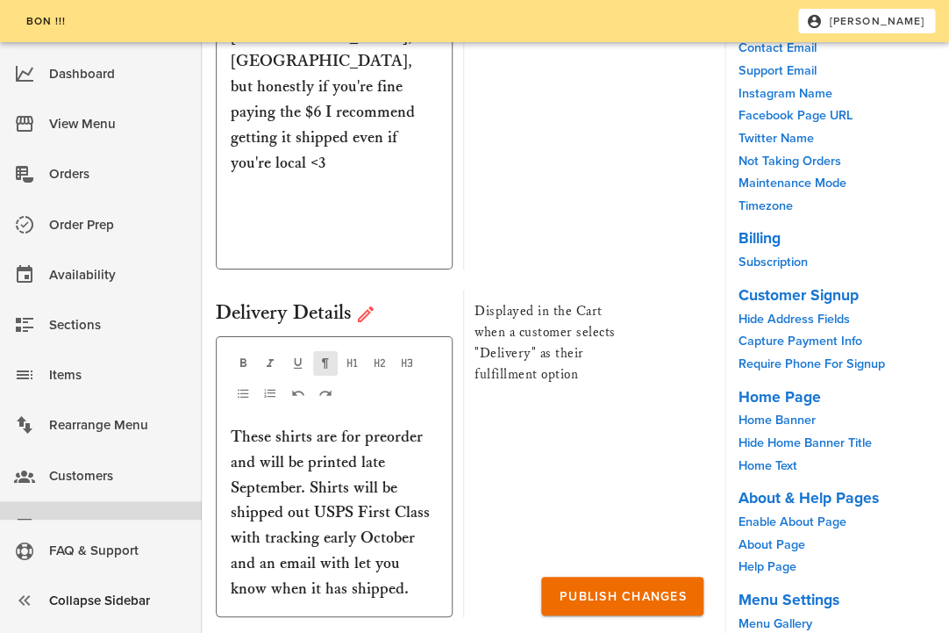
scroll to position [6727, 0]
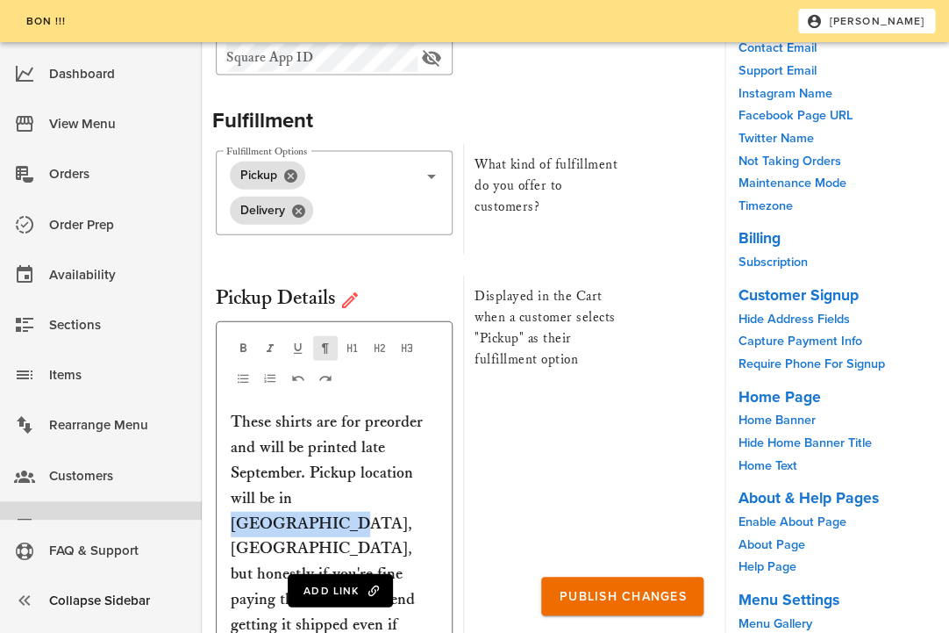
drag, startPoint x: 382, startPoint y: 413, endPoint x: 294, endPoint y: 412, distance: 87.8
click at [295, 412] on p "These shirts are for preorder and will be printed late September. Pickup locati…" at bounding box center [334, 536] width 207 height 253
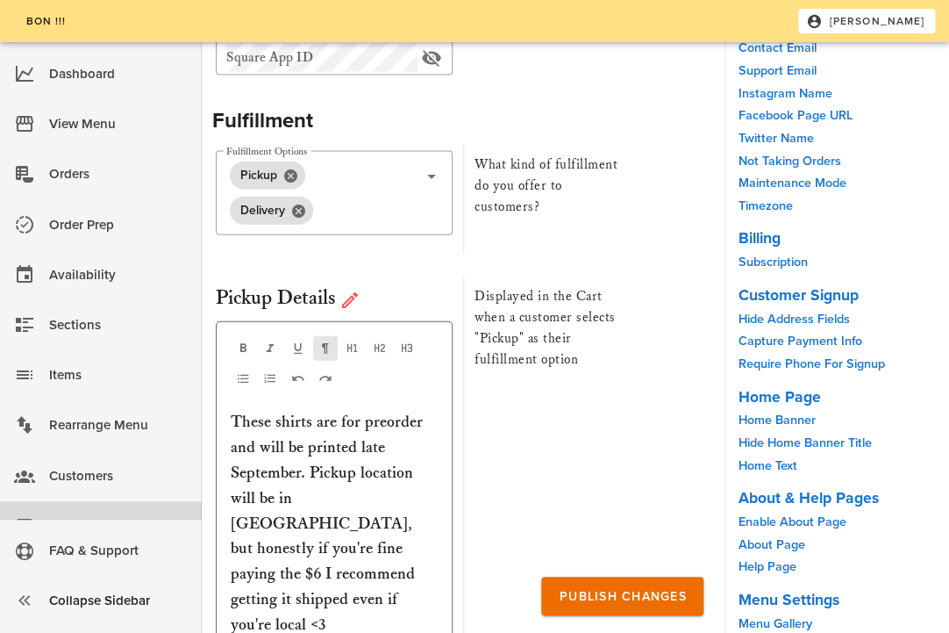
click at [353, 414] on p "These shirts are for preorder and will be printed late September. Pickup locati…" at bounding box center [334, 523] width 207 height 227
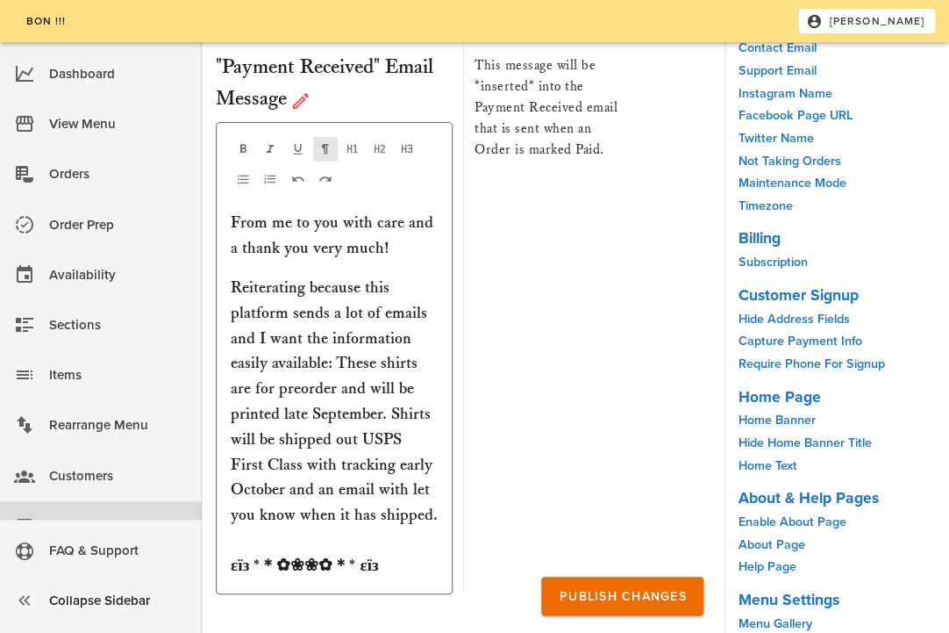
scroll to position [9552, 0]
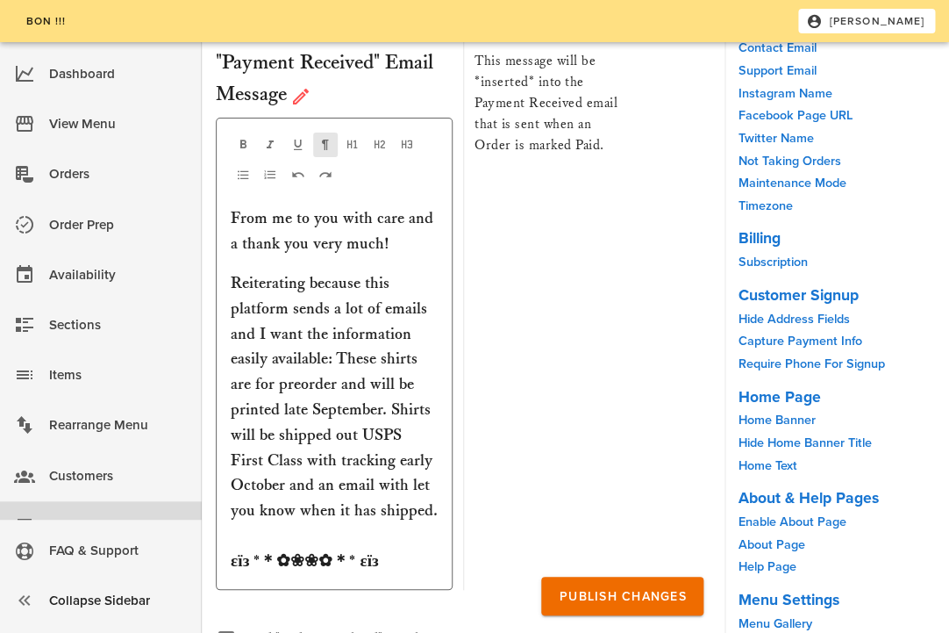
click at [435, 272] on p "Reiterating because this platform sends a lot of emails and I want the informat…" at bounding box center [334, 423] width 207 height 304
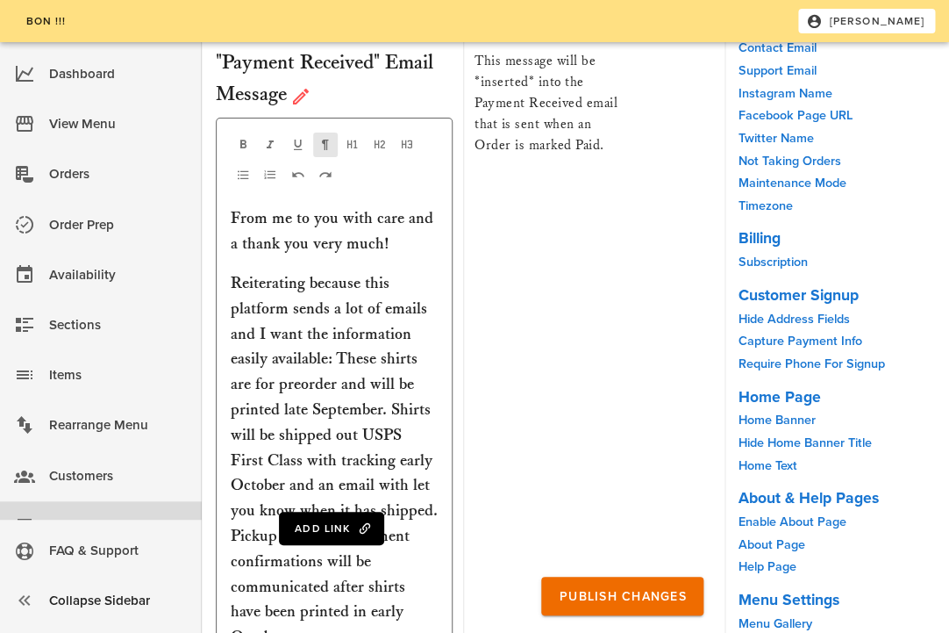
click at [398, 343] on p "Reiterating because this platform sends a lot of emails and I want the informat…" at bounding box center [334, 486] width 207 height 430
drag, startPoint x: 240, startPoint y: 297, endPoint x: 226, endPoint y: 296, distance: 14.9
click at [226, 296] on div "Add Link From me to you with care and a thank you very much! Reiterating becaus…" at bounding box center [334, 417] width 237 height 598
click at [345, 320] on p "Reiterating because this platform sends a lot of emails and I want the informat…" at bounding box center [334, 486] width 207 height 430
drag, startPoint x: 329, startPoint y: 326, endPoint x: 328, endPoint y: 302, distance: 24.6
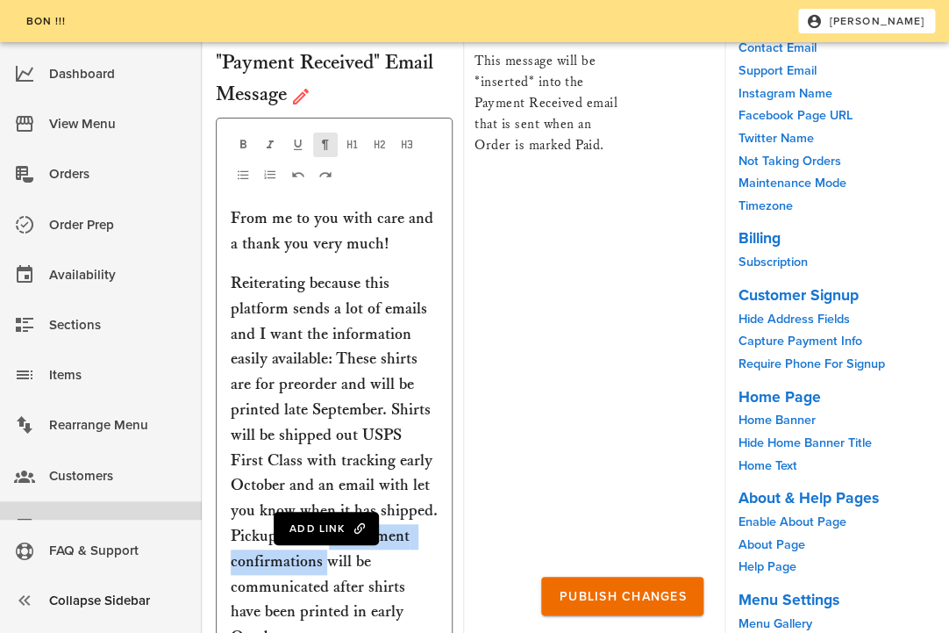
click at [328, 302] on p "Reiterating because this platform sends a lot of emails and I want the informat…" at bounding box center [334, 486] width 207 height 430
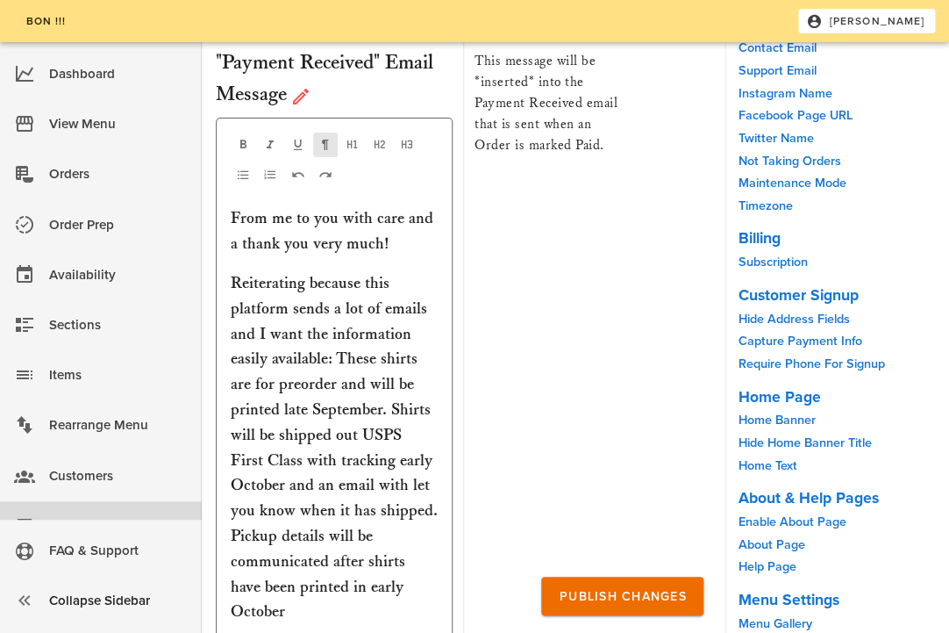
click at [426, 351] on p "Reiterating because this platform sends a lot of emails and I want the informat…" at bounding box center [334, 473] width 207 height 405
click at [335, 327] on p "Reiterating because this platform sends a lot of emails and I want the informat…" at bounding box center [334, 473] width 207 height 405
click at [322, 368] on p "Reiterating because this platform sends a lot of emails and I want the informat…" at bounding box center [334, 473] width 207 height 405
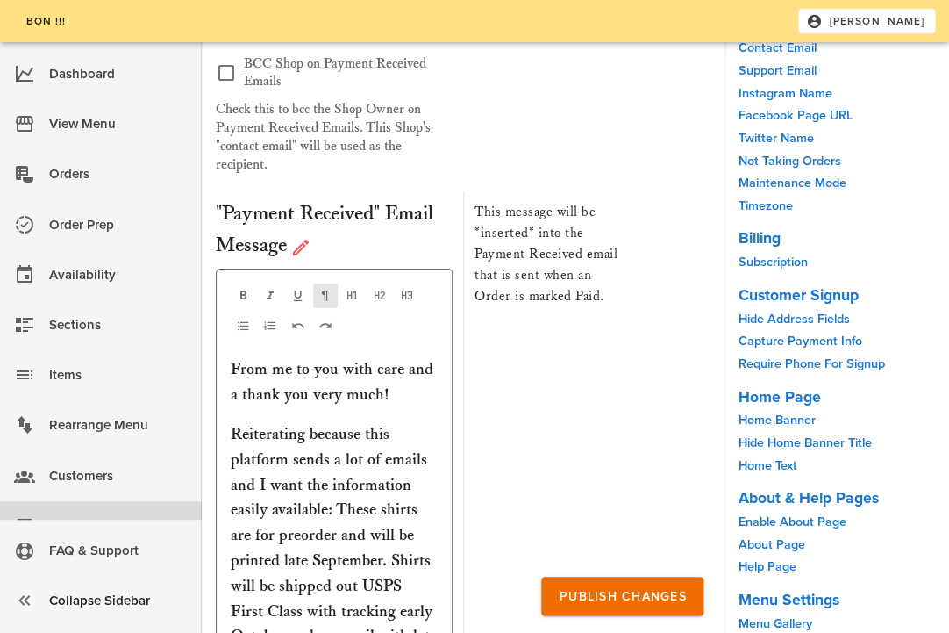
scroll to position [9422, 0]
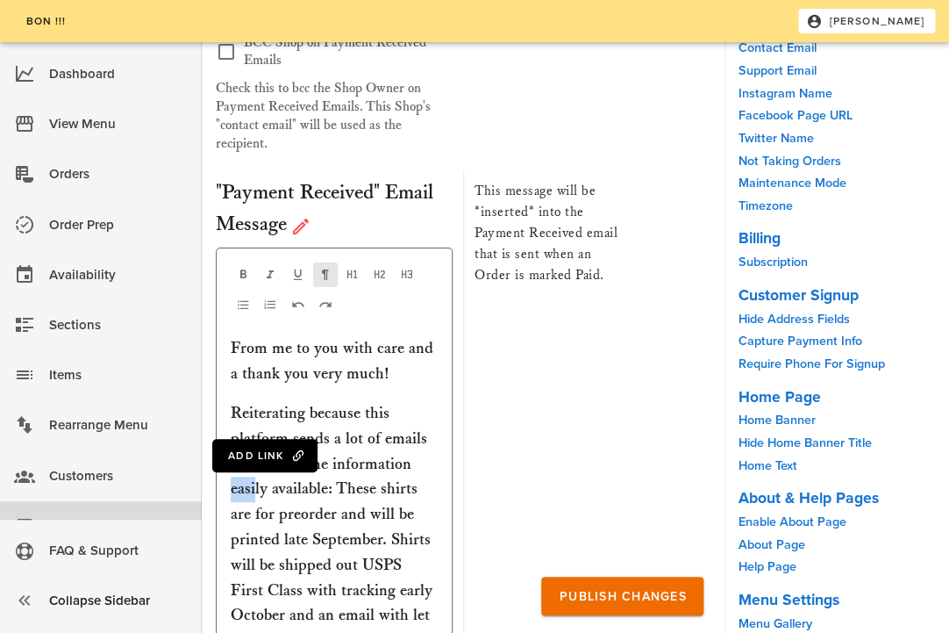
drag, startPoint x: 256, startPoint y: 254, endPoint x: 229, endPoint y: 253, distance: 27.2
click at [229, 253] on div "Add Link From me to you with care and a thank you very much! Reiterating becaus…" at bounding box center [334, 533] width 237 height 572
click at [482, 361] on div "This message will be *inserted* into the Payment Received email that is sent wh…" at bounding box center [545, 494] width 165 height 649
click at [425, 401] on p "Reiterating because this platform sends a lot of emails and I want the informat…" at bounding box center [334, 603] width 207 height 405
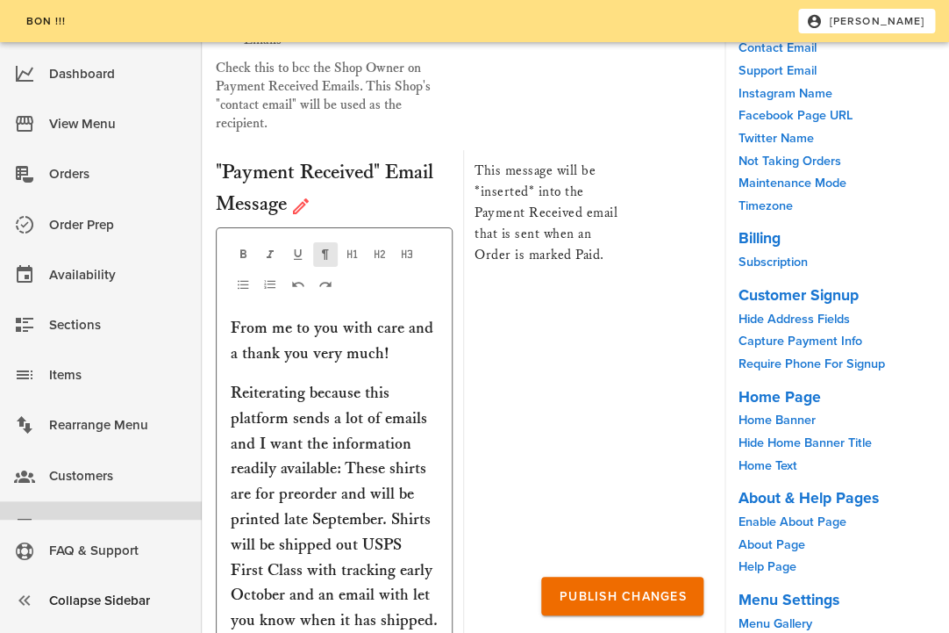
scroll to position [9450, 0]
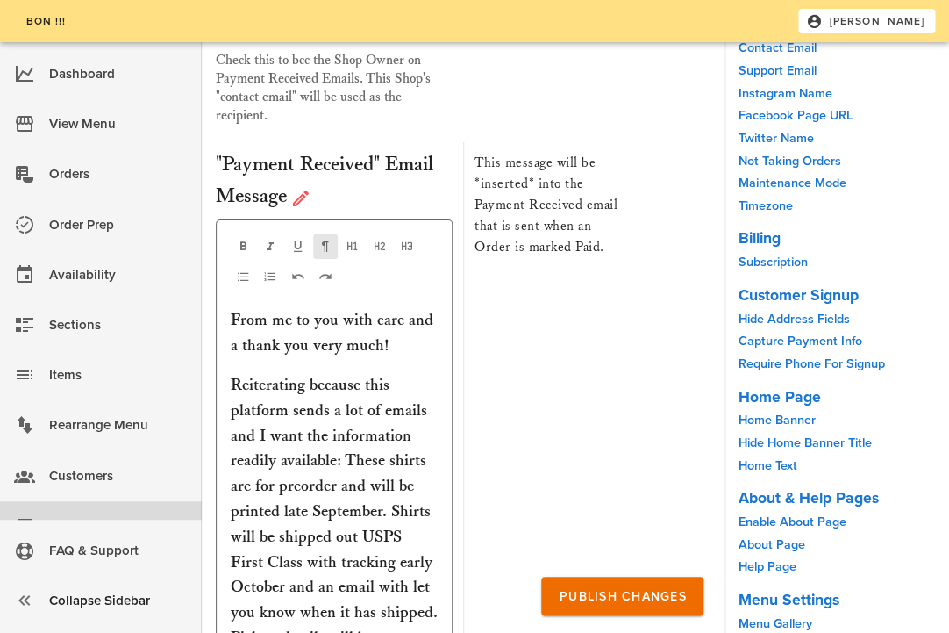
click at [408, 383] on p "Reiterating because this platform sends a lot of emails and I want the informat…" at bounding box center [334, 575] width 207 height 405
click at [401, 389] on p "Reiterating because this platform sends a lot of emails and I want the informat…" at bounding box center [334, 575] width 207 height 405
click at [426, 445] on p "Reiterating because this platform sends a lot of emails and I want the informat…" at bounding box center [334, 575] width 207 height 405
click at [421, 469] on p "Reiterating because this platform sends a lot of emails and I want the informat…" at bounding box center [334, 575] width 207 height 405
drag, startPoint x: 403, startPoint y: 225, endPoint x: 349, endPoint y: 226, distance: 53.5
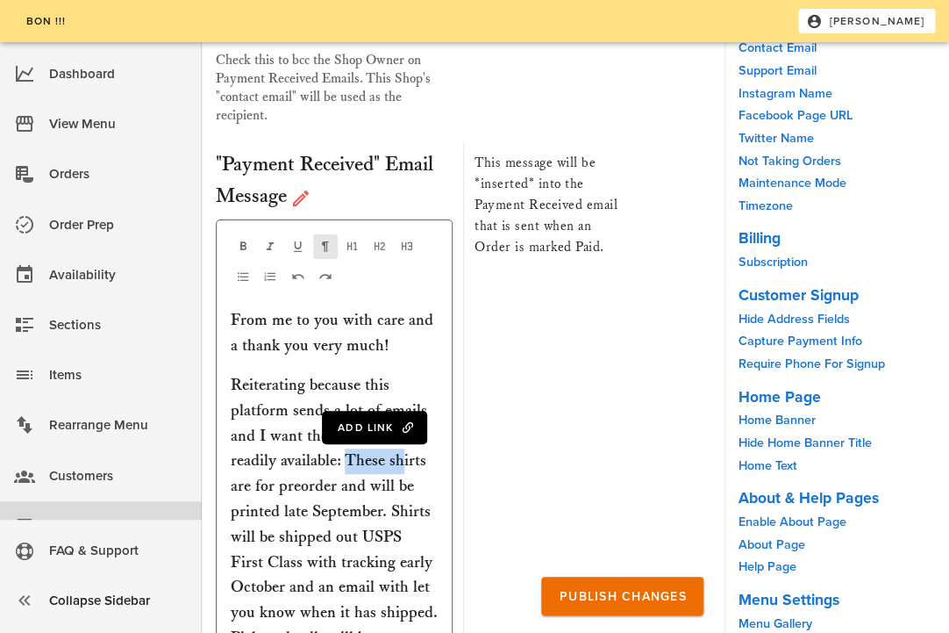
click at [349, 373] on p "Reiterating because this platform sends a lot of emails and I want the informat…" at bounding box center [334, 575] width 207 height 405
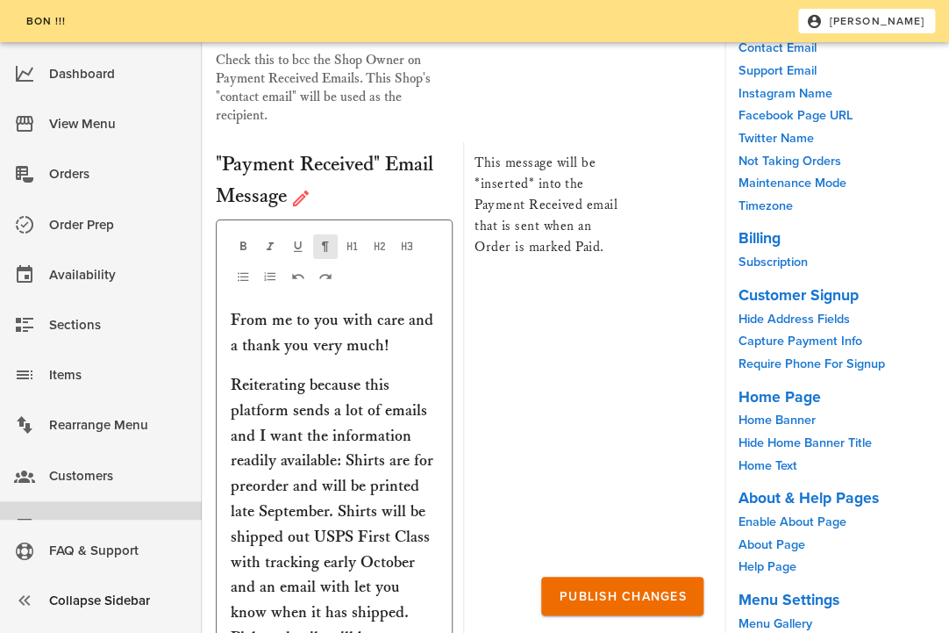
click at [390, 373] on p "Reiterating because this platform sends a lot of emails and I want the informat…" at bounding box center [334, 575] width 207 height 405
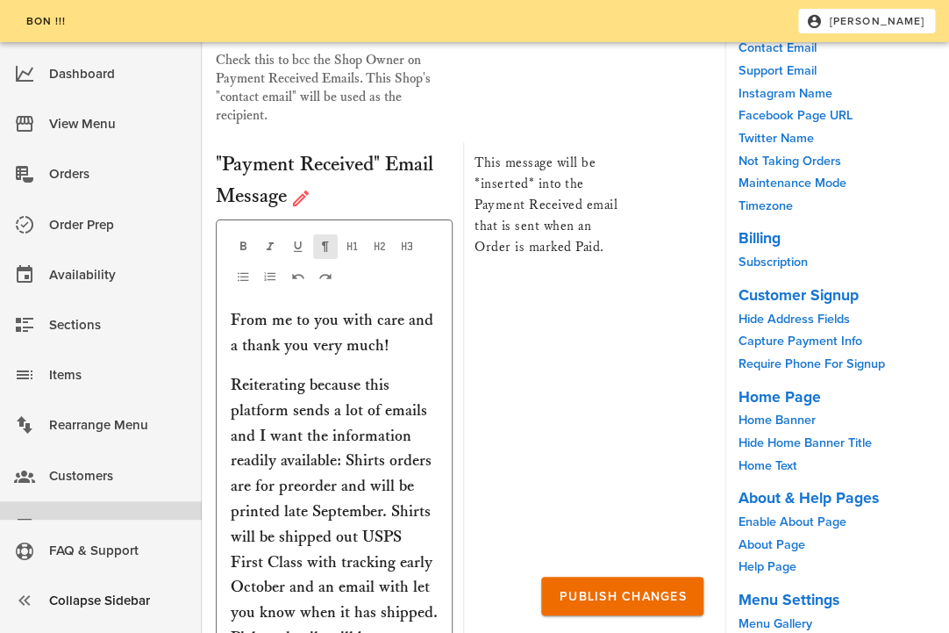
click at [276, 373] on p "Reiterating because this platform sends a lot of emails and I want the informat…" at bounding box center [334, 575] width 207 height 405
click at [312, 373] on p "Reiterating because this platform sends a lot of emails and I want the informat…" at bounding box center [334, 575] width 207 height 405
drag, startPoint x: 319, startPoint y: 248, endPoint x: 257, endPoint y: 249, distance: 61.4
click at [257, 373] on p "Reiterating because this platform sends a lot of emails and I want the informat…" at bounding box center [334, 575] width 207 height 405
click at [269, 373] on p "Reiterating because this platform sends a lot of emails and I want the informat…" at bounding box center [334, 575] width 207 height 405
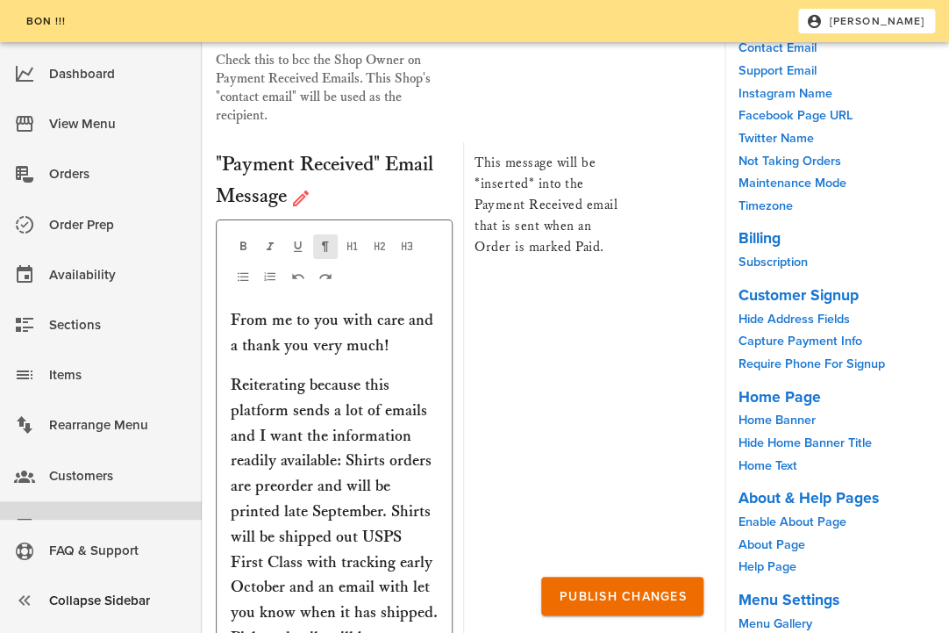
click at [258, 373] on p "Reiterating because this platform sends a lot of emails and I want the informat…" at bounding box center [334, 575] width 207 height 405
click at [383, 373] on p "Reiterating because this platform sends a lot of emails and I want the informat…" at bounding box center [334, 575] width 207 height 405
click at [413, 373] on p "Reiterating because this platform sends a lot of emails and I want the informat…" at bounding box center [334, 575] width 207 height 405
drag, startPoint x: 428, startPoint y: 276, endPoint x: 386, endPoint y: 276, distance: 42.1
click at [386, 373] on p "Reiterating because this platform sends a lot of emails and I want the informat…" at bounding box center [334, 575] width 207 height 405
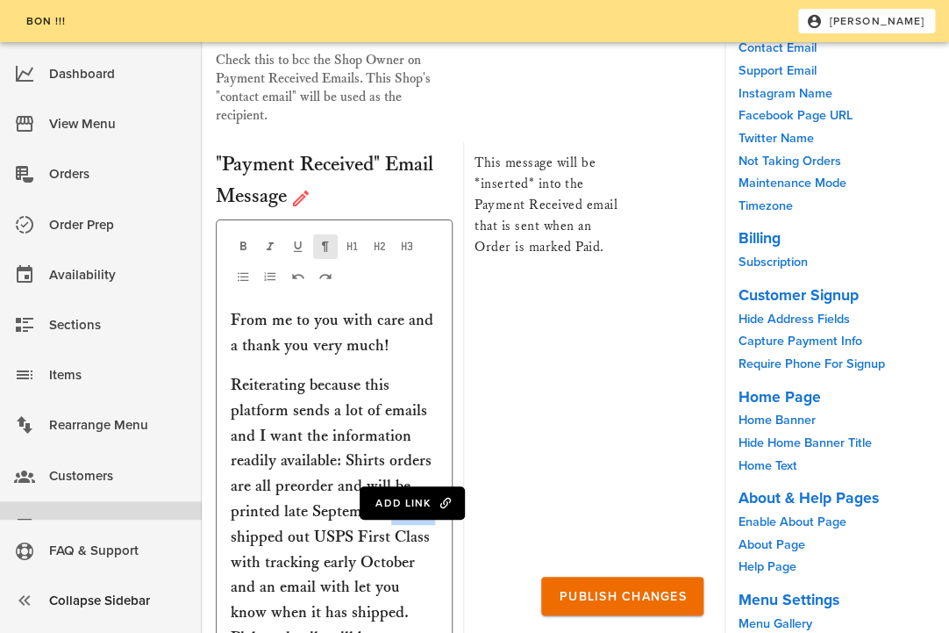
drag, startPoint x: 432, startPoint y: 277, endPoint x: 394, endPoint y: 277, distance: 37.7
click at [394, 373] on p "Reiterating because this platform sends a lot of emails and I want the informat…" at bounding box center [334, 575] width 207 height 405
click at [412, 373] on p "Reiterating because this platform sends a lot of emails and I want the informat…" at bounding box center [334, 575] width 207 height 405
click at [311, 373] on p "Reiterating because this platform sends a lot of emails and I want the informat…" at bounding box center [334, 575] width 207 height 405
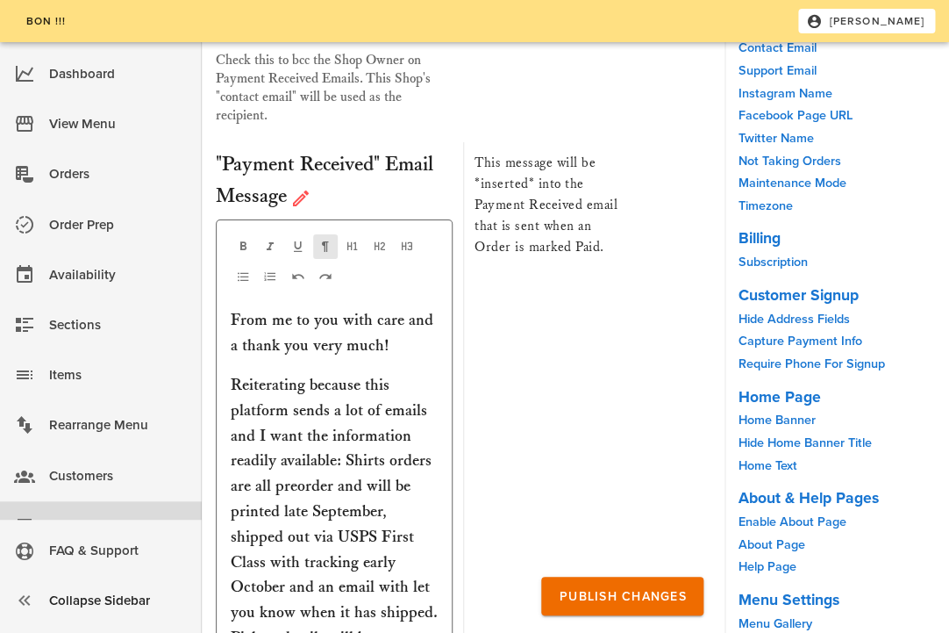
click at [424, 373] on p "Reiterating because this platform sends a lot of emails and I want the informat…" at bounding box center [334, 575] width 207 height 405
click at [316, 373] on p "Reiterating because this platform sends a lot of emails and I want the informat…" at bounding box center [334, 575] width 207 height 405
click at [334, 376] on p "Reiterating because this platform sends a lot of emails and I want the informat…" at bounding box center [334, 575] width 207 height 405
click at [403, 373] on p "Reiterating because this platform sends a lot of emails and I want the informat…" at bounding box center [334, 575] width 207 height 405
click at [419, 373] on p "Reiterating because this platform sends a lot of emails and I want the informat…" at bounding box center [334, 575] width 207 height 405
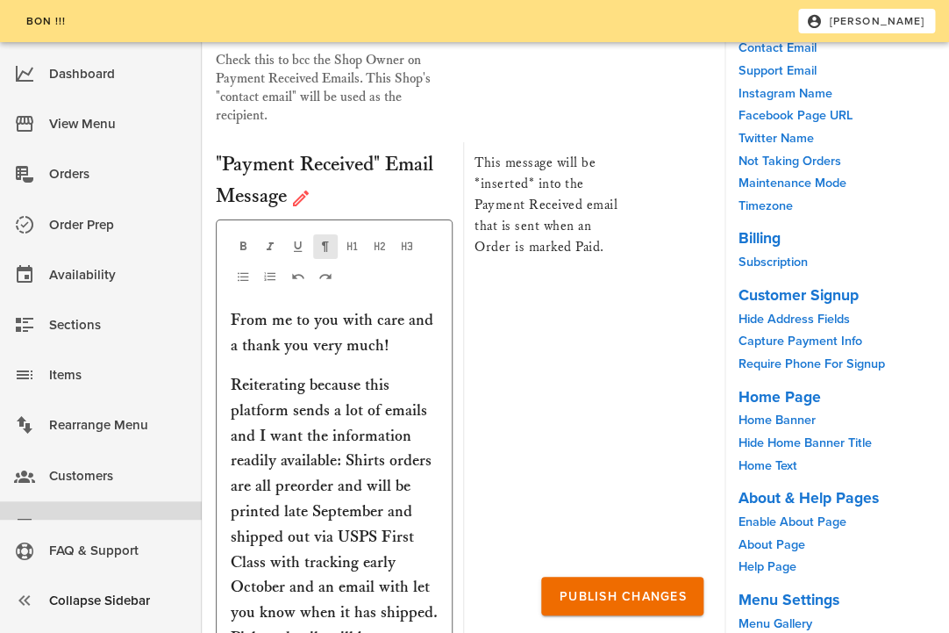
scroll to position [9460, 0]
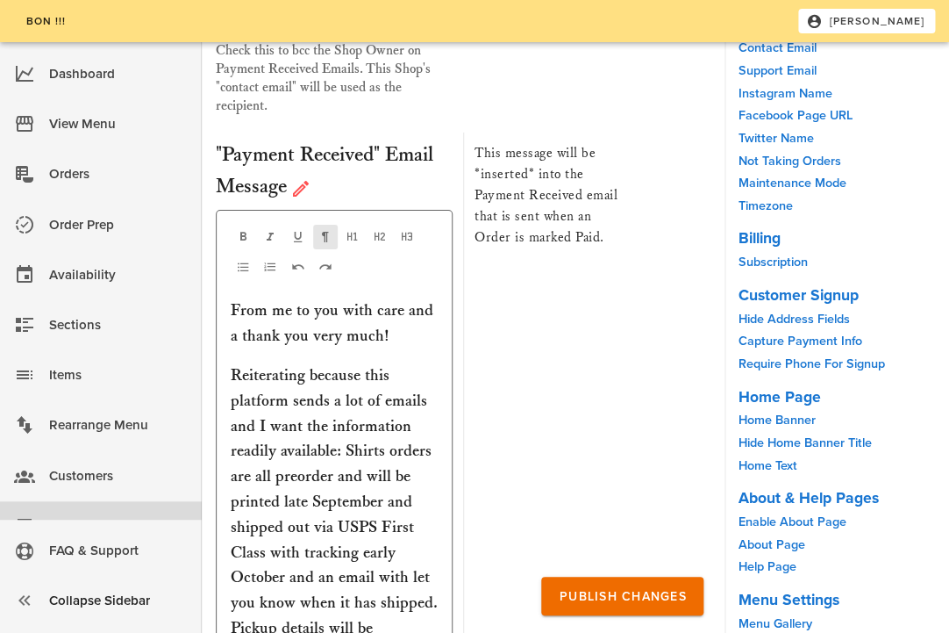
click at [276, 363] on p "Reiterating because this platform sends a lot of emails and I want the informat…" at bounding box center [334, 565] width 207 height 405
click at [364, 363] on p "Reiterating because this platform sends a lot of emails and I want the informat…" at bounding box center [334, 565] width 207 height 405
click at [288, 363] on p "Reiterating because this platform sends a lot of emails and I want the informat…" at bounding box center [334, 565] width 207 height 405
drag, startPoint x: 326, startPoint y: 340, endPoint x: 290, endPoint y: 342, distance: 36.0
click at [290, 363] on p "Reiterating because this platform sends a lot of emails and I want the informat…" at bounding box center [334, 565] width 207 height 405
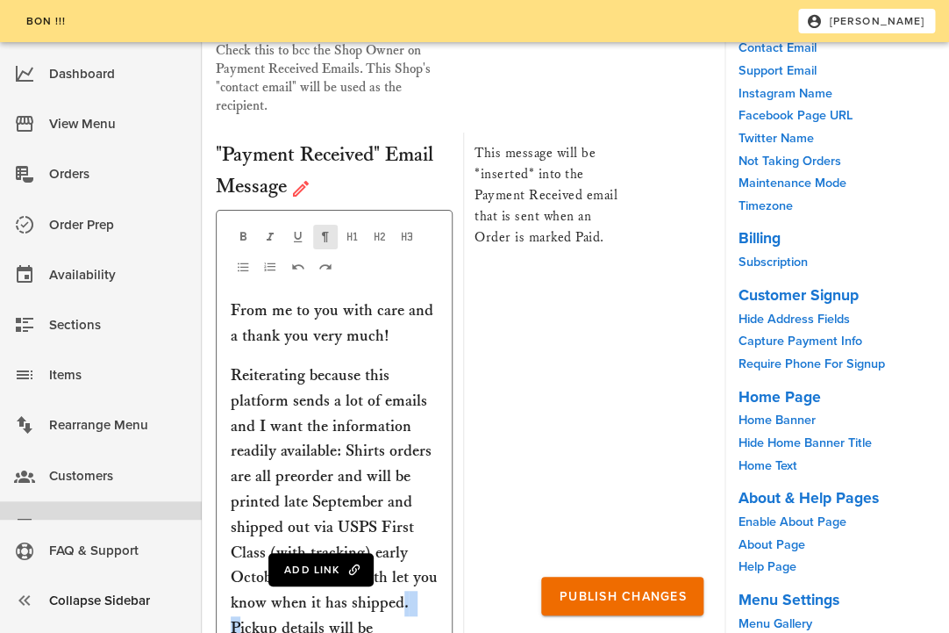
drag, startPoint x: 243, startPoint y: 389, endPoint x: 400, endPoint y: 363, distance: 159.1
click at [400, 363] on p "Reiterating because this platform sends a lot of emails and I want the informat…" at bounding box center [334, 565] width 207 height 405
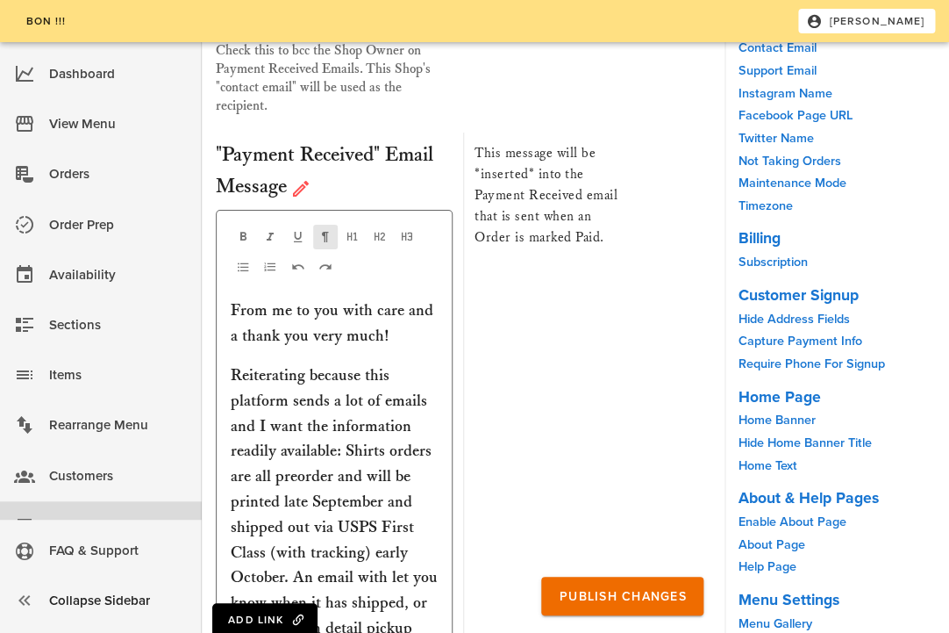
drag, startPoint x: 282, startPoint y: 414, endPoint x: 233, endPoint y: 415, distance: 48.3
click at [233, 415] on p "Reiterating because this platform sends a lot of emails and I want the informat…" at bounding box center [334, 565] width 207 height 405
drag, startPoint x: 322, startPoint y: 498, endPoint x: 310, endPoint y: 418, distance: 81.7
click at [310, 418] on p "Reiterating because this platform sends a lot of emails and I want the informat…" at bounding box center [334, 578] width 207 height 430
click at [417, 363] on p "Reiterating because this platform sends a lot of emails and I want the informat…" at bounding box center [334, 540] width 207 height 354
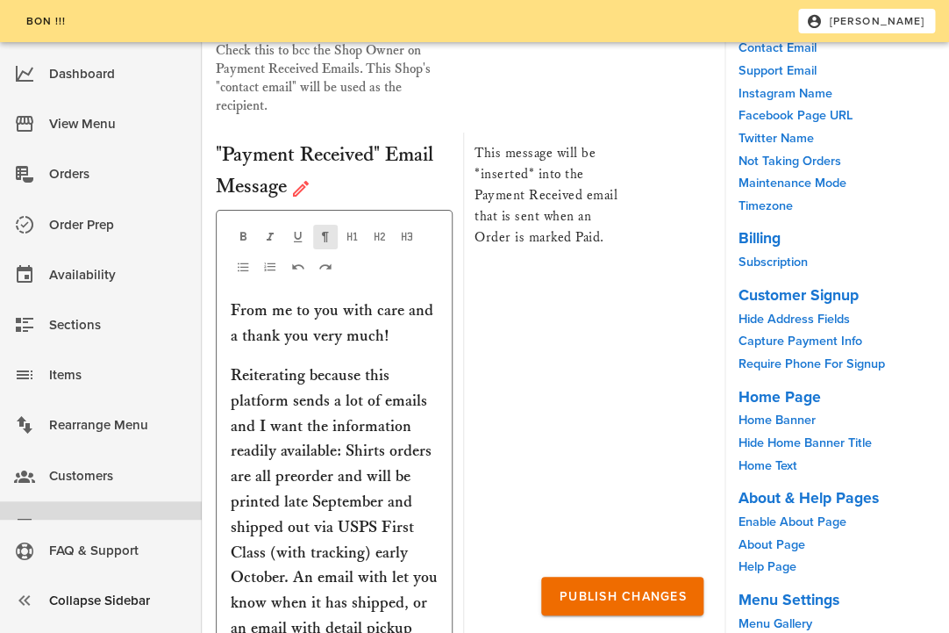
click at [292, 363] on p "Reiterating because this platform sends a lot of emails and I want the informat…" at bounding box center [334, 540] width 207 height 354
click at [340, 439] on p "Reiterating because this platform sends a lot of emails and I want the informat…" at bounding box center [334, 552] width 207 height 379
click at [404, 363] on p "Reiterating because this platform sends a lot of emails and I want the informat…" at bounding box center [334, 552] width 207 height 379
click at [420, 366] on p "Reiterating because this platform sends a lot of emails and I want the informat…" at bounding box center [334, 552] width 207 height 379
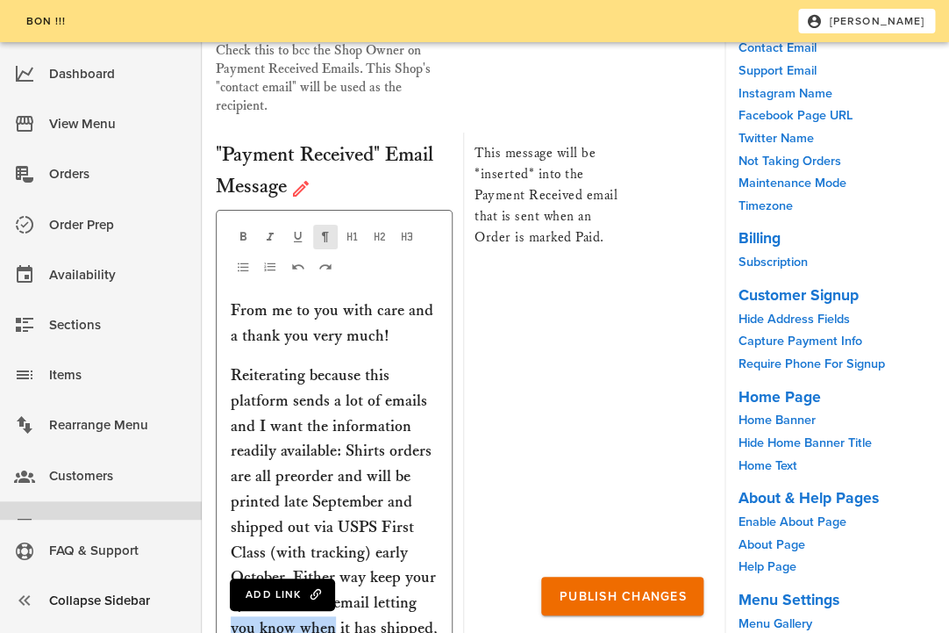
drag, startPoint x: 334, startPoint y: 392, endPoint x: 232, endPoint y: 394, distance: 102.7
click at [232, 394] on p "Reiterating because this platform sends a lot of emails and I want the informat…" at bounding box center [334, 552] width 207 height 379
click at [415, 417] on p "Reiterating because this platform sends a lot of emails and I want the informat…" at bounding box center [334, 540] width 207 height 354
click at [402, 363] on p "Reiterating because this platform sends a lot of emails and I want the informat…" at bounding box center [334, 540] width 207 height 354
click at [384, 363] on p "Reiterating because this platform sends a lot of emails and I want the informat…" at bounding box center [334, 540] width 207 height 354
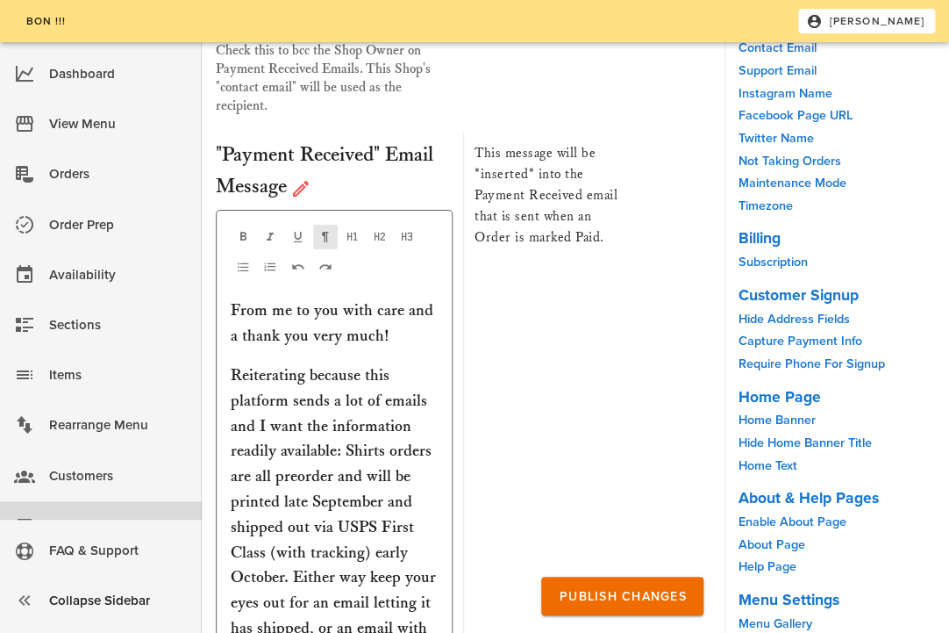
click at [422, 363] on p "Reiterating because this platform sends a lot of emails and I want the informat…" at bounding box center [334, 540] width 207 height 354
click at [323, 363] on p "Reiterating because this platform sends a lot of emails and I want the informat…" at bounding box center [334, 552] width 207 height 379
click at [337, 473] on p "Reiterating because this platform sends a lot of emails and I want the informat…" at bounding box center [334, 565] width 207 height 405
click at [379, 368] on p "Reiterating because this platform sends a lot of emails and I want the informat…" at bounding box center [334, 565] width 207 height 405
click at [370, 484] on p "Reiterating because this platform sends a lot of emails and I want the informat…" at bounding box center [334, 565] width 207 height 405
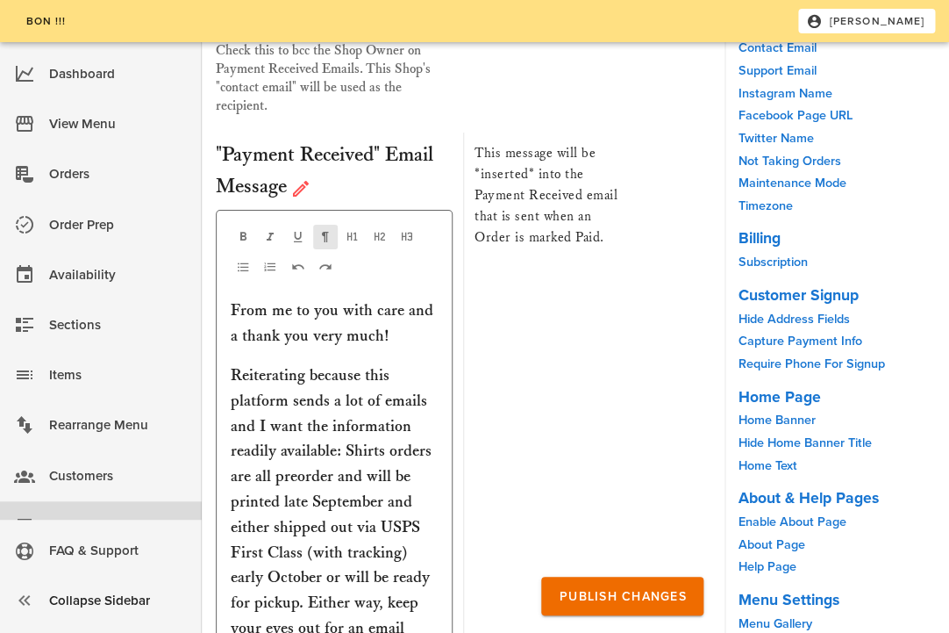
click at [363, 463] on p "Reiterating because this platform sends a lot of emails and I want the informat…" at bounding box center [334, 565] width 207 height 405
click at [313, 396] on p "Reiterating because this platform sends a lot of emails and I want the informat…" at bounding box center [334, 565] width 207 height 405
click at [293, 395] on p "Reiterating because this platform sends a lot of emails and I want the informat…" at bounding box center [334, 565] width 207 height 405
drag, startPoint x: 293, startPoint y: 395, endPoint x: 233, endPoint y: 394, distance: 60.6
click at [233, 394] on p "Reiterating because this platform sends a lot of emails and I want the informat…" at bounding box center [334, 565] width 207 height 405
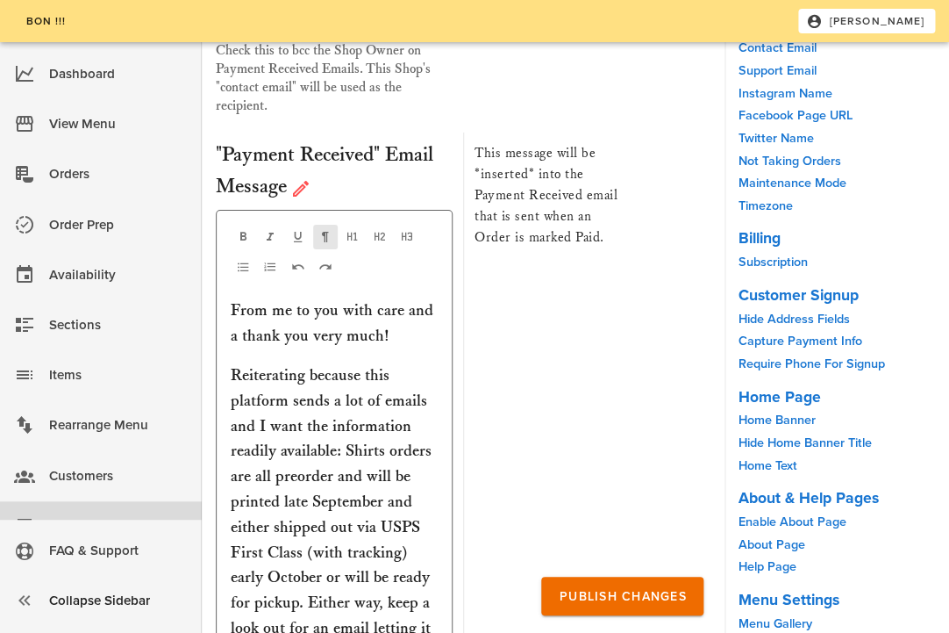
click at [419, 441] on p "Reiterating because this platform sends a lot of emails and I want the informat…" at bounding box center [334, 552] width 207 height 379
click at [414, 390] on p "Reiterating because this platform sends a lot of emails and I want the informat…" at bounding box center [334, 552] width 207 height 379
click at [395, 474] on p "Reiterating because this platform sends a lot of emails and I want the informat…" at bounding box center [334, 565] width 207 height 405
click at [355, 466] on p "Reiterating because this platform sends a lot of emails and I want the informat…" at bounding box center [334, 565] width 207 height 405
click at [405, 497] on p "Reiterating because this platform sends a lot of emails and I want the informat…" at bounding box center [334, 565] width 207 height 405
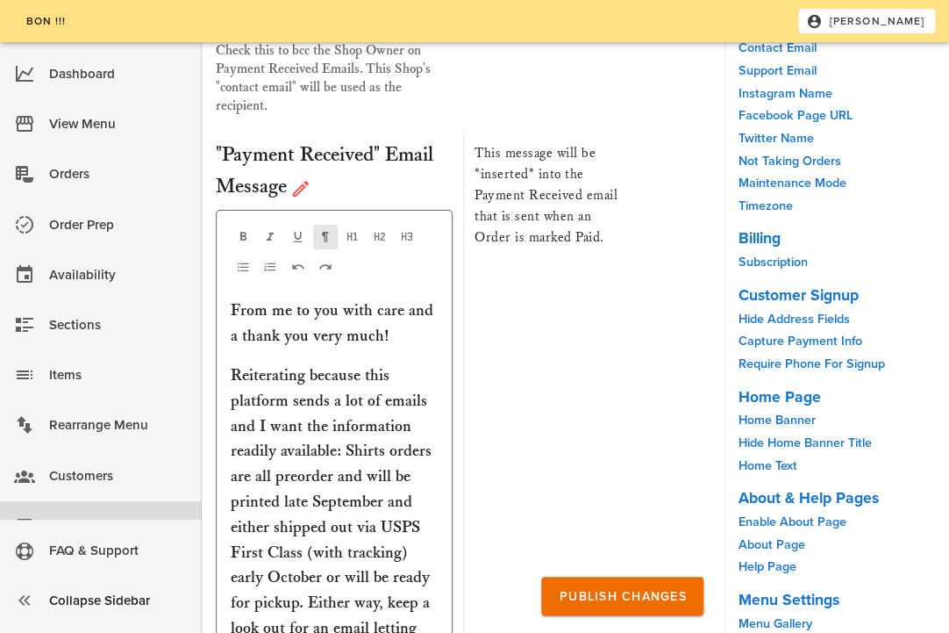
click at [419, 472] on p "Reiterating because this platform sends a lot of emails and I want the informat…" at bounding box center [334, 565] width 207 height 405
click at [345, 440] on p "Reiterating because this platform sends a lot of emails and I want the informat…" at bounding box center [334, 565] width 207 height 405
click at [392, 456] on p "Reiterating because this platform sends a lot of emails and I want the informat…" at bounding box center [334, 565] width 207 height 405
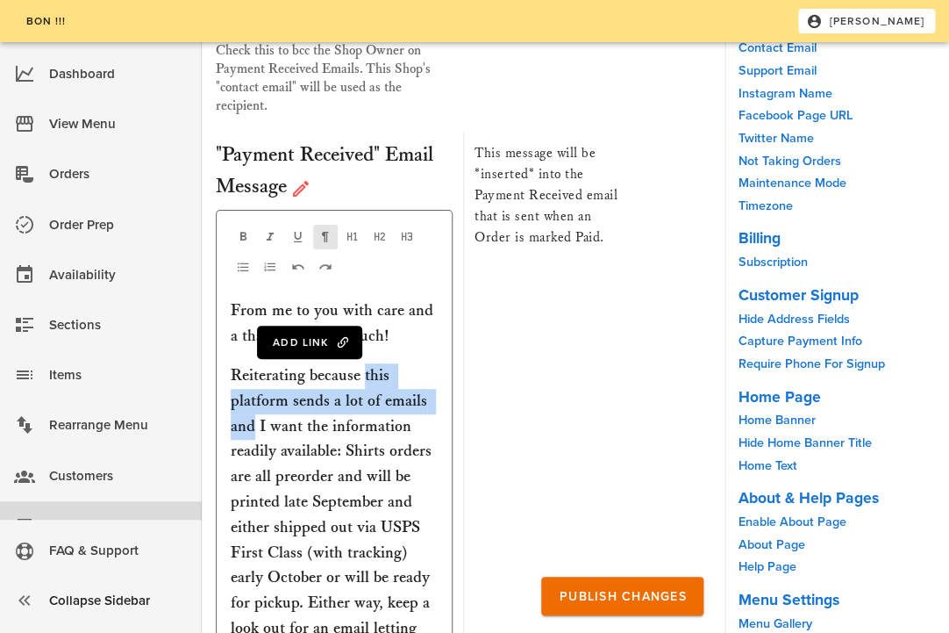
drag, startPoint x: 257, startPoint y: 189, endPoint x: 365, endPoint y: 143, distance: 117.2
click at [365, 363] on p "Reiterating because this platform sends a lot of emails and I want the informat…" at bounding box center [334, 565] width 207 height 405
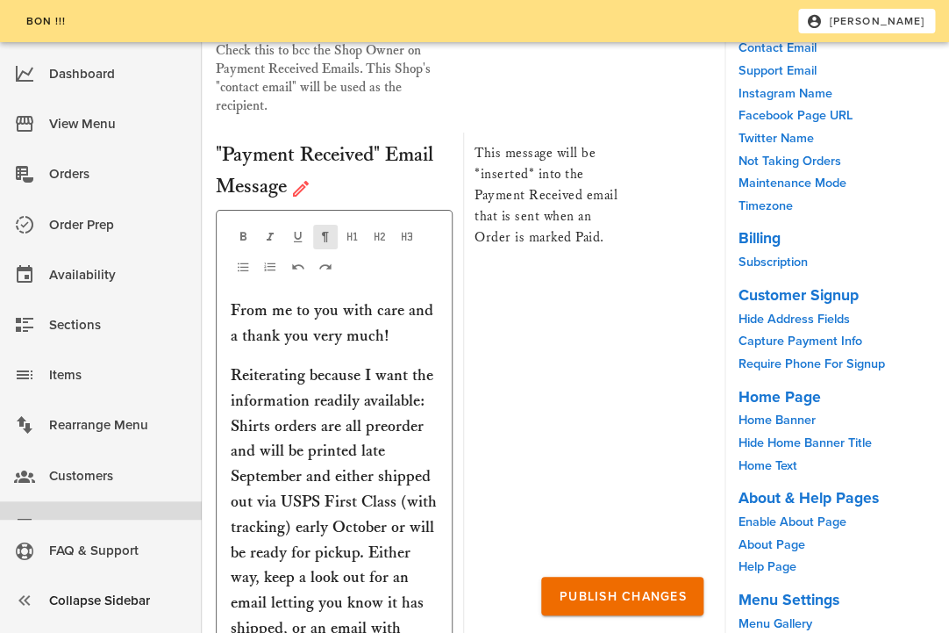
click at [407, 363] on p "Reiterating because I want the information readily available: Shirts orders are…" at bounding box center [334, 552] width 207 height 379
click at [417, 363] on p "Reiterating because I want the information readily available: Shirts orders are…" at bounding box center [334, 552] width 207 height 379
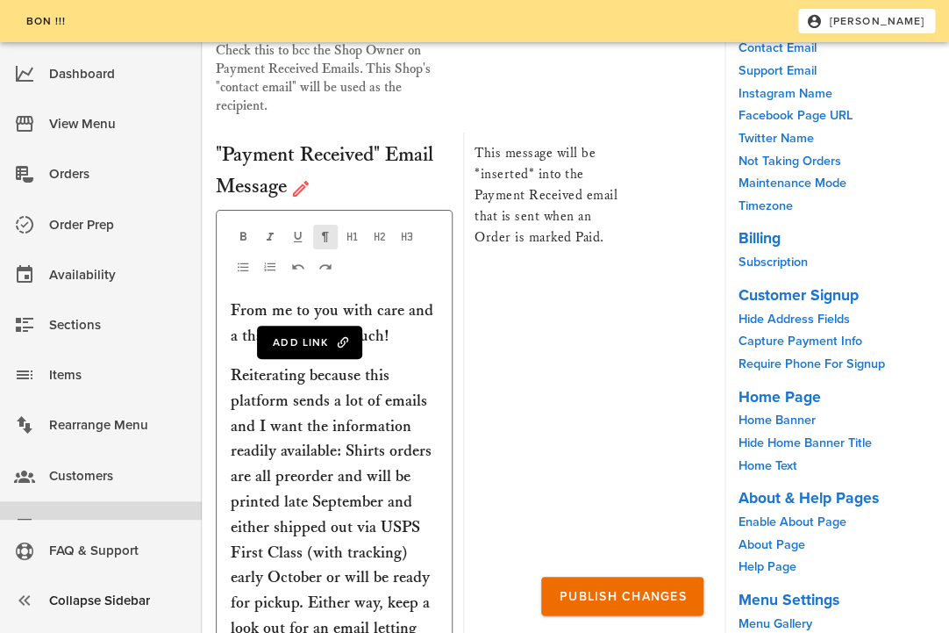
click at [357, 363] on p "Reiterating because this platform sends a lot of emails and I want the informat…" at bounding box center [334, 565] width 207 height 405
click at [363, 363] on p "Reiterating because this platform sends a lot of emails and I want the informat…" at bounding box center [334, 565] width 207 height 405
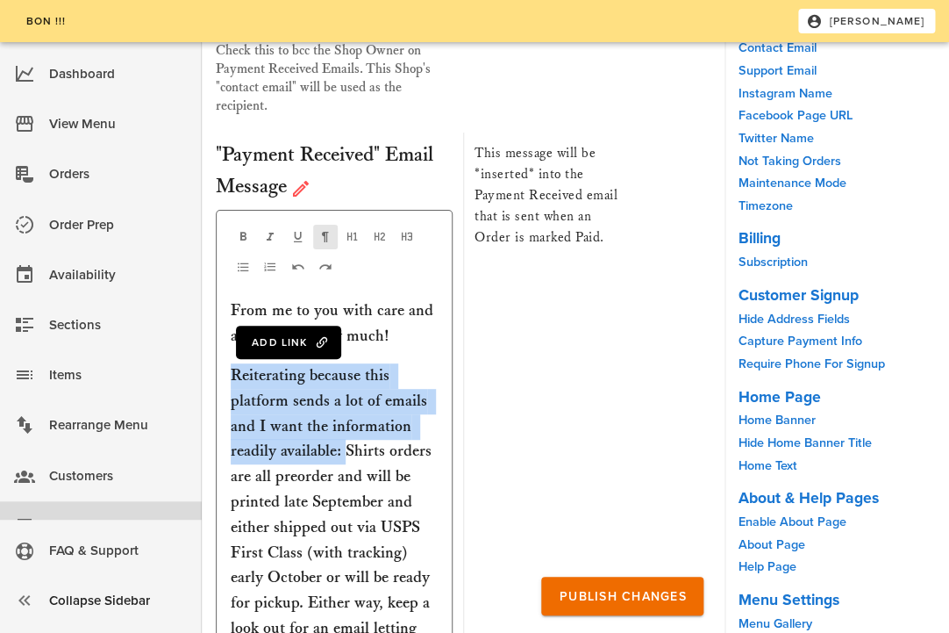
drag, startPoint x: 347, startPoint y: 214, endPoint x: 233, endPoint y: 138, distance: 136.5
click at [233, 363] on p "Reiterating because this platform sends a lot of emails and I want the informat…" at bounding box center [334, 565] width 207 height 405
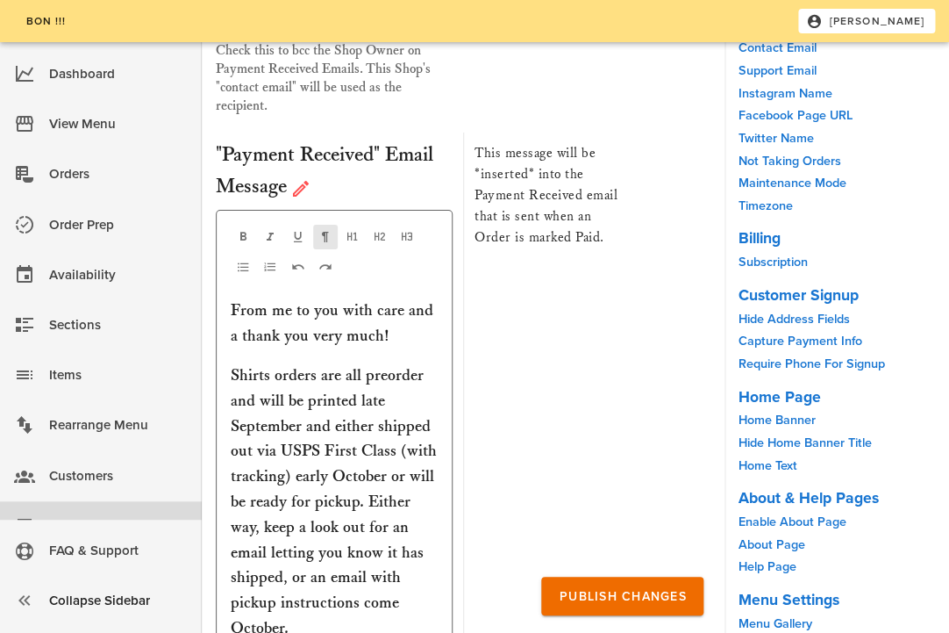
click at [346, 398] on p "Shirts orders are all preorder and will be printed late September and either sh…" at bounding box center [334, 527] width 207 height 328
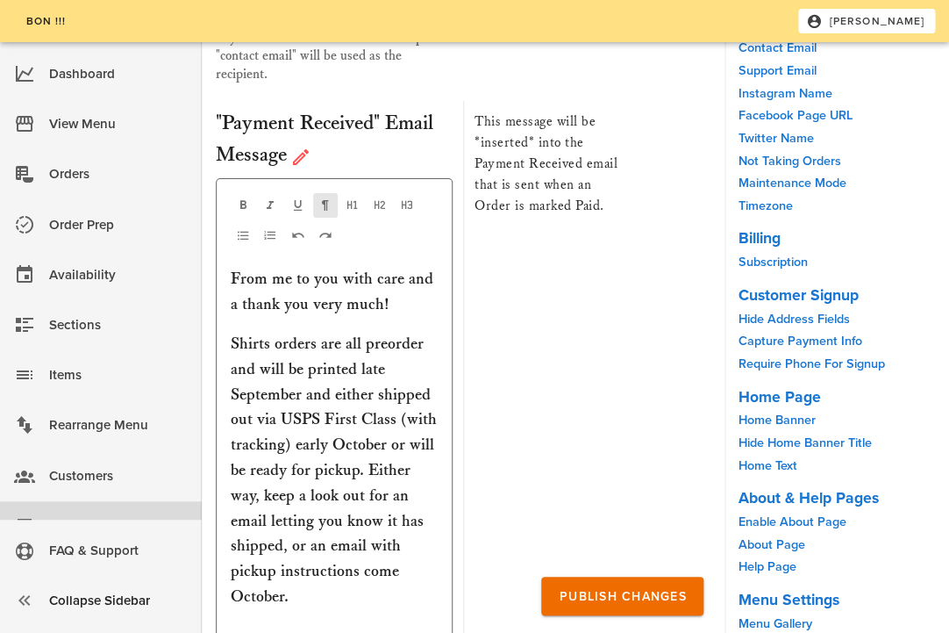
scroll to position [9494, 0]
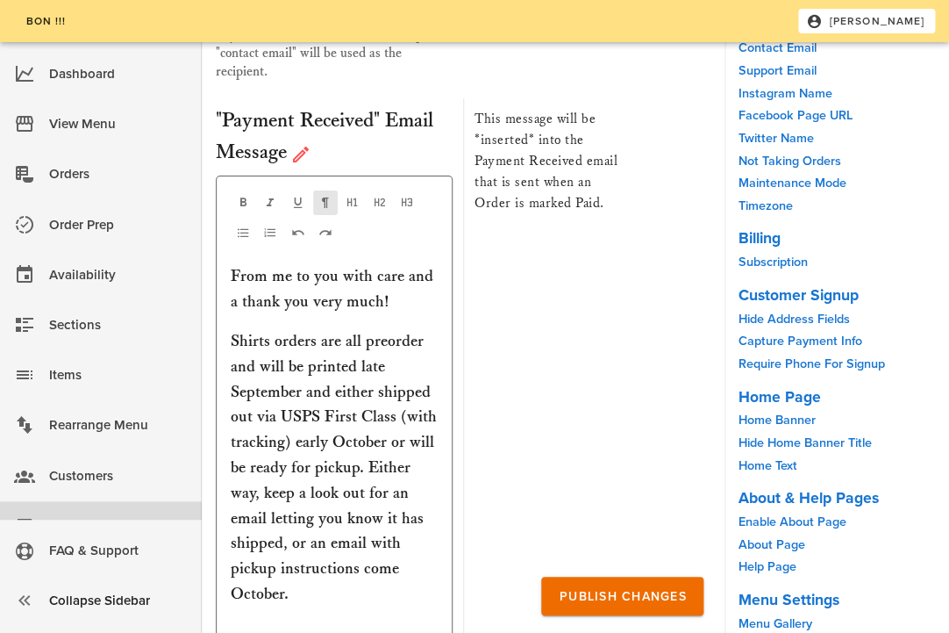
click at [407, 481] on p "Shirts orders are all preorder and will be printed late September and either sh…" at bounding box center [334, 544] width 207 height 430
click at [410, 510] on p "Shirts orders are all preorder and will be printed late September and either sh…" at bounding box center [334, 544] width 207 height 430
click at [393, 490] on p "Shirts orders are all preorder and will be printed late September and either sh…" at bounding box center [334, 544] width 207 height 430
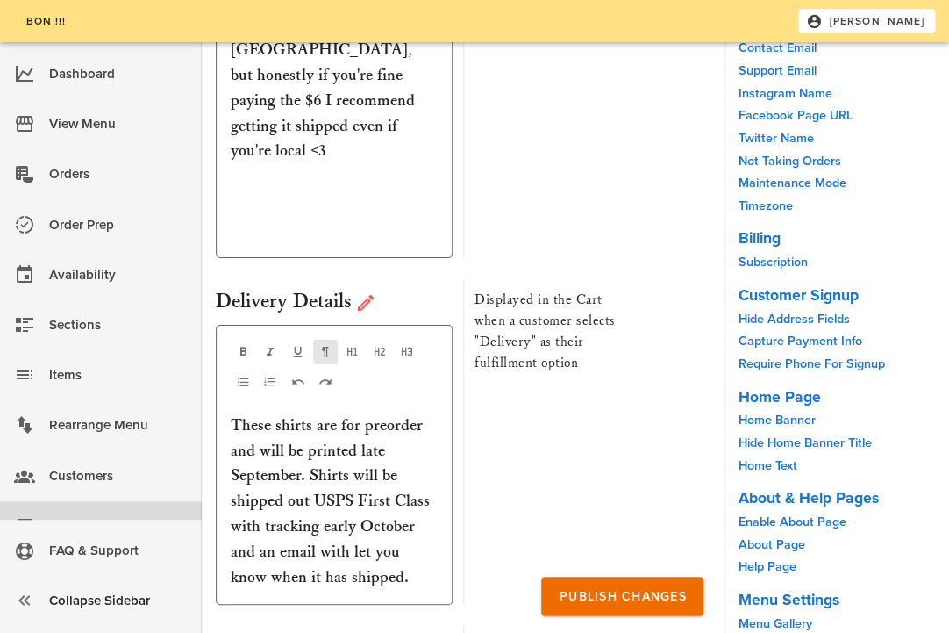
scroll to position [7272, 0]
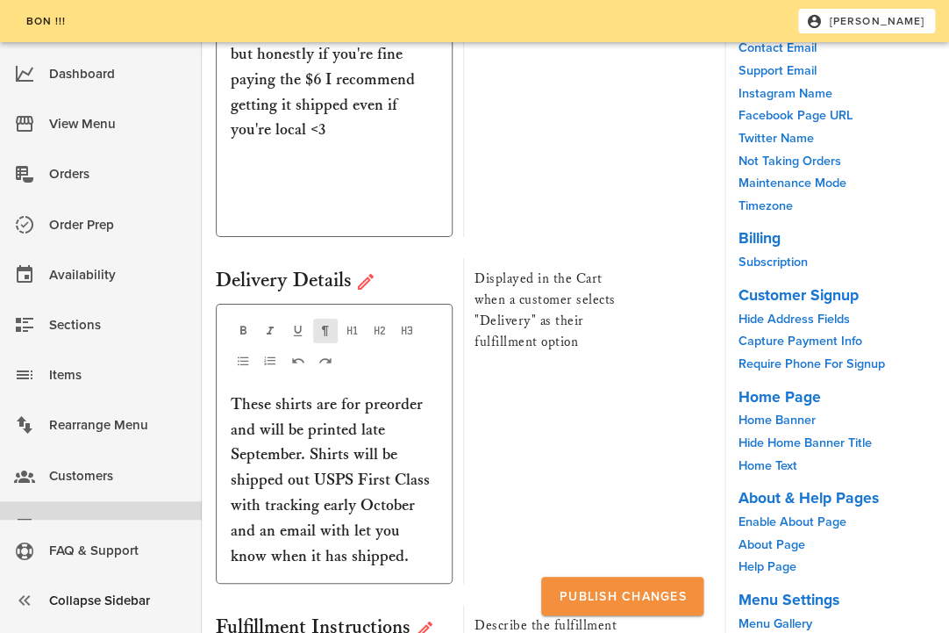
click at [553, 593] on button "Publish Changes" at bounding box center [622, 596] width 162 height 39
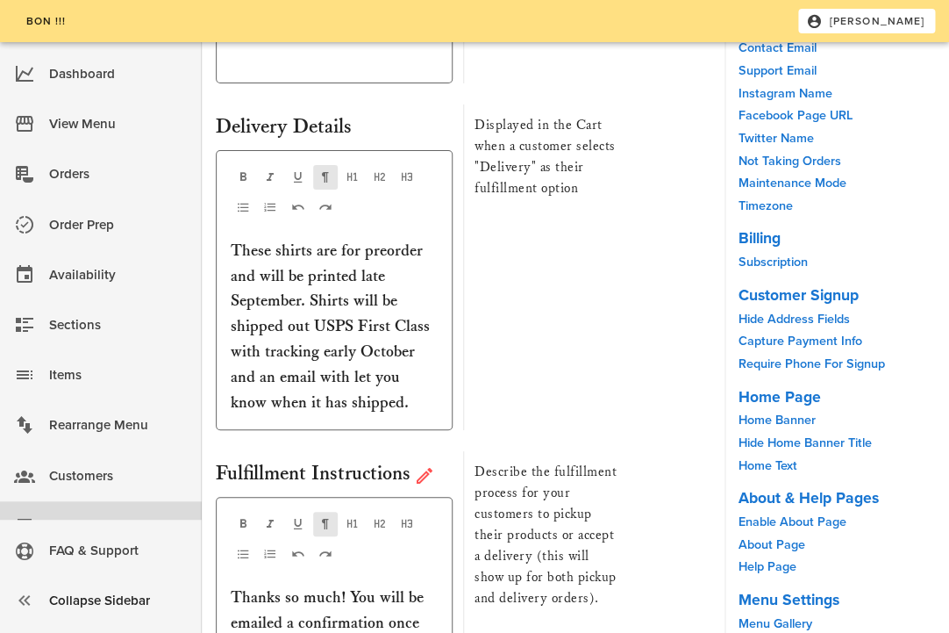
scroll to position [7661, 0]
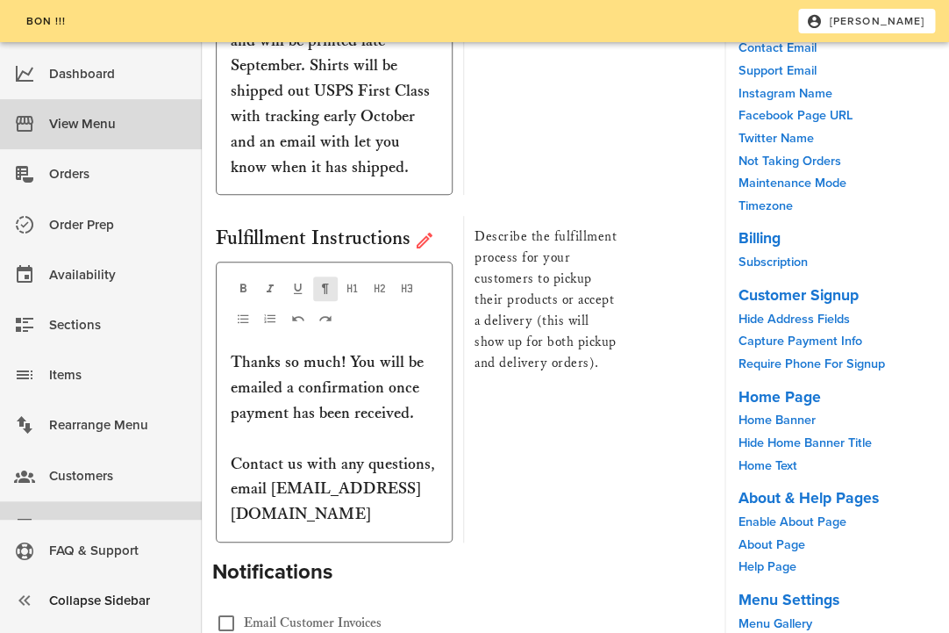
click at [84, 130] on div "View Menu" at bounding box center [118, 124] width 139 height 29
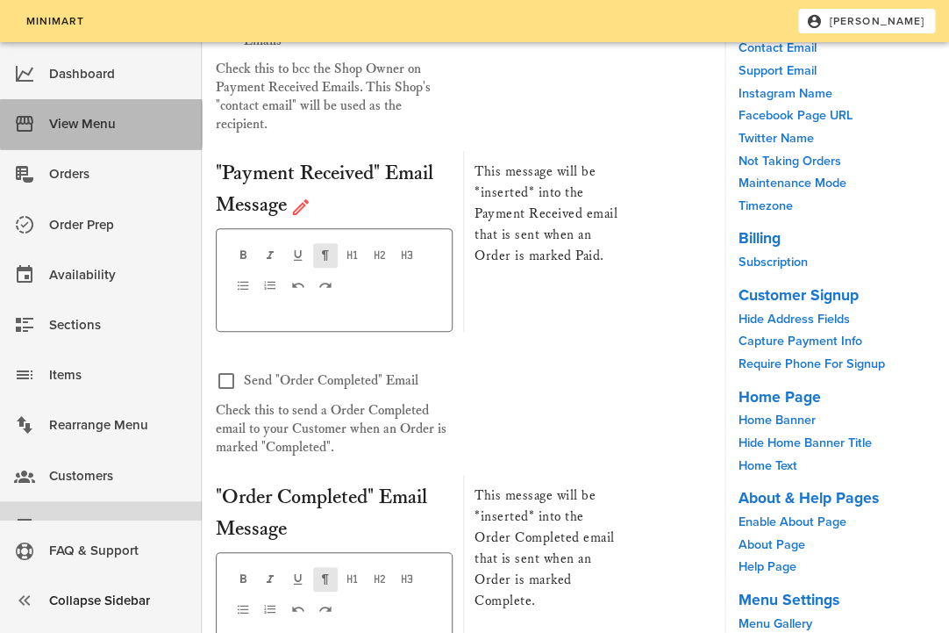
scroll to position [6899, 0]
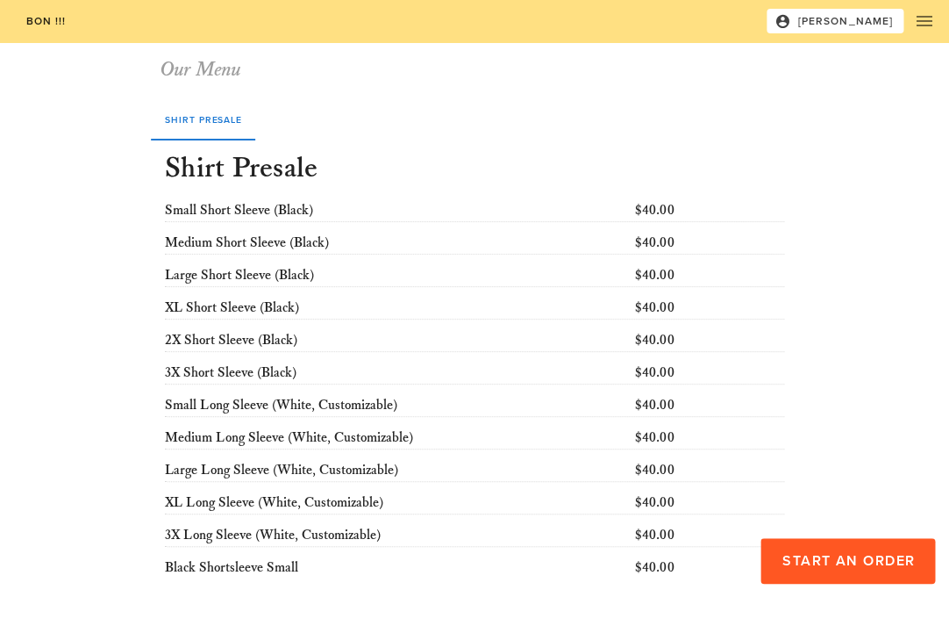
scroll to position [25, 0]
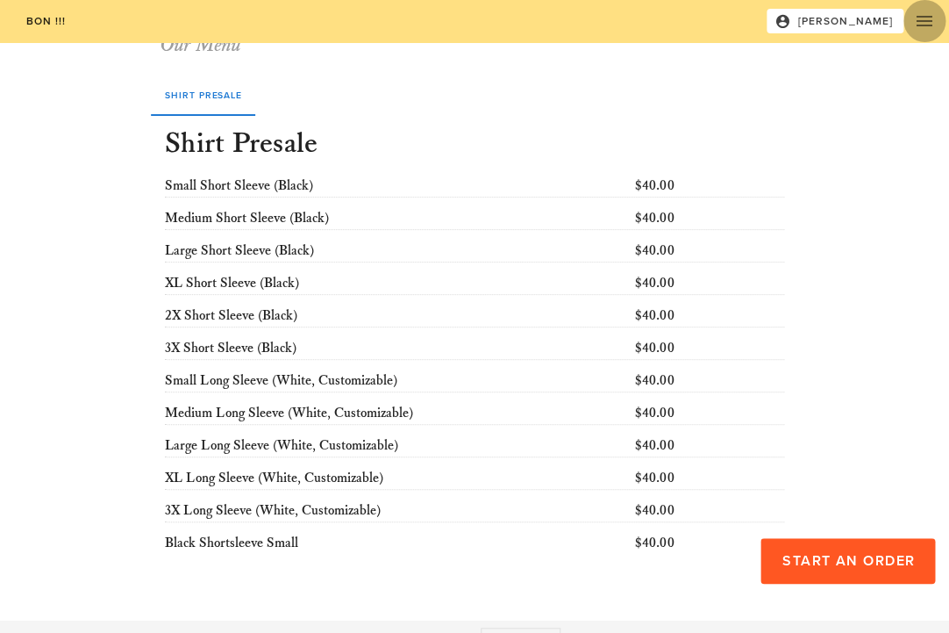
click at [922, 30] on icon "button" at bounding box center [924, 21] width 21 height 21
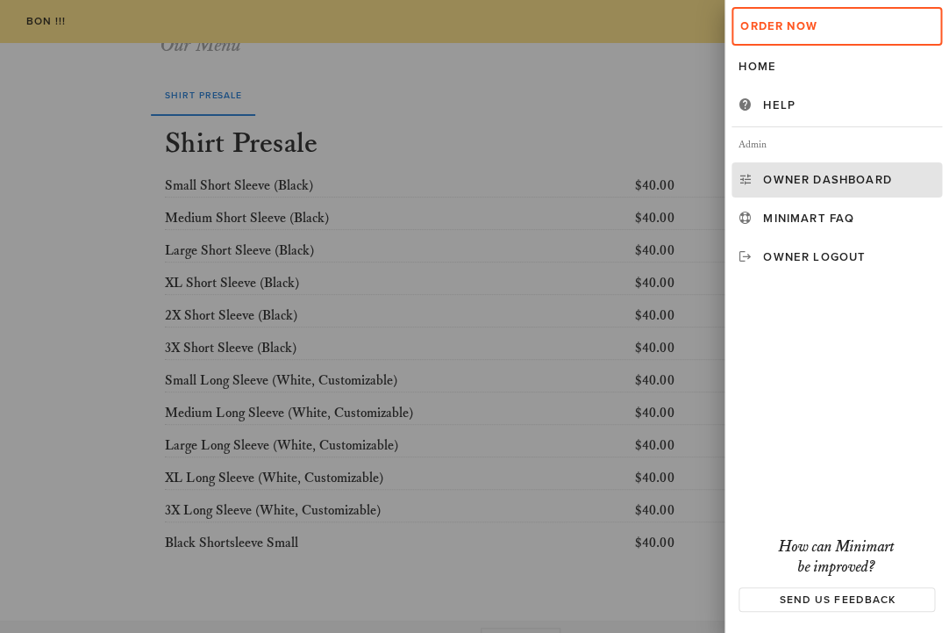
click at [803, 183] on div "Owner Dashboard" at bounding box center [849, 180] width 172 height 14
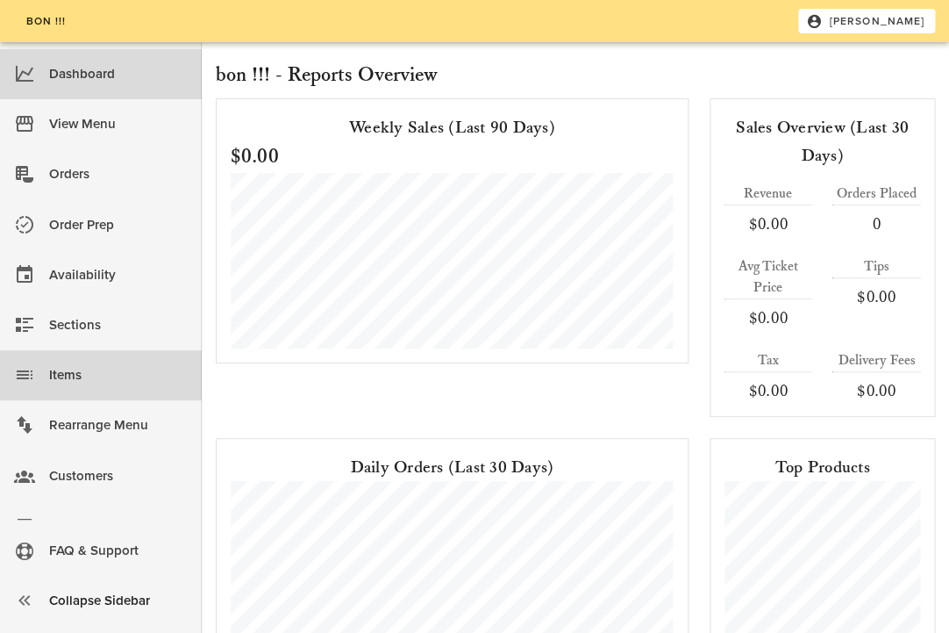
click at [85, 384] on div "Items" at bounding box center [118, 375] width 139 height 29
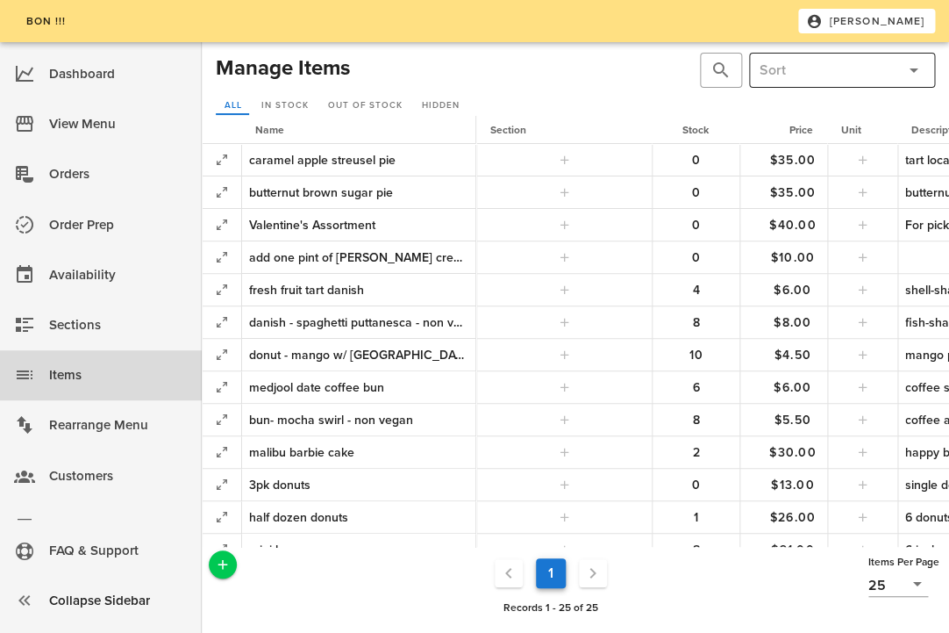
click at [825, 74] on input "text" at bounding box center [828, 70] width 137 height 28
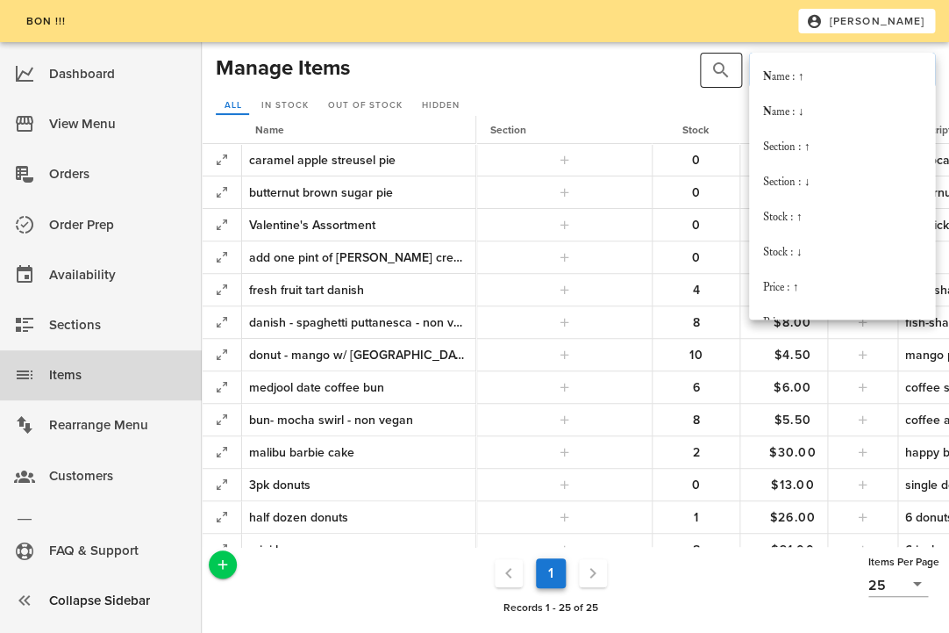
click at [734, 73] on div at bounding box center [723, 70] width 25 height 21
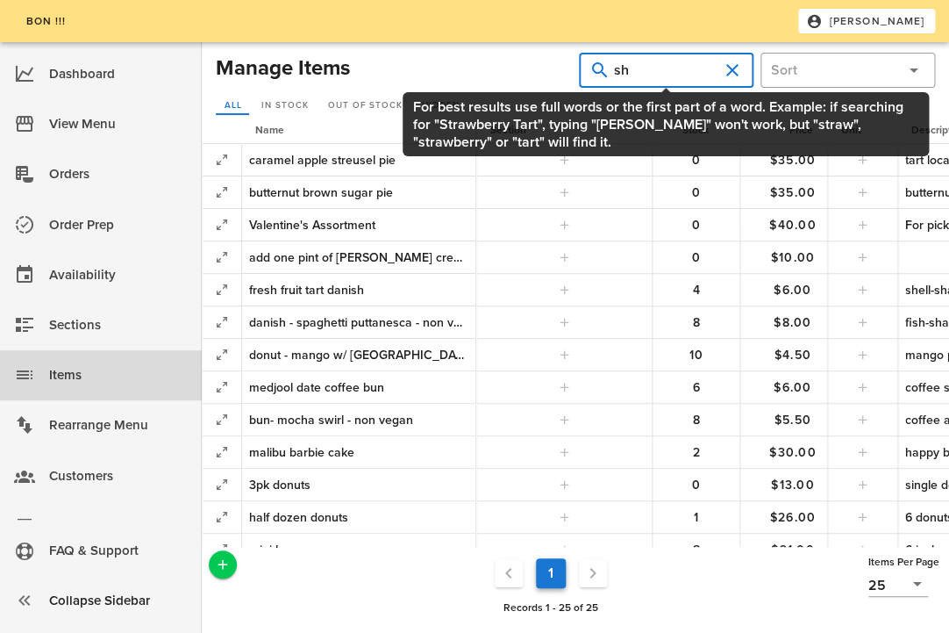
type input "s"
type input "sleeve"
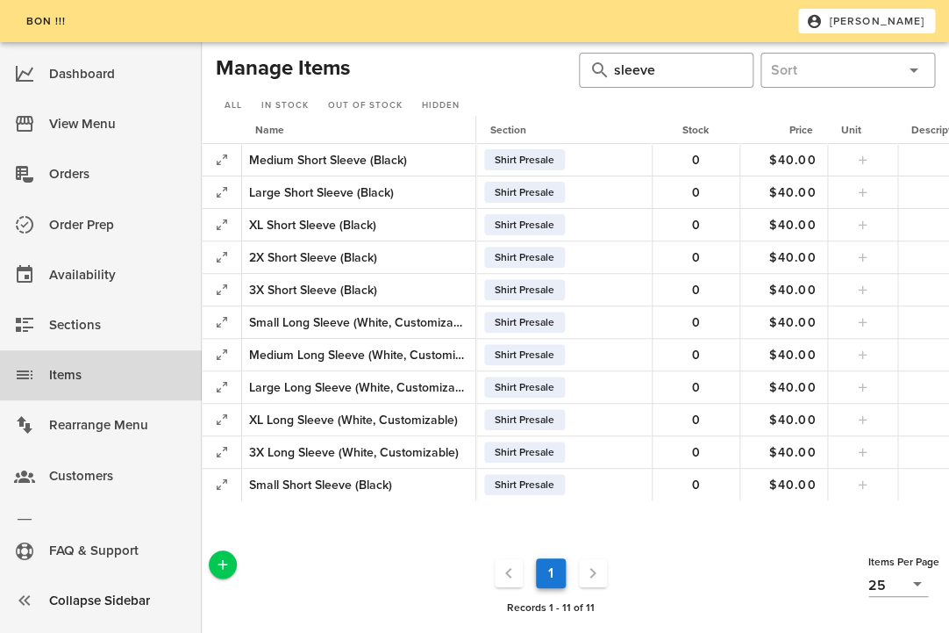
click at [262, 132] on span "Name" at bounding box center [269, 130] width 29 height 12
click at [837, 90] on div "​" at bounding box center [848, 70] width 182 height 42
click at [840, 75] on input "text" at bounding box center [833, 70] width 125 height 28
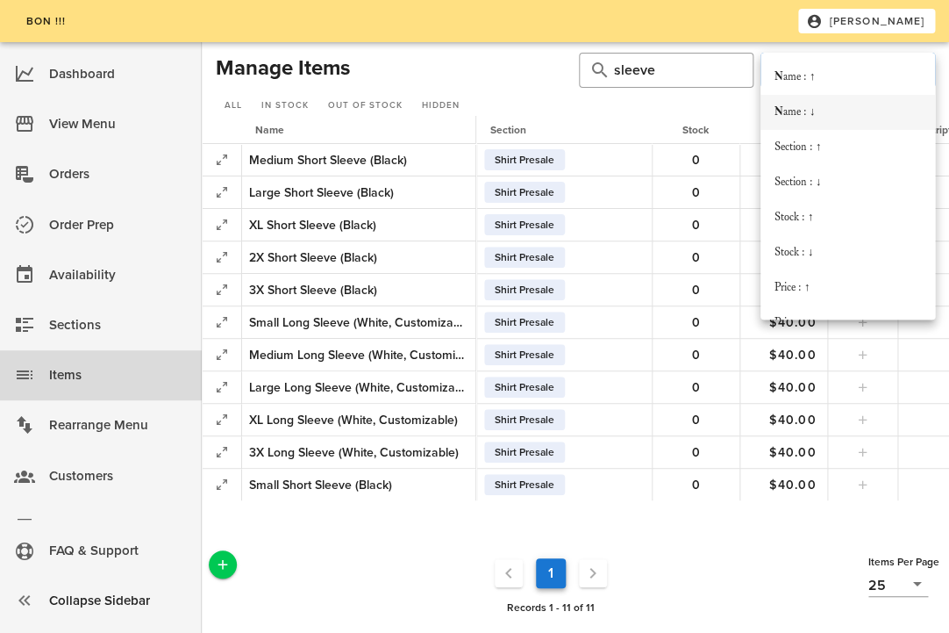
click at [790, 108] on div "Name : ↓" at bounding box center [848, 112] width 147 height 14
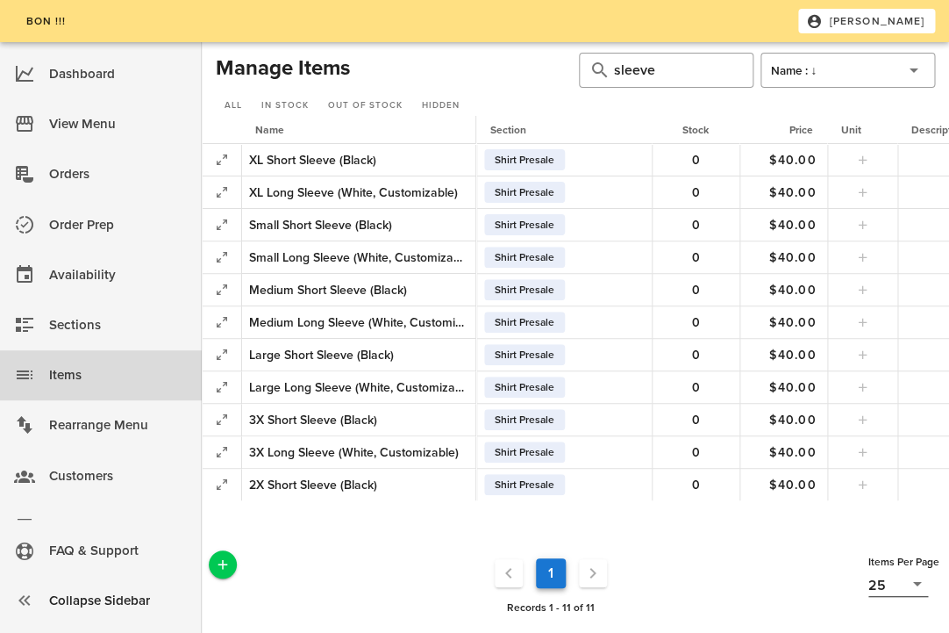
click at [922, 583] on icon at bounding box center [917, 583] width 21 height 21
click at [892, 597] on div "50" at bounding box center [899, 598] width 32 height 14
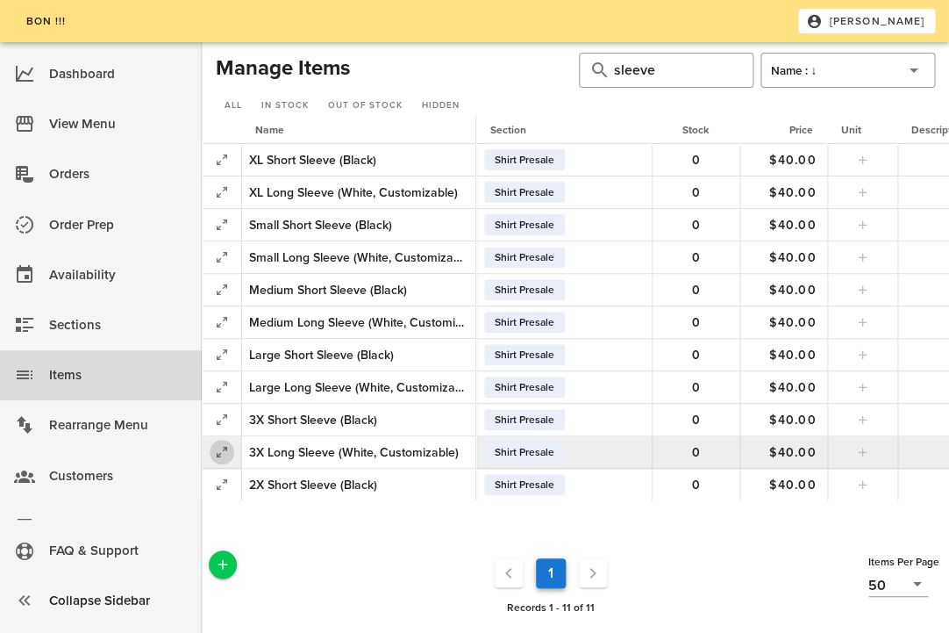
click at [226, 454] on icon "button" at bounding box center [221, 451] width 21 height 21
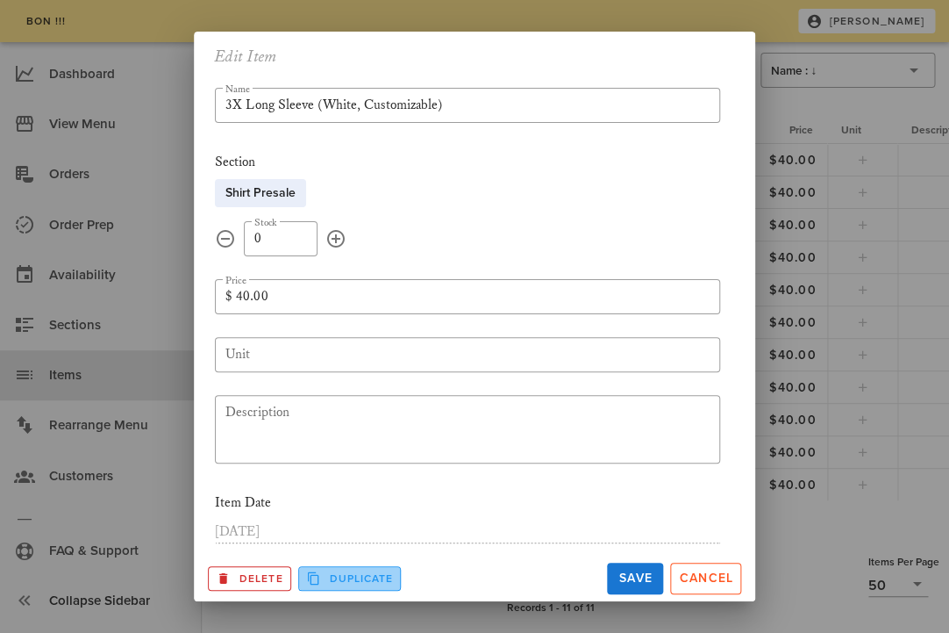
click at [326, 574] on span "Duplicate" at bounding box center [350, 578] width 88 height 16
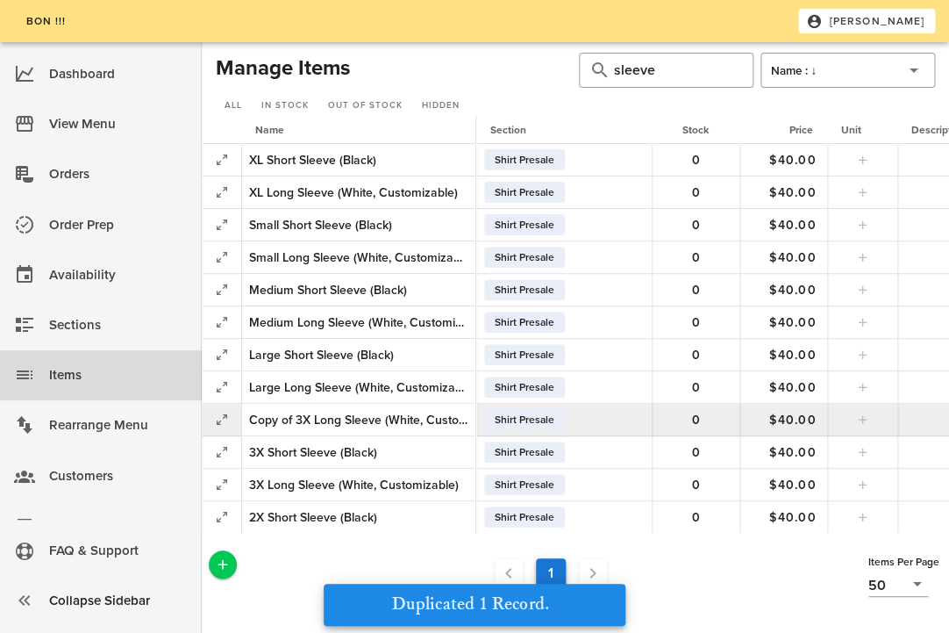
click at [281, 418] on div "Copy of 3X Long Sleeve (White, Customizable)" at bounding box center [358, 420] width 219 height 18
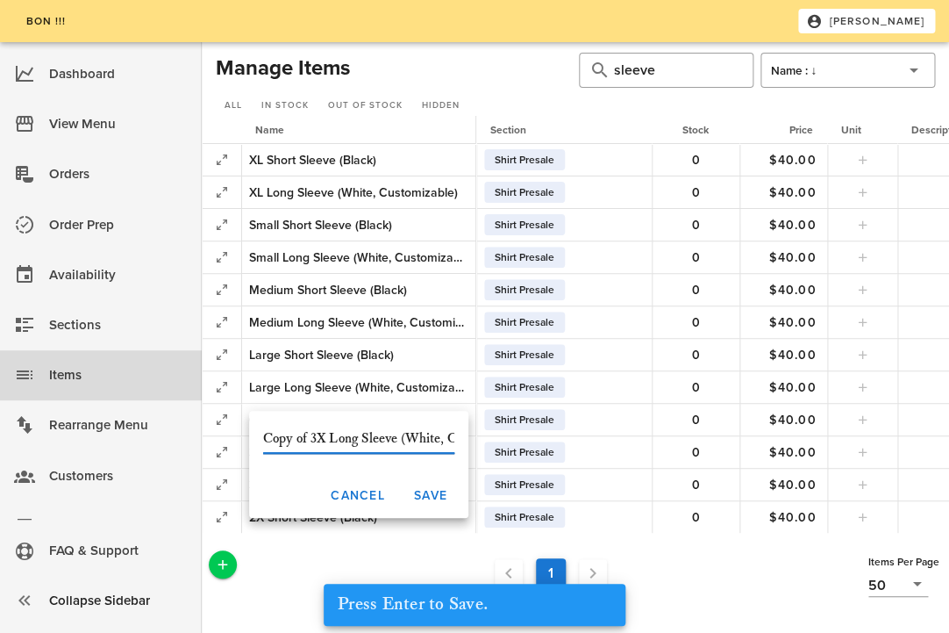
drag, startPoint x: 319, startPoint y: 440, endPoint x: 211, endPoint y: 441, distance: 108.0
click at [263, 441] on input "Copy of 3X Long Sleeve (White, Customizable)" at bounding box center [358, 439] width 191 height 28
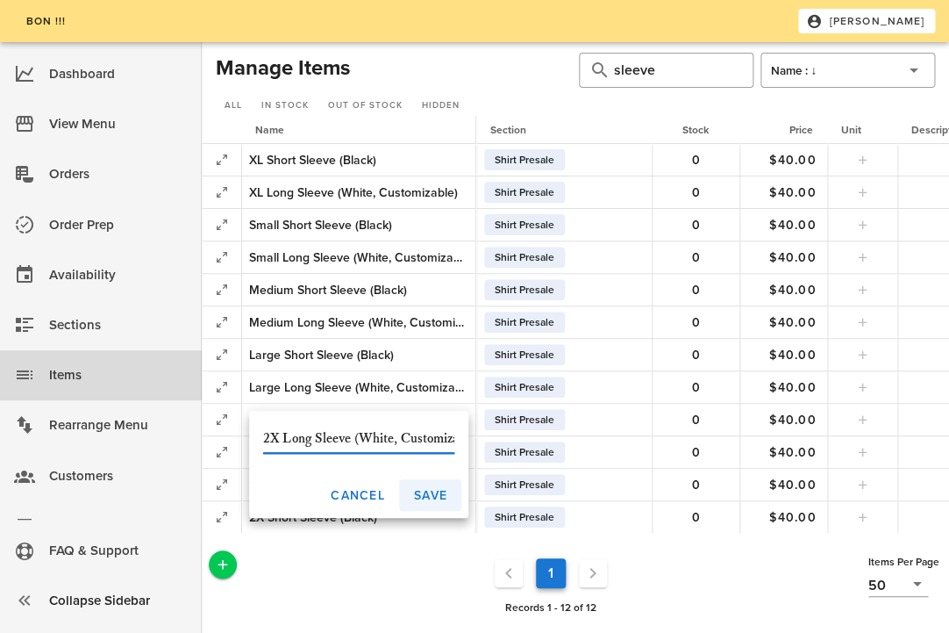
type input "2X Long Sleeve (White, Customizable)"
click at [445, 493] on span "Save" at bounding box center [430, 495] width 34 height 15
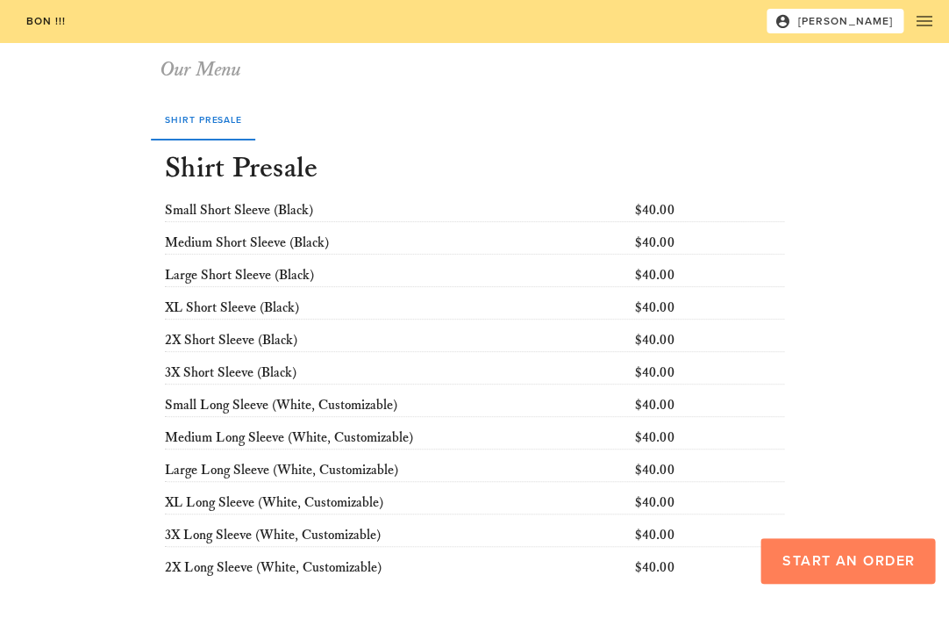
click at [785, 556] on span "Start an Order" at bounding box center [847, 561] width 133 height 18
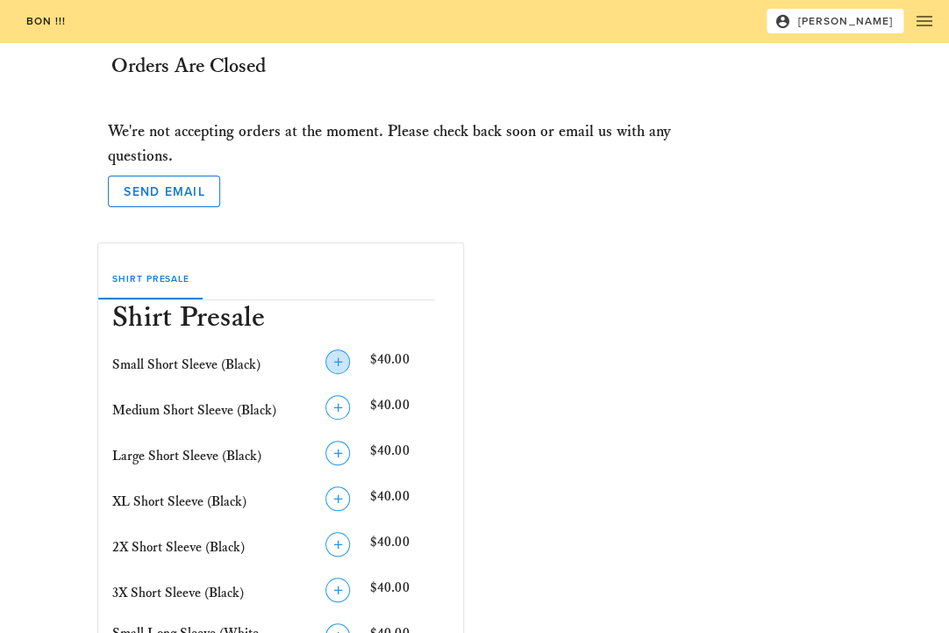
click at [342, 364] on icon "button" at bounding box center [337, 361] width 21 height 21
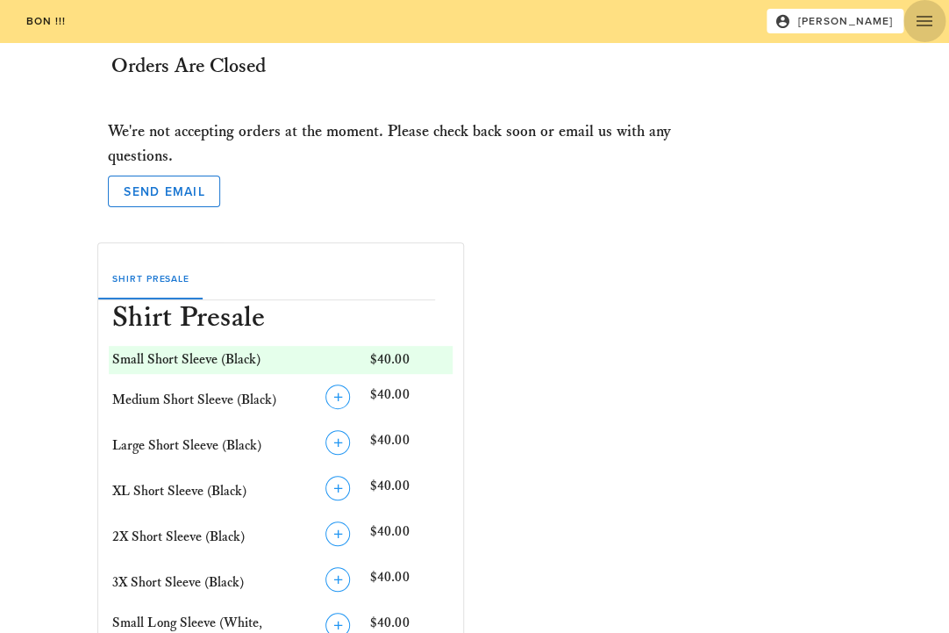
click at [913, 18] on span "button" at bounding box center [925, 21] width 42 height 21
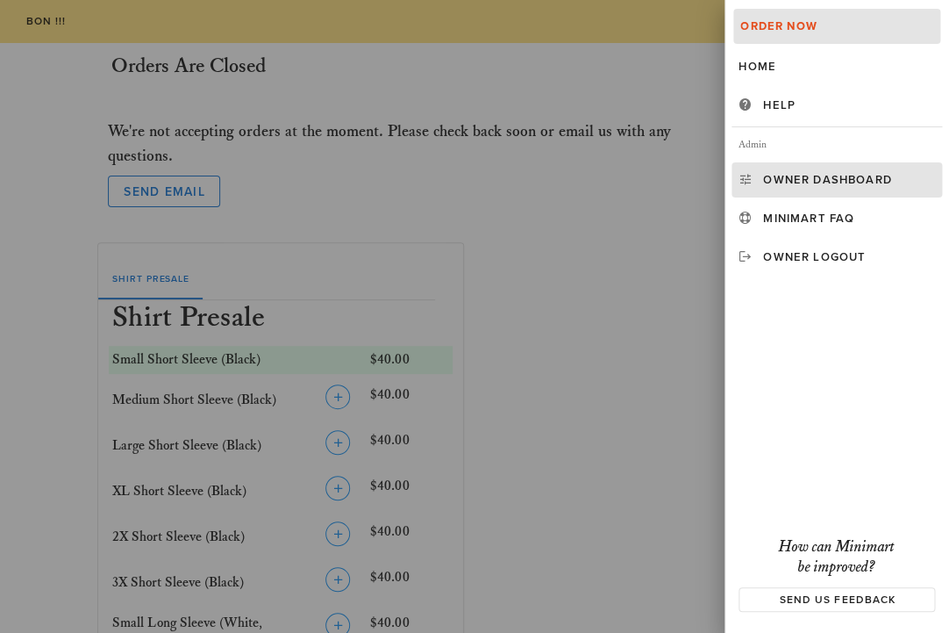
click at [810, 189] on link "Owner Dashboard" at bounding box center [837, 179] width 211 height 35
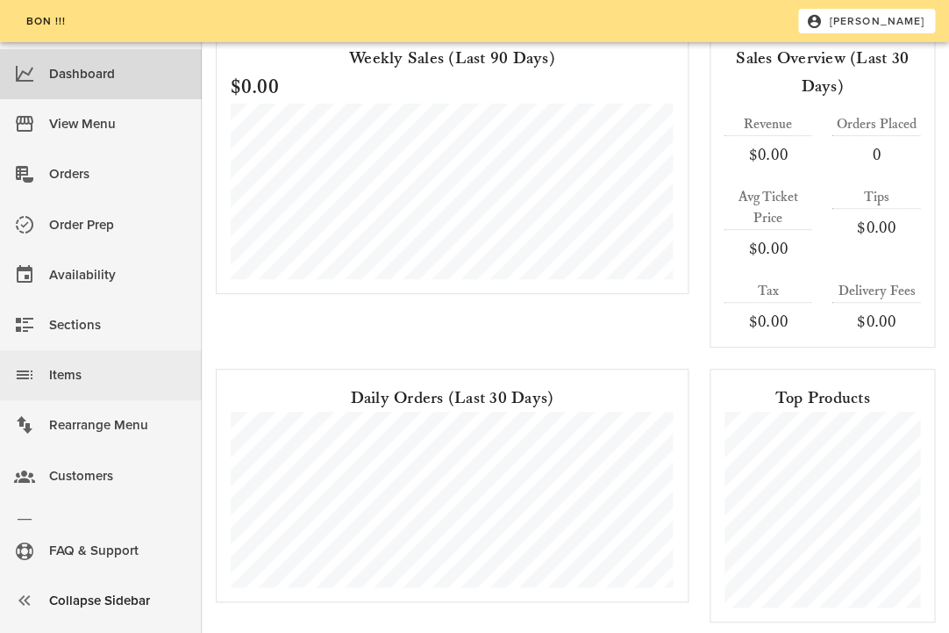
scroll to position [39, 0]
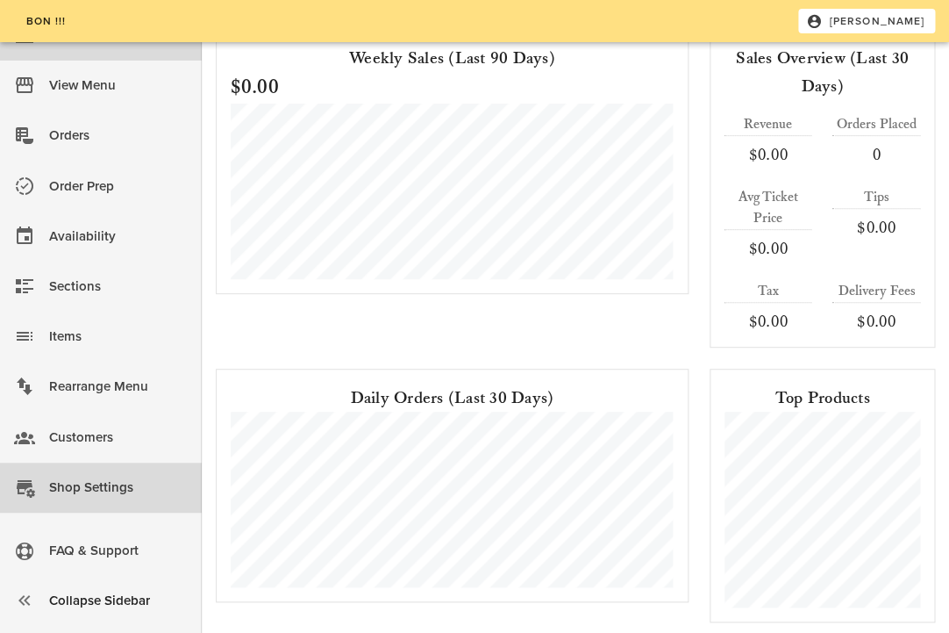
click at [97, 492] on div "Shop Settings" at bounding box center [118, 487] width 139 height 29
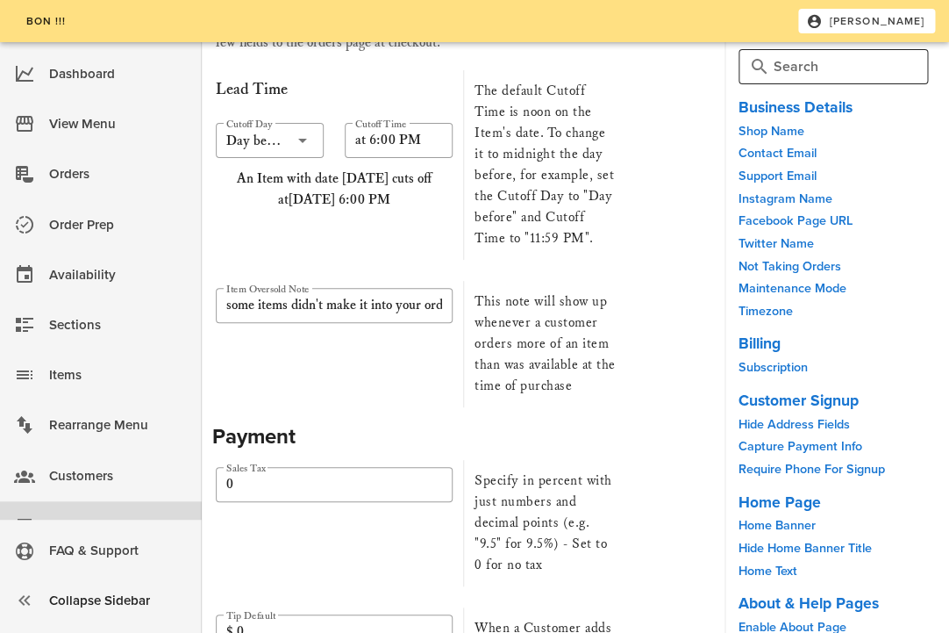
click at [783, 64] on input "Search" at bounding box center [844, 67] width 140 height 28
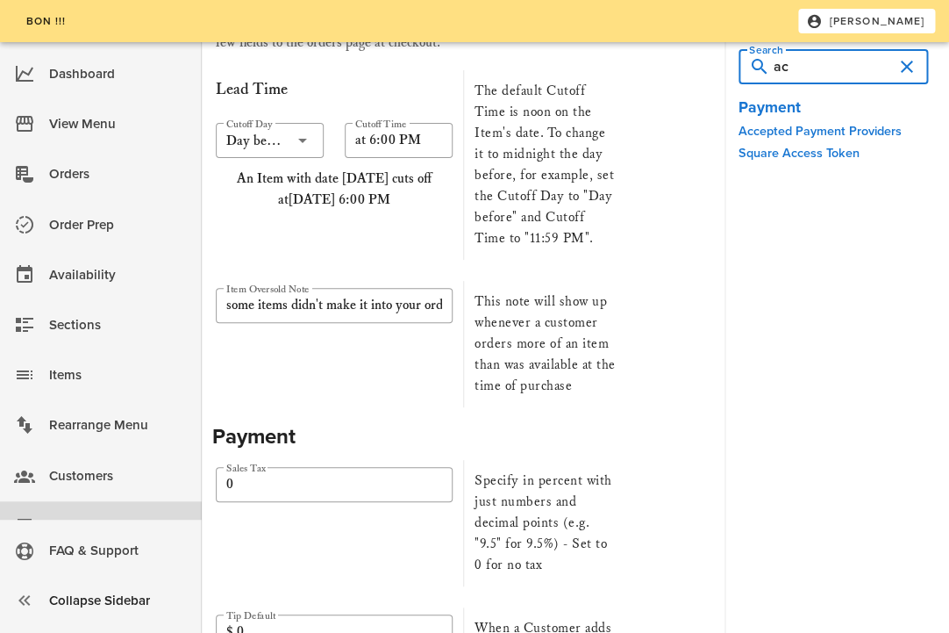
type input "a"
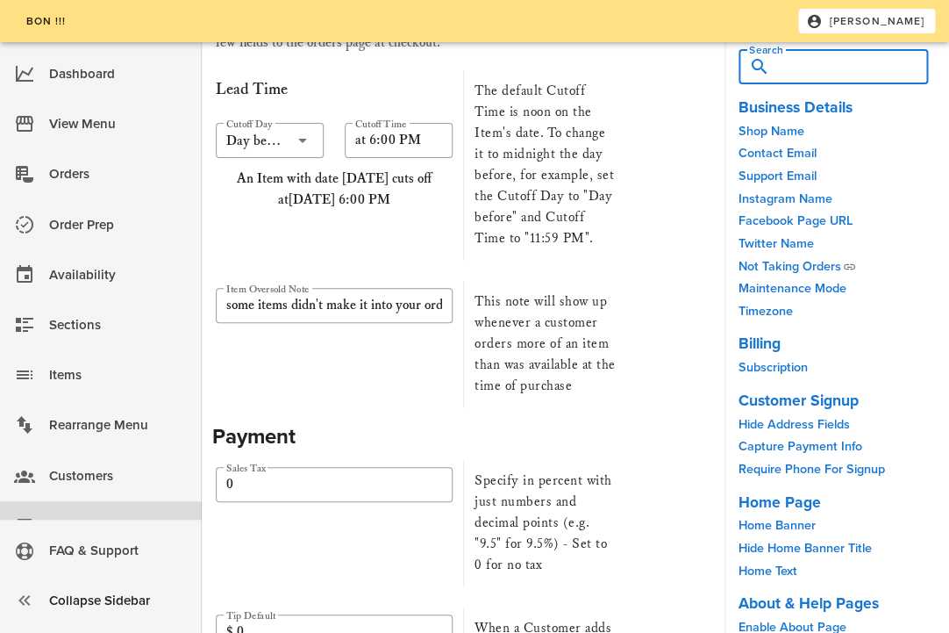
click at [807, 267] on link "Not Taking Orders" at bounding box center [790, 266] width 103 height 15
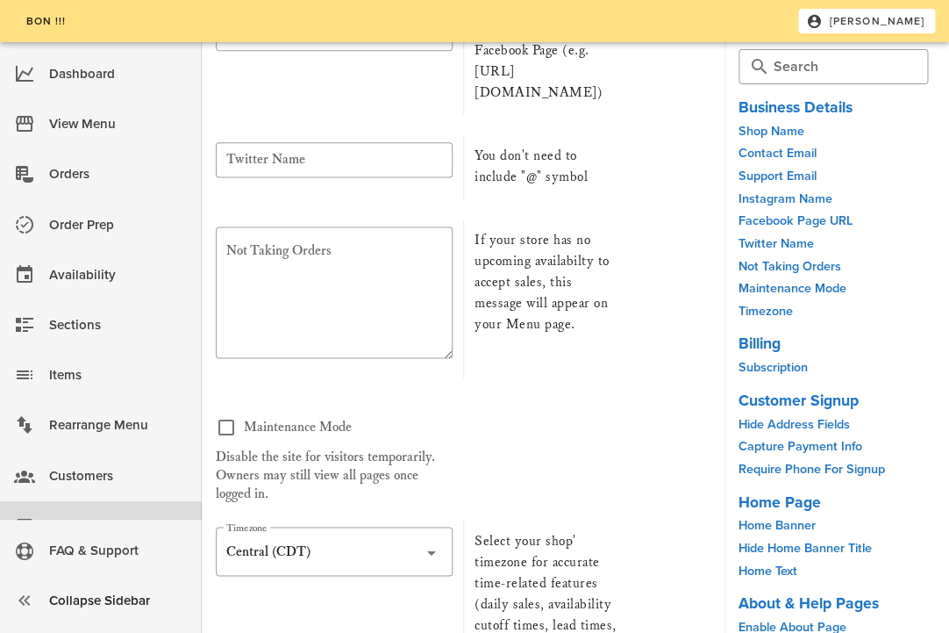
scroll to position [553, 0]
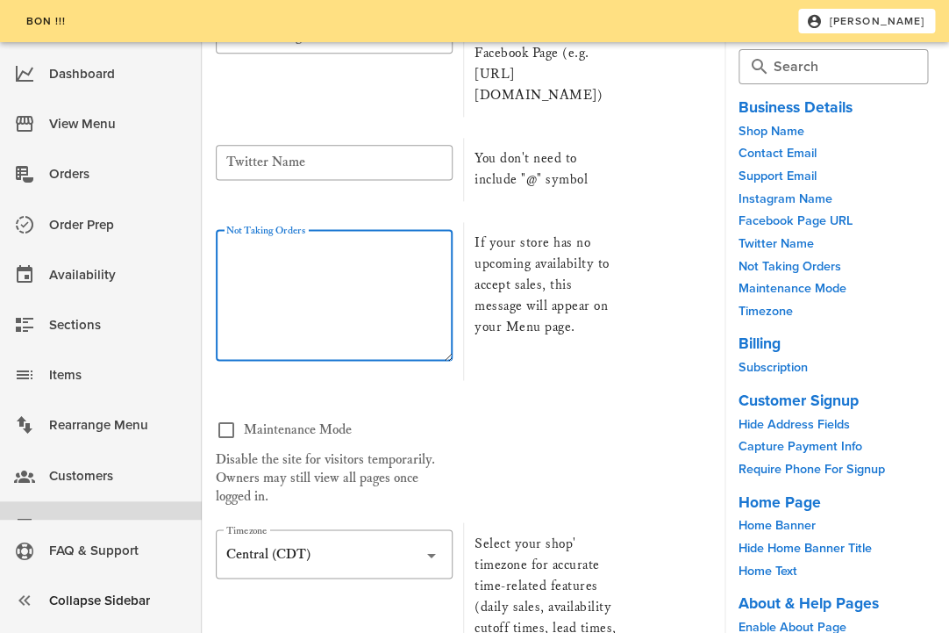
drag, startPoint x: 376, startPoint y: 254, endPoint x: 157, endPoint y: 240, distance: 218.9
click at [226, 240] on textarea "Not Taking Orders" at bounding box center [339, 299] width 226 height 123
click at [598, 333] on div "If your store has no upcoming availabilty to accept sales, this message will ap…" at bounding box center [545, 301] width 165 height 158
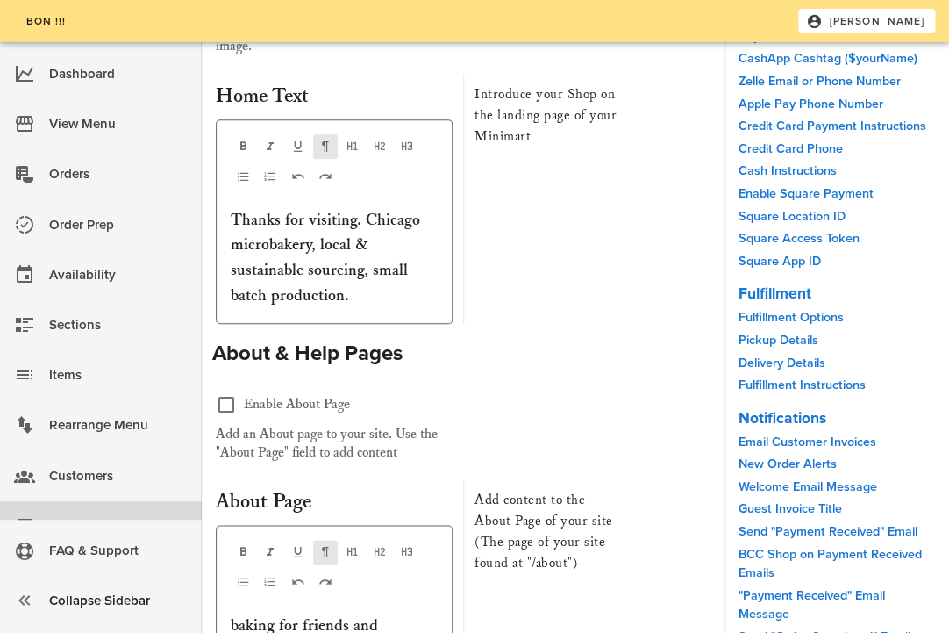
scroll to position [2160, 0]
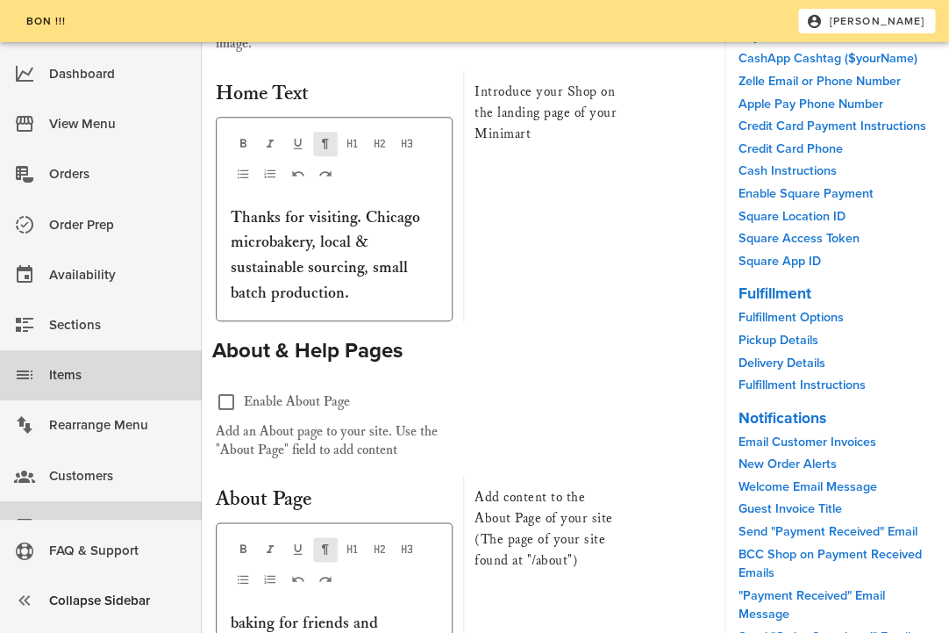
click at [66, 376] on div "Items" at bounding box center [118, 375] width 139 height 29
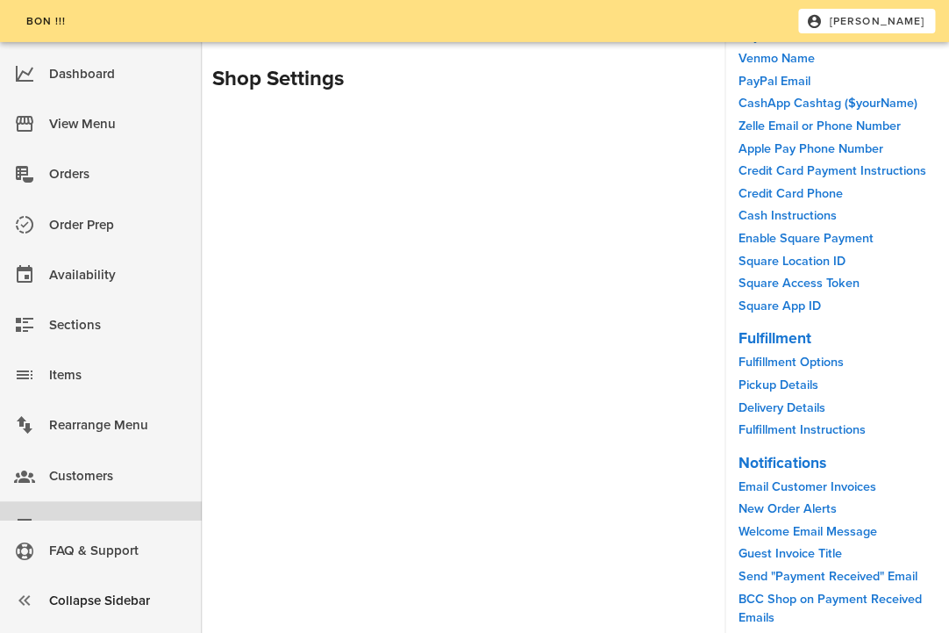
scroll to position [1064, 0]
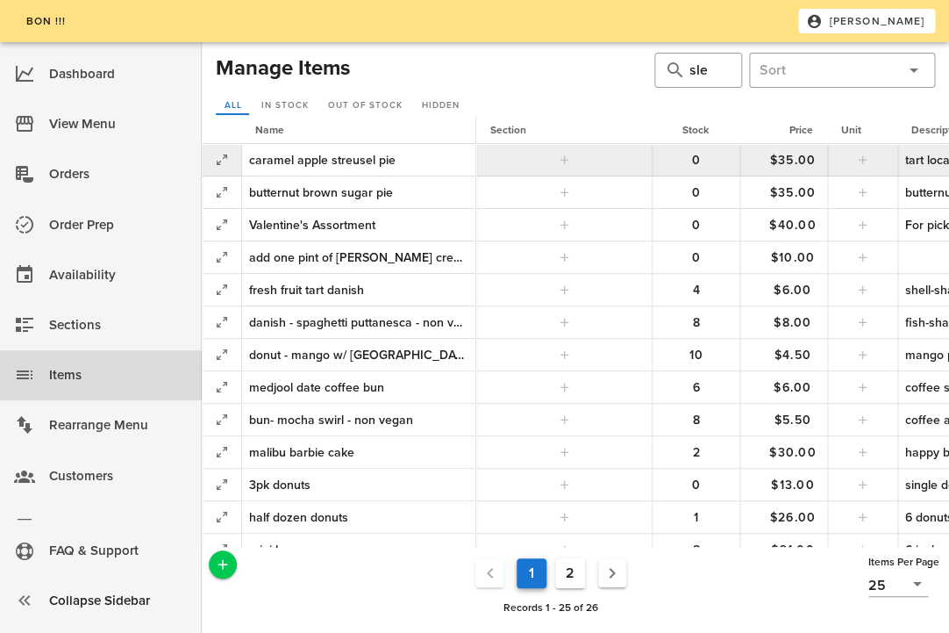
scroll to position [408, 0]
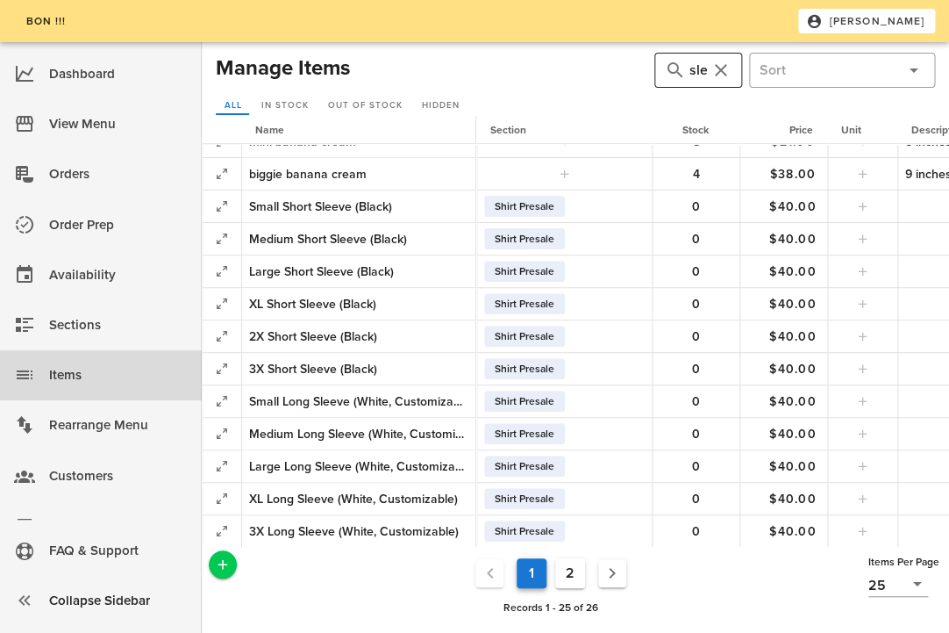
click at [717, 74] on button "clear icon" at bounding box center [721, 70] width 21 height 21
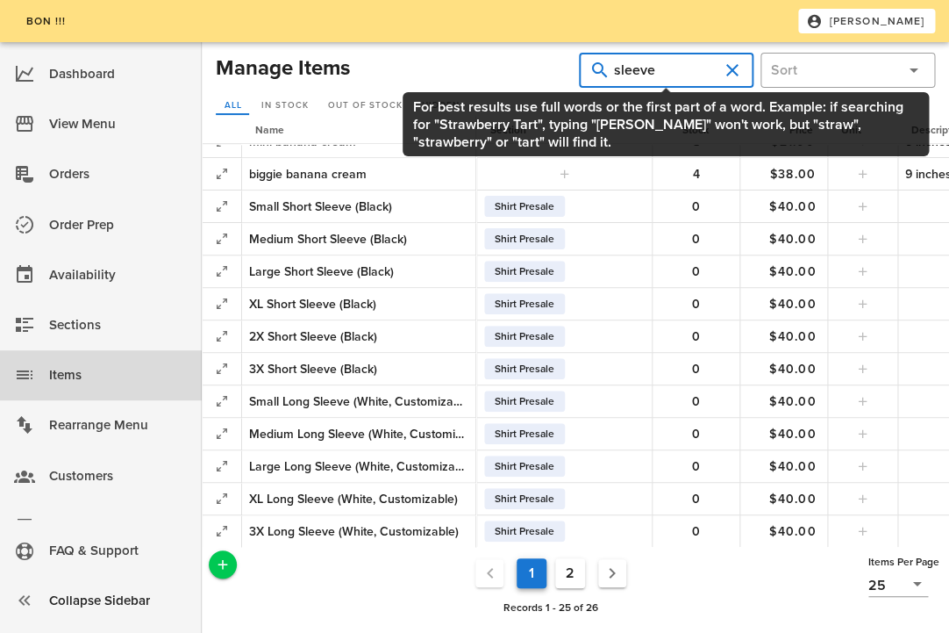
type input "sleeve"
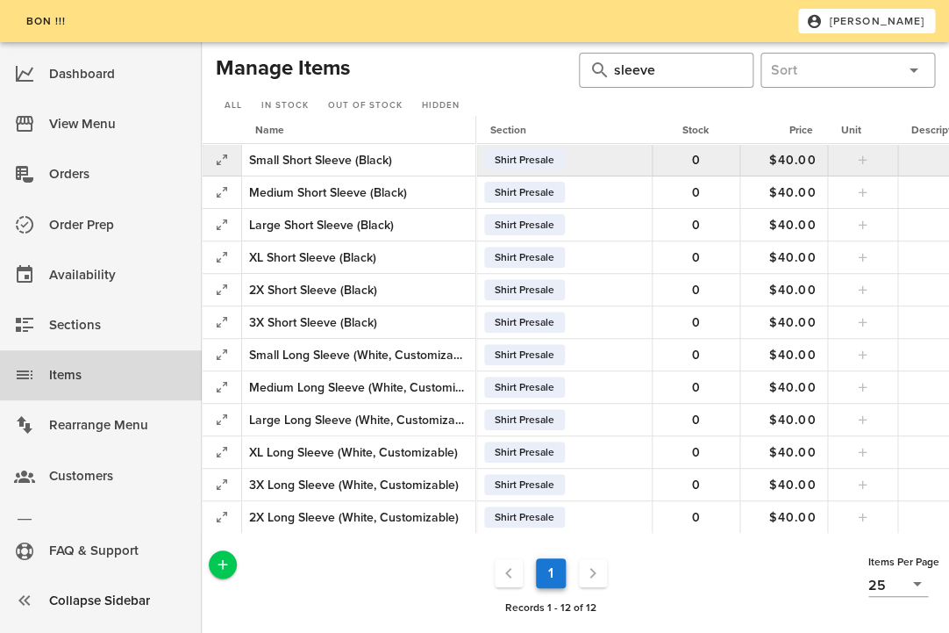
click at [326, 159] on div "Small Short Sleeve (Black)" at bounding box center [358, 160] width 219 height 18
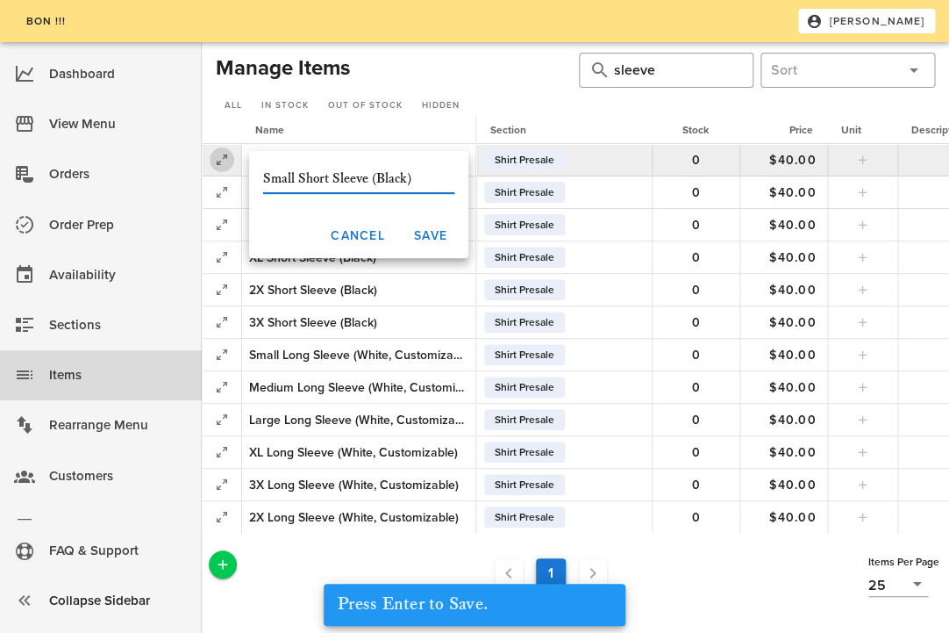
click at [219, 154] on icon "button" at bounding box center [221, 159] width 21 height 21
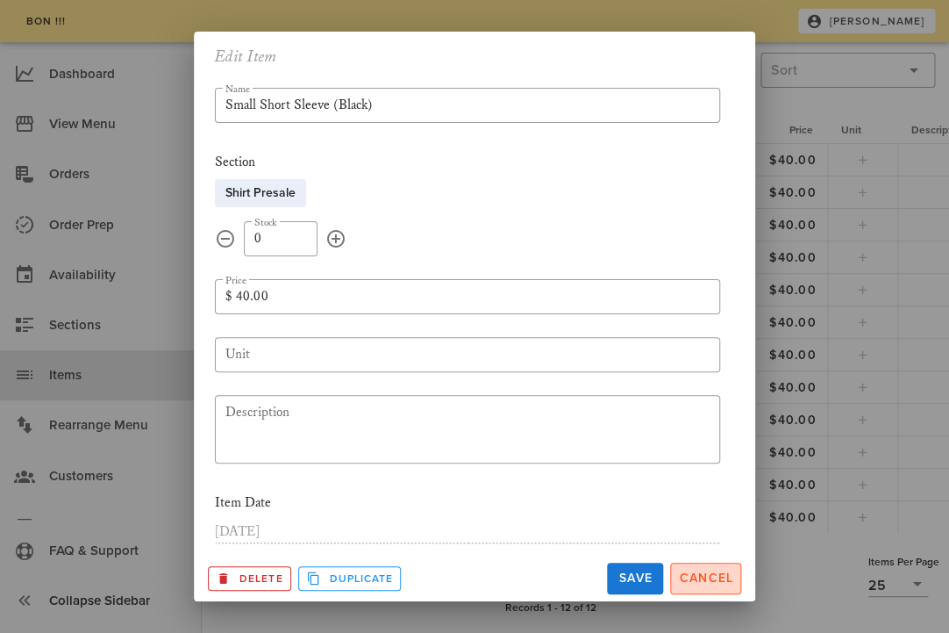
click at [708, 573] on span "Cancel" at bounding box center [705, 577] width 55 height 15
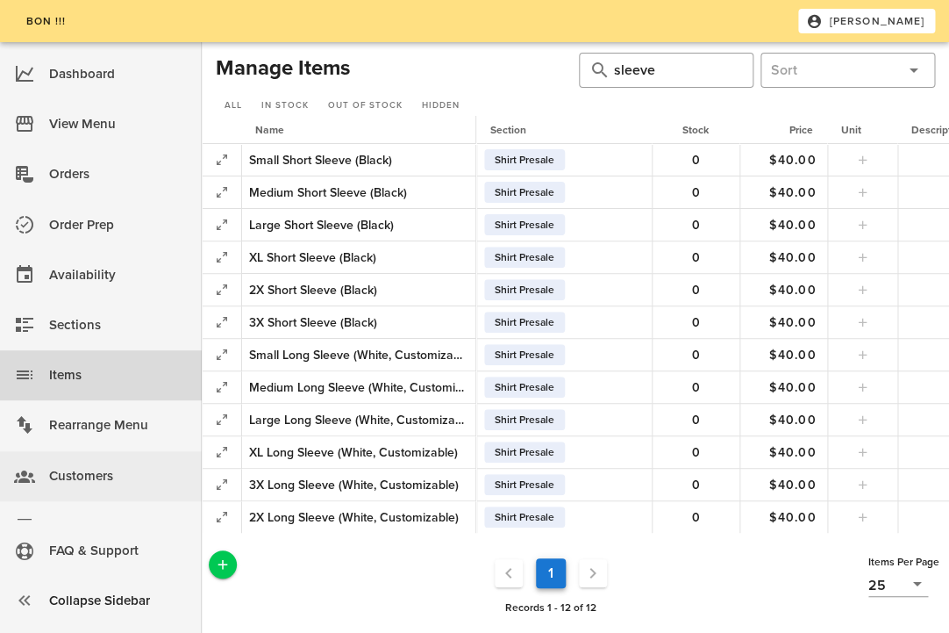
scroll to position [39, 0]
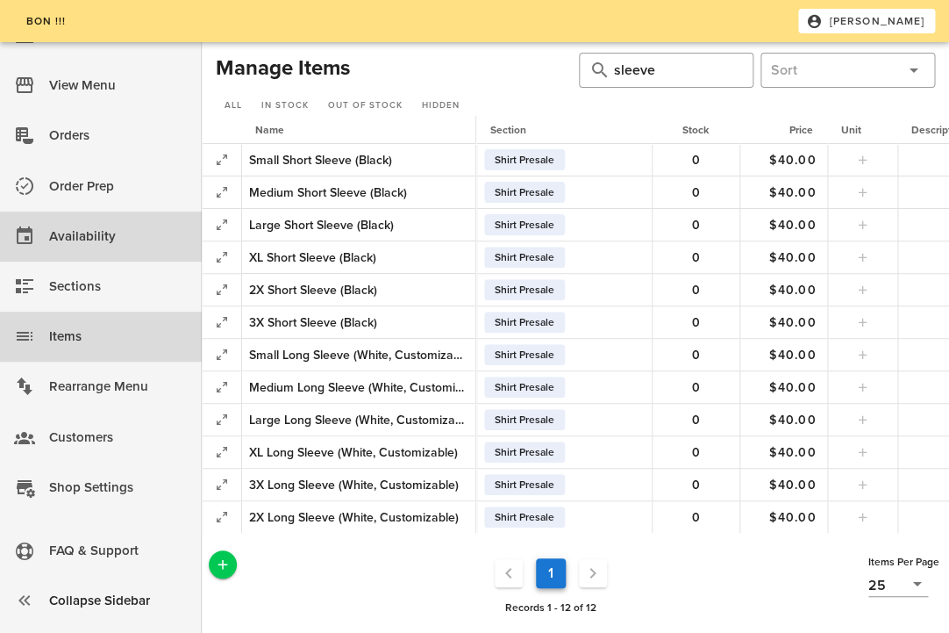
click at [111, 229] on div "Availability" at bounding box center [118, 236] width 139 height 29
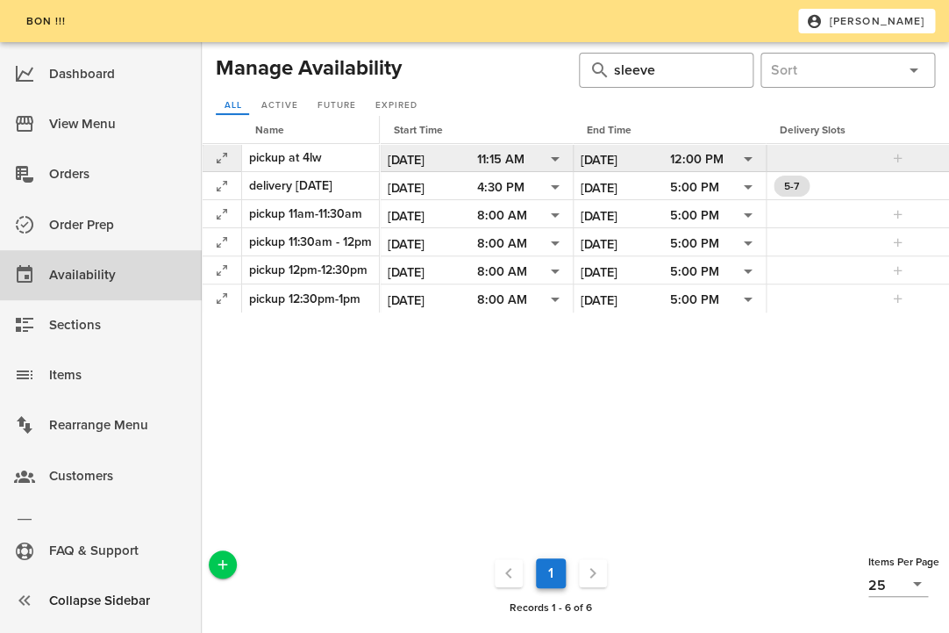
click at [271, 160] on div "pickup at 4lw" at bounding box center [310, 157] width 123 height 18
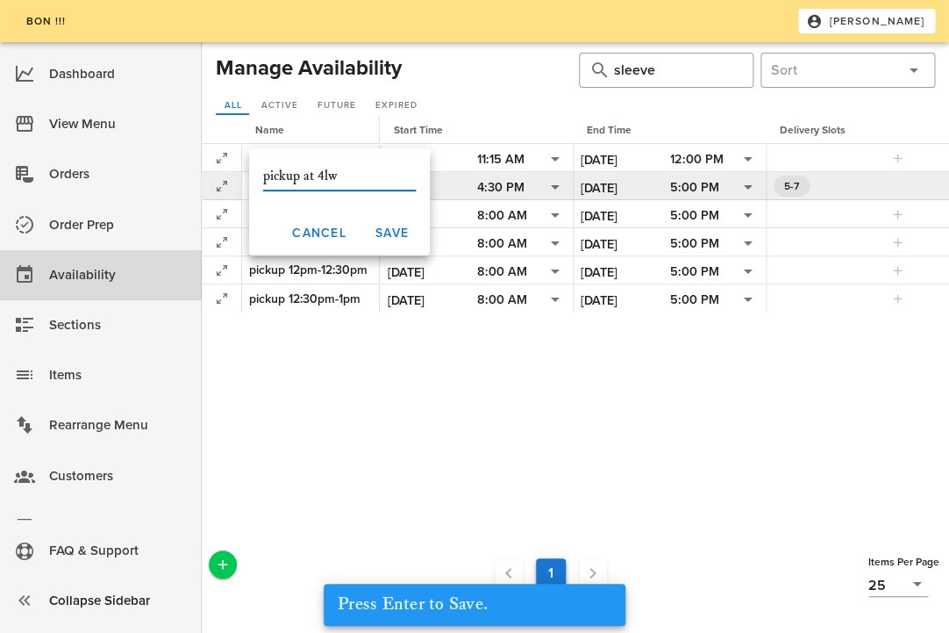
drag, startPoint x: 354, startPoint y: 178, endPoint x: 242, endPoint y: 177, distance: 111.5
click at [263, 177] on input "pickup at 4lw" at bounding box center [339, 176] width 153 height 28
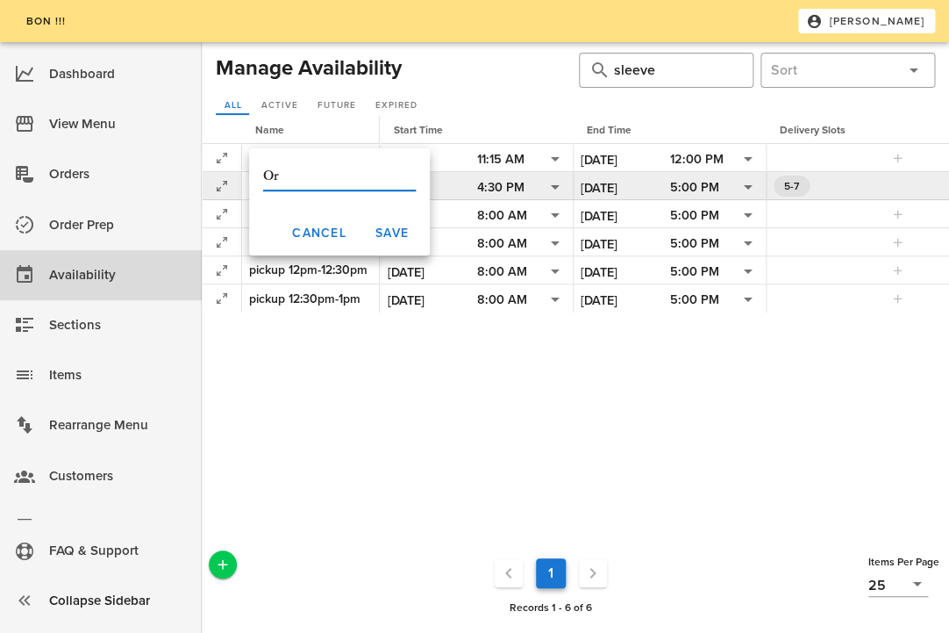
type input "O"
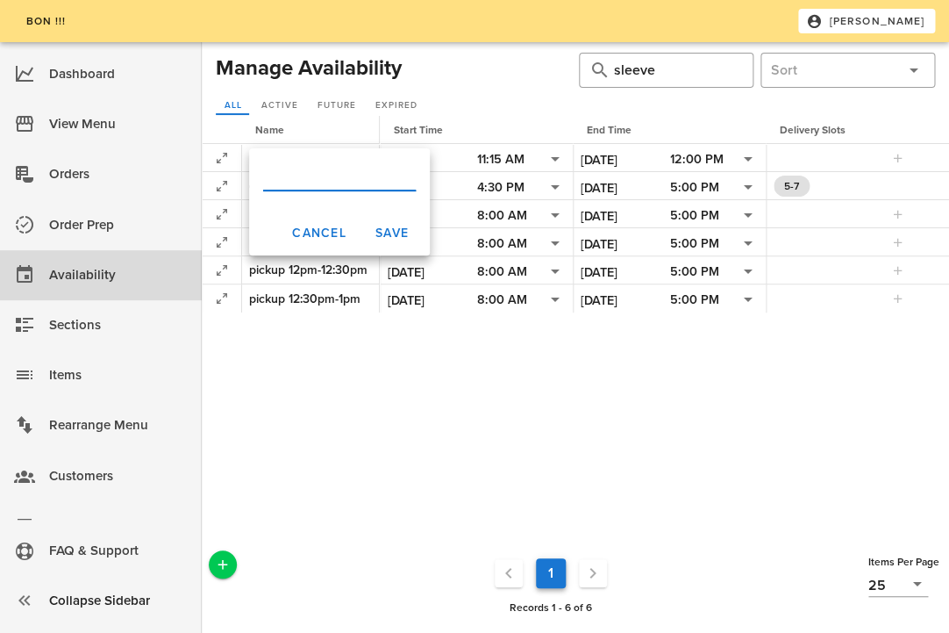
type input "S"
type input "M"
type input "H"
type input "Shirts"
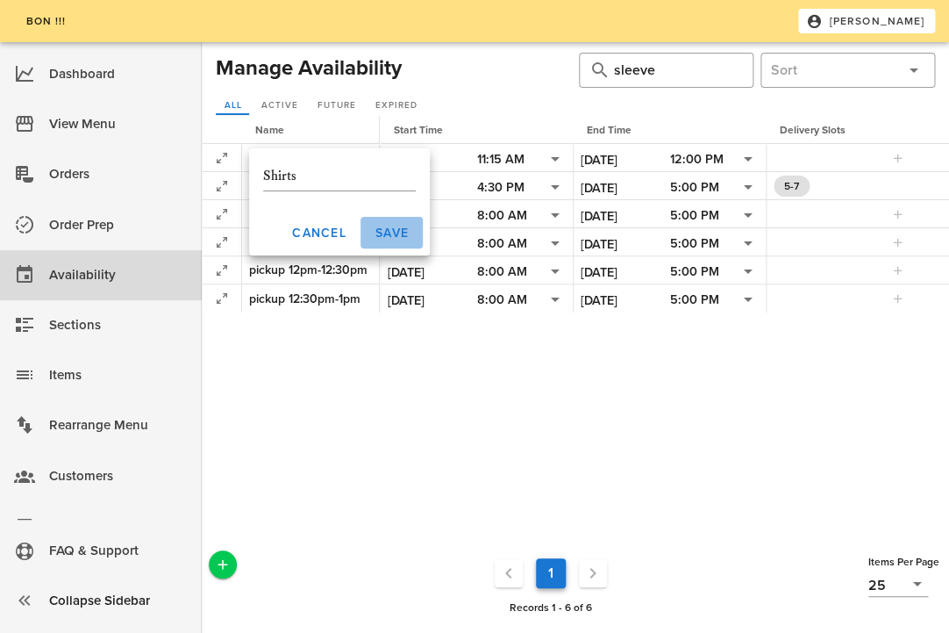
click at [388, 233] on span "Save" at bounding box center [392, 233] width 34 height 15
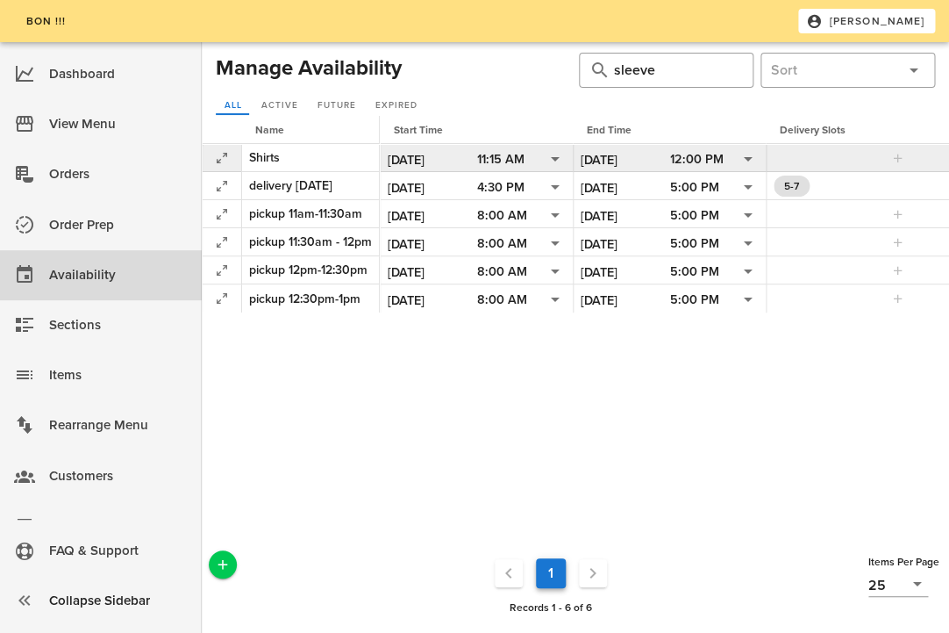
click at [401, 162] on input "[DATE]" at bounding box center [433, 159] width 90 height 23
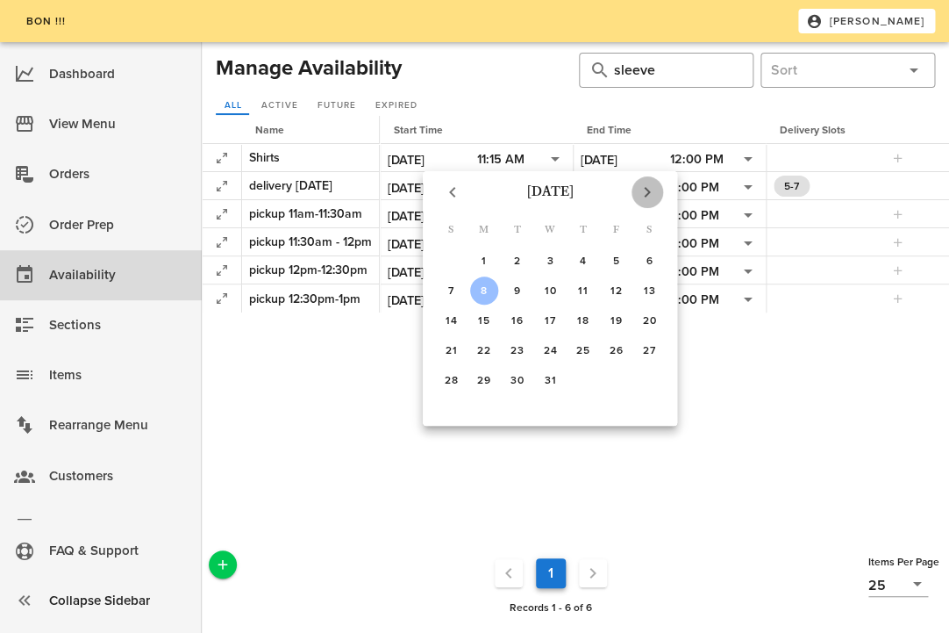
click at [656, 188] on icon "Next month" at bounding box center [647, 192] width 21 height 21
click at [653, 197] on icon "Next month" at bounding box center [647, 192] width 21 height 21
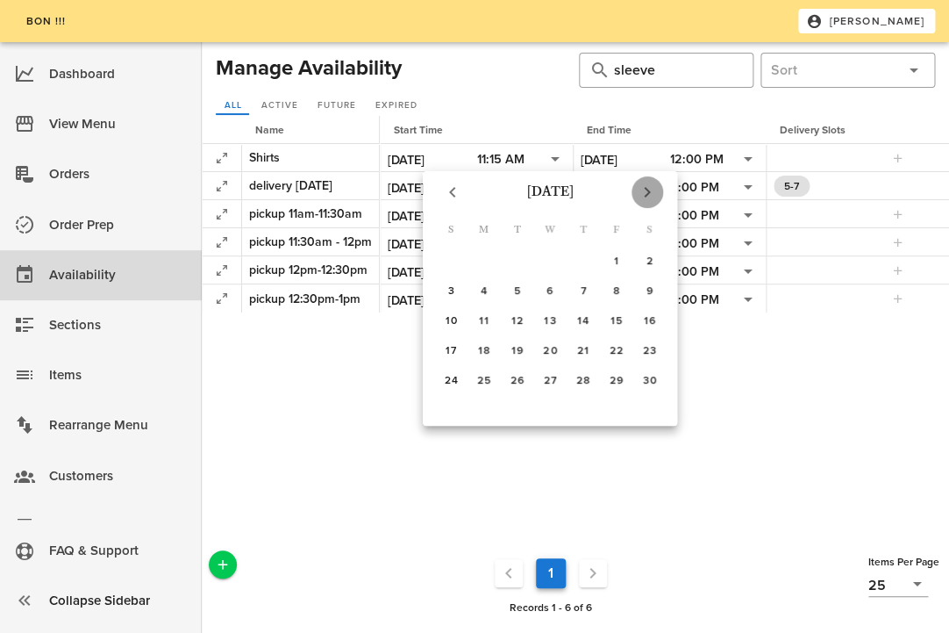
click at [653, 197] on icon "Next month" at bounding box center [647, 192] width 21 height 21
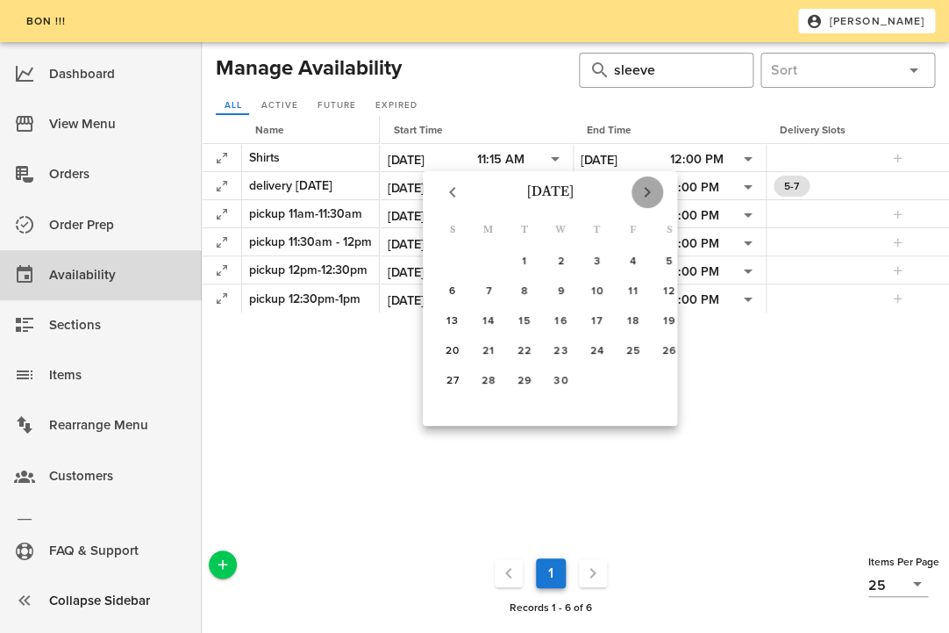
click at [653, 197] on icon "Next month" at bounding box center [647, 192] width 21 height 21
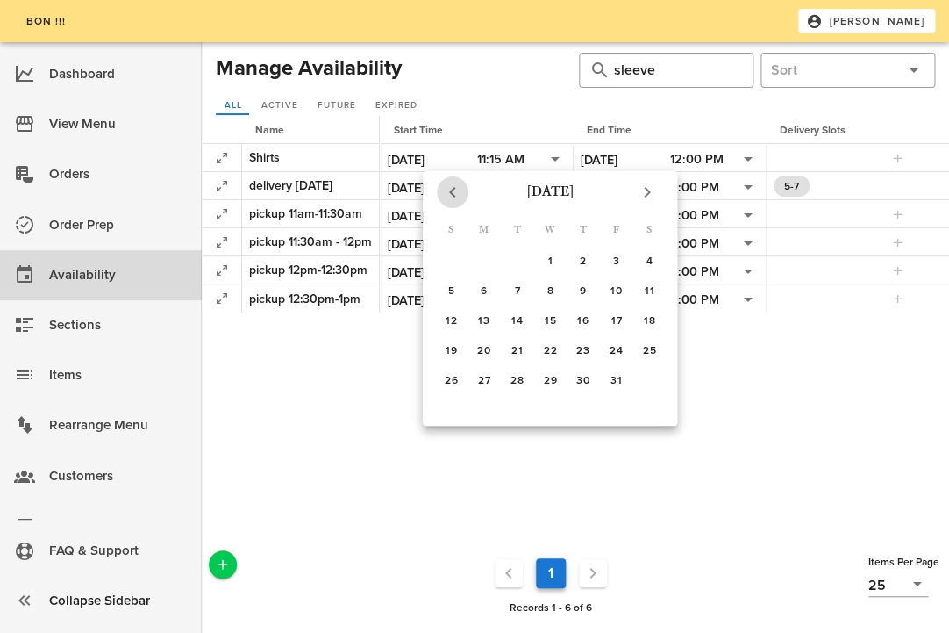
click at [459, 197] on icon "Previous month" at bounding box center [452, 192] width 21 height 21
click at [546, 348] on div "20" at bounding box center [550, 350] width 26 height 12
type input "[DATE]"
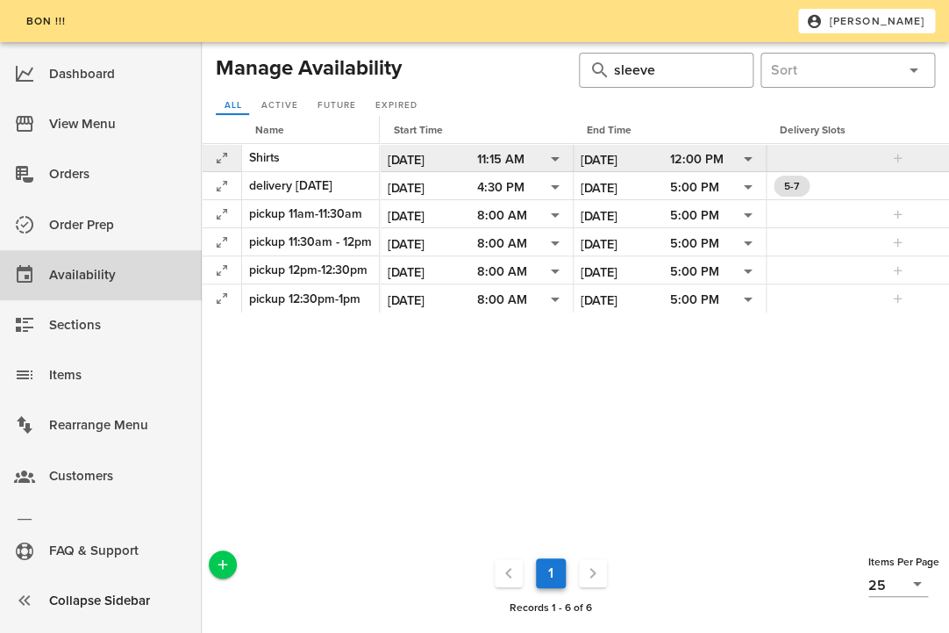
click at [606, 158] on input "[DATE]" at bounding box center [626, 159] width 90 height 23
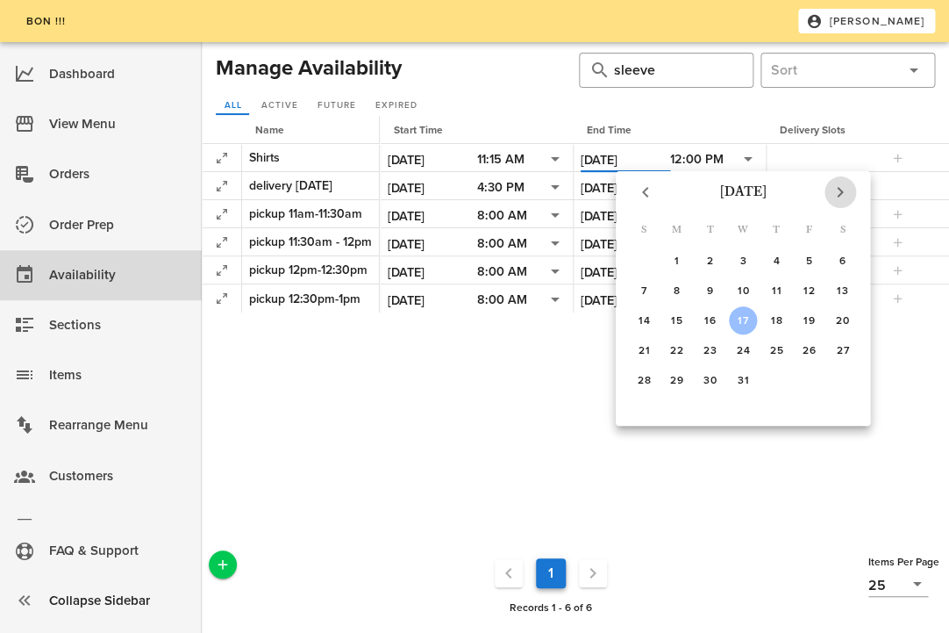
click at [841, 194] on icon "Next month" at bounding box center [840, 192] width 21 height 21
click at [645, 348] on div "22" at bounding box center [644, 350] width 28 height 12
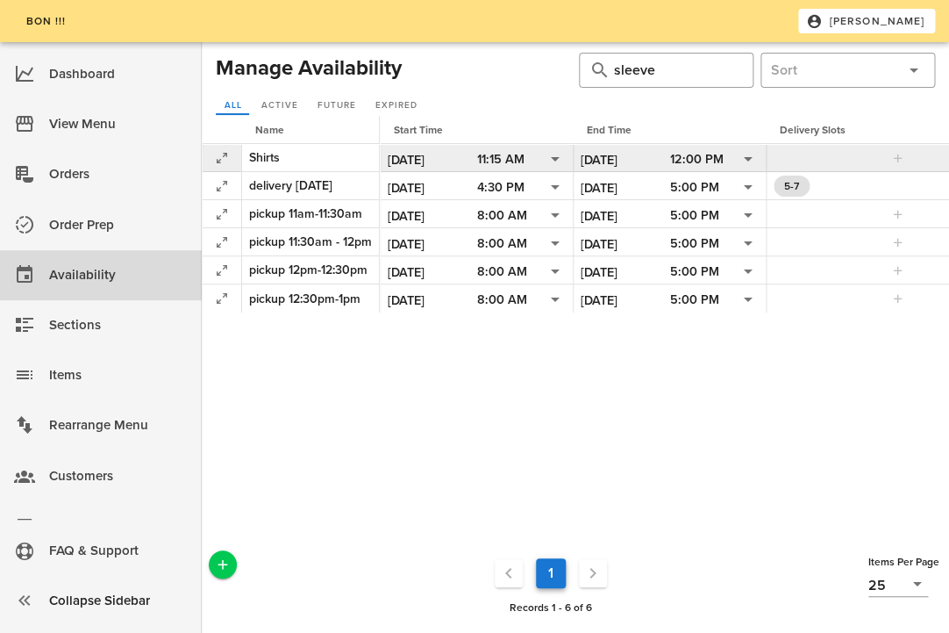
click at [641, 161] on input "[DATE]" at bounding box center [626, 159] width 90 height 23
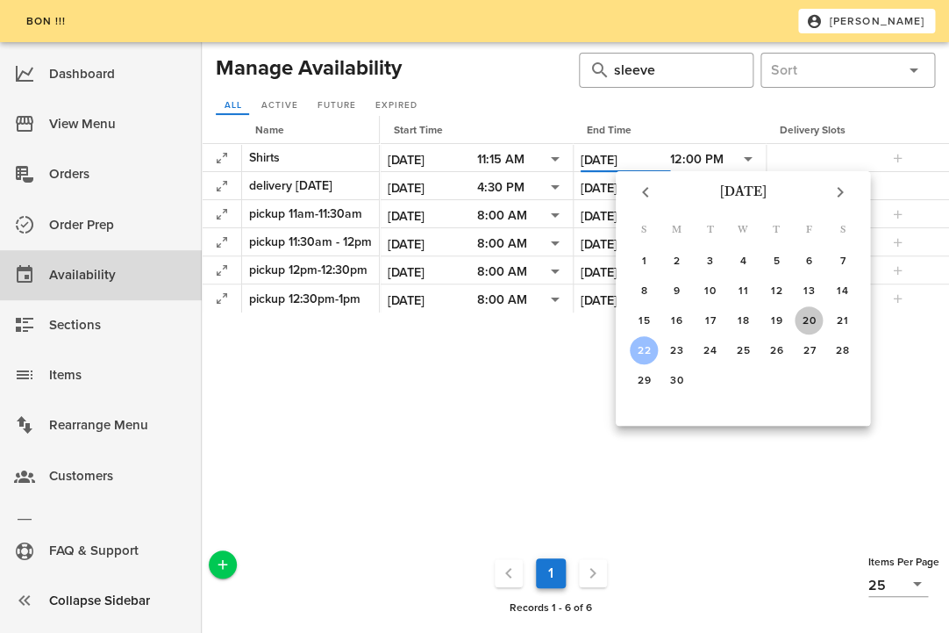
click at [813, 323] on div "20" at bounding box center [809, 320] width 28 height 12
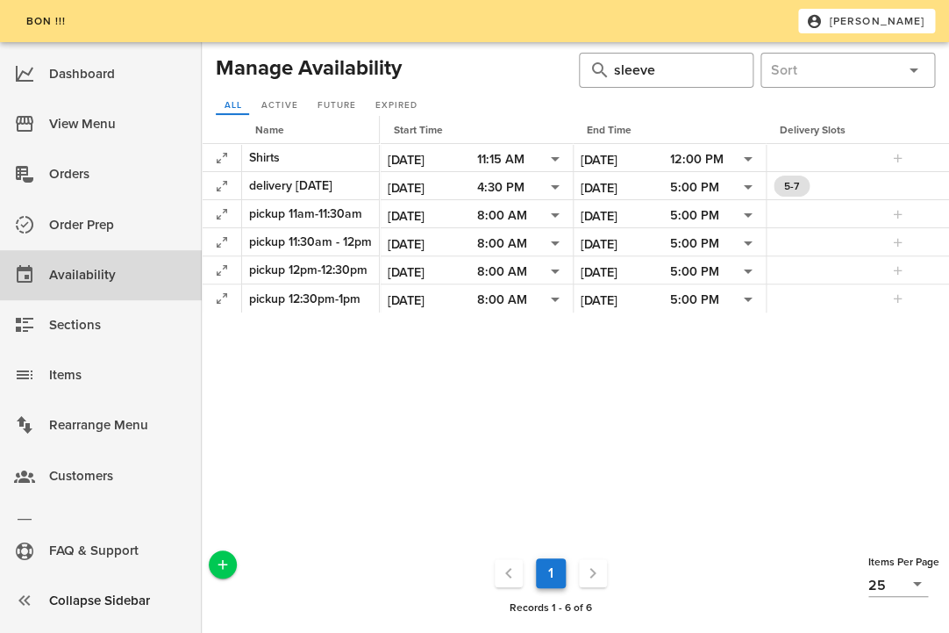
click at [342, 483] on div "Name Start Time End Time Delivery Slots Pickup Slots Shirts [DATE] 11:15 AM [DA…" at bounding box center [576, 331] width 748 height 431
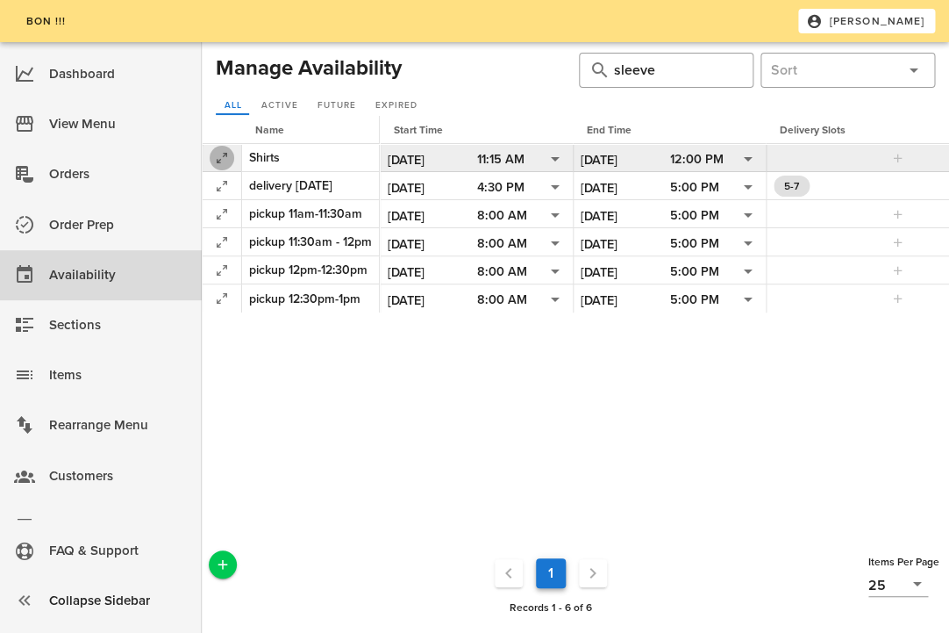
click at [225, 155] on icon "button" at bounding box center [221, 157] width 21 height 21
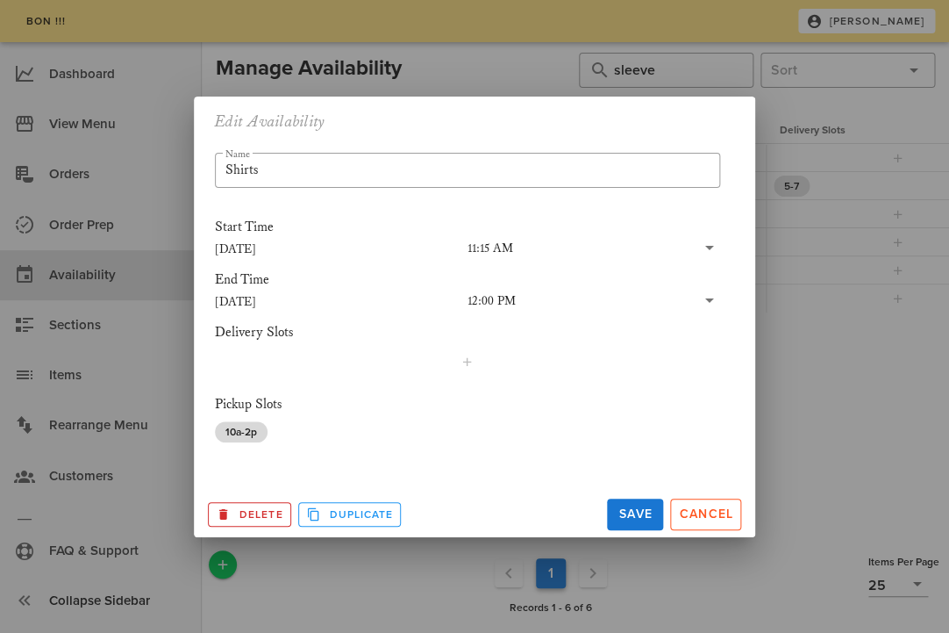
click at [259, 429] on span "10a-2p" at bounding box center [241, 431] width 53 height 21
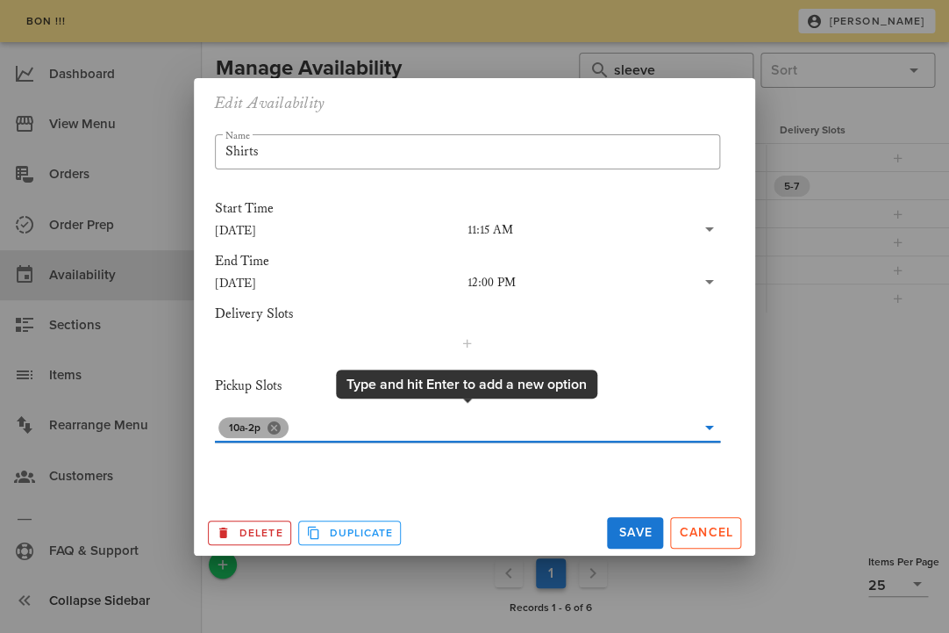
click at [278, 426] on button "Close" at bounding box center [274, 427] width 16 height 16
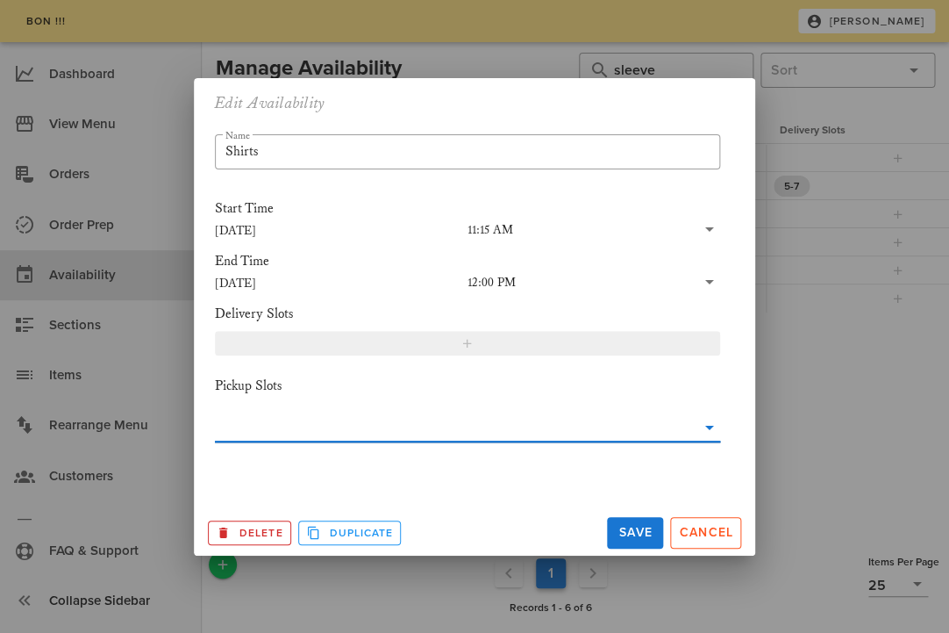
click at [346, 342] on div "Delivery Slots" at bounding box center [467, 330] width 505 height 51
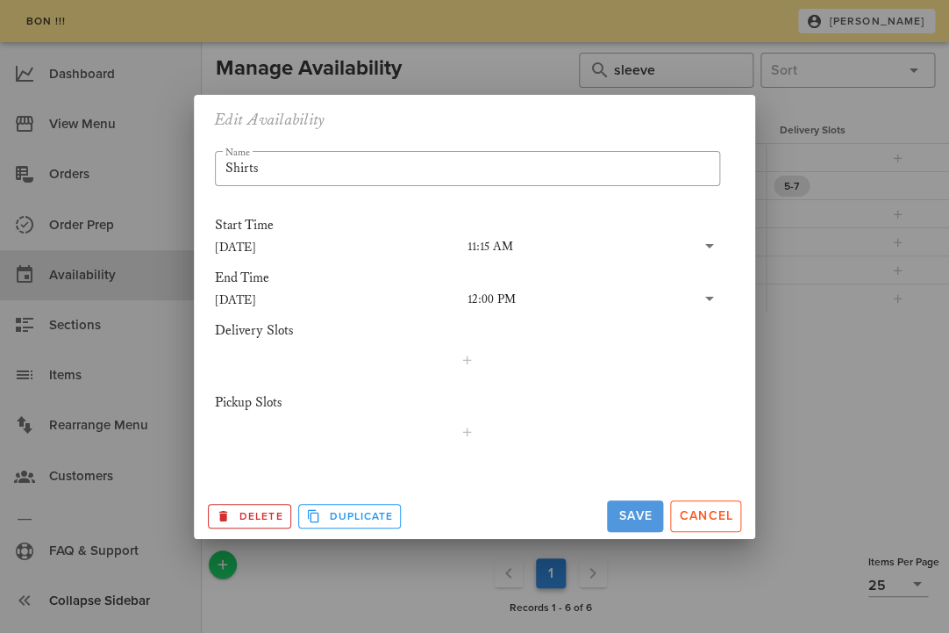
click at [634, 516] on span "Save" at bounding box center [635, 515] width 42 height 15
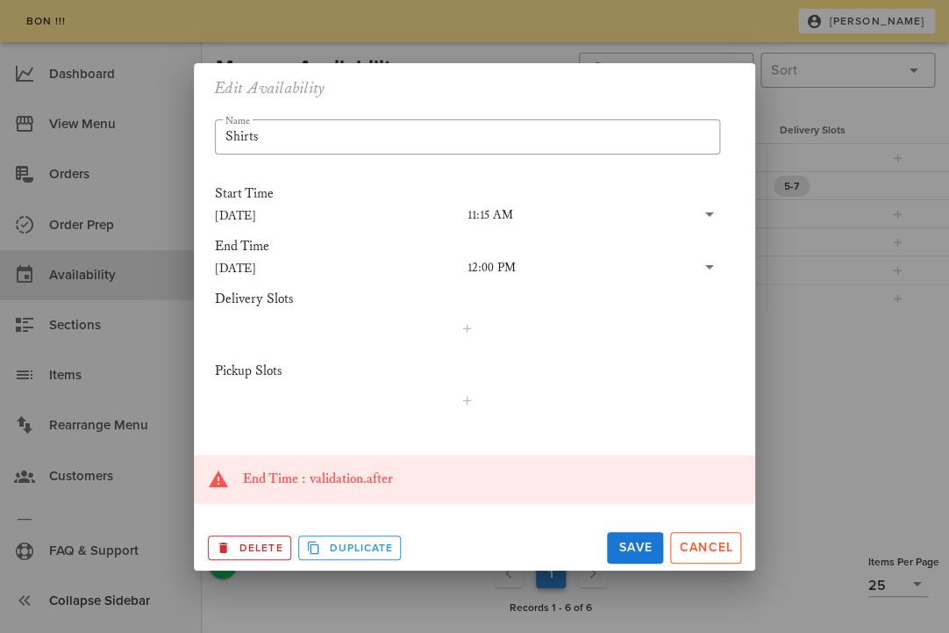
click at [498, 210] on div "11:15 AM" at bounding box center [491, 215] width 46 height 16
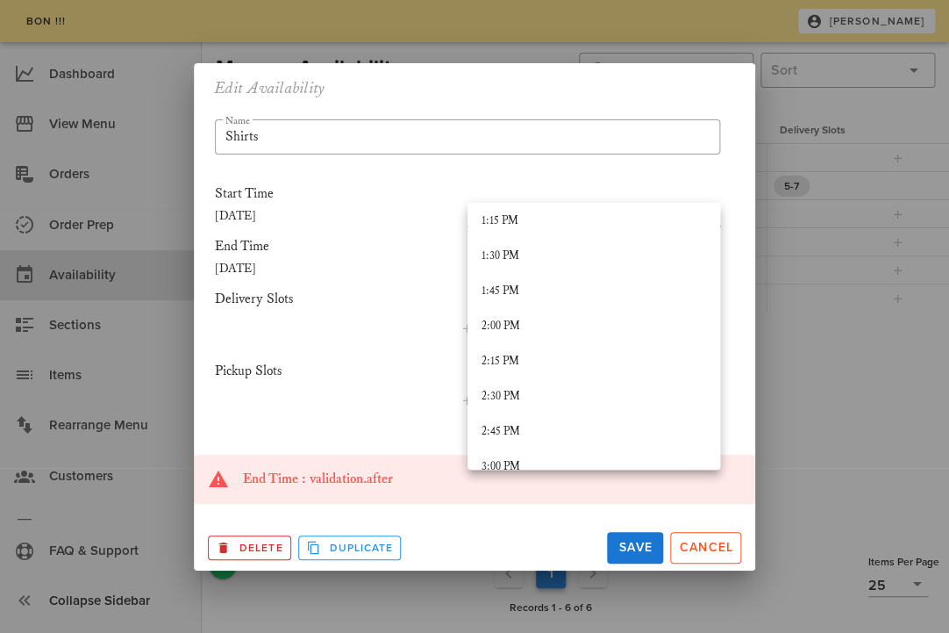
scroll to position [1864, 0]
click at [518, 329] on div "2:00 PM" at bounding box center [594, 329] width 225 height 14
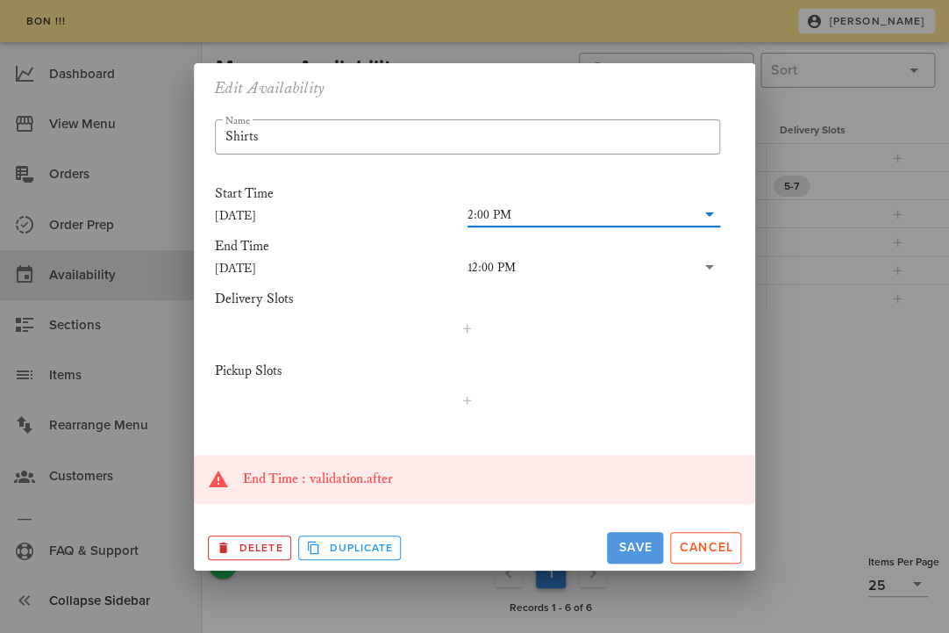
click at [642, 549] on span "Save" at bounding box center [635, 547] width 42 height 15
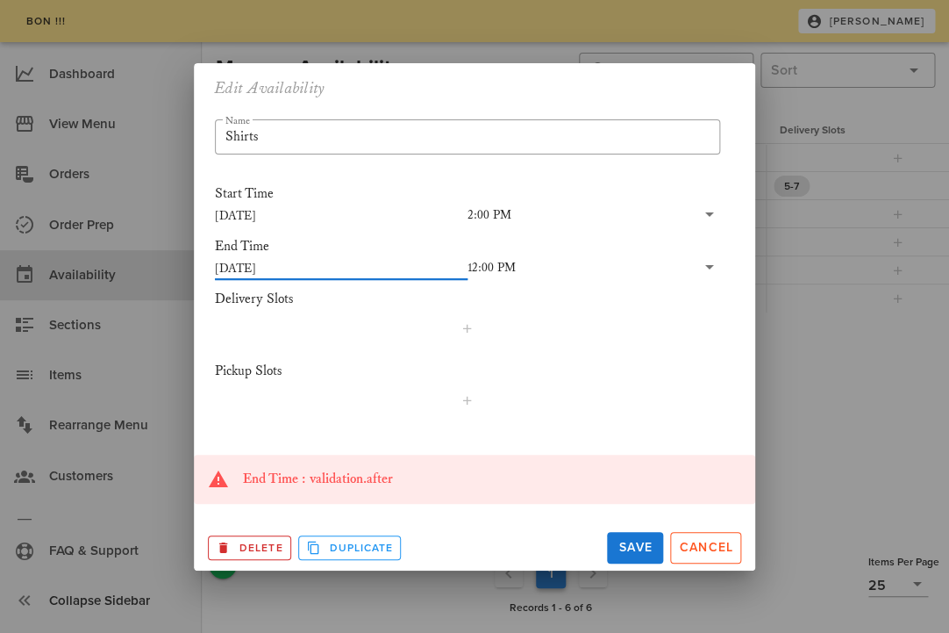
click at [260, 266] on input "[DATE]" at bounding box center [341, 267] width 253 height 23
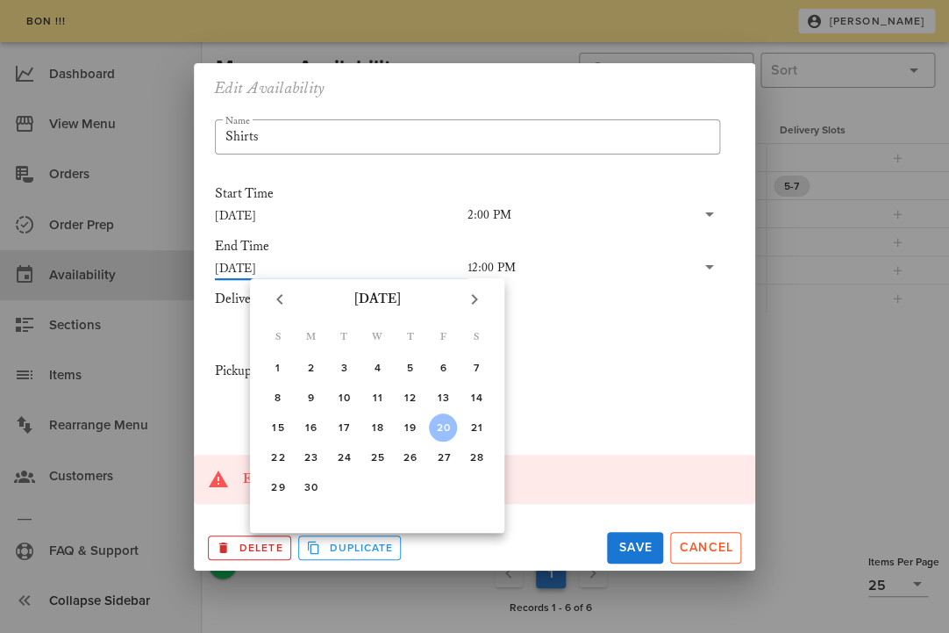
click at [269, 266] on input "[DATE]" at bounding box center [341, 267] width 253 height 23
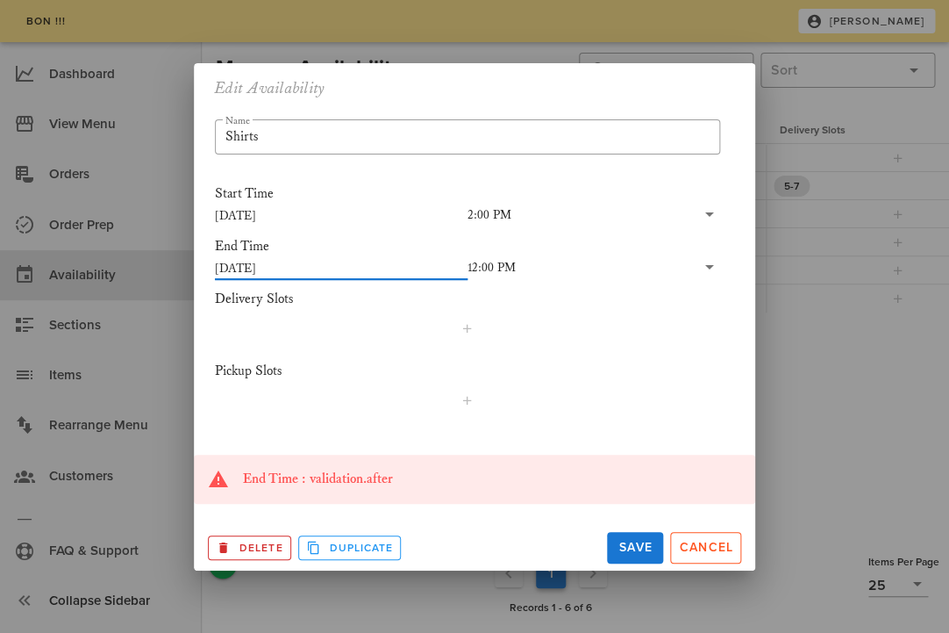
click at [259, 268] on input "[DATE]" at bounding box center [341, 267] width 253 height 23
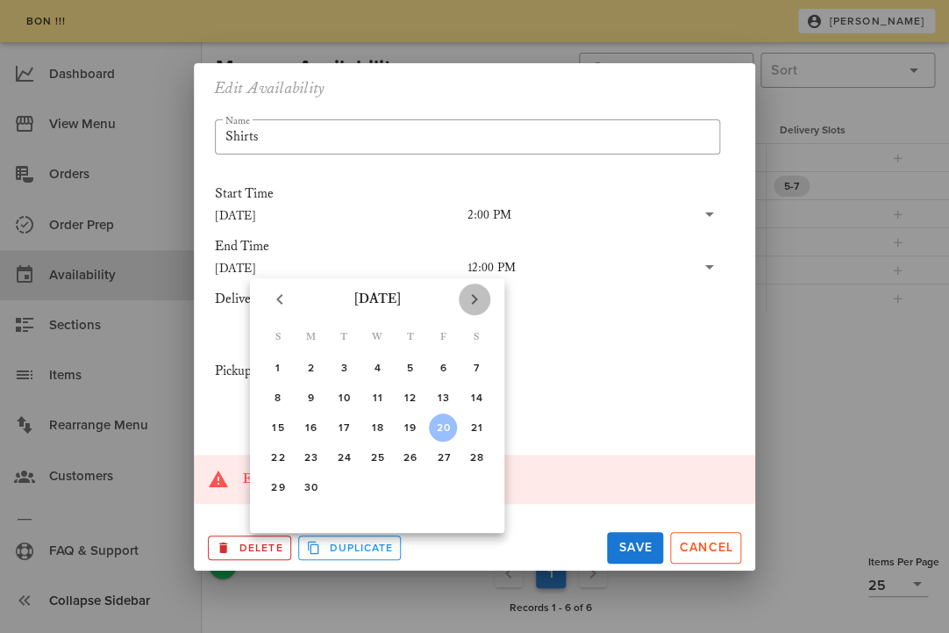
click at [473, 302] on icon "Next month" at bounding box center [474, 299] width 21 height 21
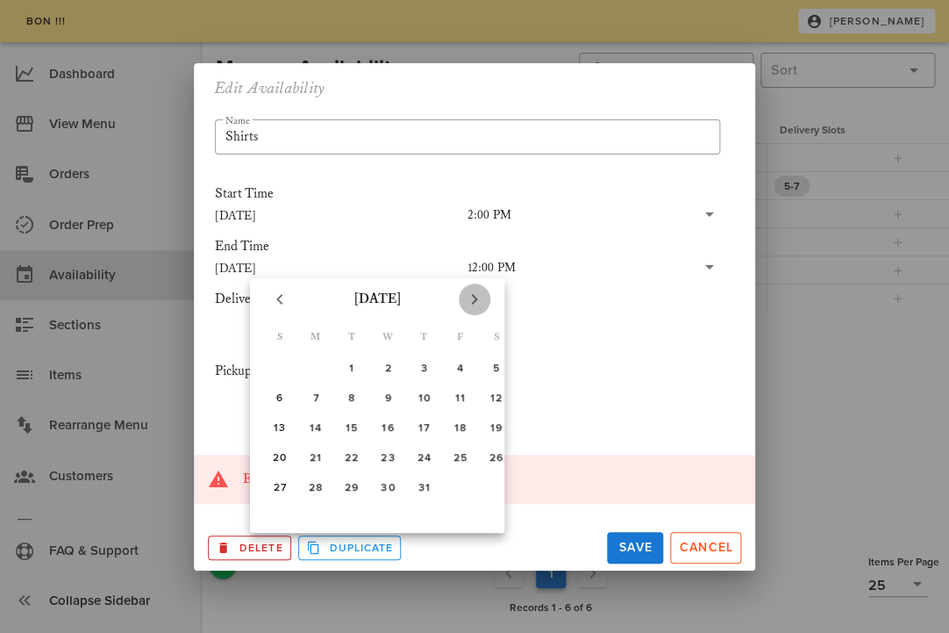
click at [473, 302] on icon "Next month" at bounding box center [474, 299] width 21 height 21
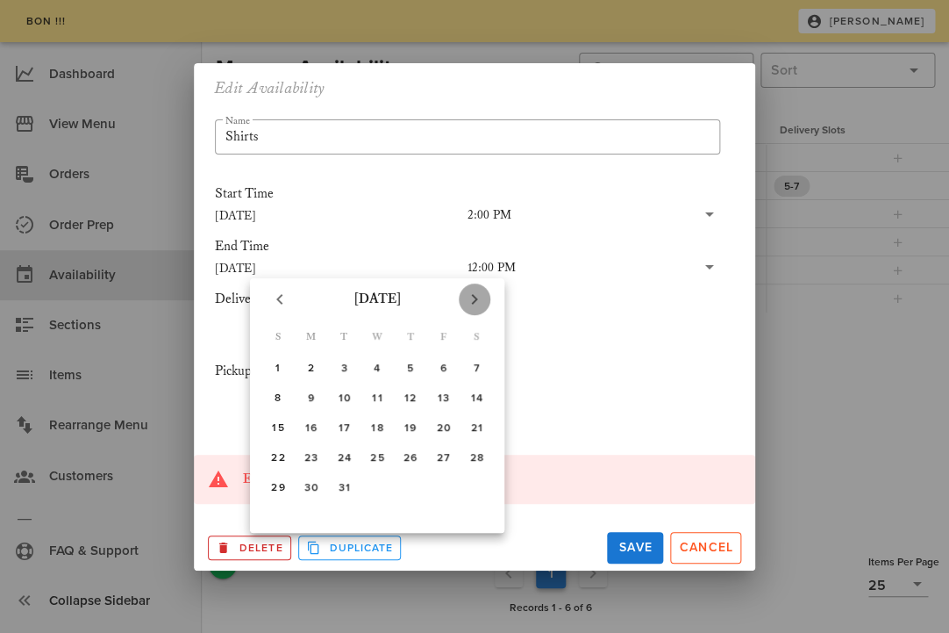
click at [473, 302] on icon "Next month" at bounding box center [474, 299] width 21 height 21
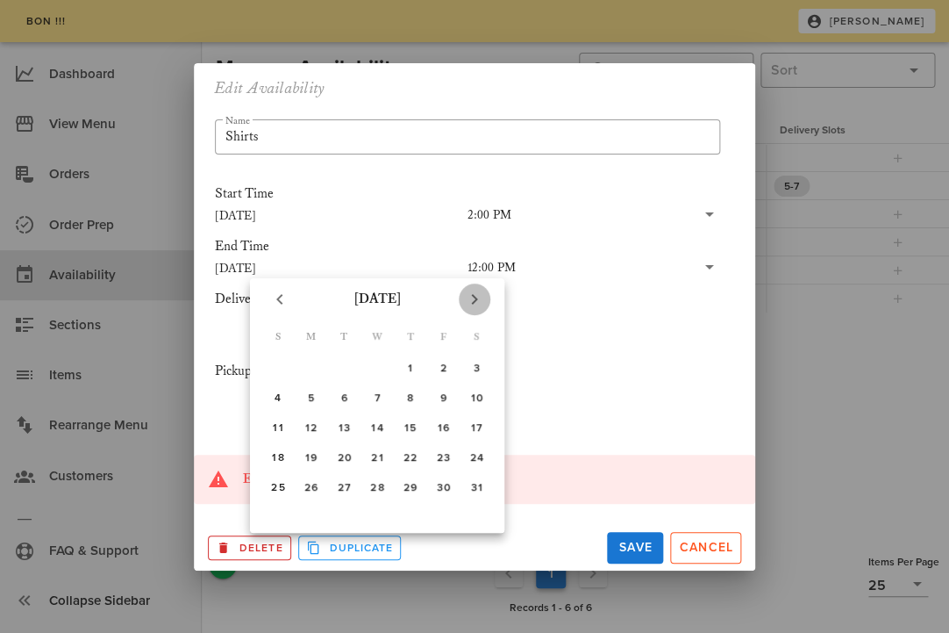
click at [473, 302] on icon "Next month" at bounding box center [474, 299] width 21 height 21
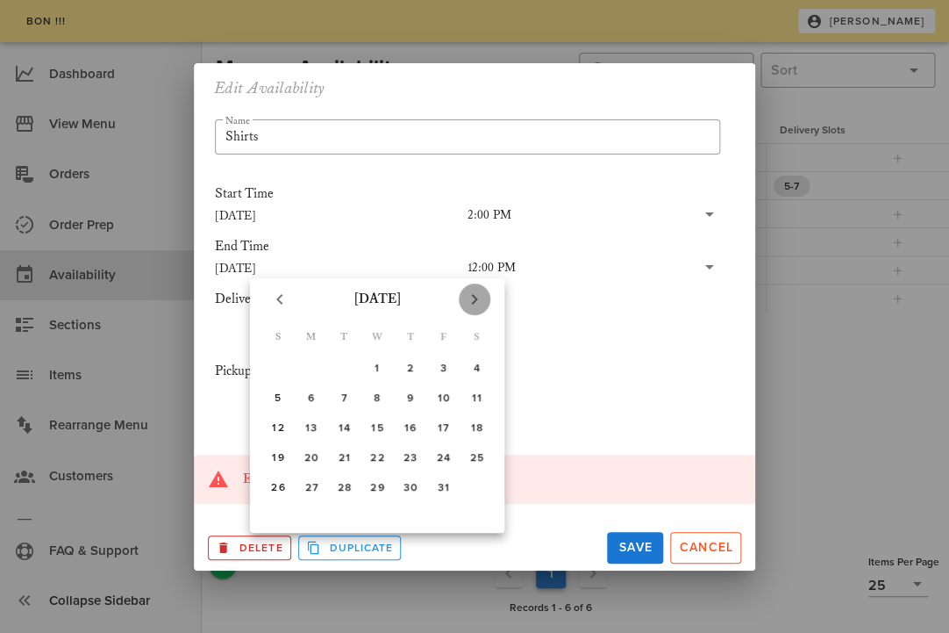
click at [473, 302] on icon "Next month" at bounding box center [474, 299] width 21 height 21
click at [277, 303] on icon "Previous month" at bounding box center [279, 299] width 21 height 21
click at [280, 300] on icon "Previous month" at bounding box center [279, 299] width 21 height 21
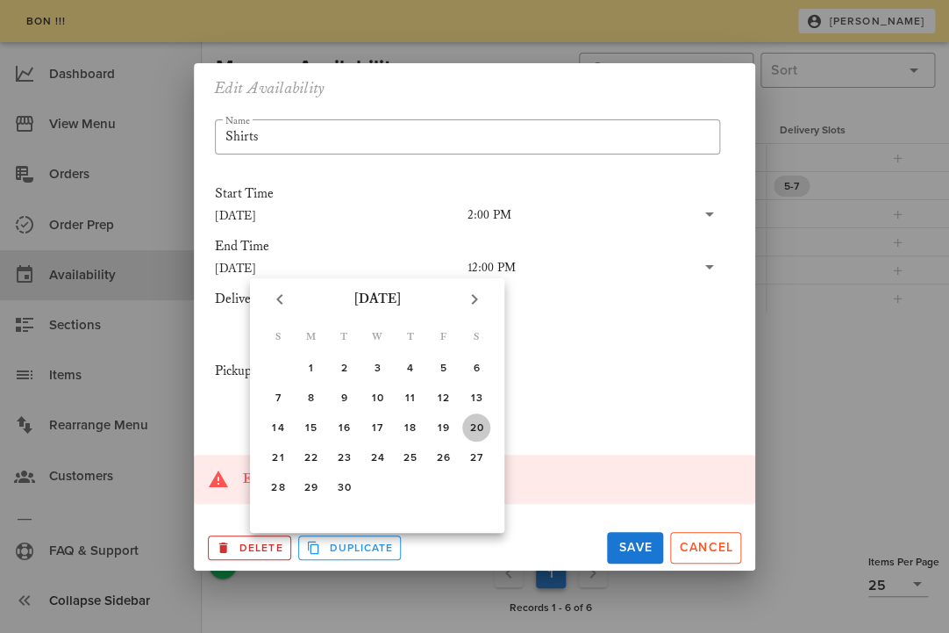
click at [471, 432] on div "20" at bounding box center [476, 427] width 28 height 12
type input "[DATE]"
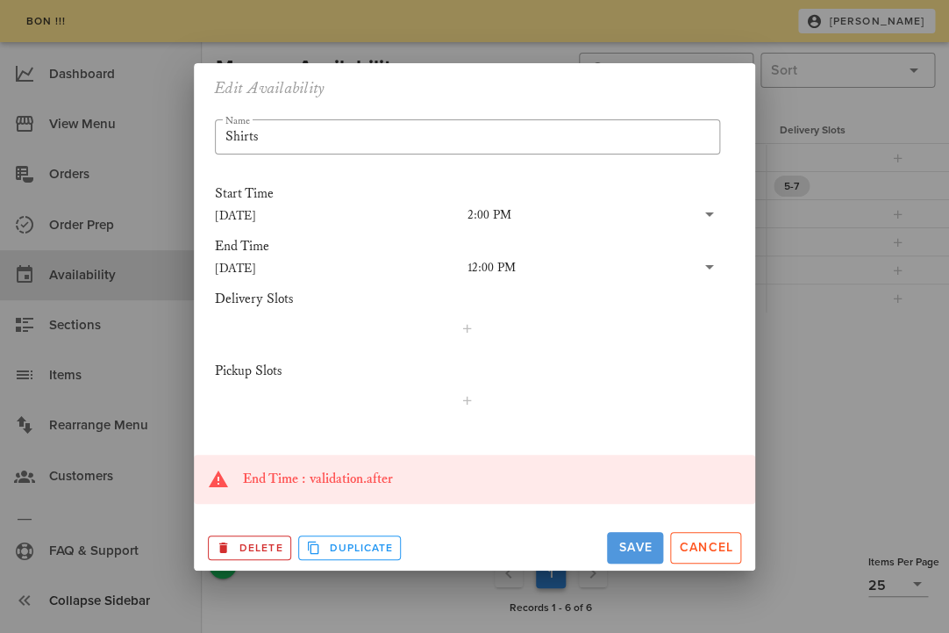
click at [632, 548] on span "Save" at bounding box center [635, 547] width 42 height 15
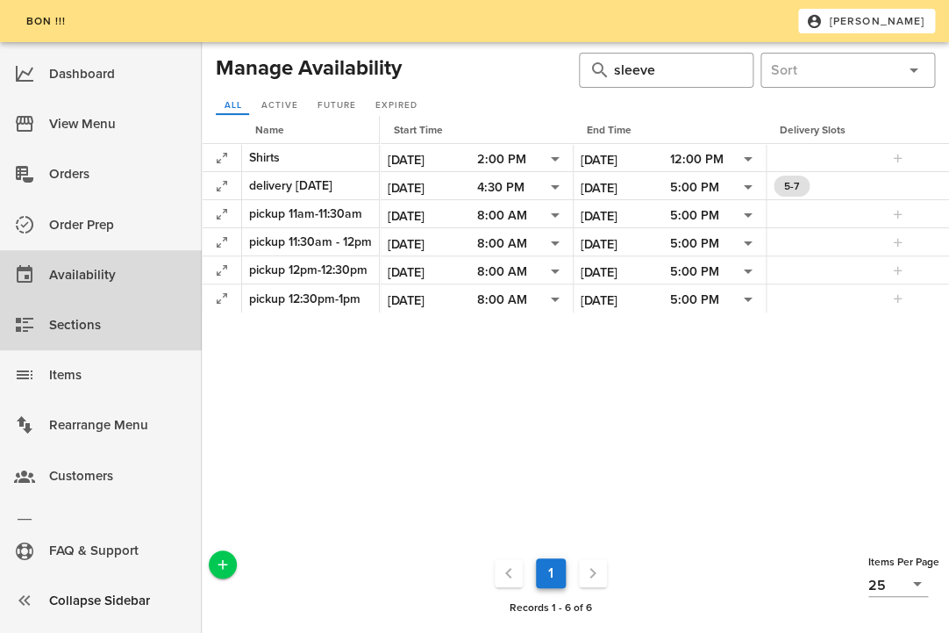
click at [70, 340] on div "Sections" at bounding box center [118, 325] width 139 height 43
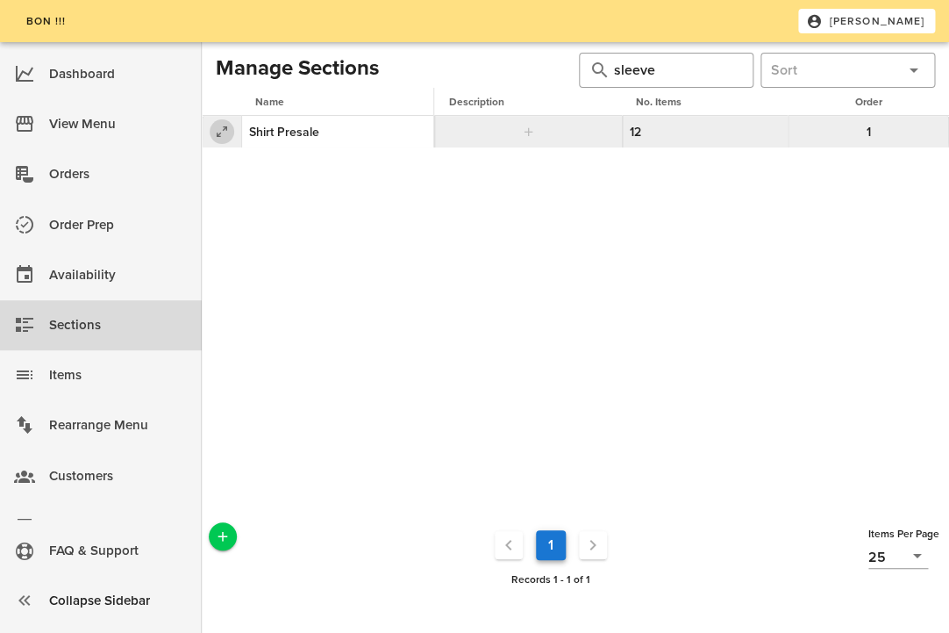
click at [219, 127] on icon "button" at bounding box center [221, 131] width 21 height 21
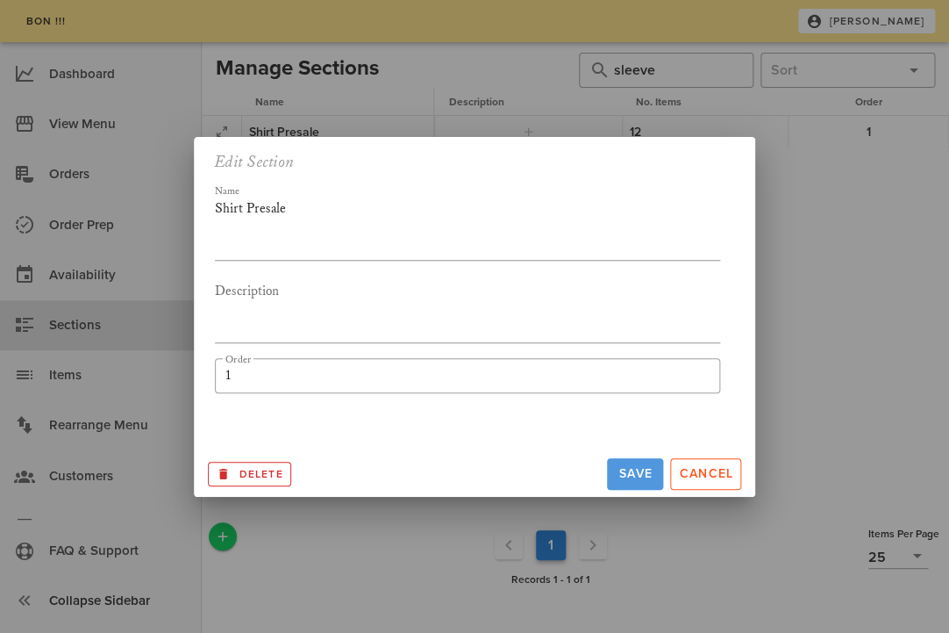
click at [632, 464] on button "Save" at bounding box center [635, 474] width 56 height 32
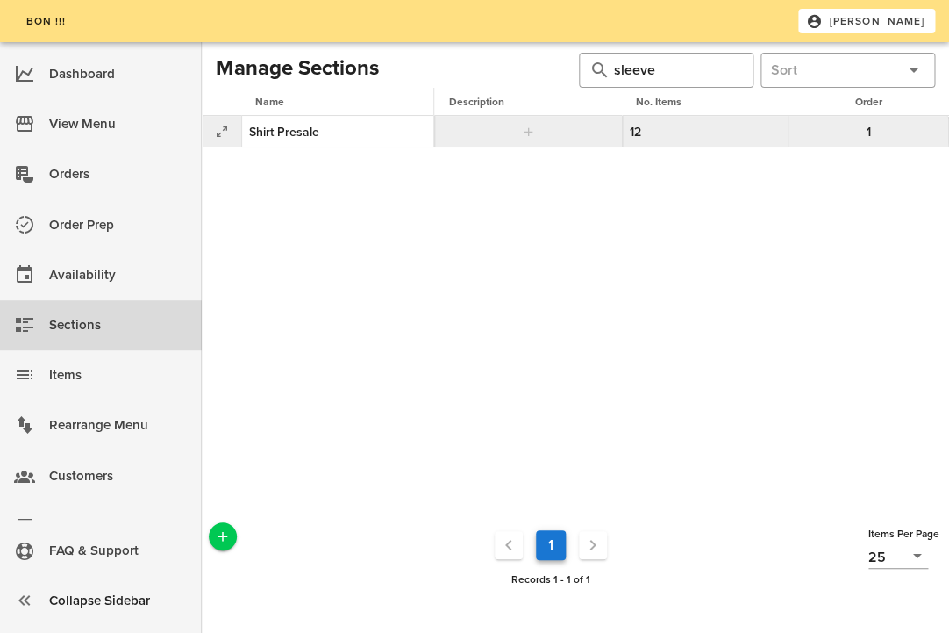
click at [639, 131] on td "12" at bounding box center [705, 132] width 166 height 32
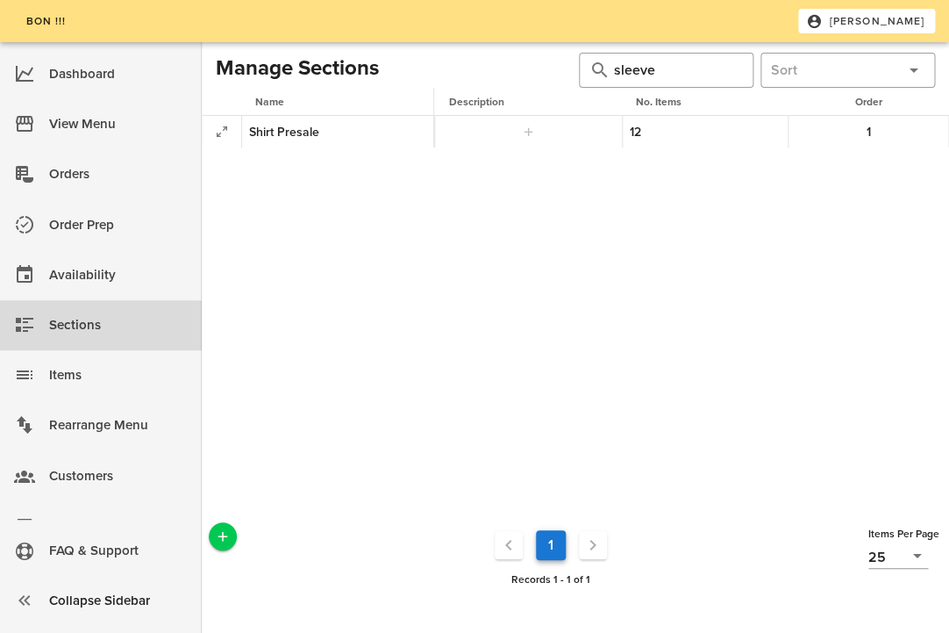
click at [578, 214] on div "Name Description No. Items Order Shirt Presale 12 1" at bounding box center [576, 303] width 748 height 431
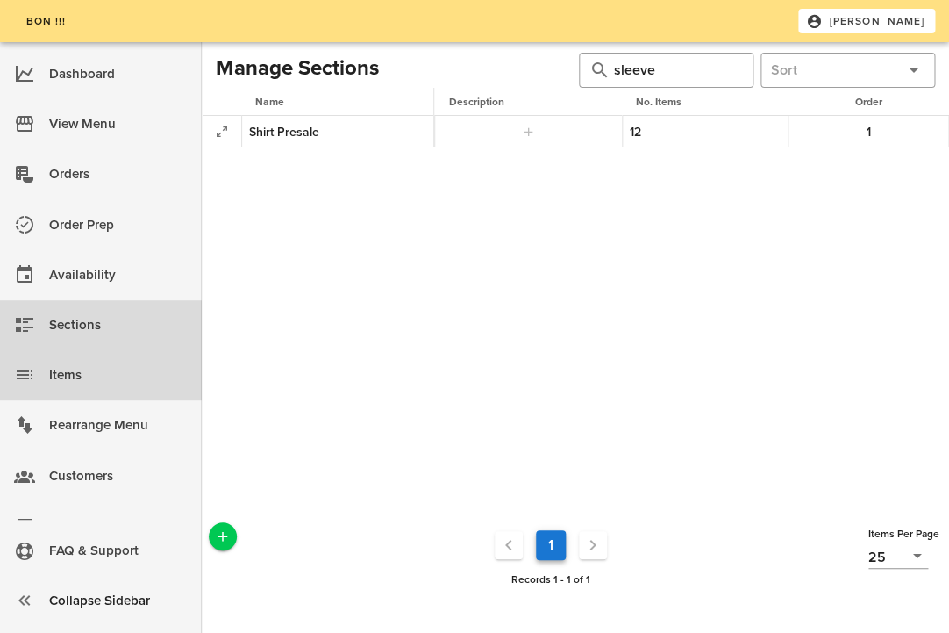
click at [122, 381] on div "Items" at bounding box center [118, 375] width 139 height 29
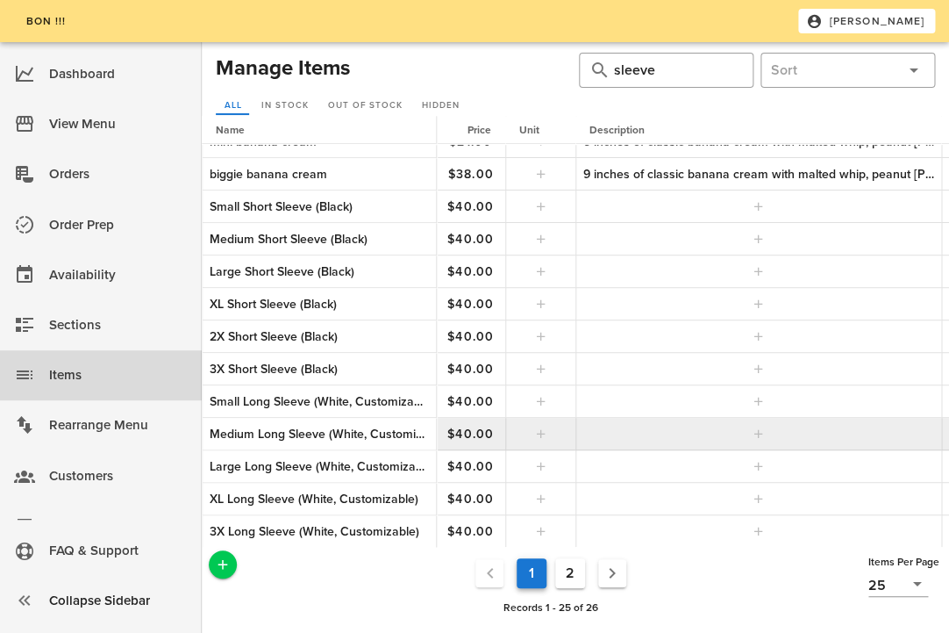
scroll to position [408, 0]
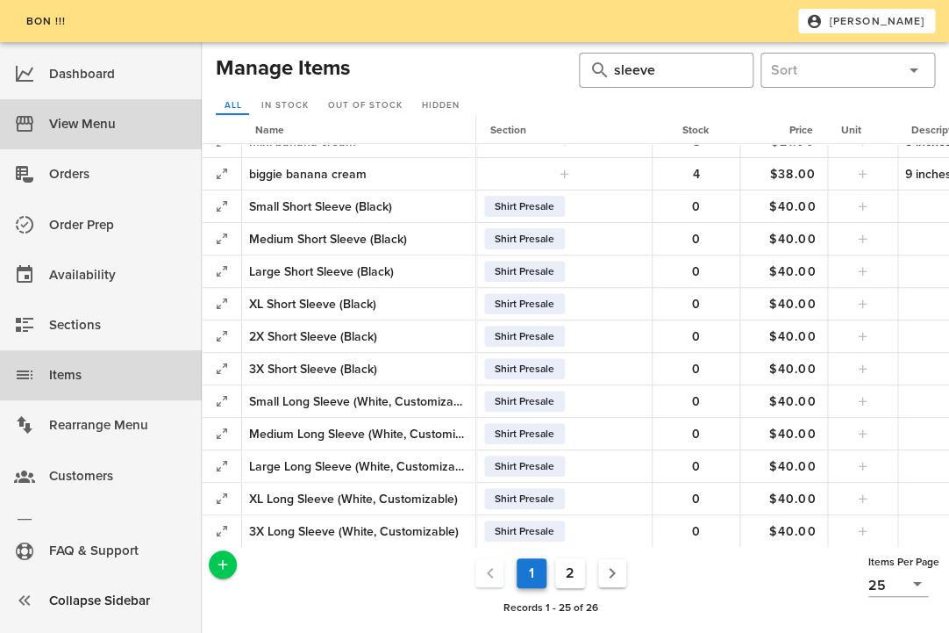
click at [108, 123] on div "View Menu" at bounding box center [118, 124] width 139 height 29
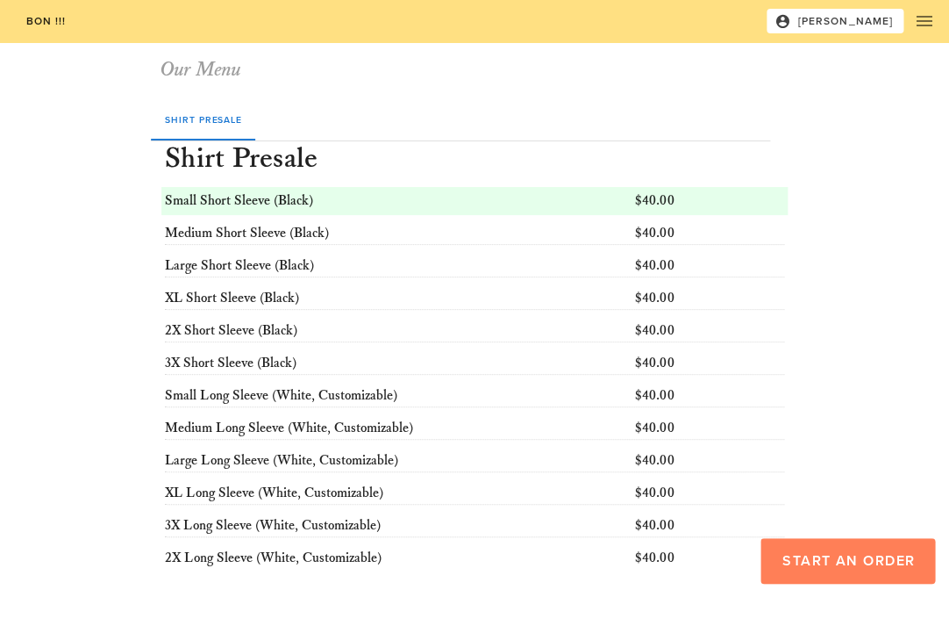
click at [847, 570] on button "Start an Order" at bounding box center [848, 561] width 175 height 46
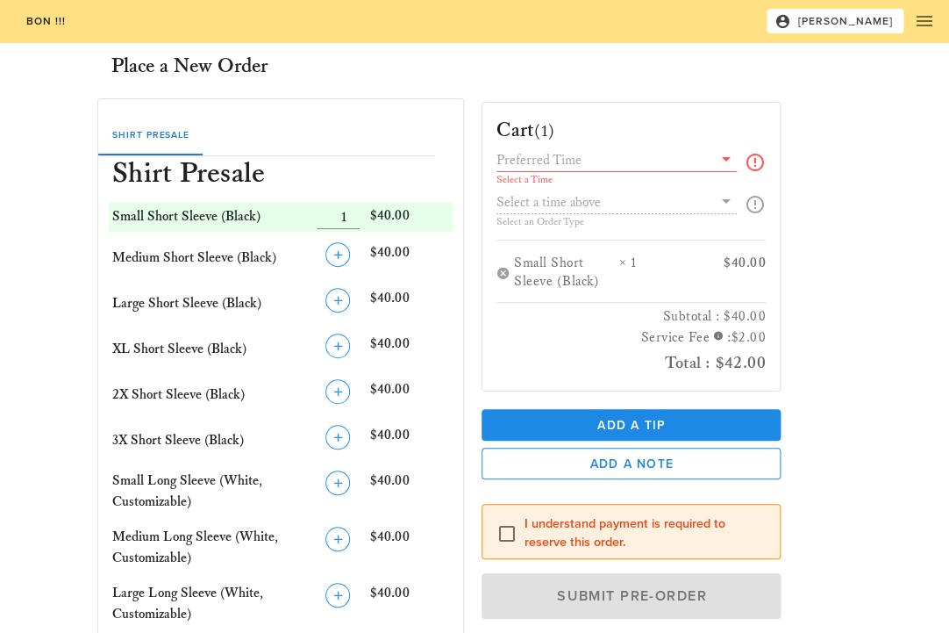
click at [353, 161] on h3 "Shirt Presale" at bounding box center [281, 175] width 344 height 39
click at [610, 157] on input "text" at bounding box center [605, 159] width 216 height 23
click at [597, 176] on div "No data available" at bounding box center [617, 173] width 212 height 14
click at [640, 118] on div "Cart (1)" at bounding box center [631, 124] width 297 height 42
click at [727, 162] on icon at bounding box center [726, 158] width 21 height 21
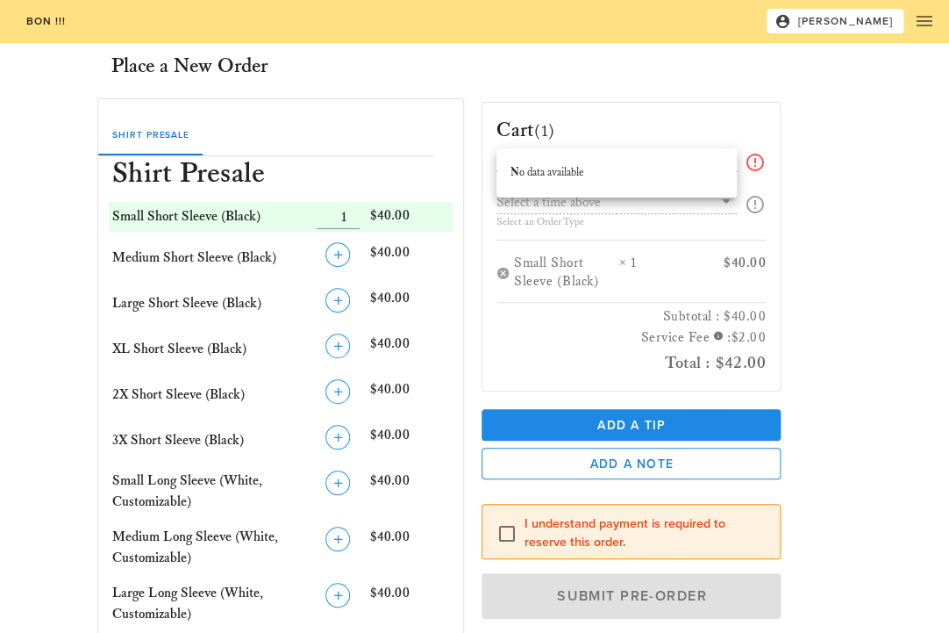
click at [706, 184] on div "No data available" at bounding box center [617, 173] width 212 height 28
click at [689, 219] on div "Select a Time Select an Order Type" at bounding box center [631, 193] width 269 height 91
click at [639, 206] on div "Select a Time Select an Order Type" at bounding box center [631, 193] width 269 height 91
click at [568, 202] on div "Select a Time Select an Order Type" at bounding box center [631, 193] width 269 height 91
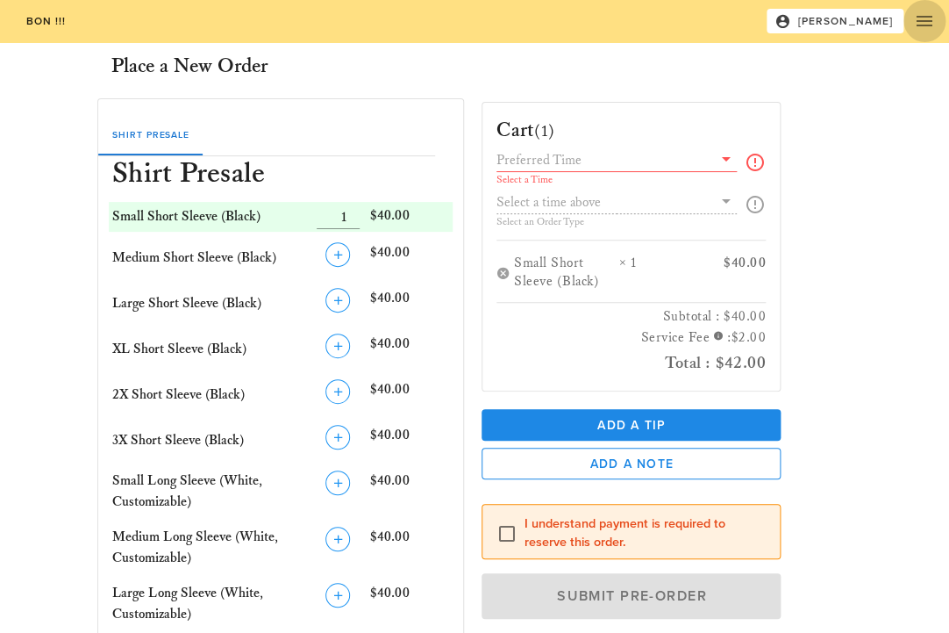
click at [932, 28] on icon "button" at bounding box center [924, 21] width 21 height 21
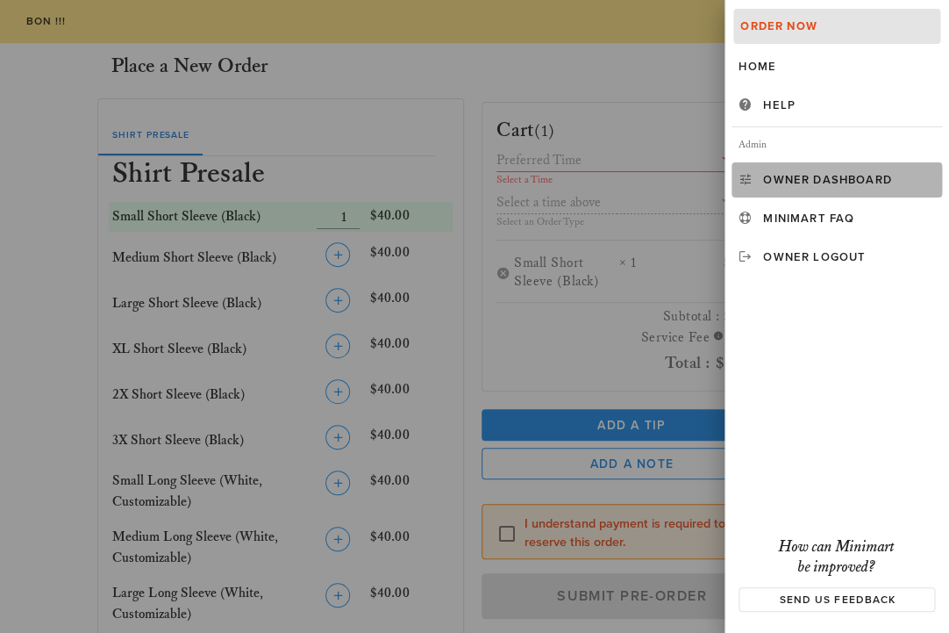
click at [850, 184] on div "Owner Dashboard" at bounding box center [849, 180] width 172 height 14
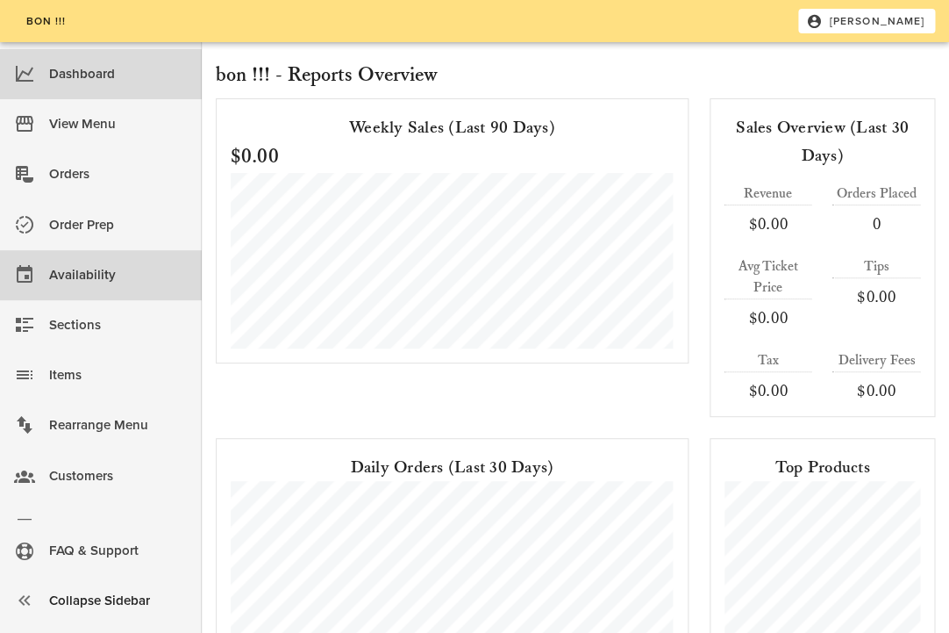
click at [99, 271] on div "Availability" at bounding box center [118, 275] width 139 height 29
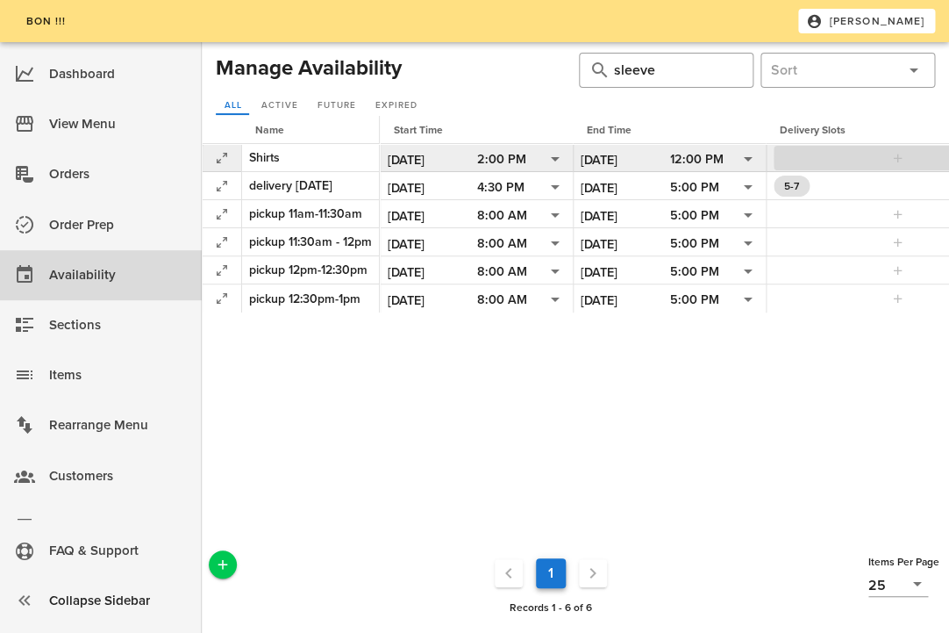
click at [894, 151] on icon "button" at bounding box center [899, 158] width 14 height 14
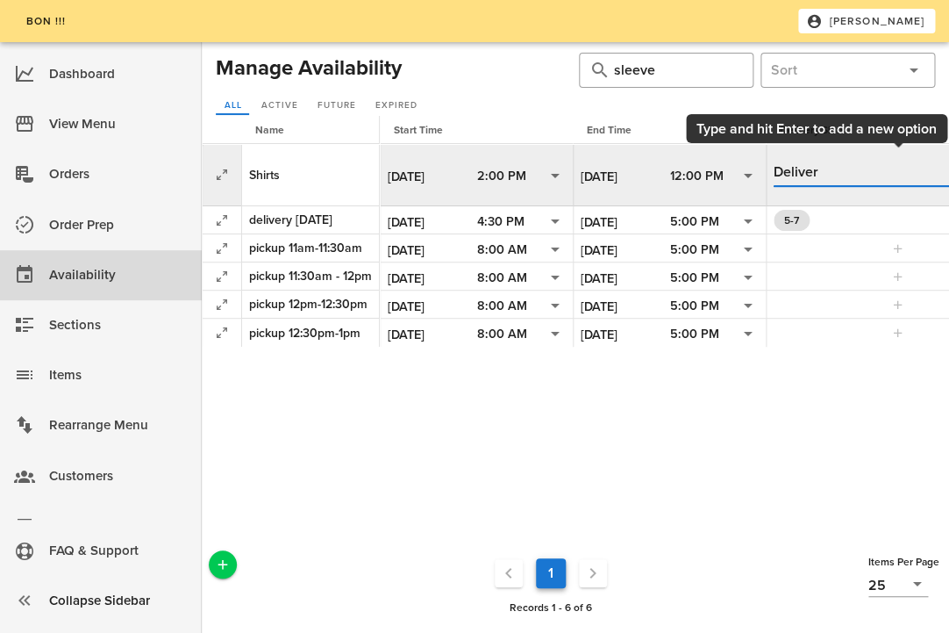
type input "Delivery"
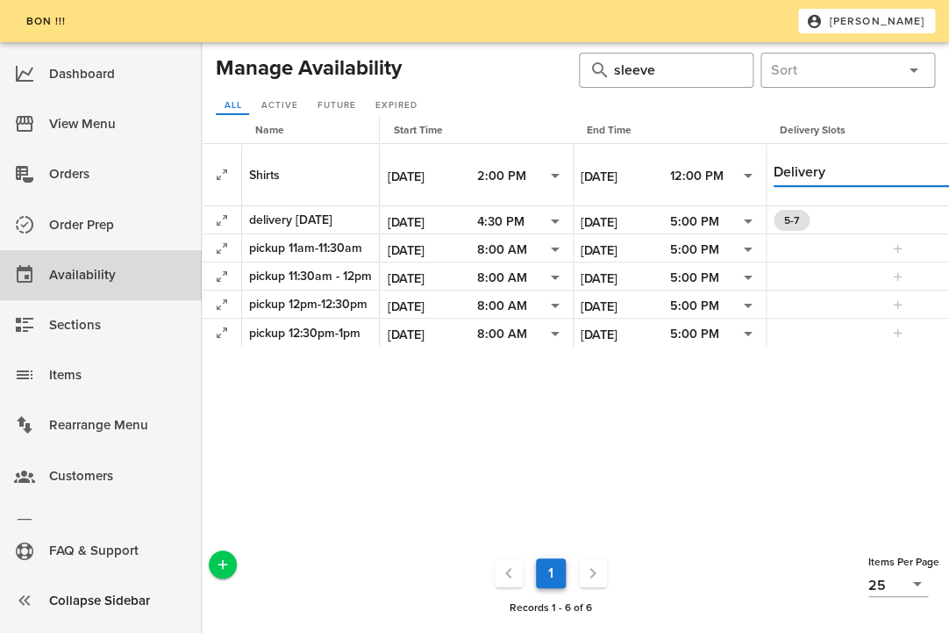
click at [770, 386] on div "Name Start Time End Time Delivery Slots Pickup Slots Shirts [DATE] 2:00 PM [DAT…" at bounding box center [576, 331] width 748 height 431
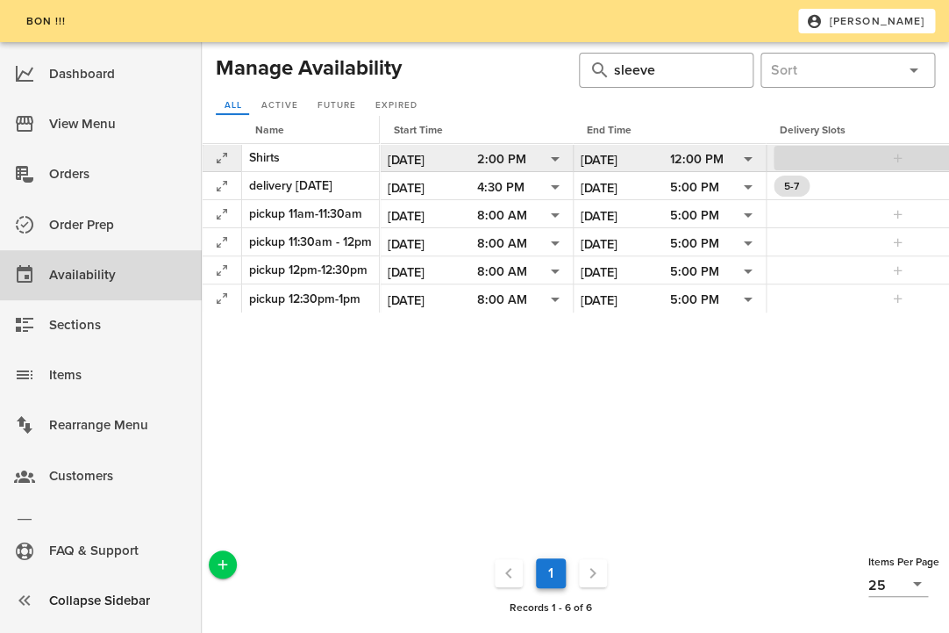
click at [866, 154] on span "button" at bounding box center [898, 158] width 226 height 14
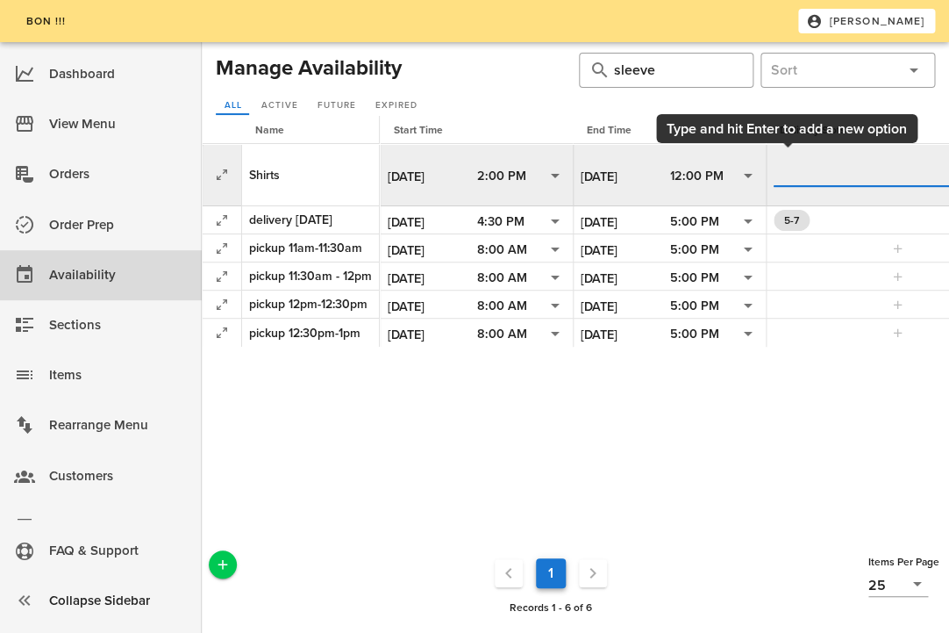
scroll to position [0, 343]
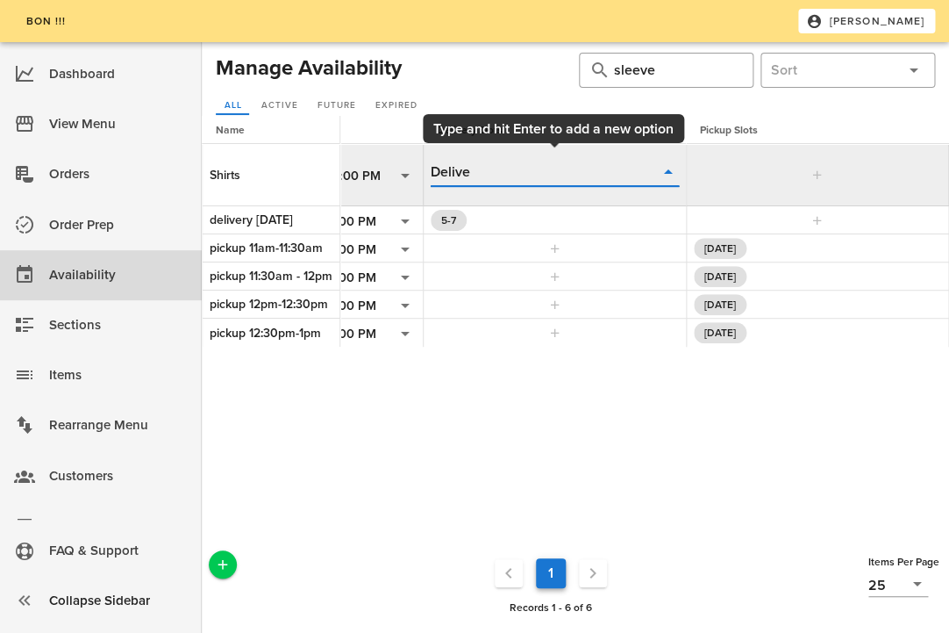
type input "Deliver"
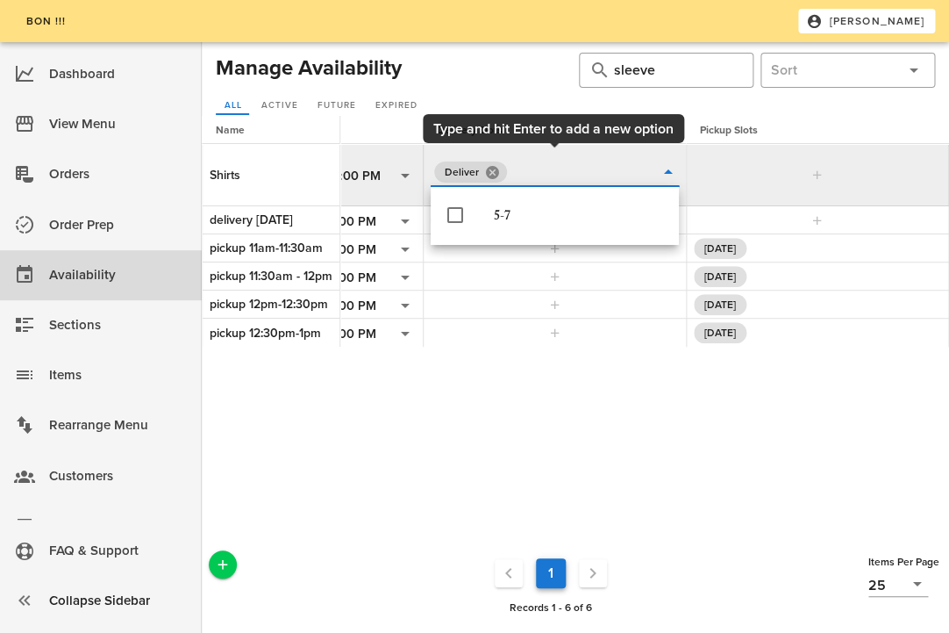
click at [490, 173] on button "Close" at bounding box center [492, 172] width 16 height 16
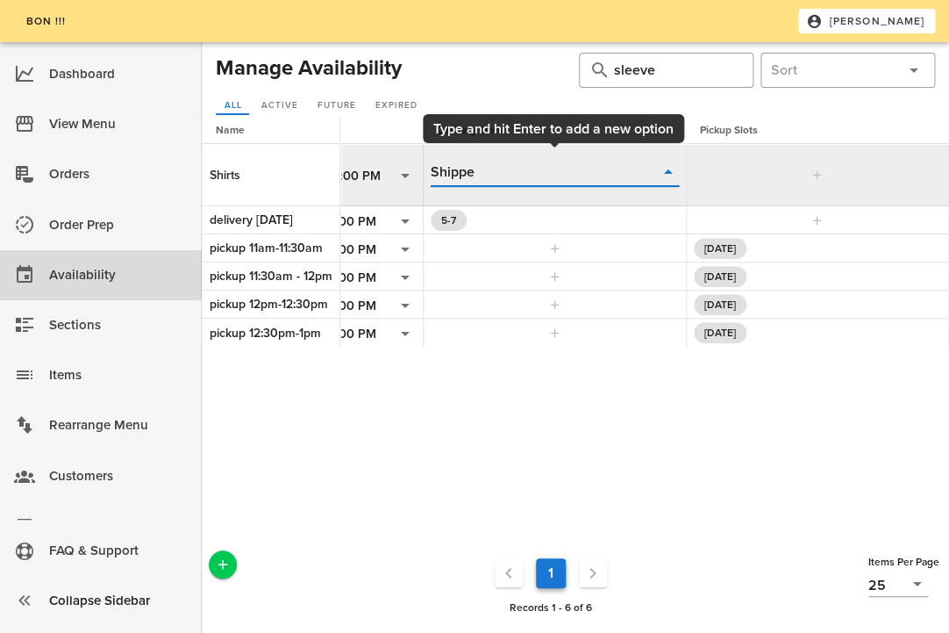
type input "Shipped"
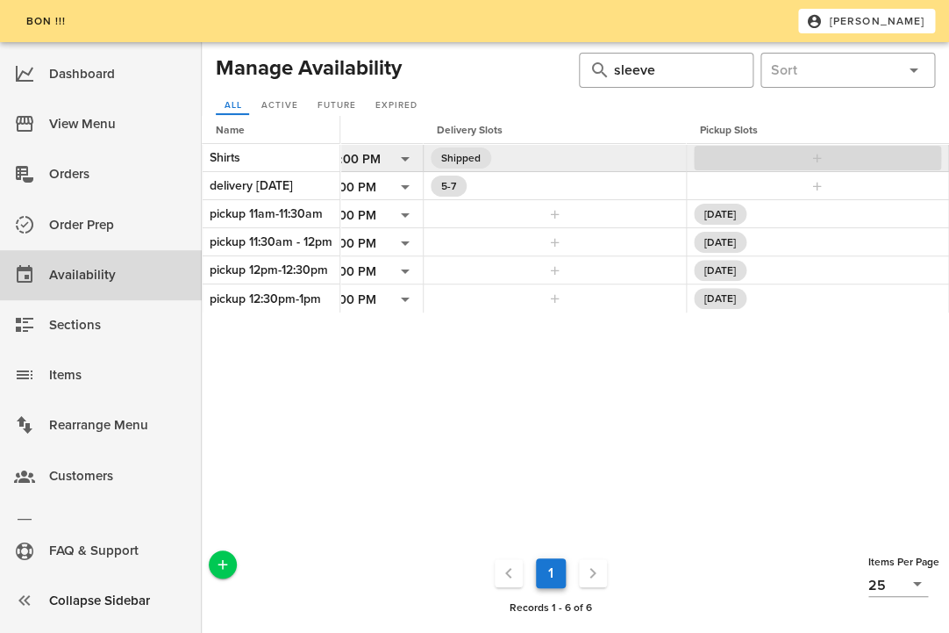
click at [788, 180] on tbody "Shirts [DATE] 2:00 PM [DATE] 12:00 PM Shipped delivery [DATE] [DATE] 4:30 PM [D…" at bounding box center [404, 228] width 1091 height 168
click at [801, 158] on span "button" at bounding box center [818, 158] width 226 height 14
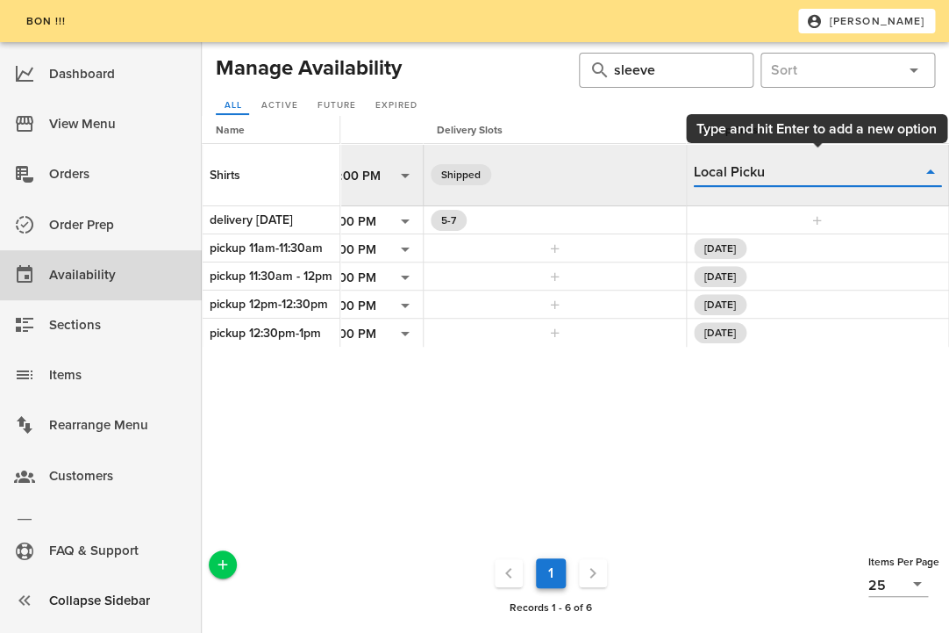
type input "Local Pickup"
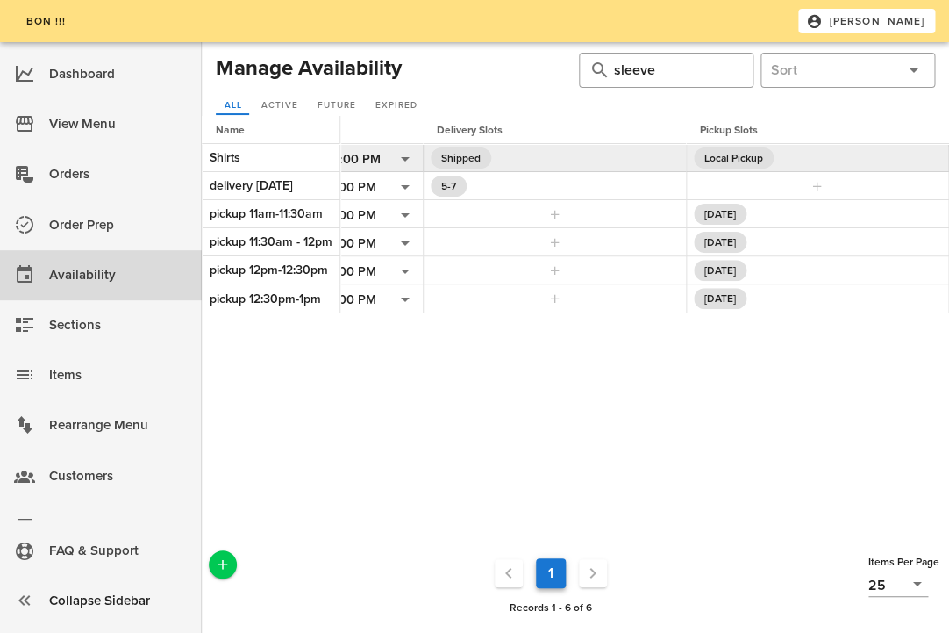
click at [693, 450] on div "Name Start Time End Time Delivery Slots Pickup Slots Shirts [DATE] 2:00 PM [DAT…" at bounding box center [576, 331] width 748 height 431
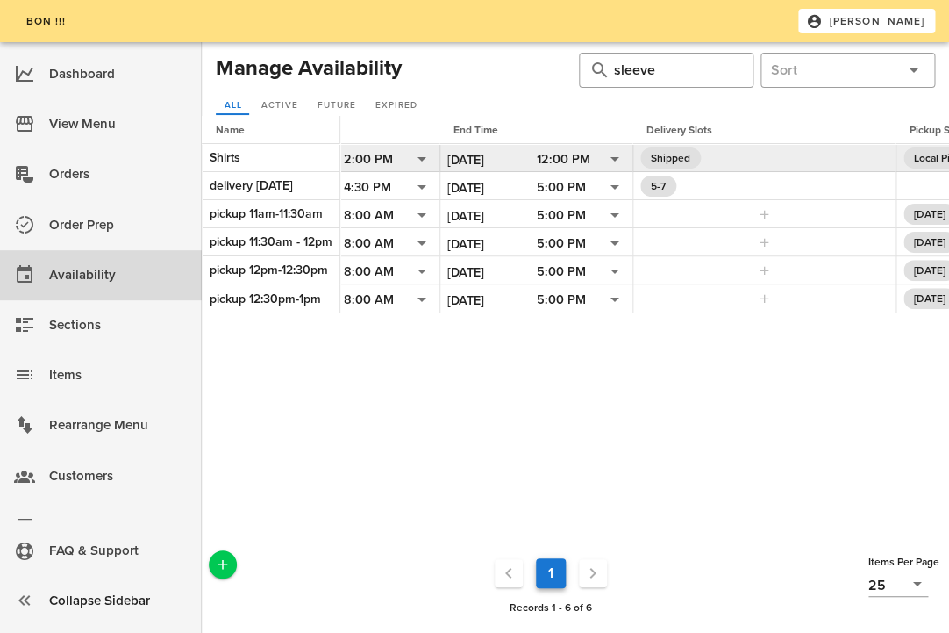
scroll to position [0, 0]
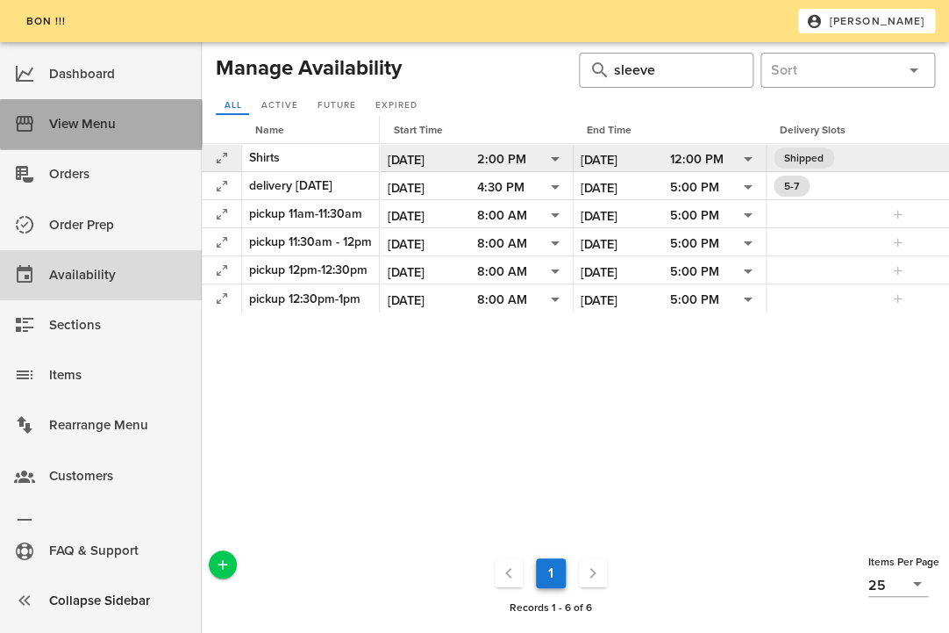
click at [108, 131] on div "View Menu" at bounding box center [118, 124] width 139 height 29
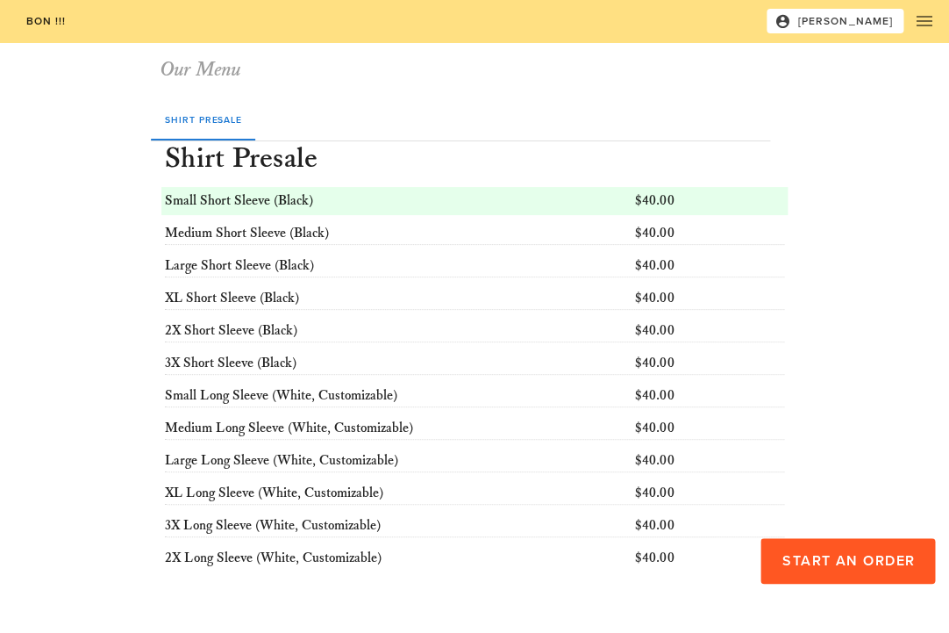
click at [807, 589] on div "Shirt Presale Shirt Presale Small Short Sleeve (Black) $40.00 Medium Short Slee…" at bounding box center [474, 353] width 769 height 530
click at [821, 570] on button "Start an Order" at bounding box center [848, 561] width 175 height 46
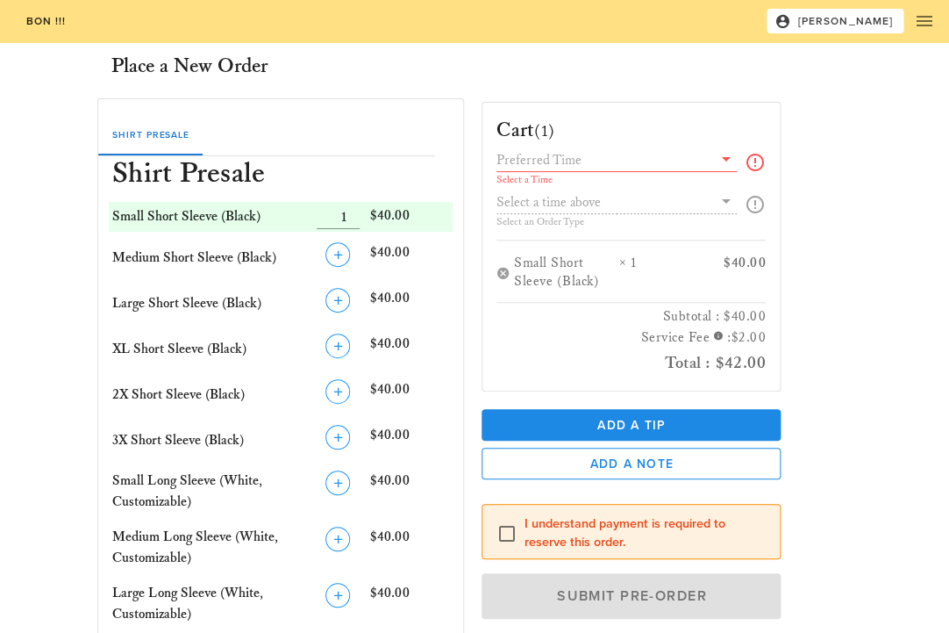
click at [691, 164] on input "text" at bounding box center [605, 159] width 216 height 23
click at [819, 132] on div "Cart (1) Select a Time Select an Order Type Small Short Sleeve (Black) × 1 $40.…" at bounding box center [663, 378] width 384 height 580
click at [634, 193] on div "Select a Time Select an Order Type" at bounding box center [631, 193] width 269 height 91
click at [577, 207] on div "Select a Time Select an Order Type" at bounding box center [631, 193] width 269 height 91
click at [585, 221] on div "Select a Time Select an Order Type" at bounding box center [631, 193] width 269 height 91
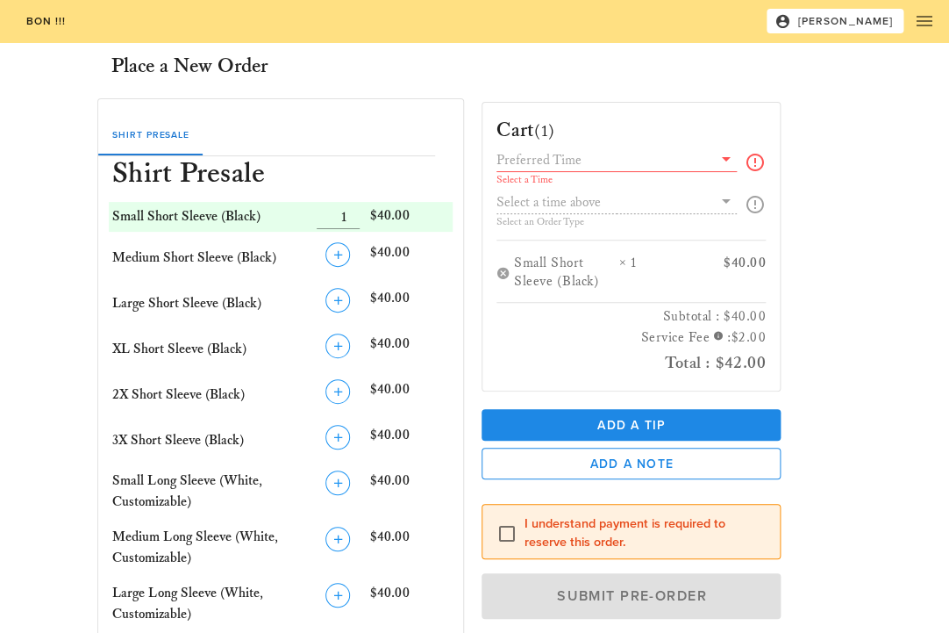
click at [629, 205] on div "Select a Time Select an Order Type" at bounding box center [631, 193] width 269 height 91
click at [756, 161] on icon at bounding box center [755, 162] width 21 height 21
click at [710, 160] on input "text" at bounding box center [605, 159] width 216 height 23
click at [723, 92] on div "Cart (1) Select a Time Select an Order Type Small Short Sleeve (Black) × 1 $40.…" at bounding box center [663, 378] width 384 height 580
click at [934, 25] on icon "button" at bounding box center [924, 21] width 21 height 21
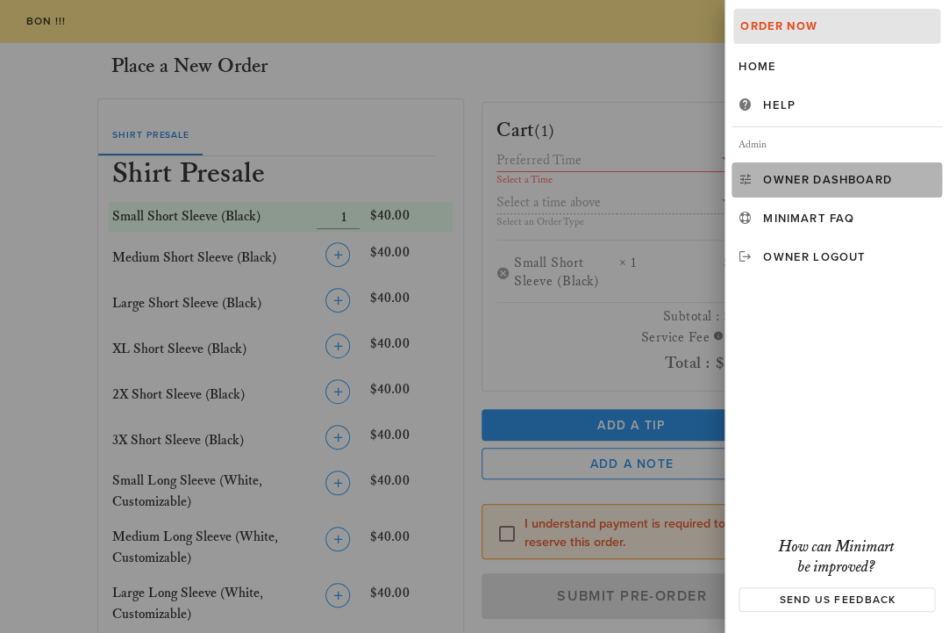
click at [796, 183] on div "Owner Dashboard" at bounding box center [849, 180] width 172 height 14
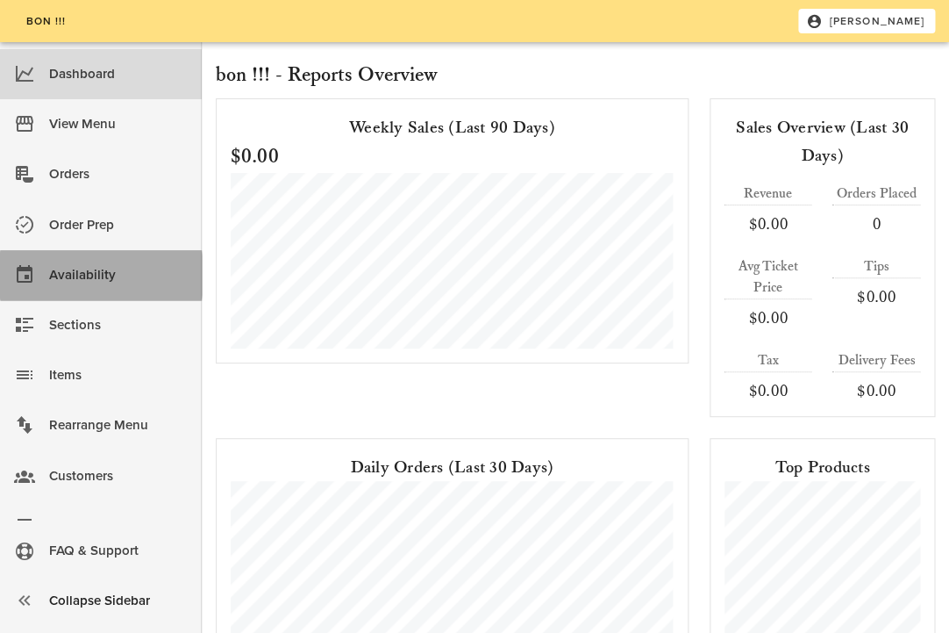
click at [100, 266] on div "Availability" at bounding box center [118, 275] width 139 height 29
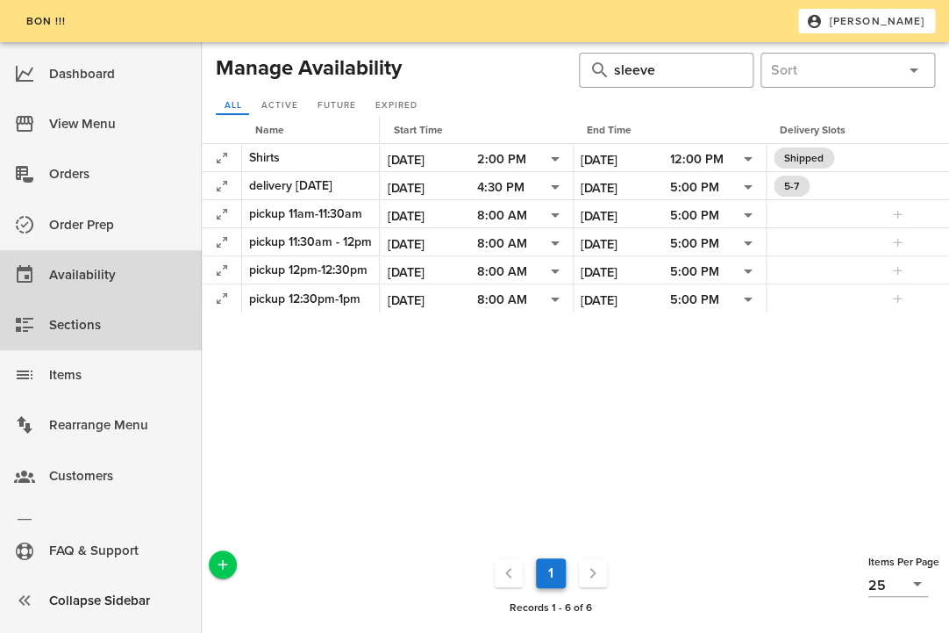
click at [120, 316] on div "Sections" at bounding box center [118, 325] width 139 height 29
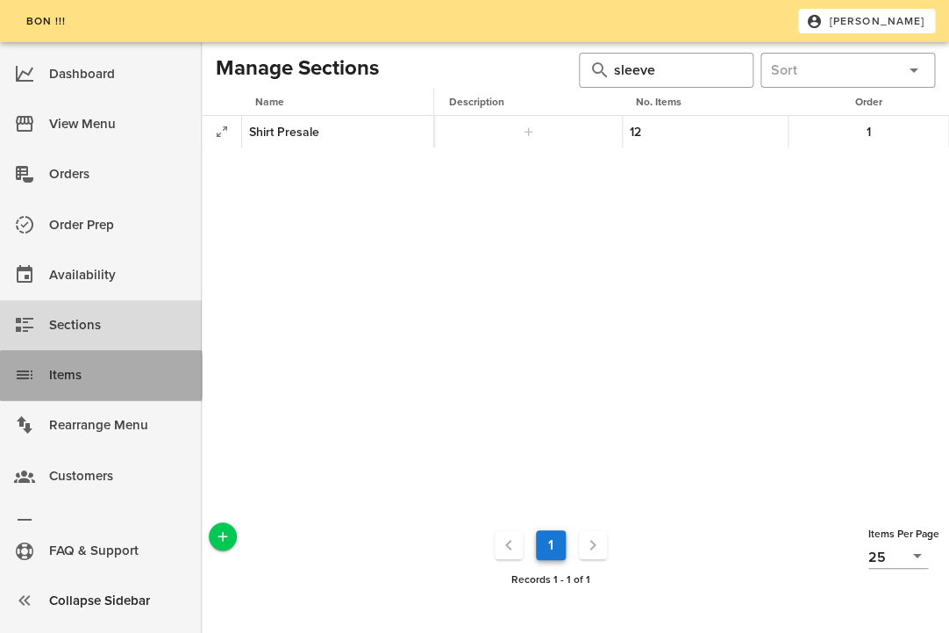
click at [99, 375] on div "Items" at bounding box center [118, 375] width 139 height 29
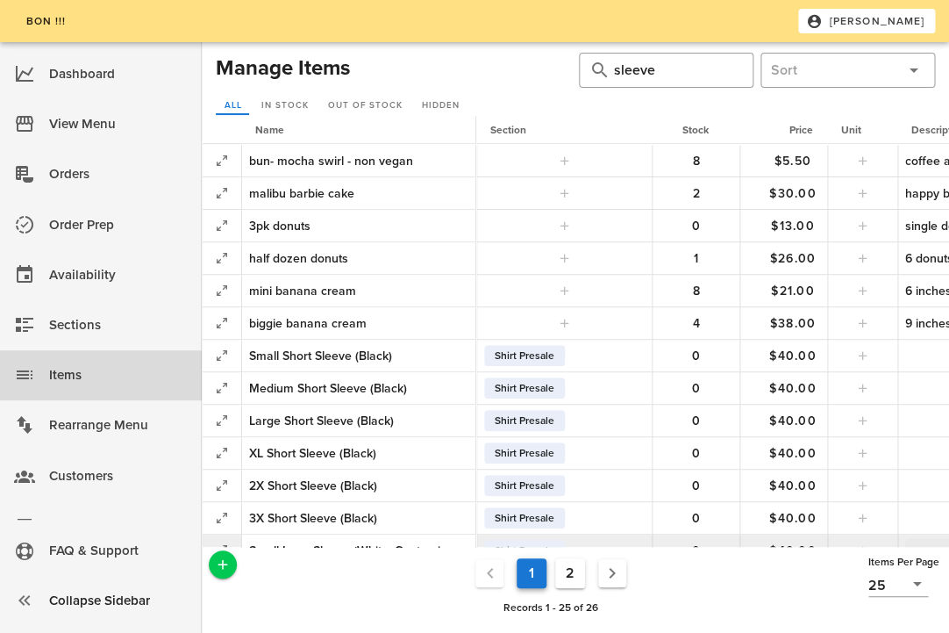
scroll to position [408, 0]
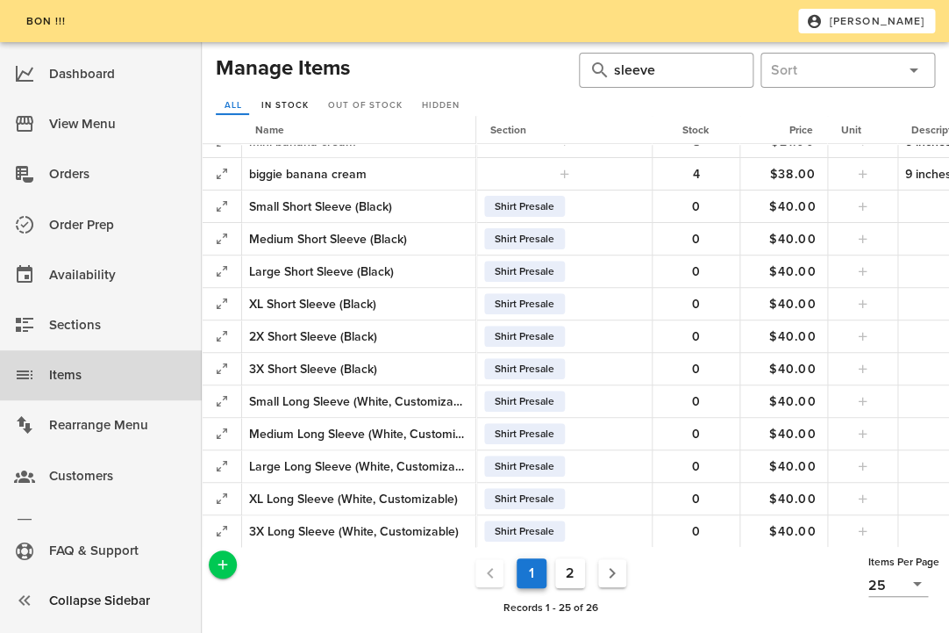
click at [303, 104] on span "In Stock" at bounding box center [284, 105] width 47 height 11
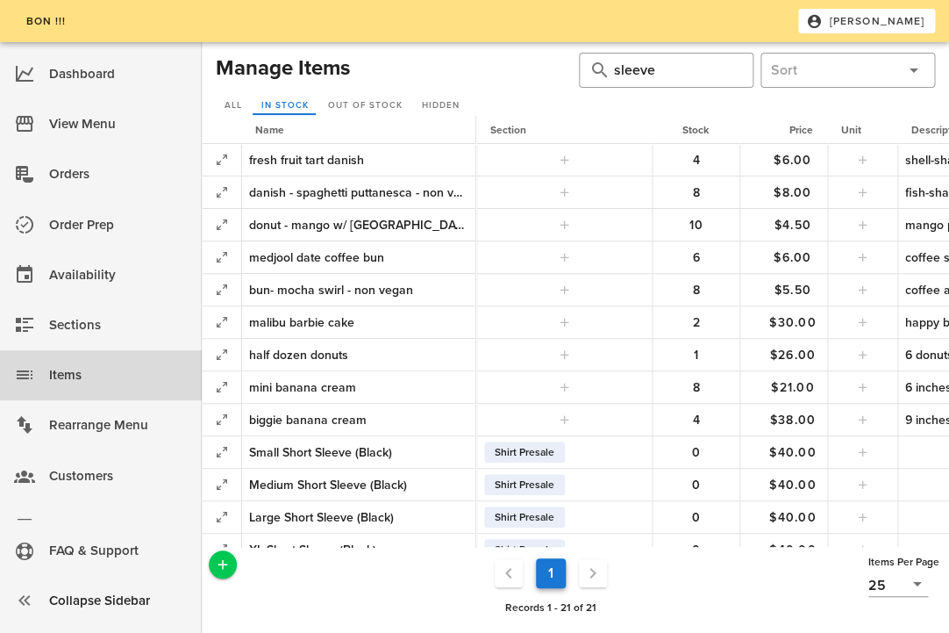
scroll to position [278, 0]
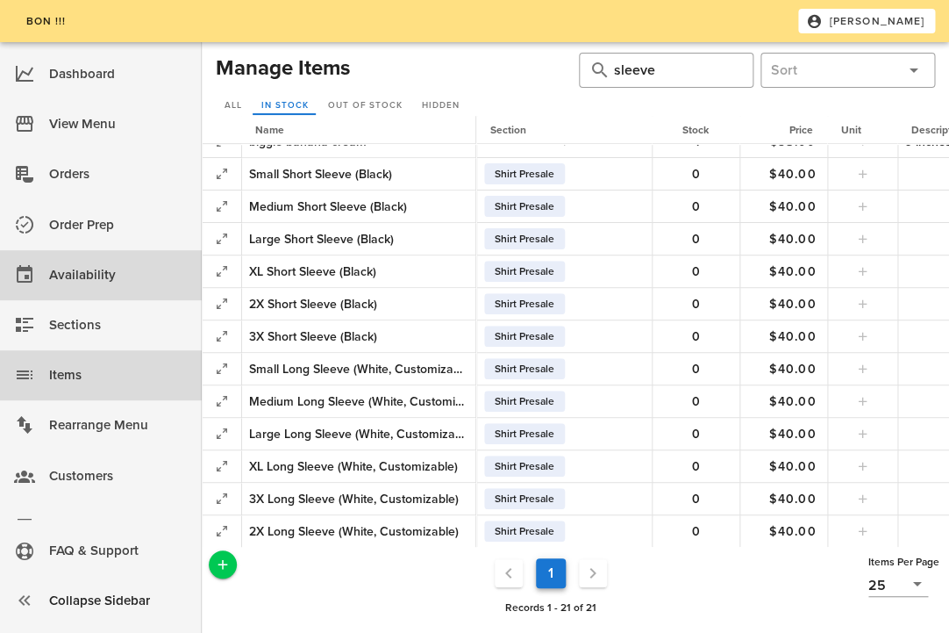
click at [78, 274] on div "Availability" at bounding box center [118, 275] width 139 height 29
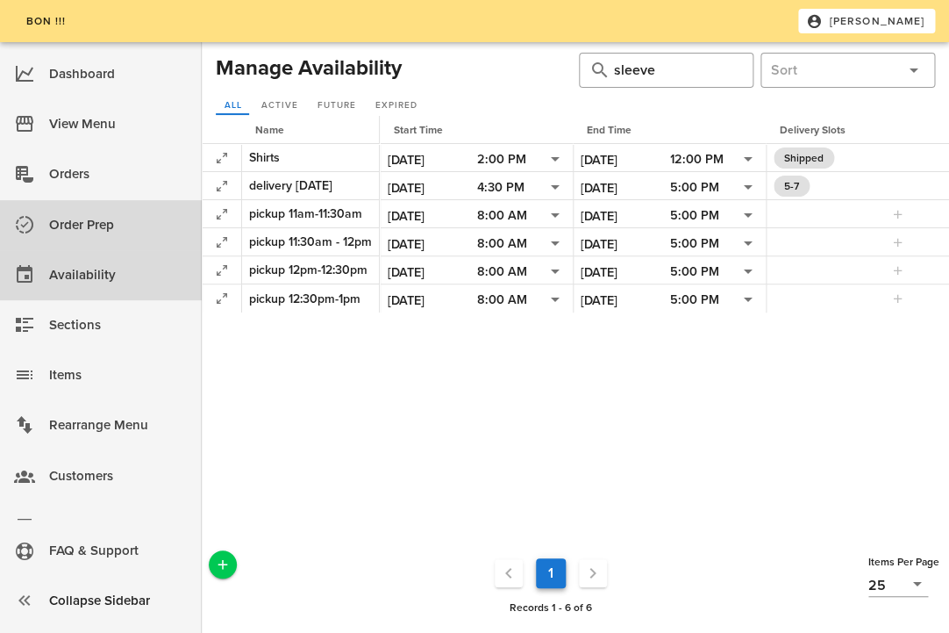
click at [93, 222] on div "Order Prep" at bounding box center [118, 225] width 139 height 29
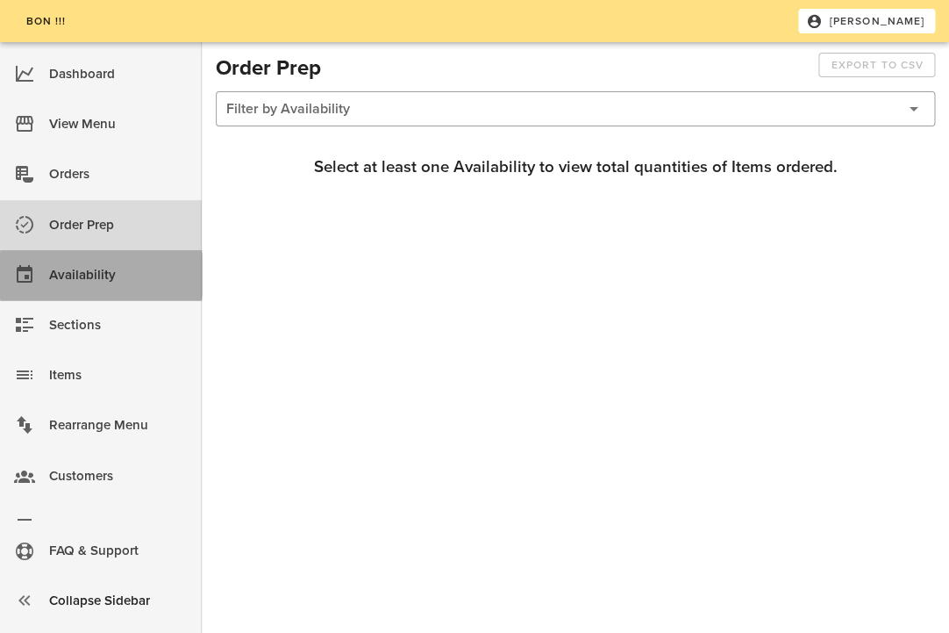
click at [91, 280] on div "Availability" at bounding box center [118, 275] width 139 height 29
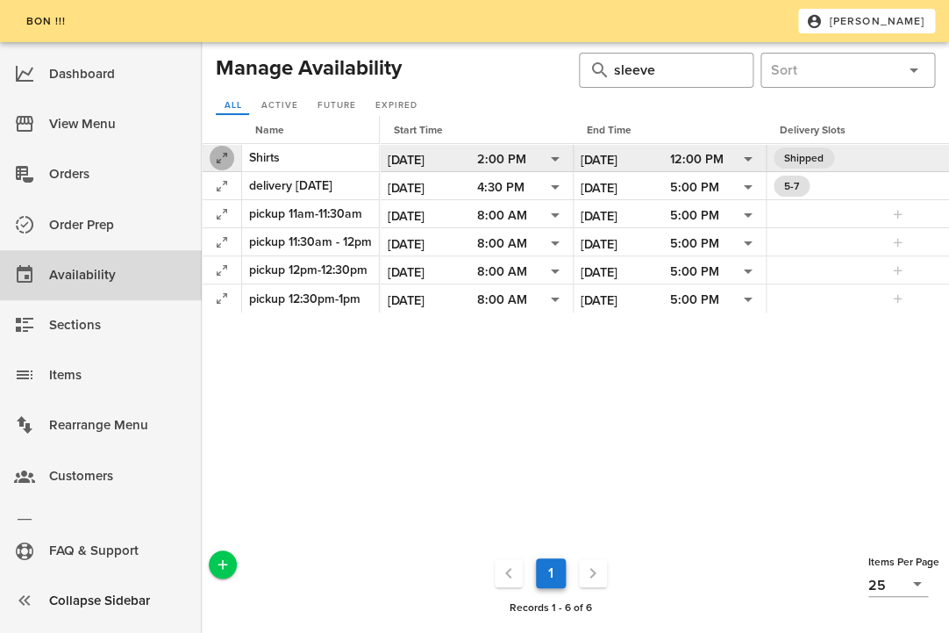
click at [230, 158] on icon "button" at bounding box center [221, 157] width 21 height 21
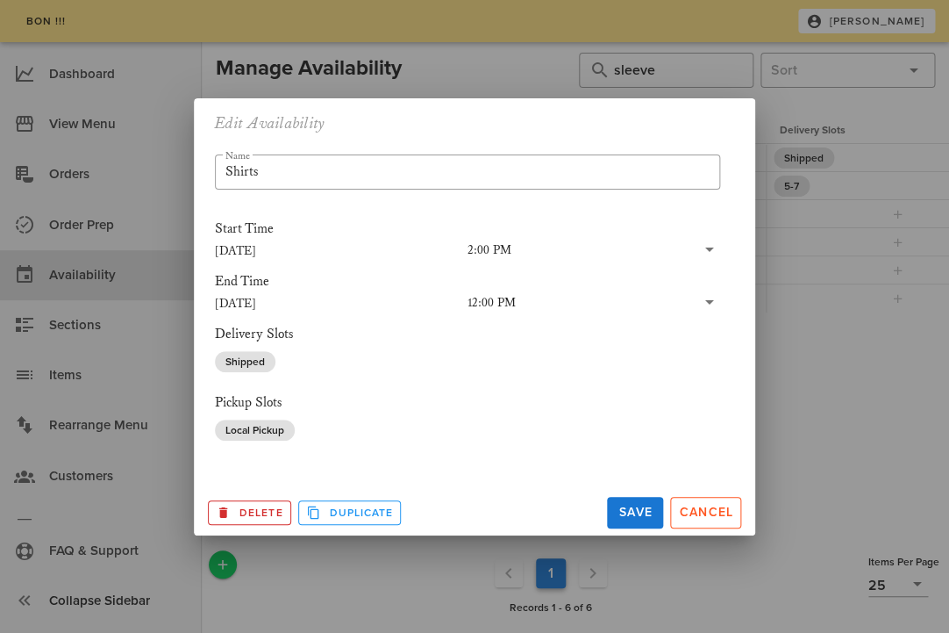
click at [501, 242] on div "2:00 PM" at bounding box center [490, 250] width 44 height 16
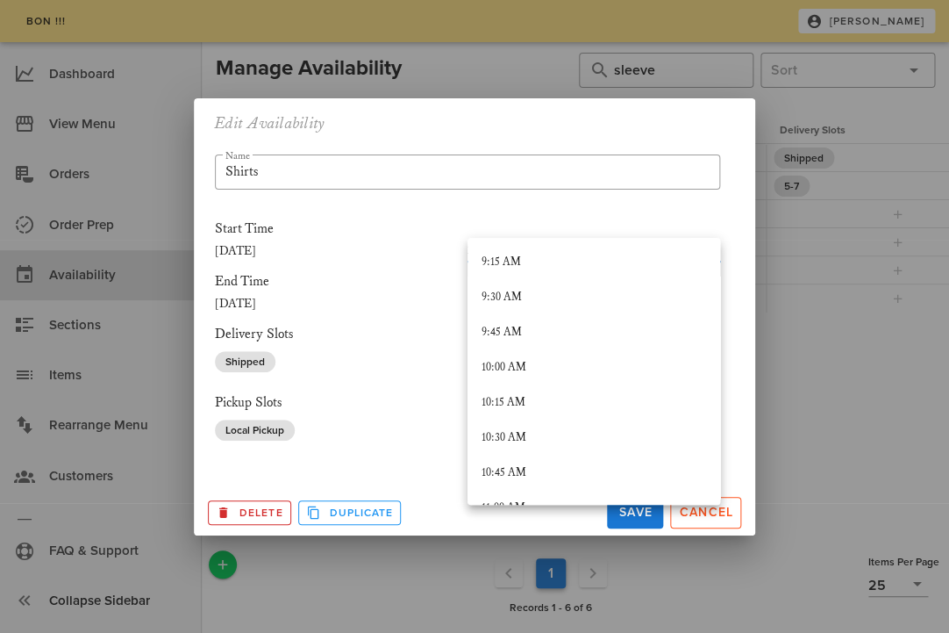
scroll to position [1320, 0]
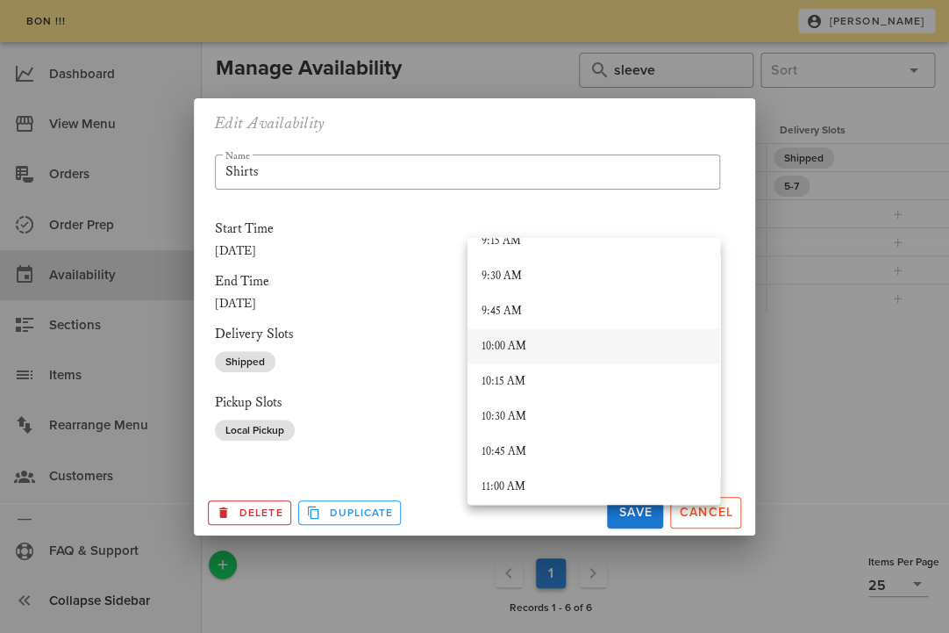
click at [511, 350] on div "10:00 AM" at bounding box center [594, 347] width 225 height 14
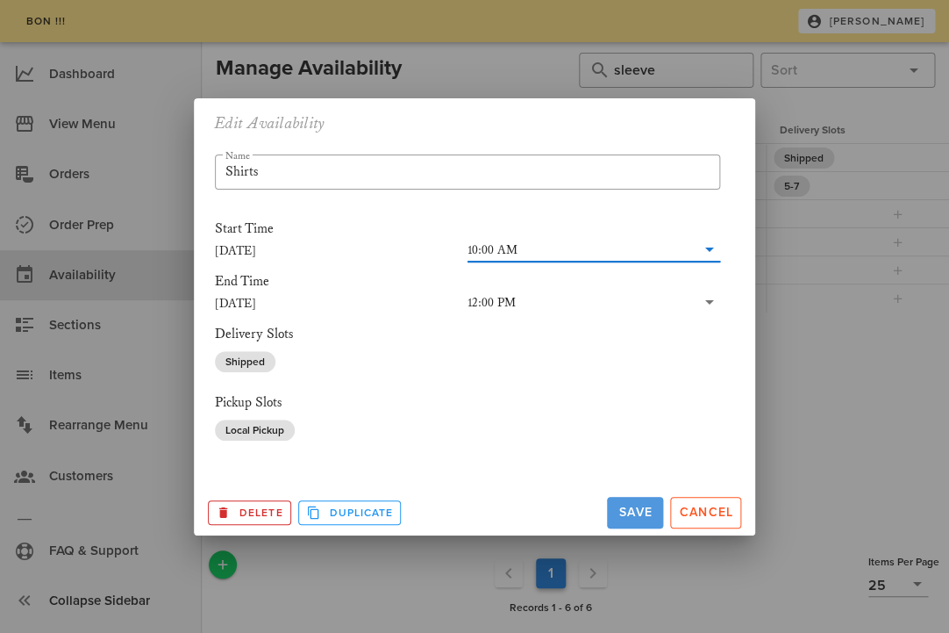
click at [648, 516] on span "Save" at bounding box center [635, 512] width 42 height 15
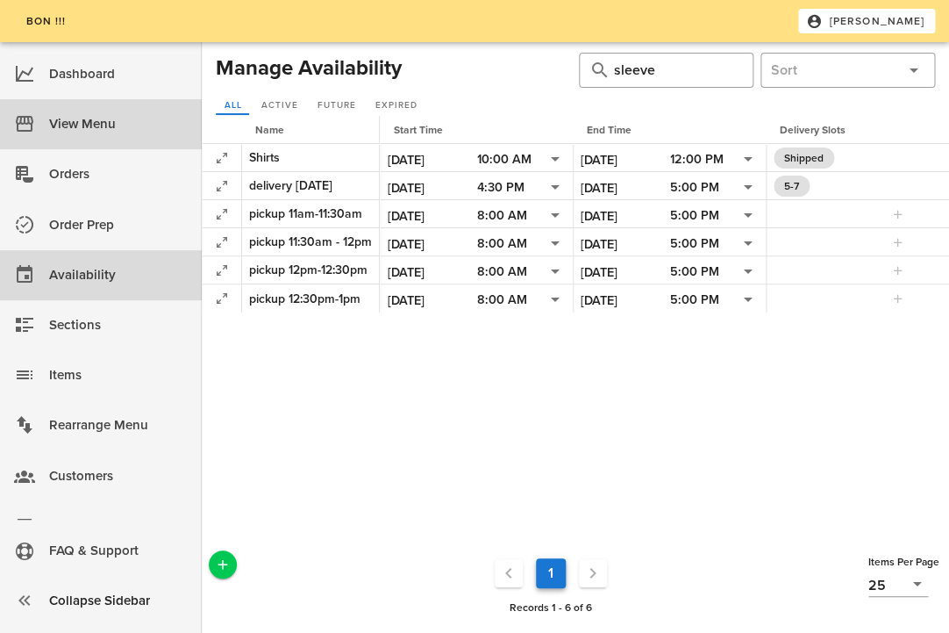
click at [85, 128] on div "View Menu" at bounding box center [118, 124] width 139 height 29
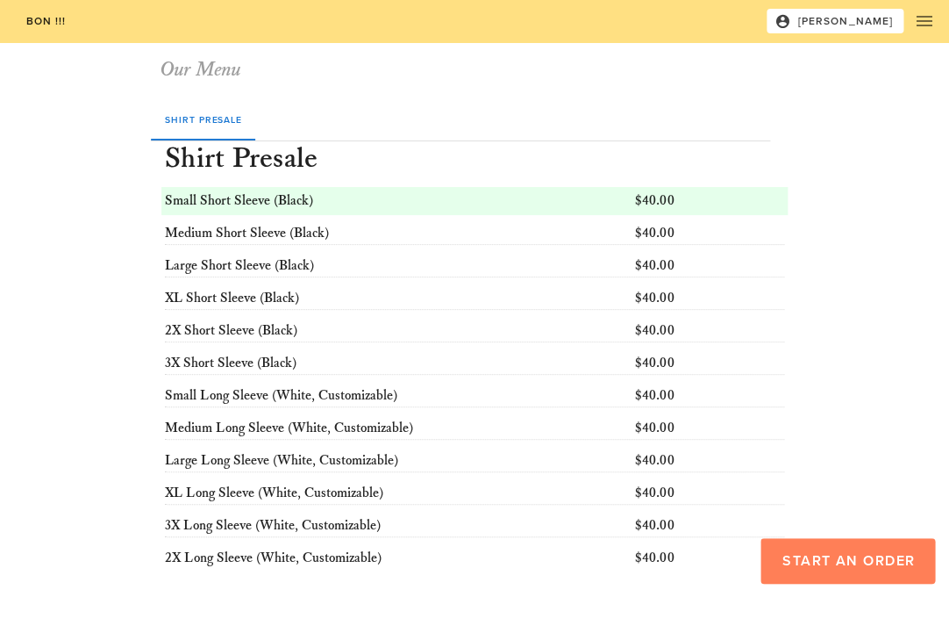
click at [834, 570] on button "Start an Order" at bounding box center [848, 561] width 175 height 46
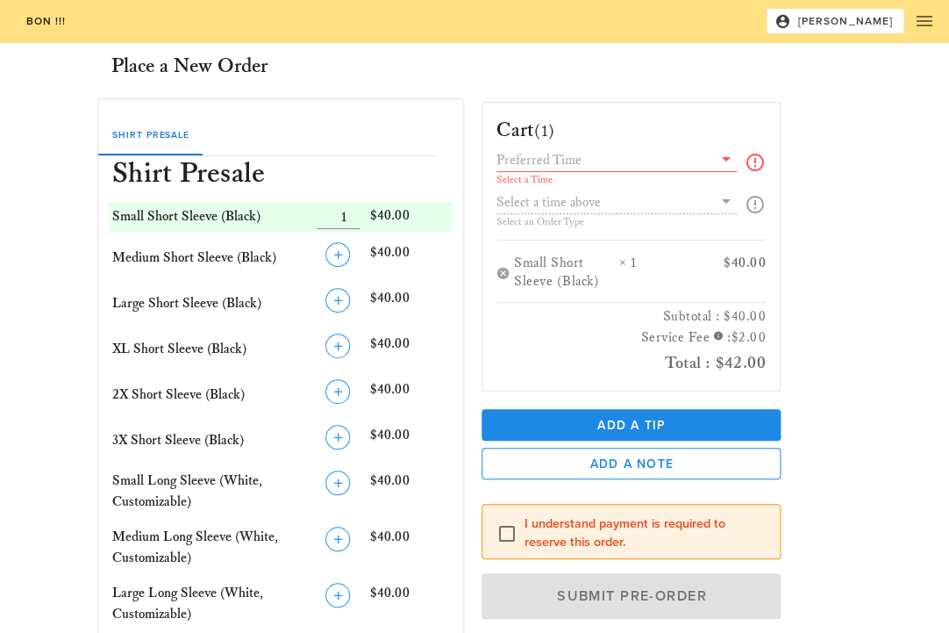
click at [720, 161] on icon at bounding box center [726, 158] width 21 height 21
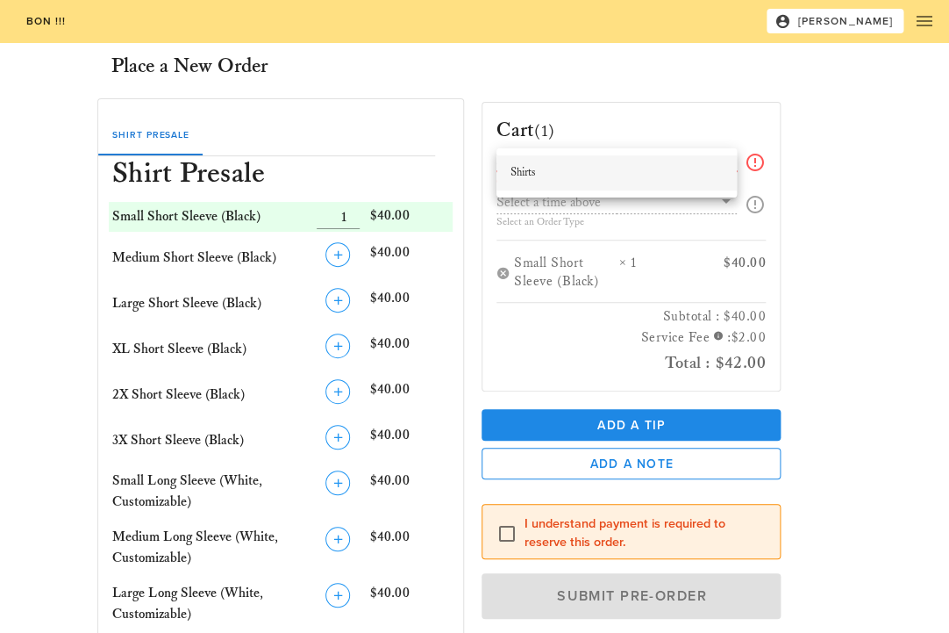
click at [691, 169] on div "Shirts" at bounding box center [617, 173] width 212 height 14
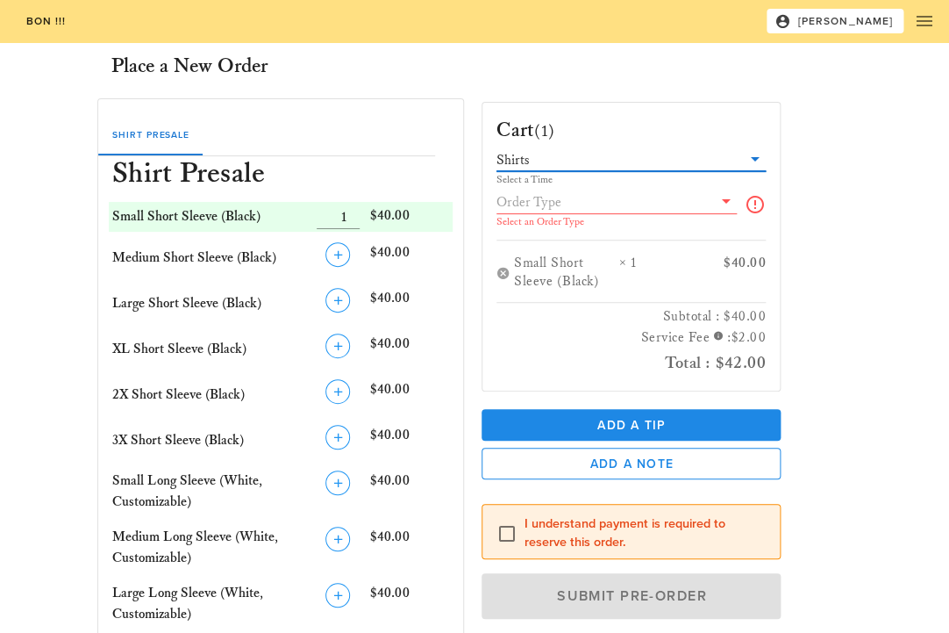
click at [708, 202] on input "text" at bounding box center [605, 201] width 216 height 23
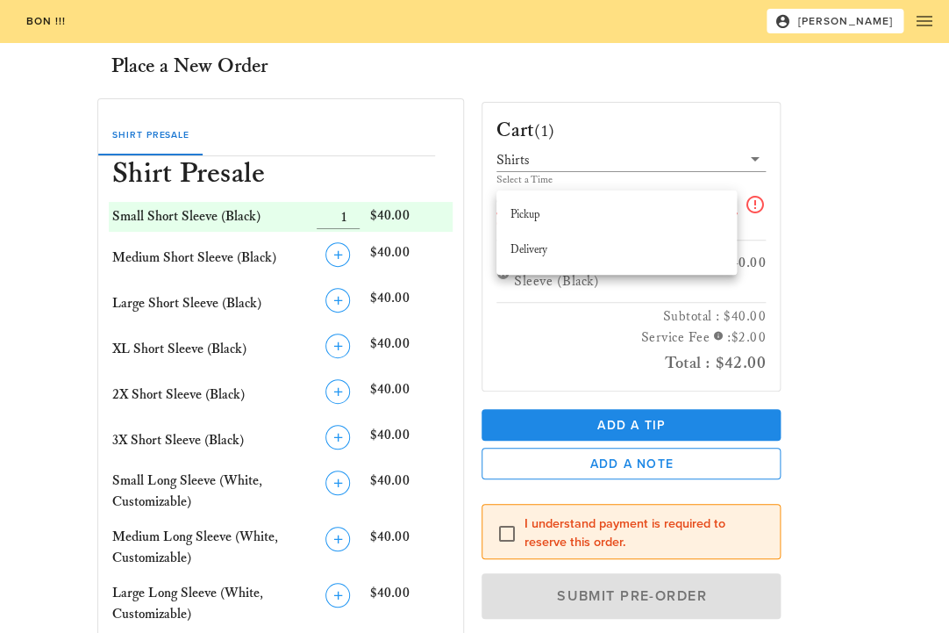
click at [692, 145] on div "Cart (1) Shirts Select a Time Select an Order Type Small Short Sleeve (Black) ×…" at bounding box center [631, 247] width 299 height 290
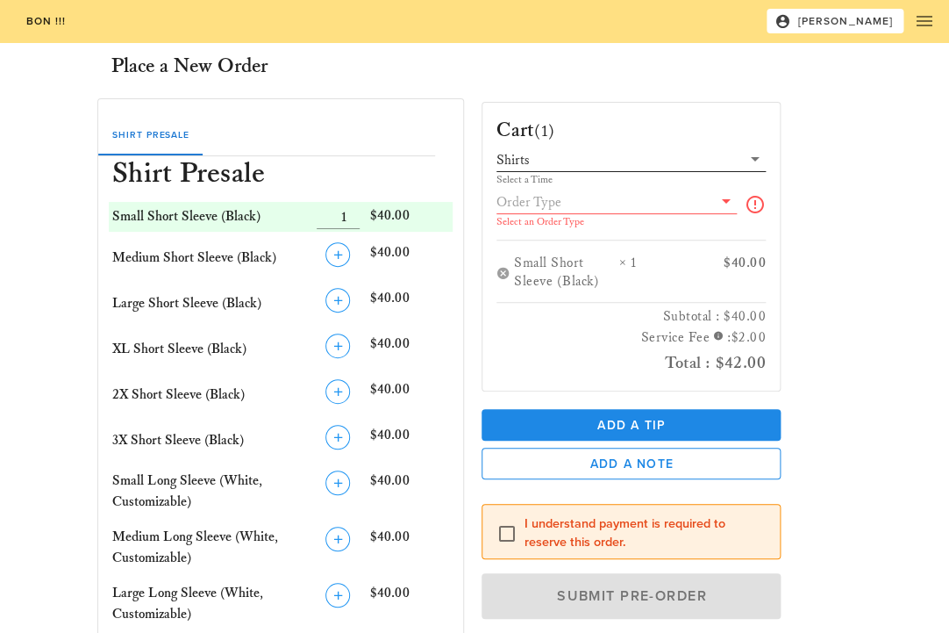
click at [754, 159] on icon at bounding box center [755, 158] width 21 height 21
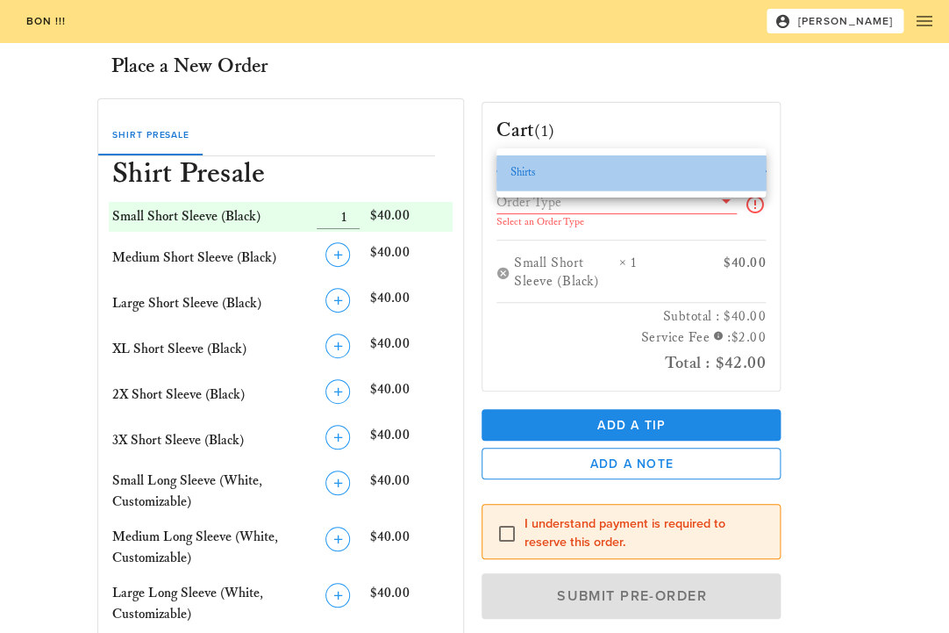
click at [713, 180] on div "Shirts" at bounding box center [631, 173] width 241 height 14
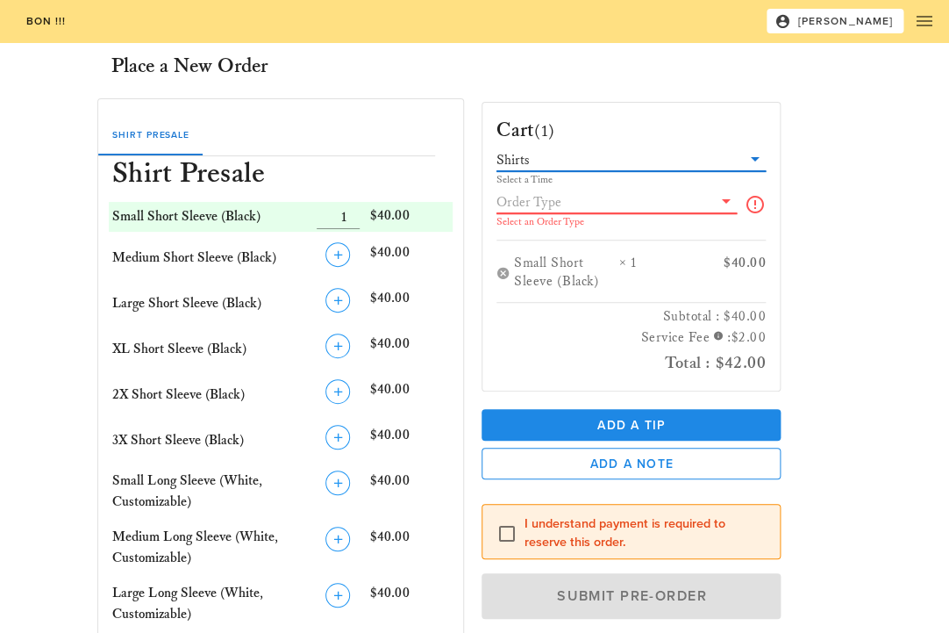
click at [699, 209] on input "text" at bounding box center [605, 201] width 216 height 23
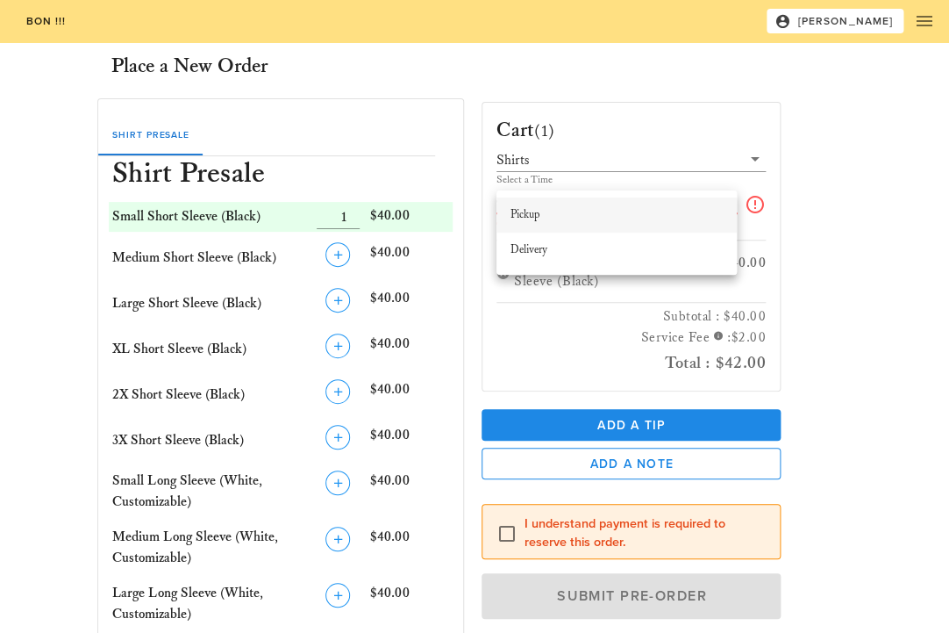
click at [687, 226] on div "Pickup" at bounding box center [617, 215] width 212 height 28
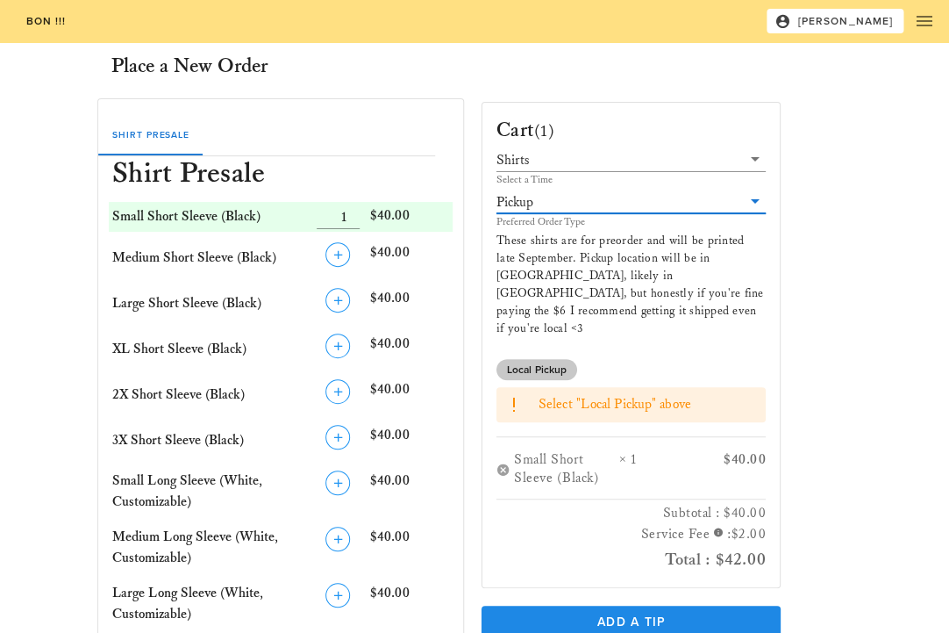
click at [534, 359] on span "Local Pickup" at bounding box center [537, 369] width 60 height 21
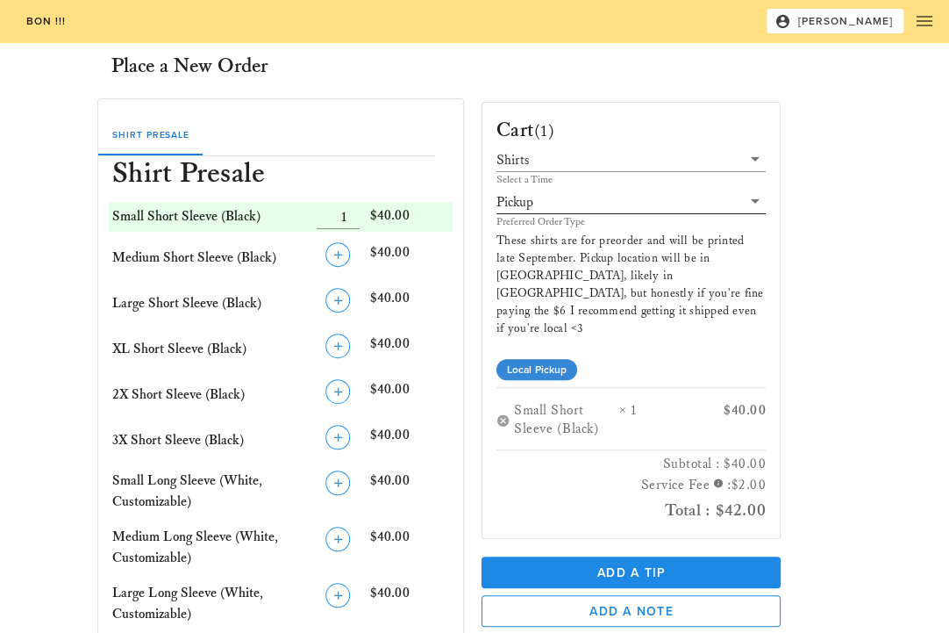
click at [648, 207] on input "text" at bounding box center [639, 201] width 204 height 23
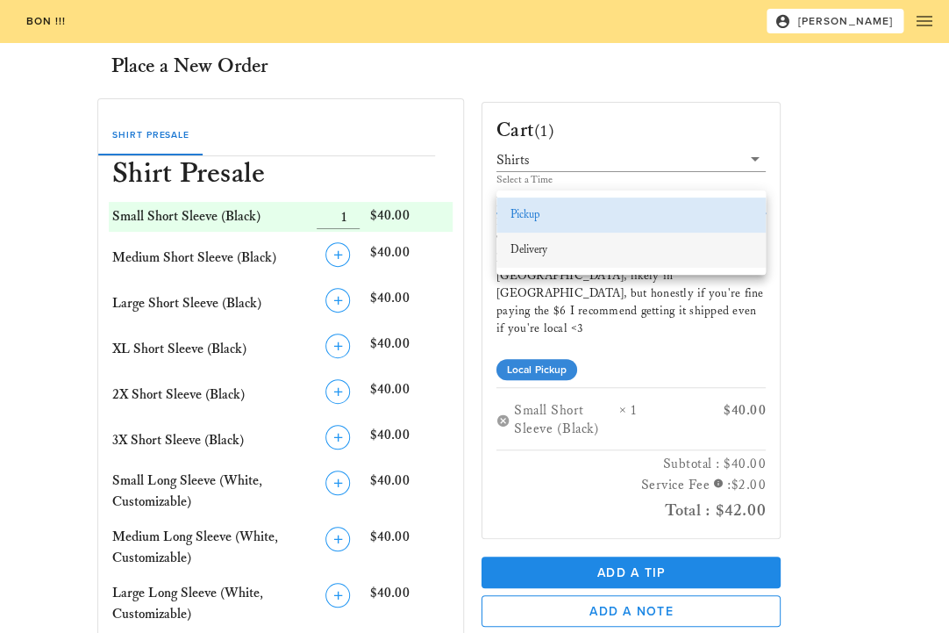
click at [699, 246] on div "Delivery" at bounding box center [631, 250] width 241 height 14
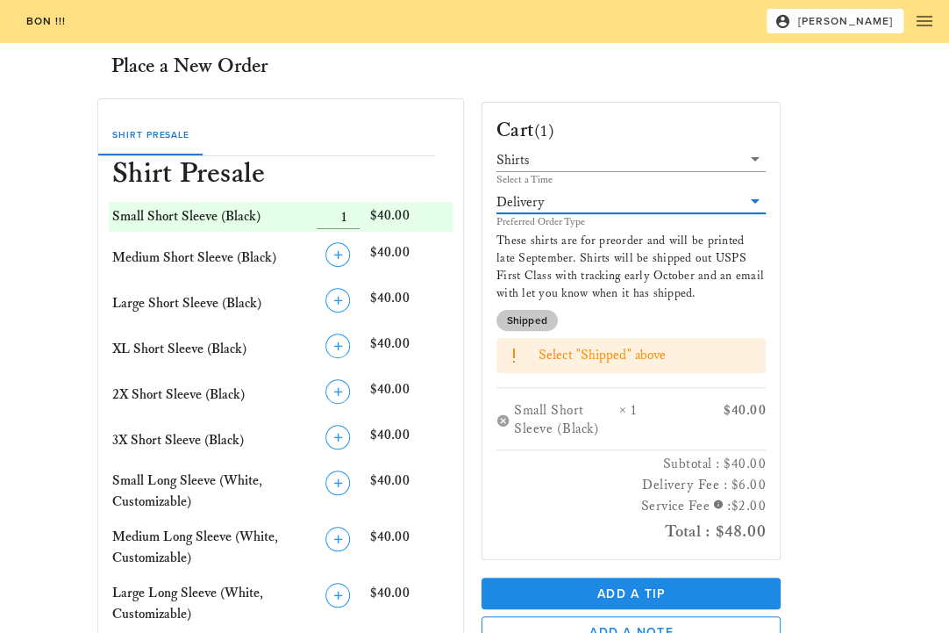
click at [534, 319] on span "Shipped" at bounding box center [527, 320] width 40 height 21
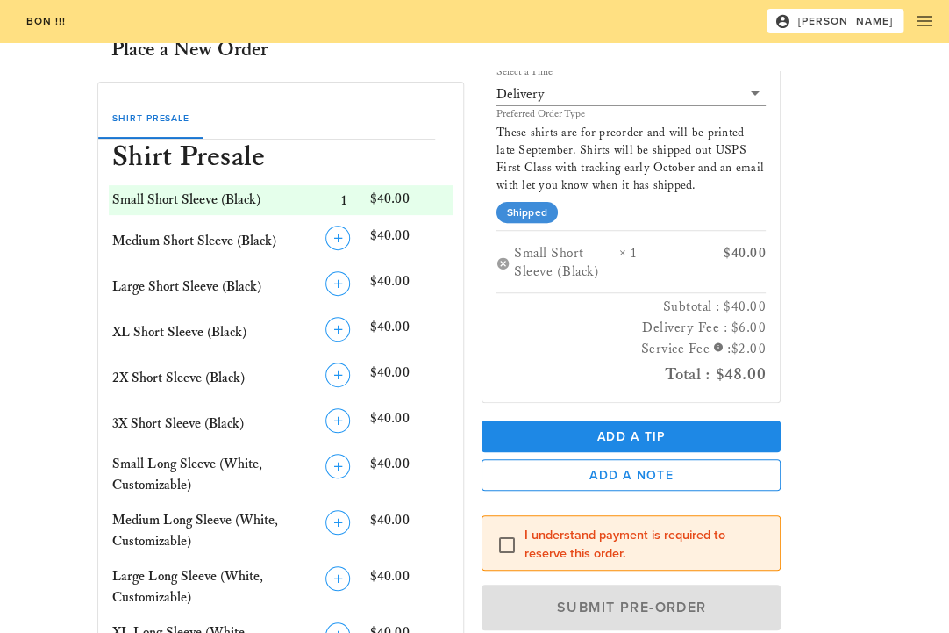
scroll to position [24, 0]
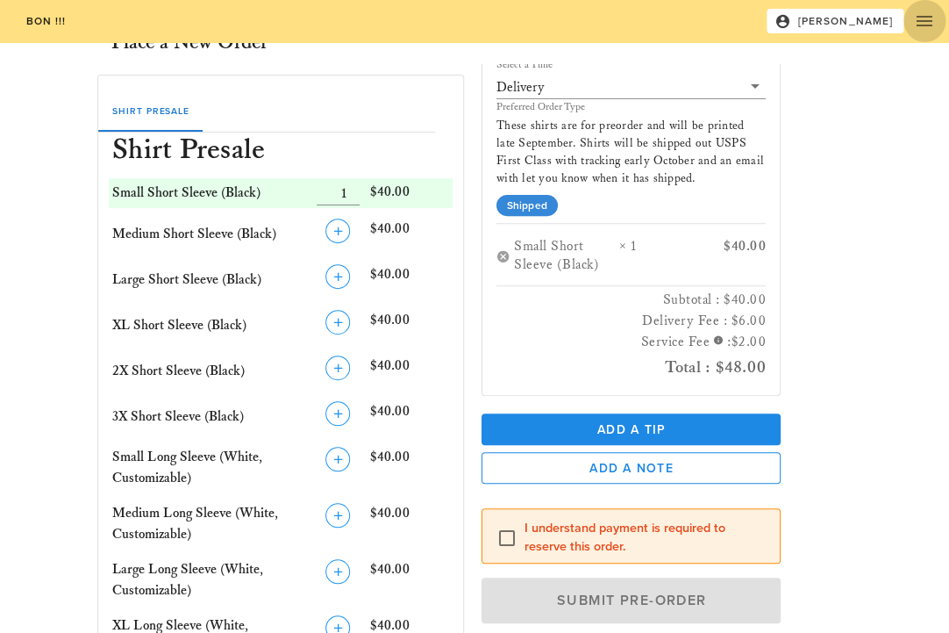
click at [918, 26] on icon "button" at bounding box center [924, 21] width 21 height 21
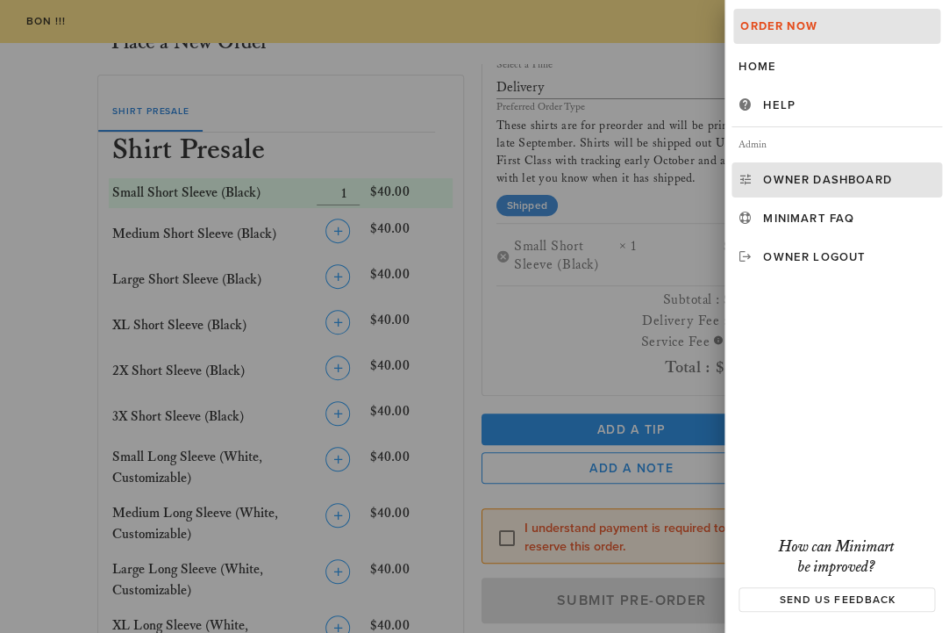
click at [759, 183] on div at bounding box center [749, 179] width 21 height 21
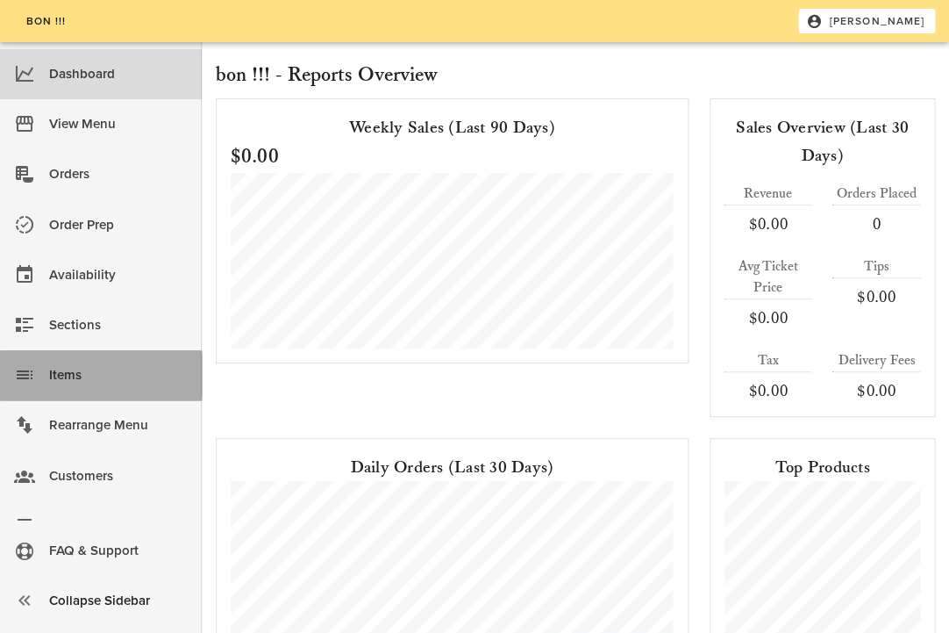
click at [100, 375] on div "Items" at bounding box center [118, 375] width 139 height 29
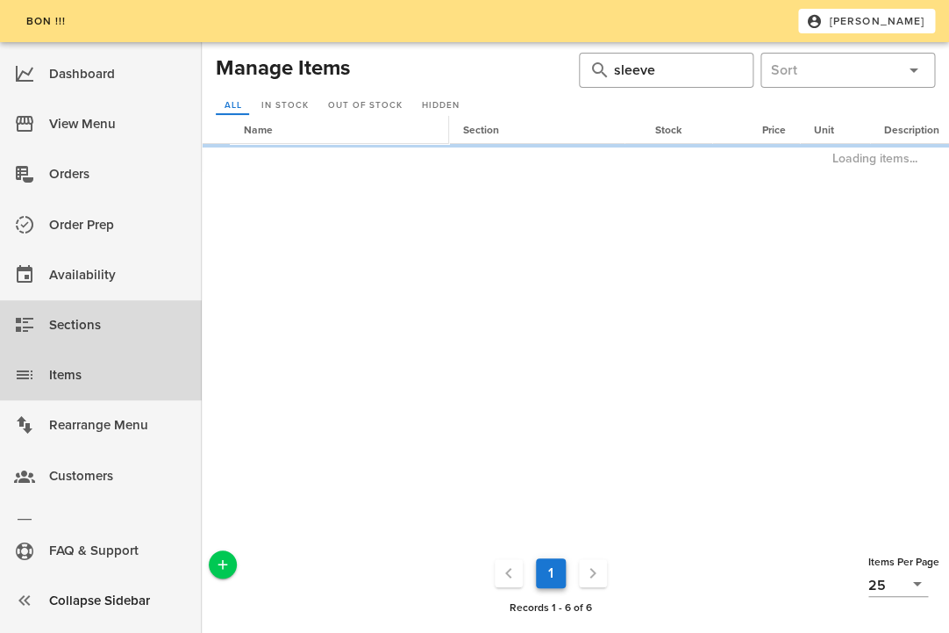
click at [101, 319] on div "Sections" at bounding box center [118, 325] width 139 height 29
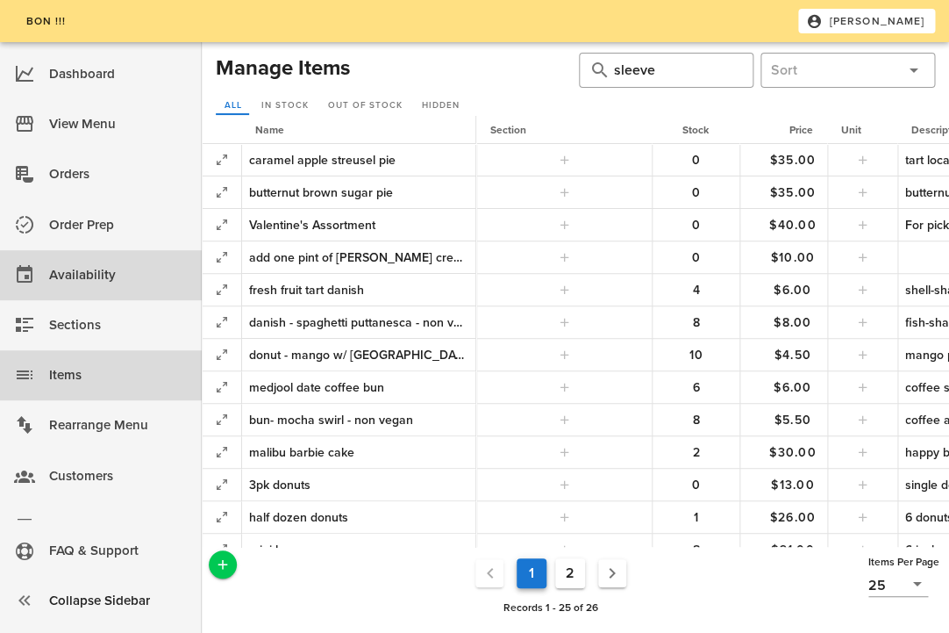
click at [101, 276] on div "Availability" at bounding box center [118, 275] width 139 height 29
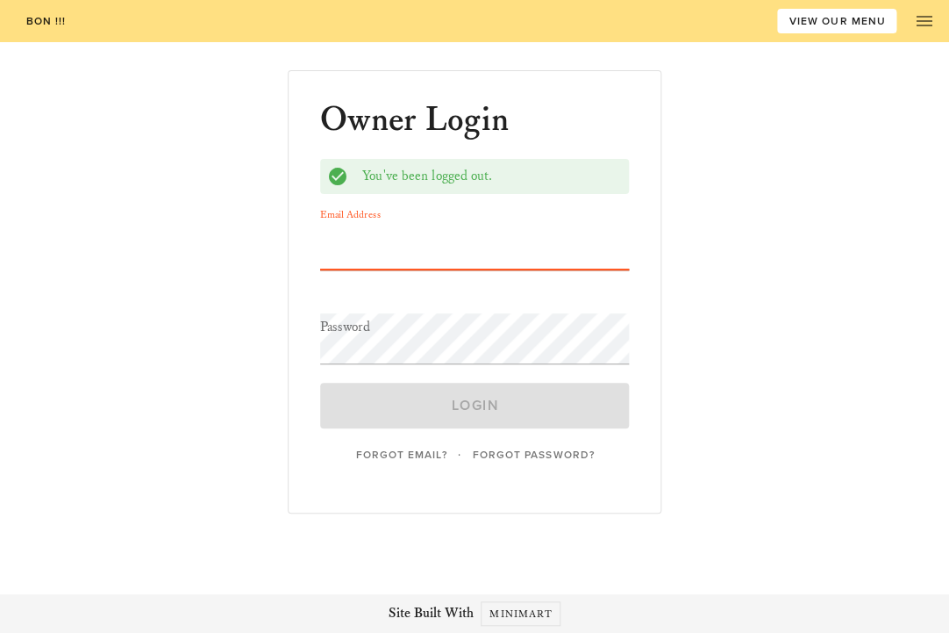
click at [430, 245] on input "Email Address" at bounding box center [474, 244] width 309 height 51
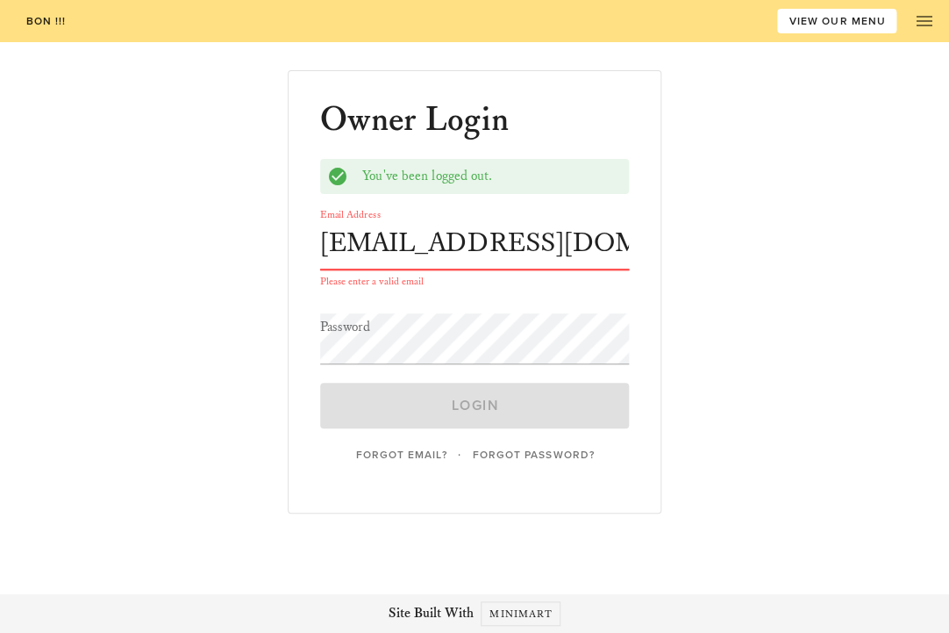
type input "[EMAIL_ADDRESS][DOMAIN_NAME]"
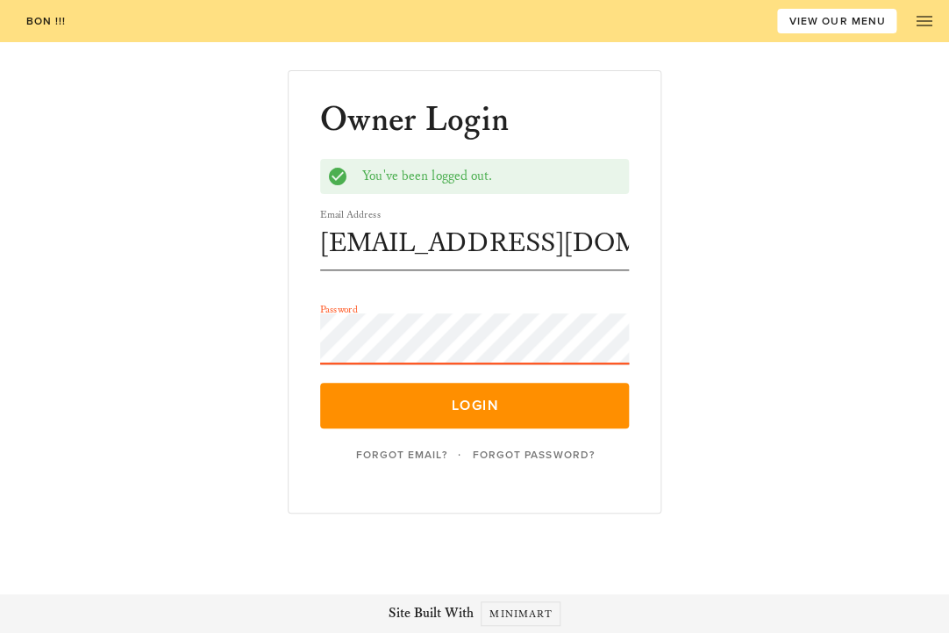
click at [320, 383] on button "Login" at bounding box center [474, 406] width 309 height 46
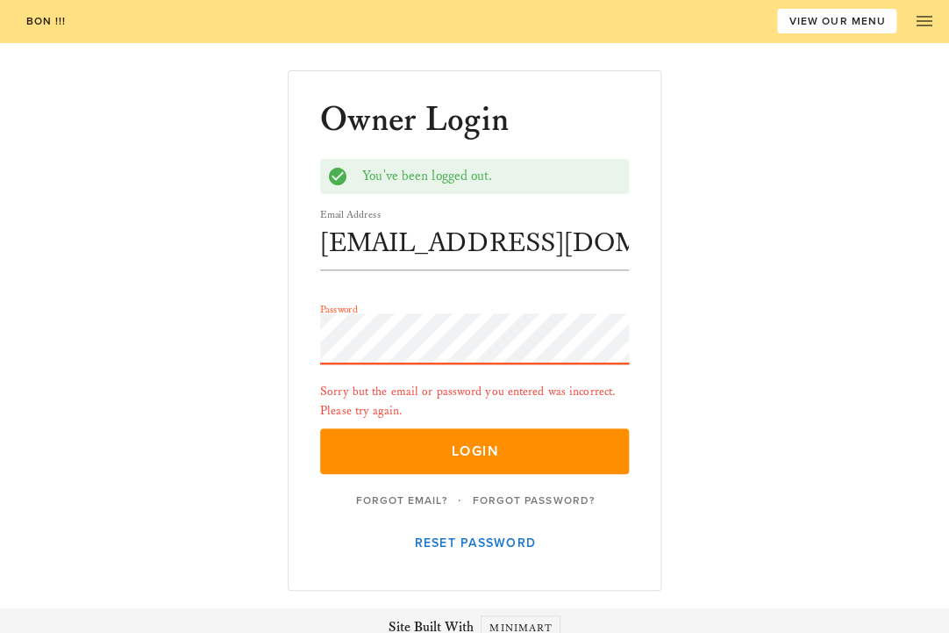
click at [320, 428] on button "Login" at bounding box center [474, 451] width 309 height 46
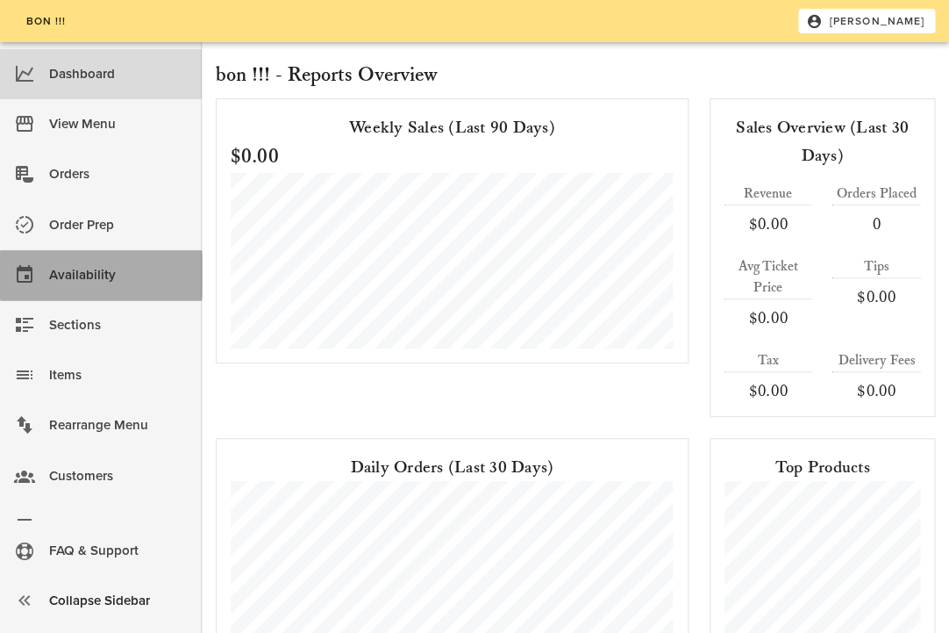
click at [103, 279] on div "Availability" at bounding box center [118, 275] width 139 height 29
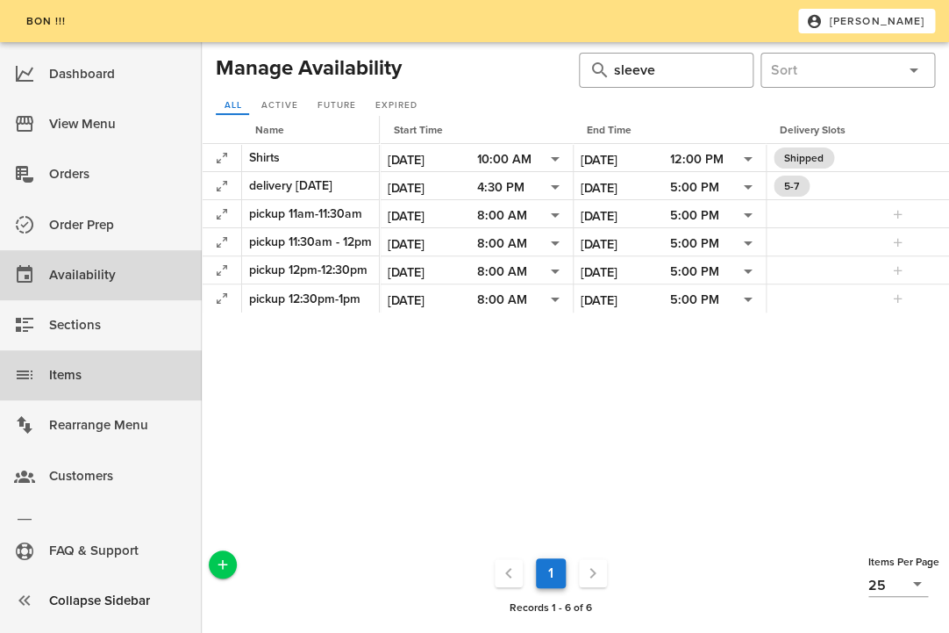
click at [97, 379] on div "Items" at bounding box center [118, 375] width 139 height 29
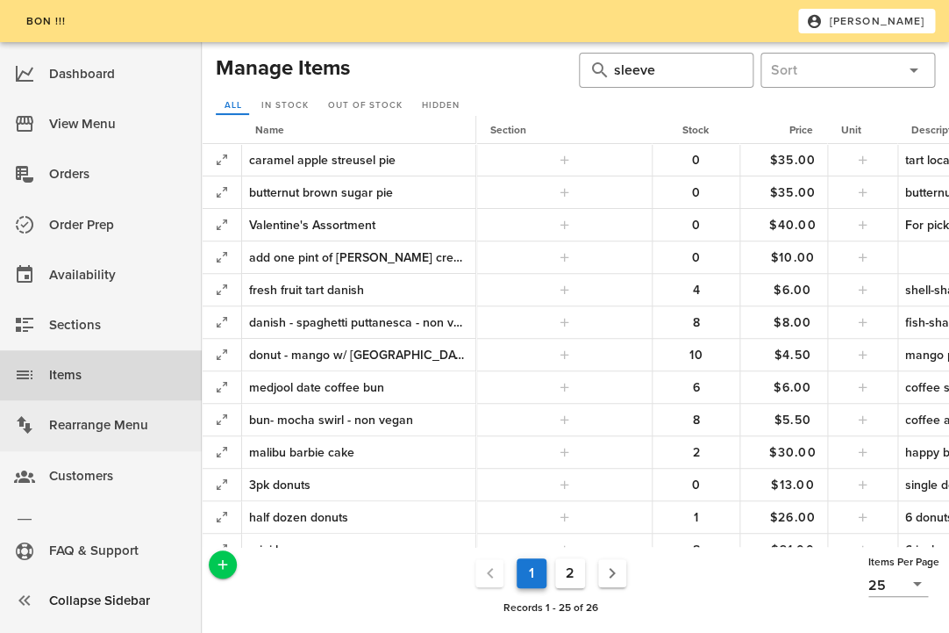
scroll to position [39, 0]
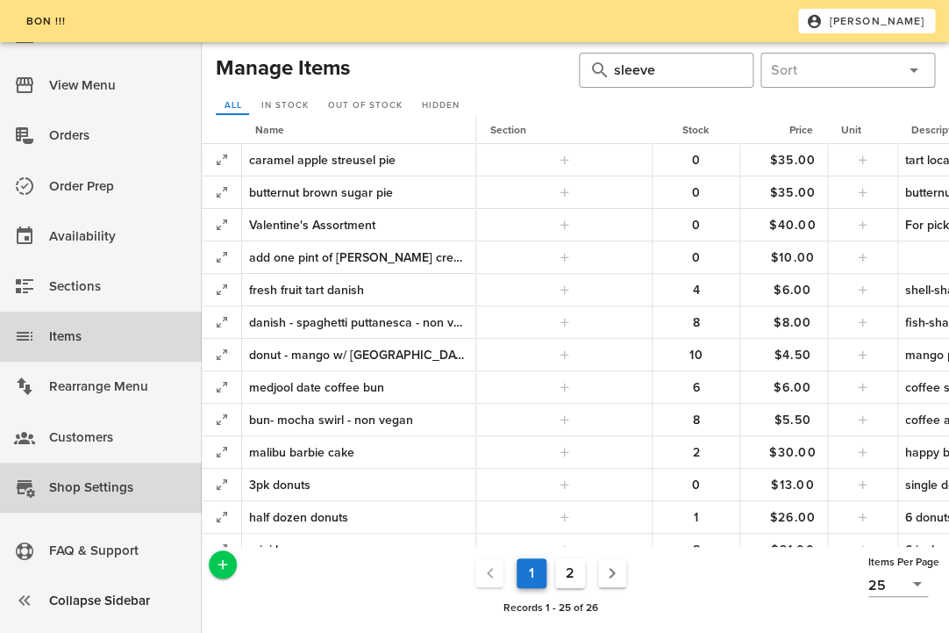
click at [97, 484] on div "Shop Settings" at bounding box center [118, 487] width 139 height 29
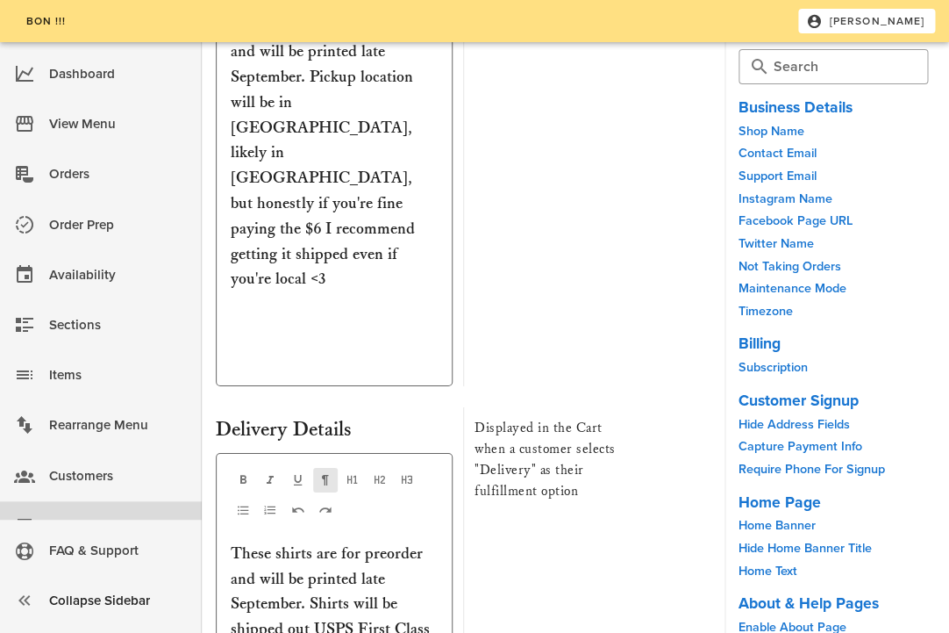
scroll to position [7221, 0]
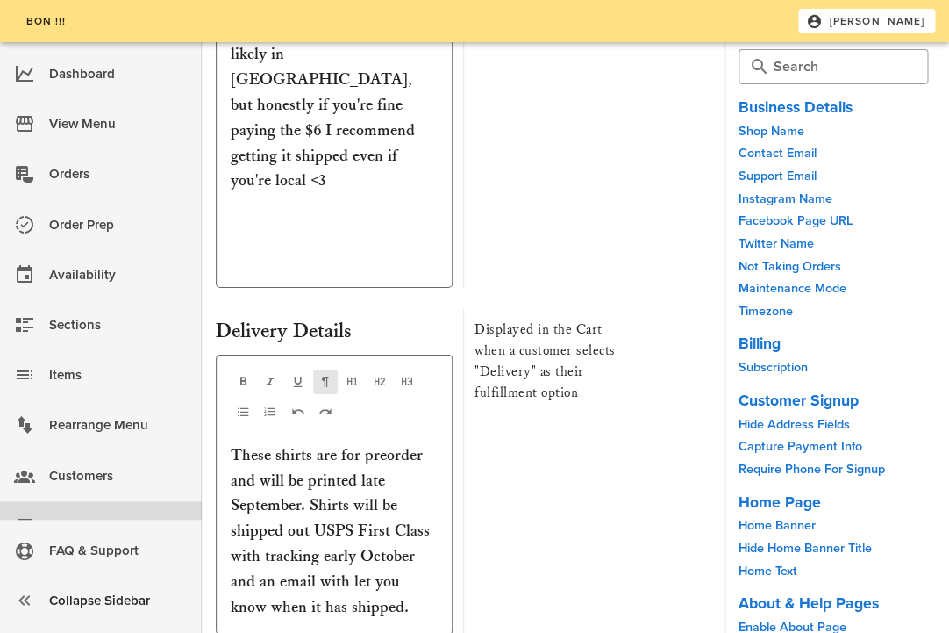
click at [233, 443] on p "These shirts are for preorder and will be printed late September. Shirts will b…" at bounding box center [334, 531] width 207 height 177
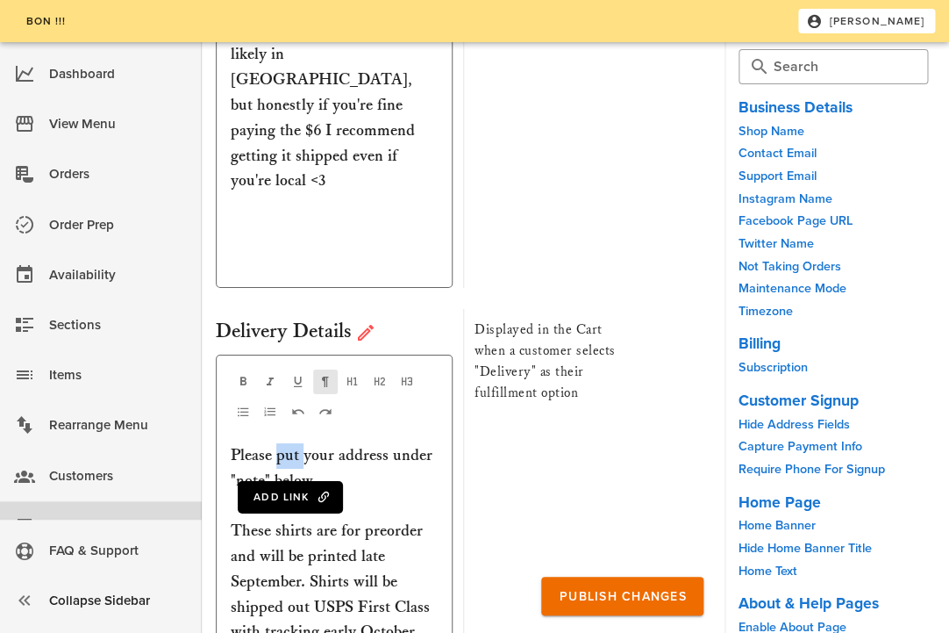
drag, startPoint x: 304, startPoint y: 291, endPoint x: 276, endPoint y: 291, distance: 27.2
click at [276, 443] on p "Please put your address under "note" below. These shirts are for preorder and w…" at bounding box center [334, 569] width 207 height 253
click at [331, 443] on p "Please type your address under "note" below. These shirts are for preorder and …" at bounding box center [334, 569] width 207 height 253
drag, startPoint x: 286, startPoint y: 293, endPoint x: 229, endPoint y: 298, distance: 57.3
click at [229, 355] on div "Add Link Please type your address under "note" below. These shirts are for preo…" at bounding box center [334, 533] width 237 height 356
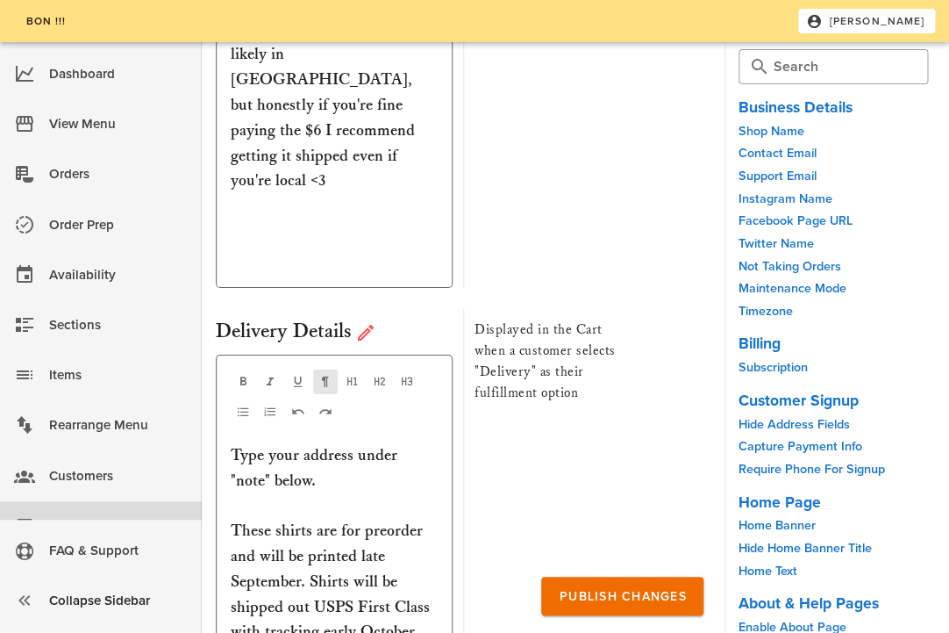
click at [335, 443] on p "Type your address under "note" below. These shirts are for preorder and will be…" at bounding box center [334, 569] width 207 height 253
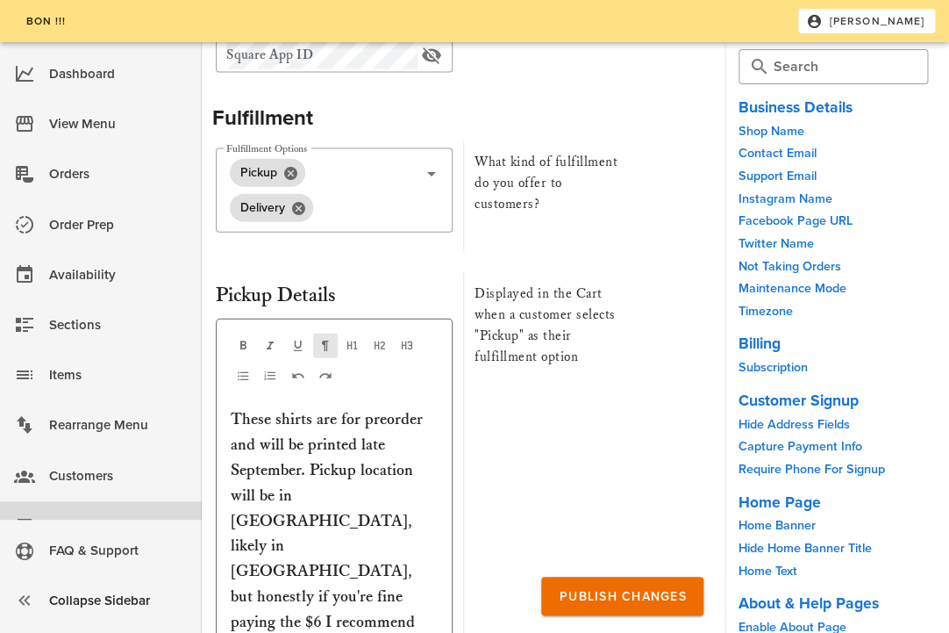
scroll to position [6775, 0]
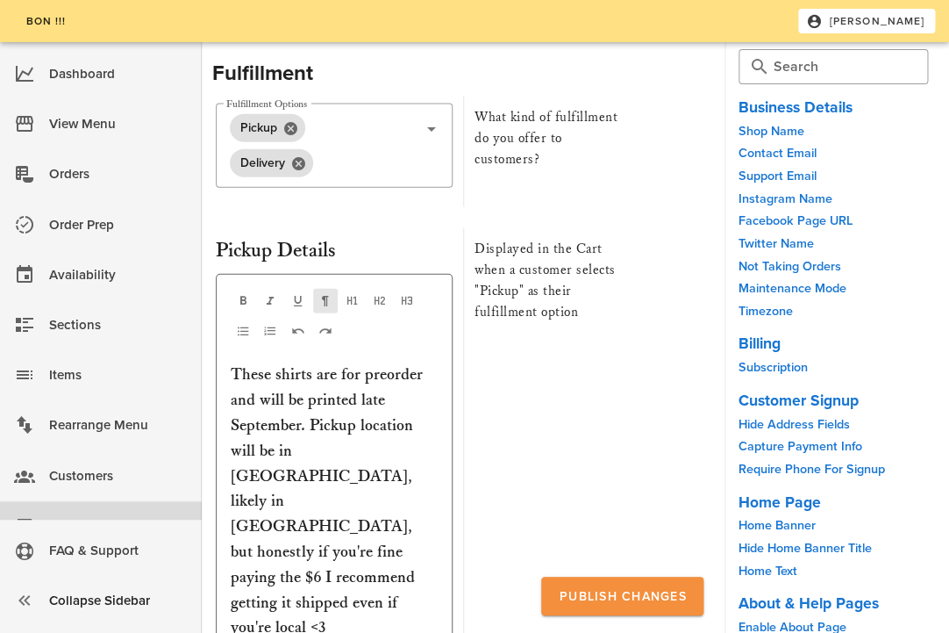
click at [627, 598] on span "Publish Changes" at bounding box center [622, 596] width 128 height 15
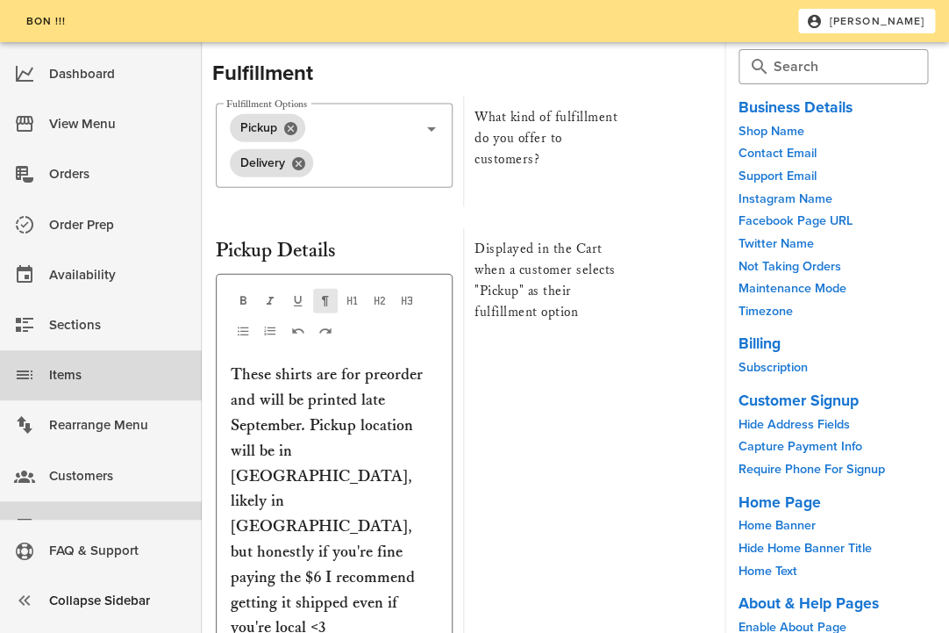
click at [77, 372] on div "Items" at bounding box center [118, 375] width 139 height 29
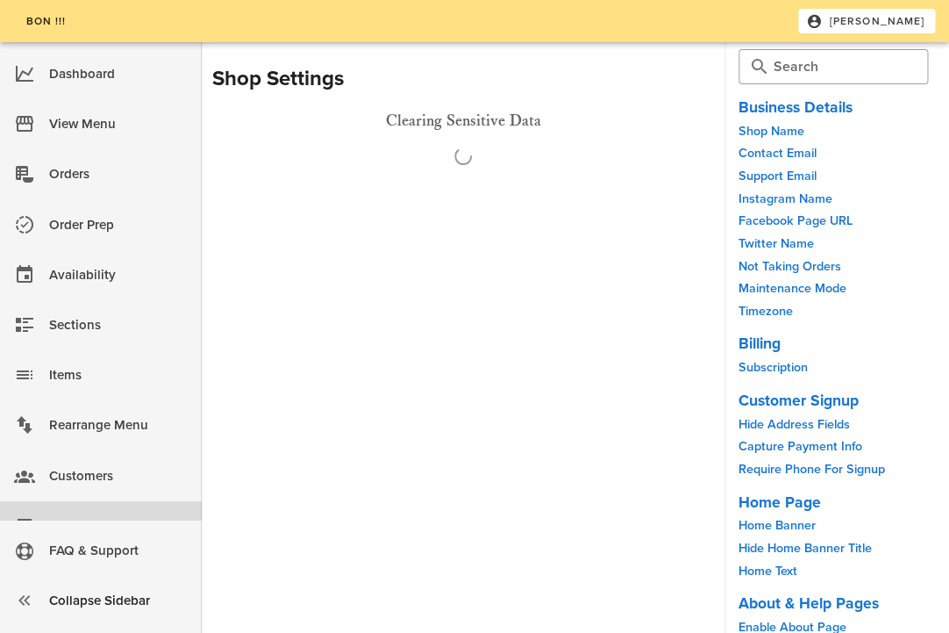
scroll to position [0, 0]
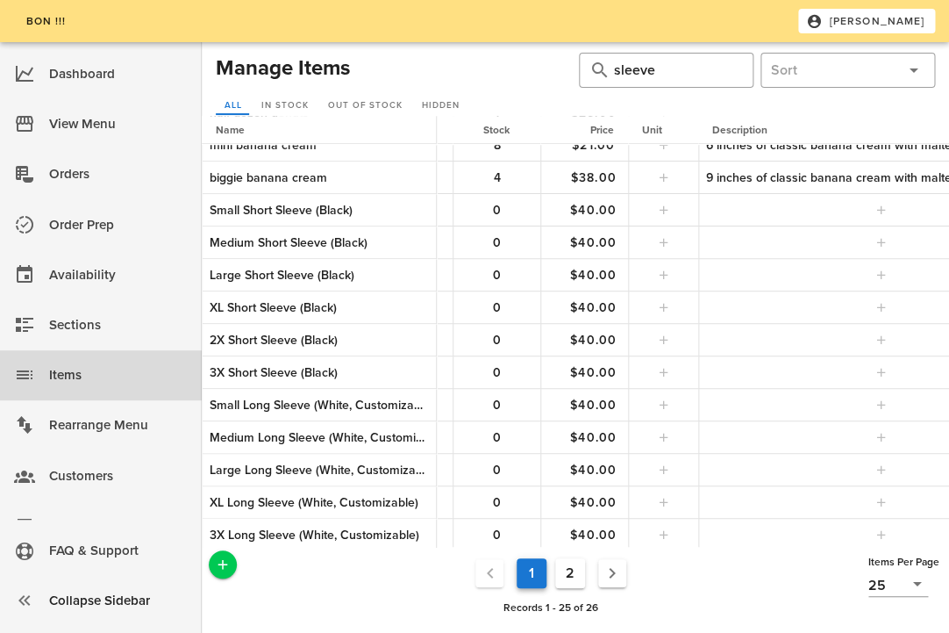
scroll to position [405, 211]
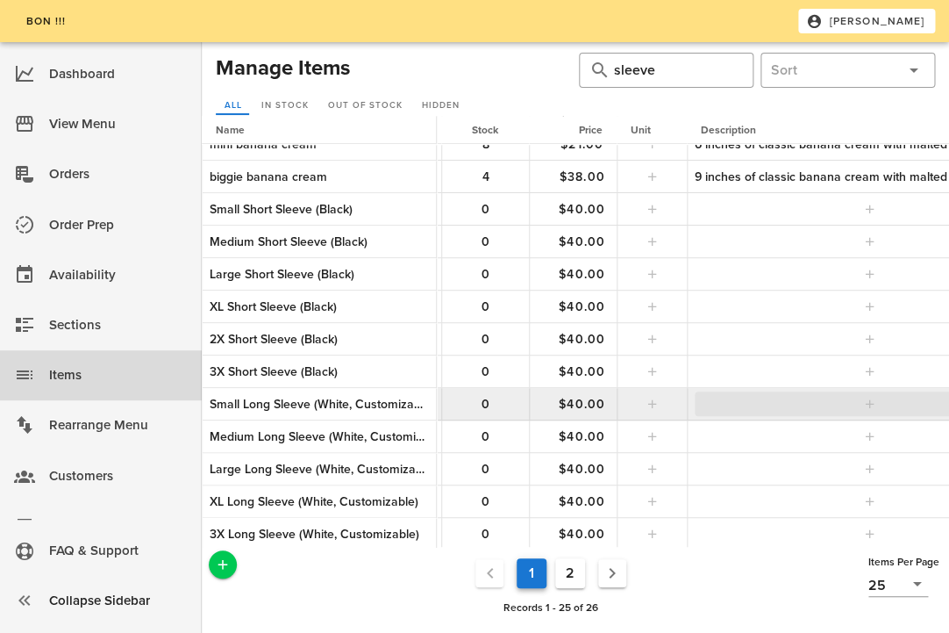
click at [876, 405] on icon "button" at bounding box center [870, 404] width 14 height 14
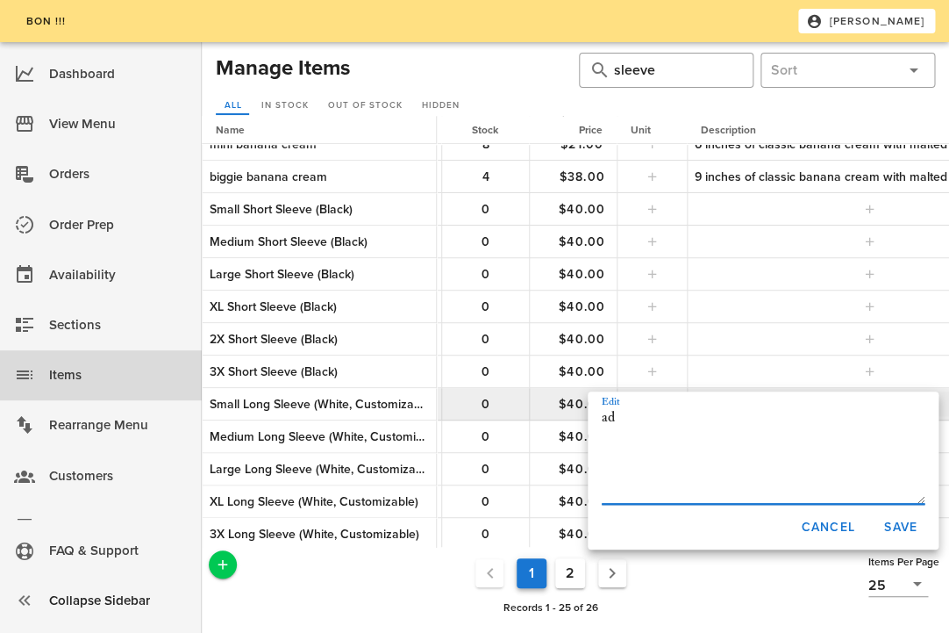
type textarea "a"
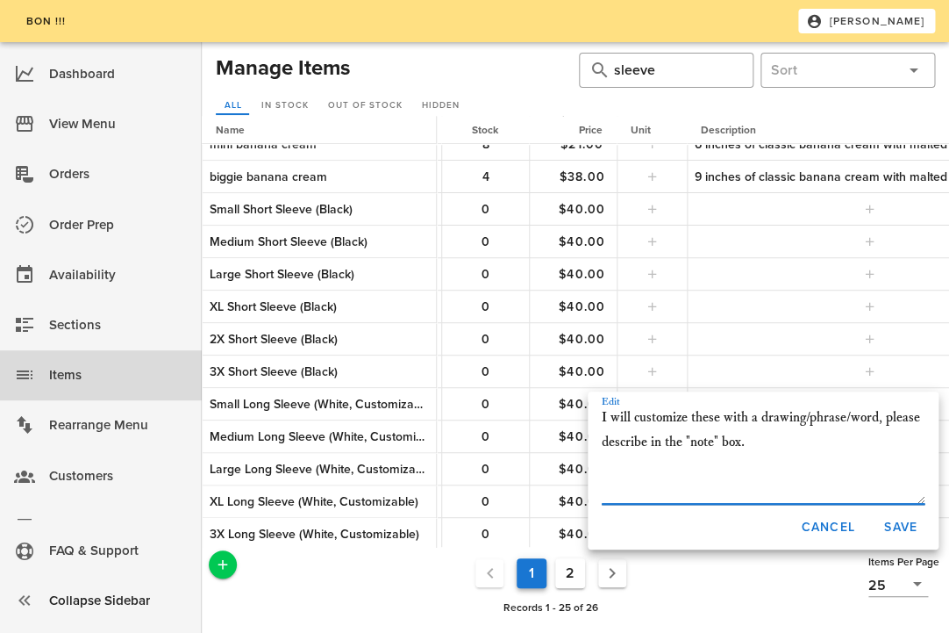
click at [653, 441] on textarea "I will customize these with a drawing/phrase/word, please describe in the "note…" at bounding box center [763, 454] width 323 height 98
click at [652, 444] on textarea "I will customize these with a drawing/phrase/word, please describe customizatio…" at bounding box center [763, 454] width 323 height 98
click at [885, 455] on textarea "I will customize these with a drawing/phrase/word, please describe desired cust…" at bounding box center [763, 454] width 323 height 98
click at [633, 419] on textarea "I will customize these with a drawing/phrase/word, please describe desired cust…" at bounding box center [763, 454] width 323 height 98
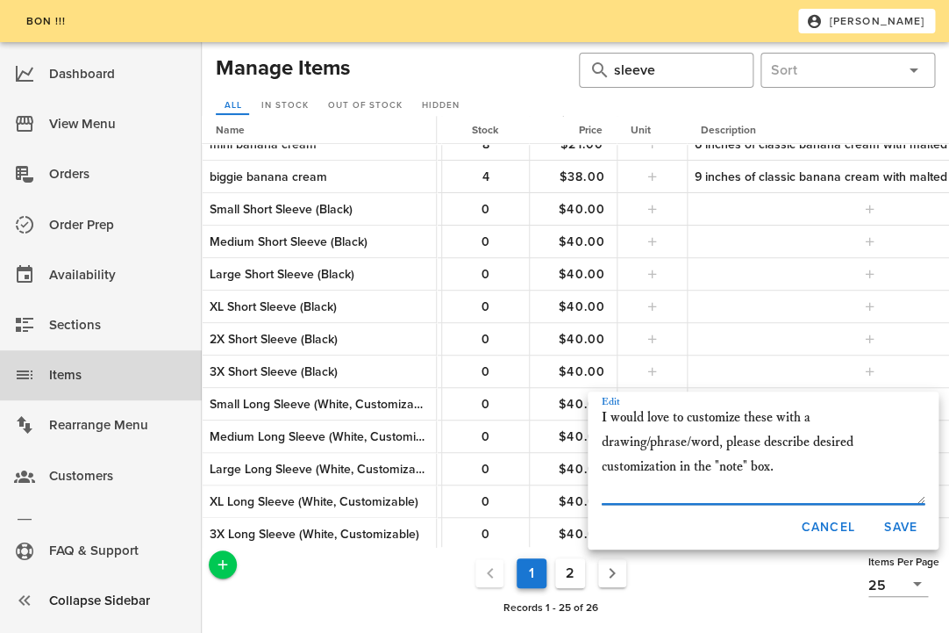
click at [668, 476] on textarea "I would love to customize these with a drawing/phrase/word, please describe des…" at bounding box center [763, 454] width 323 height 98
click at [845, 442] on textarea "I would love to customize these with a drawing/phrase/word, please describe des…" at bounding box center [763, 454] width 323 height 98
click at [623, 468] on textarea "I would love to customize these with a drawing/phrase/word, please describe des…" at bounding box center [763, 454] width 323 height 98
click at [729, 480] on textarea "I would love to customize these with a drawing/phrase/word, please describe des…" at bounding box center [763, 454] width 323 height 98
click at [749, 467] on textarea "I would love to customize these with a drawing/phrase/word, please describe des…" at bounding box center [763, 454] width 323 height 98
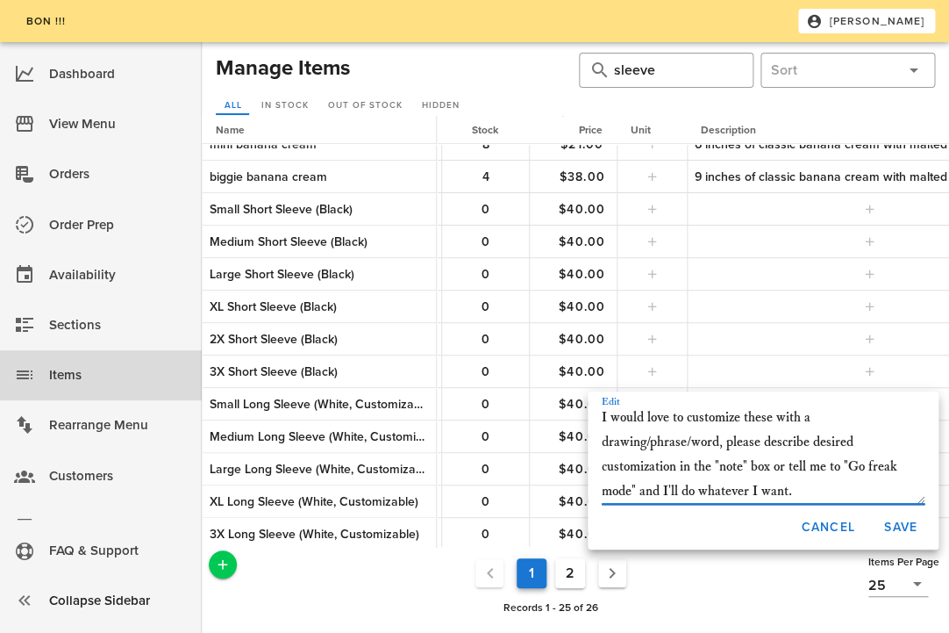
drag, startPoint x: 781, startPoint y: 465, endPoint x: 721, endPoint y: 466, distance: 59.7
click at [721, 466] on textarea "I would love to customize these with a drawing/phrase/word, please describe des…" at bounding box center [763, 454] width 323 height 98
click at [741, 487] on textarea "I would love to customize these with a drawing/phrase/word, please describe des…" at bounding box center [763, 454] width 323 height 98
click at [822, 469] on textarea "I would love to customize these with a drawing/phrase/word, please describe des…" at bounding box center [763, 454] width 323 height 98
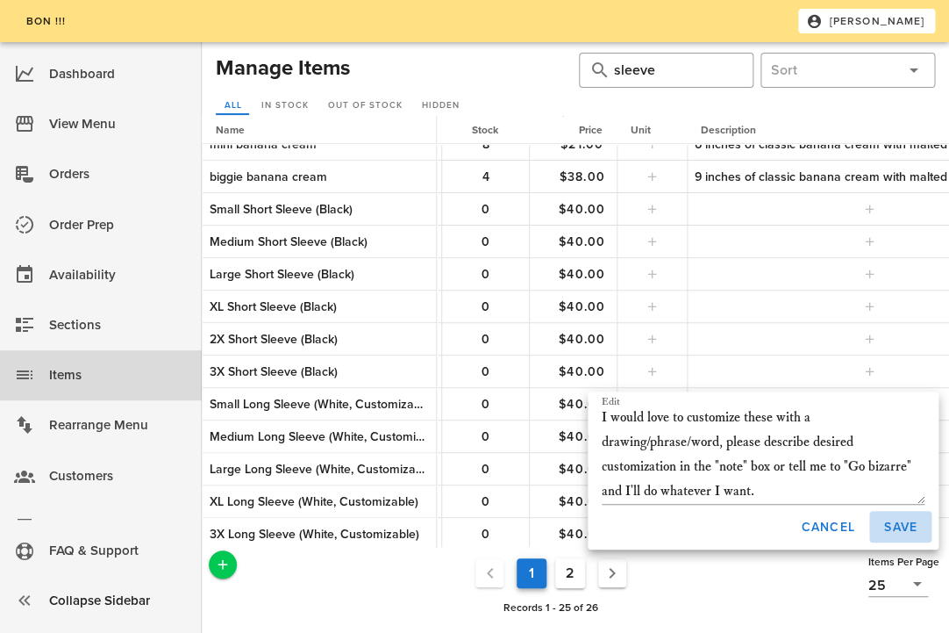
click at [900, 526] on span "Save" at bounding box center [901, 527] width 34 height 15
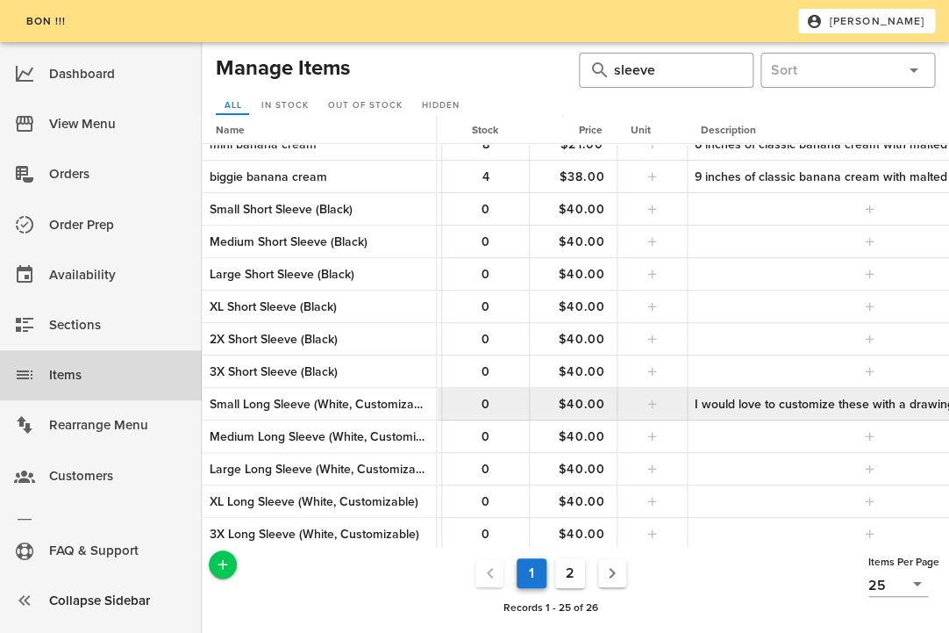
click at [824, 397] on div "I would love to customize these with a drawing/phrase/word, please describe des…" at bounding box center [870, 404] width 351 height 18
type textarea "I would love to customize these with a drawing/phrase/word, please describe des…"
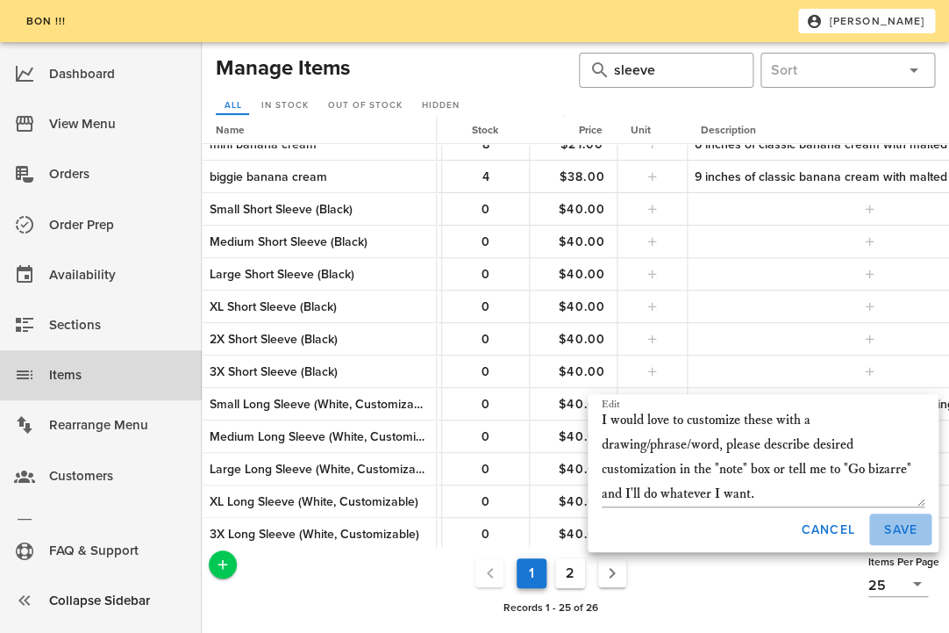
click at [896, 527] on span "Save" at bounding box center [901, 529] width 34 height 15
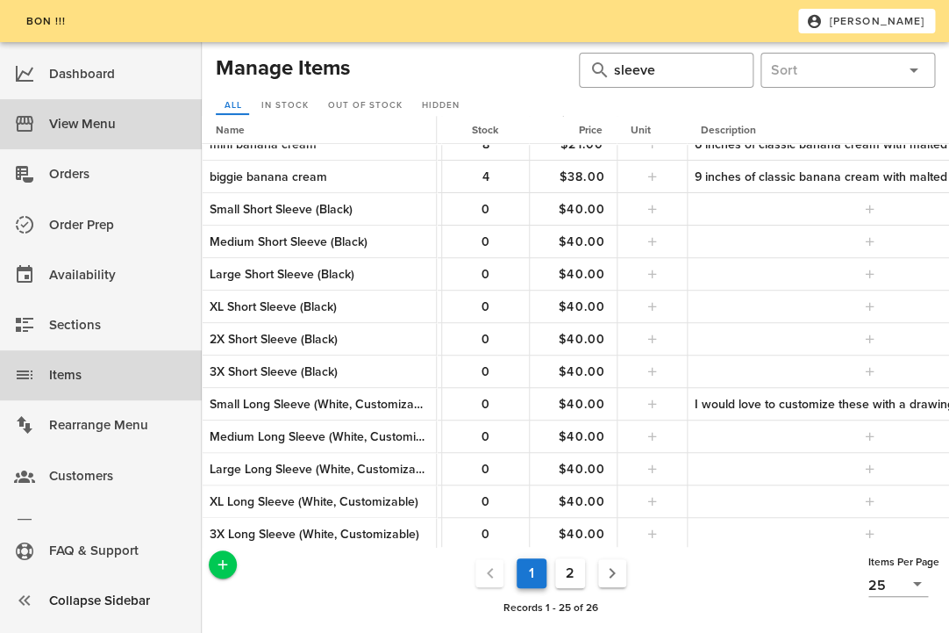
click at [80, 118] on div "View Menu" at bounding box center [118, 124] width 139 height 29
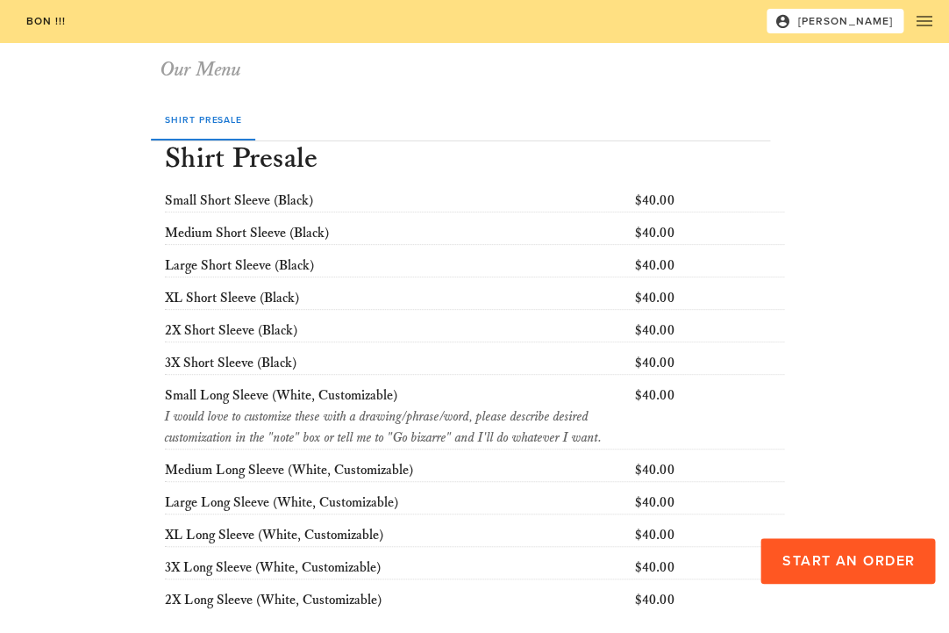
scroll to position [83, 0]
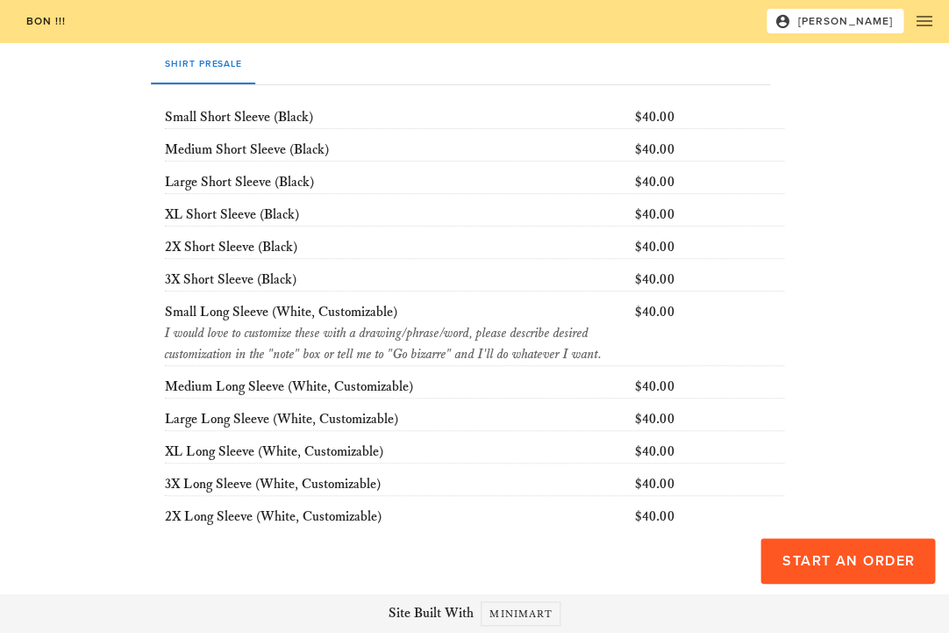
click at [455, 335] on div "I would love to customize these with a drawing/phrase/word, please describe des…" at bounding box center [396, 344] width 463 height 42
click at [615, 348] on div "I would love to customize these with a drawing/phrase/word, please describe des…" at bounding box center [396, 344] width 463 height 42
click at [920, 25] on icon "button" at bounding box center [924, 21] width 21 height 21
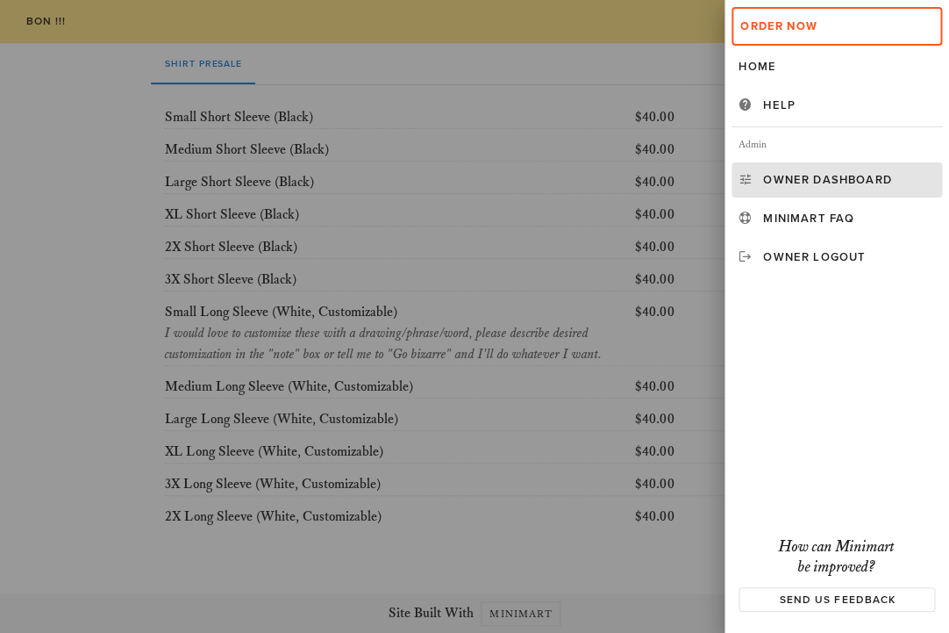
click at [767, 183] on div "Owner Dashboard" at bounding box center [849, 180] width 172 height 14
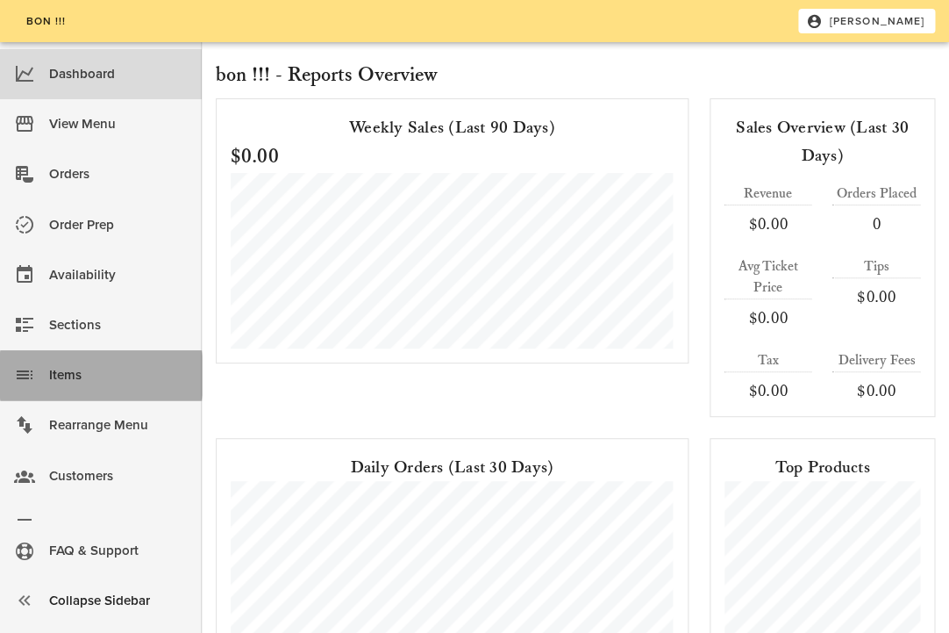
click at [75, 376] on div "Items" at bounding box center [118, 375] width 139 height 29
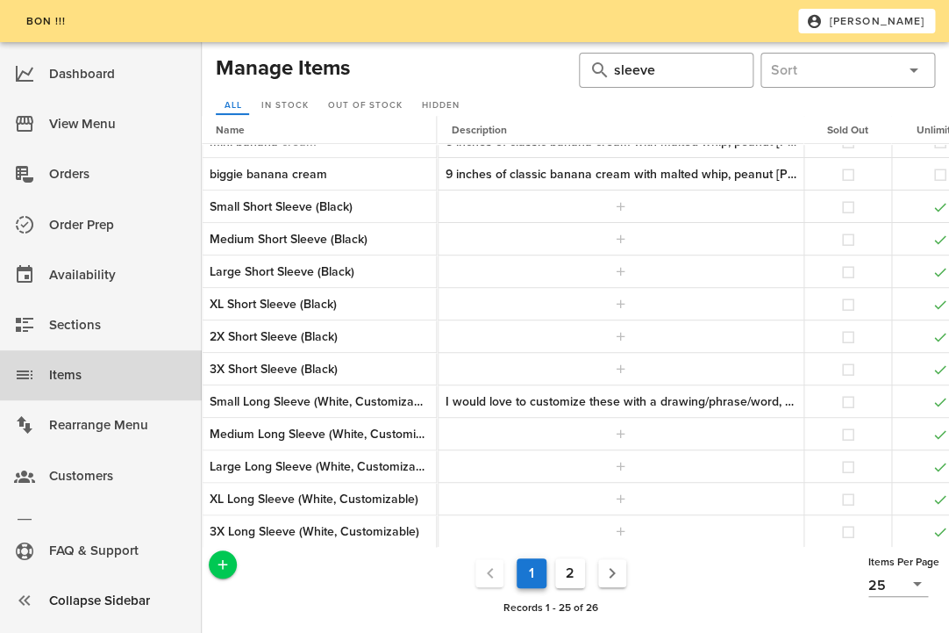
scroll to position [408, 658]
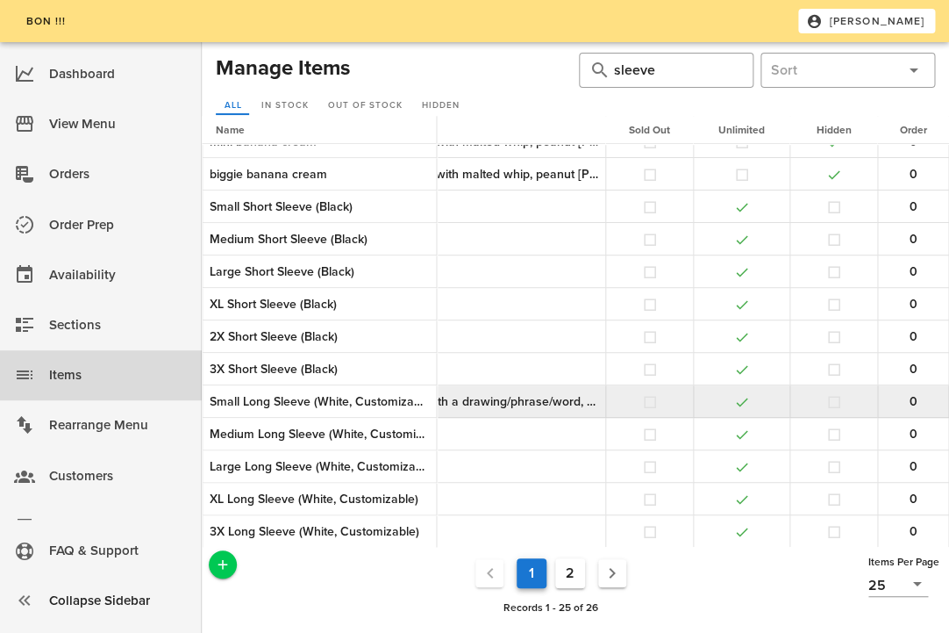
click at [542, 404] on div "I would love to customize these with a drawing/phrase/word, please describe des…" at bounding box center [422, 401] width 351 height 18
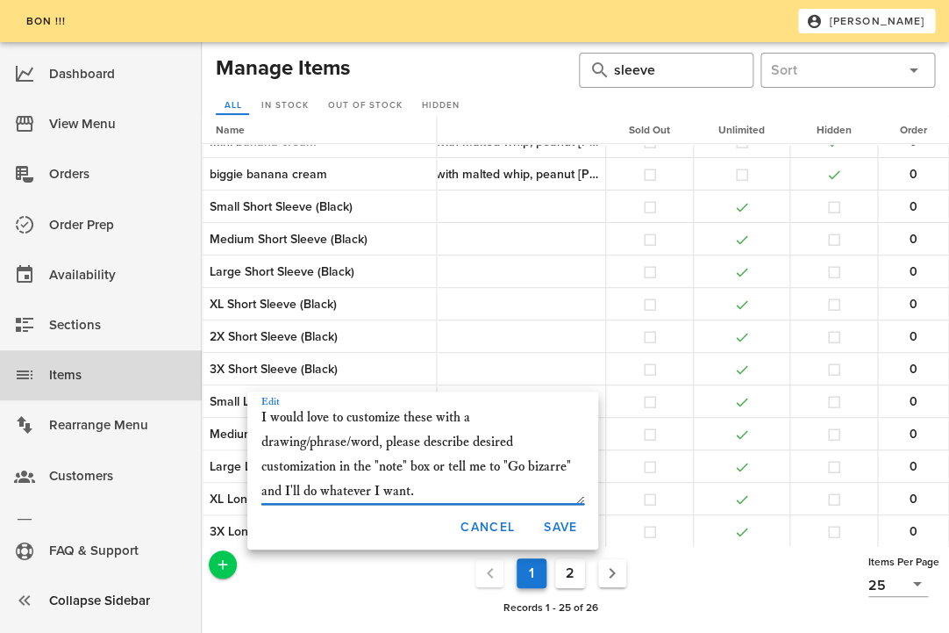
click at [407, 422] on textarea "I would love to customize these with a drawing/phrase/word, please describe des…" at bounding box center [423, 454] width 323 height 98
click at [471, 427] on textarea "I would love to customize any of these with a drawing/phrase/word, please descr…" at bounding box center [423, 454] width 323 height 98
click at [433, 492] on textarea "I would love to customize any of these white long sleeves with a drawing/phrase…" at bounding box center [423, 454] width 323 height 98
click at [568, 468] on textarea "I would love to customize any of these white long sleeves with a drawing/phrase…" at bounding box center [423, 454] width 323 height 98
click at [443, 490] on textarea "I would love to customize any of these white long sleeves with a drawing/phrase…" at bounding box center [423, 454] width 323 height 98
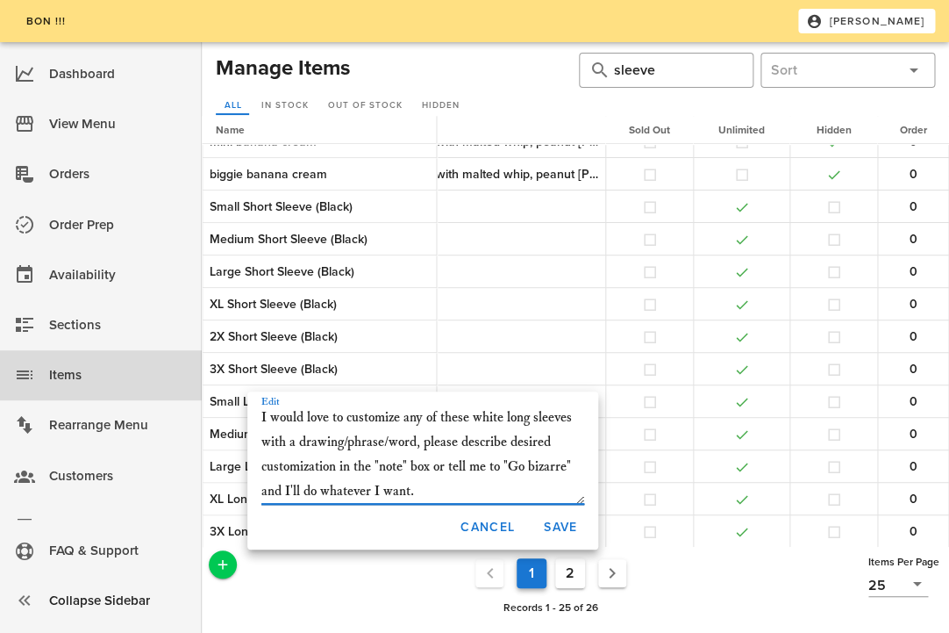
click at [498, 488] on textarea "I would love to customize any of these white long sleeves with a drawing/phrase…" at bounding box center [423, 454] width 323 height 98
drag, startPoint x: 570, startPoint y: 469, endPoint x: 533, endPoint y: 469, distance: 36.9
click at [533, 469] on textarea "I would love to customize any of these white long sleeves with a drawing/phrase…" at bounding box center [423, 454] width 323 height 98
click at [437, 468] on textarea "I would love to customize any of these white long sleeves with a drawing/phrase…" at bounding box center [423, 454] width 323 height 98
click at [442, 469] on textarea "I would love to customize any of these white long sleeves with a drawing/phrase…" at bounding box center [423, 454] width 323 height 98
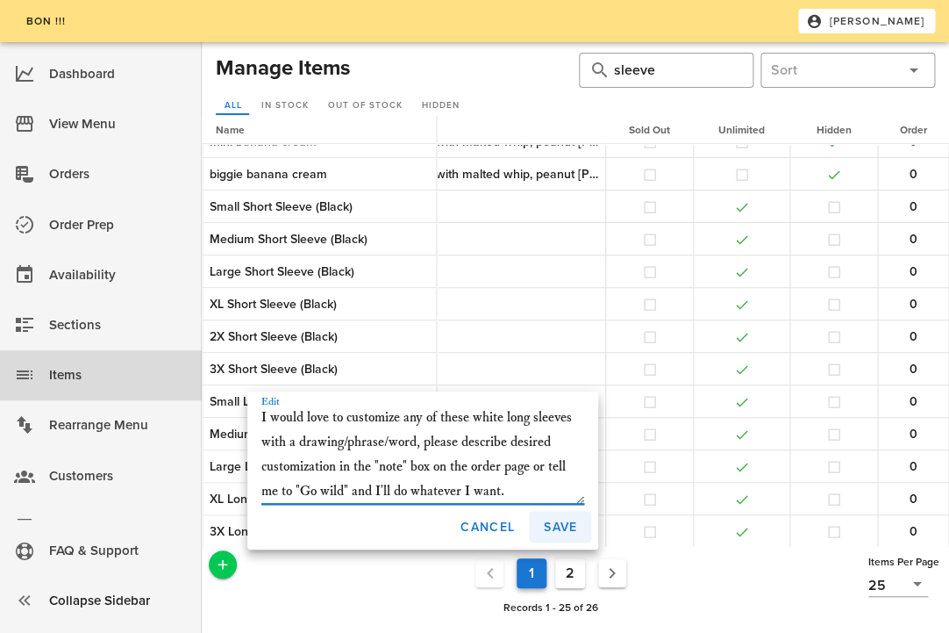
type textarea "I would love to customize any of these white long sleeves with a drawing/phrase…"
click at [546, 523] on span "Save" at bounding box center [560, 527] width 34 height 15
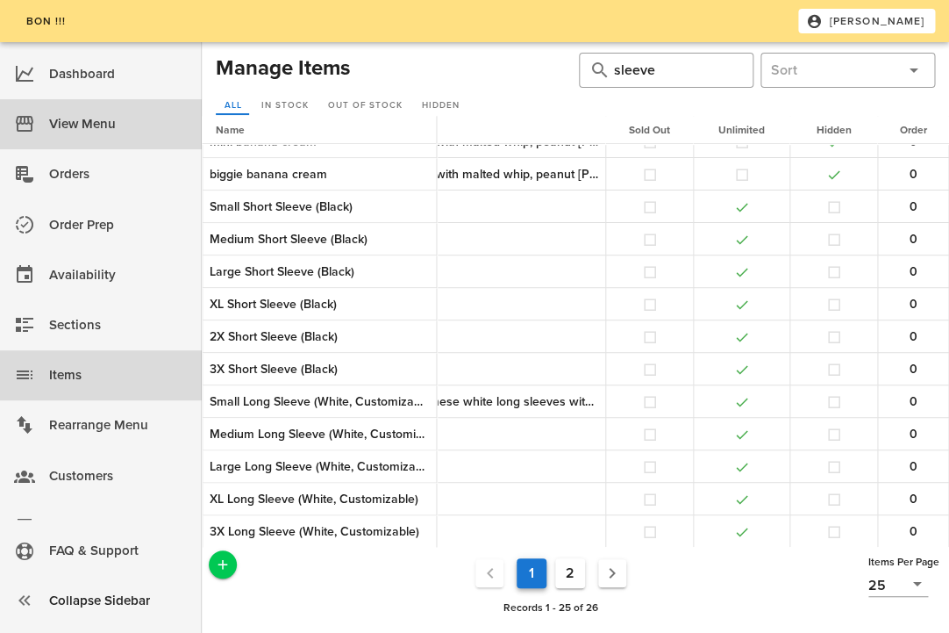
click at [75, 133] on div "View Menu" at bounding box center [118, 124] width 139 height 29
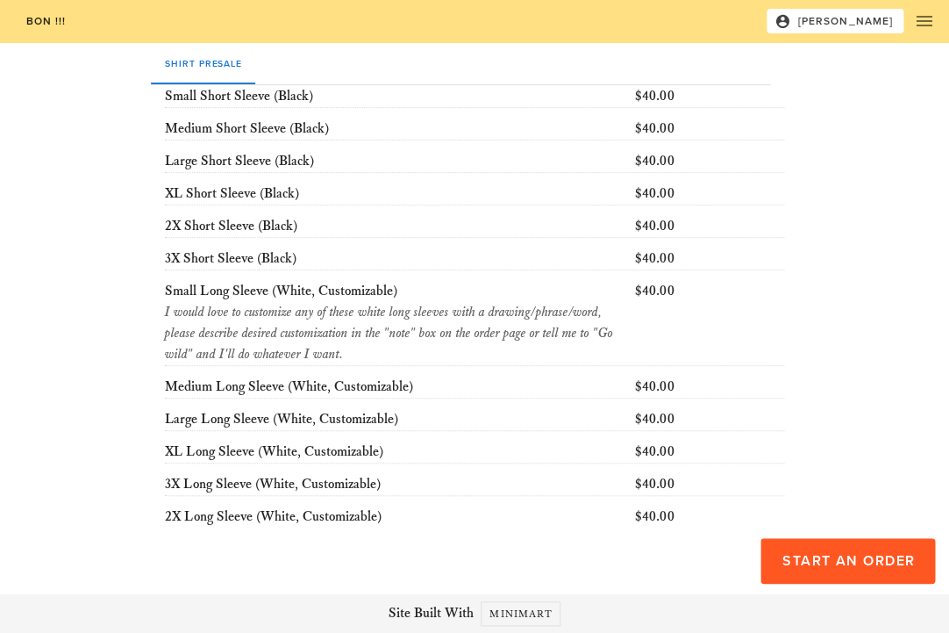
scroll to position [75, 0]
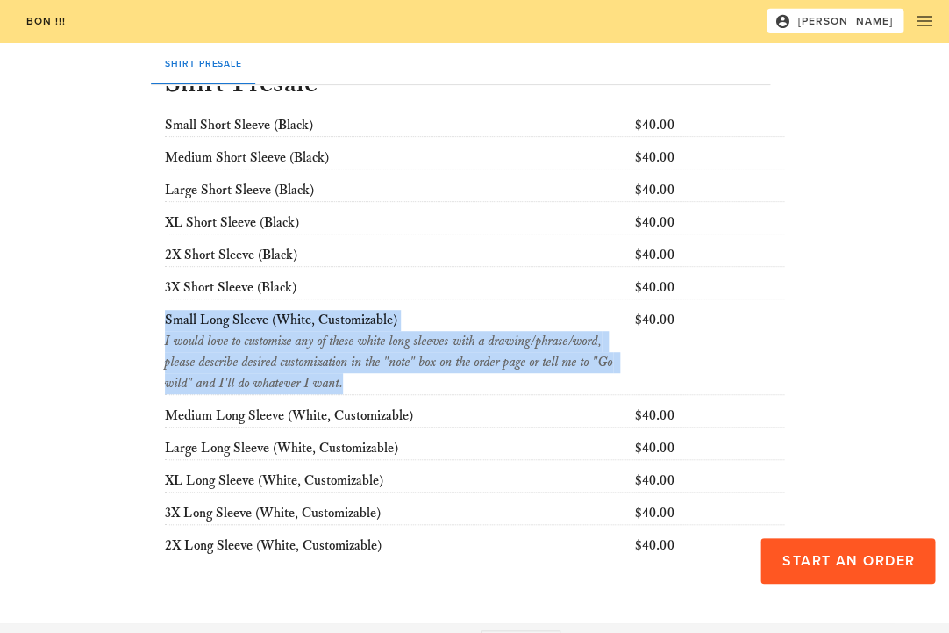
drag, startPoint x: 161, startPoint y: 320, endPoint x: 310, endPoint y: 392, distance: 164.8
click at [310, 392] on div "Small Long Sleeve (White, Customizable) I would love to customize any of these …" at bounding box center [396, 351] width 470 height 91
click at [310, 392] on div "I would love to customize any of these white long sleeves with a drawing/phrase…" at bounding box center [396, 362] width 463 height 63
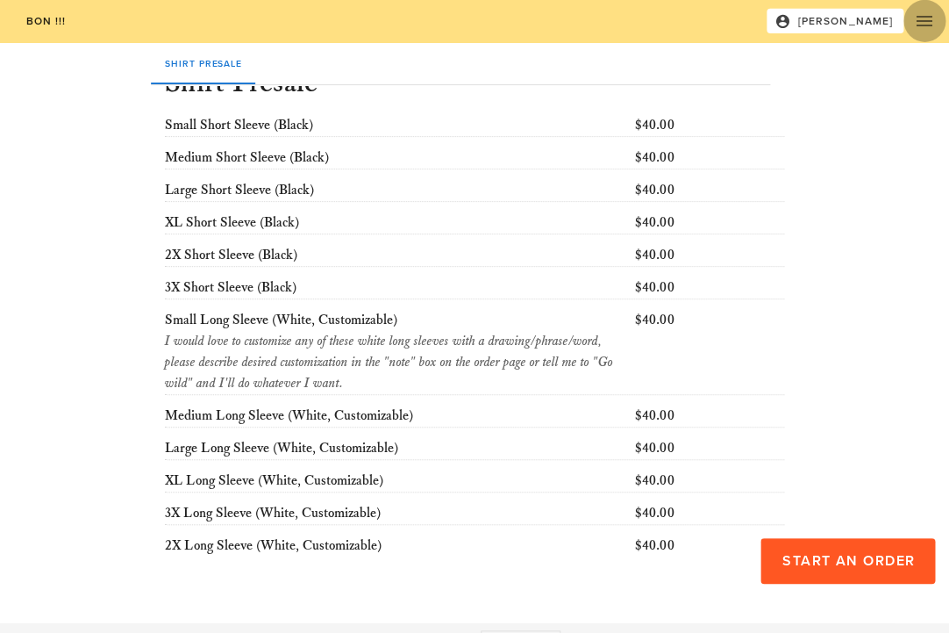
click at [925, 28] on icon "button" at bounding box center [924, 21] width 21 height 21
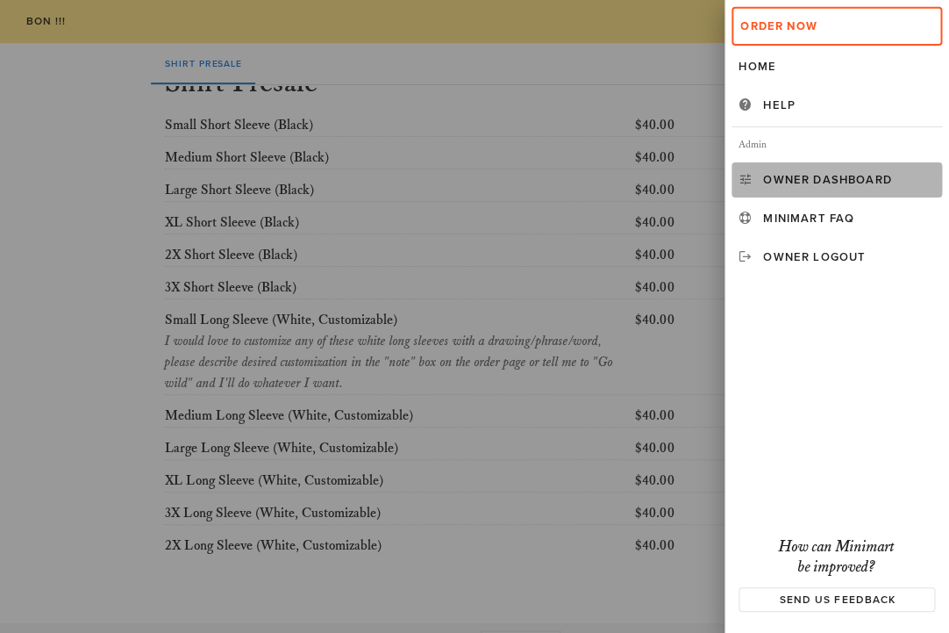
click at [797, 188] on link "Owner Dashboard" at bounding box center [837, 179] width 211 height 35
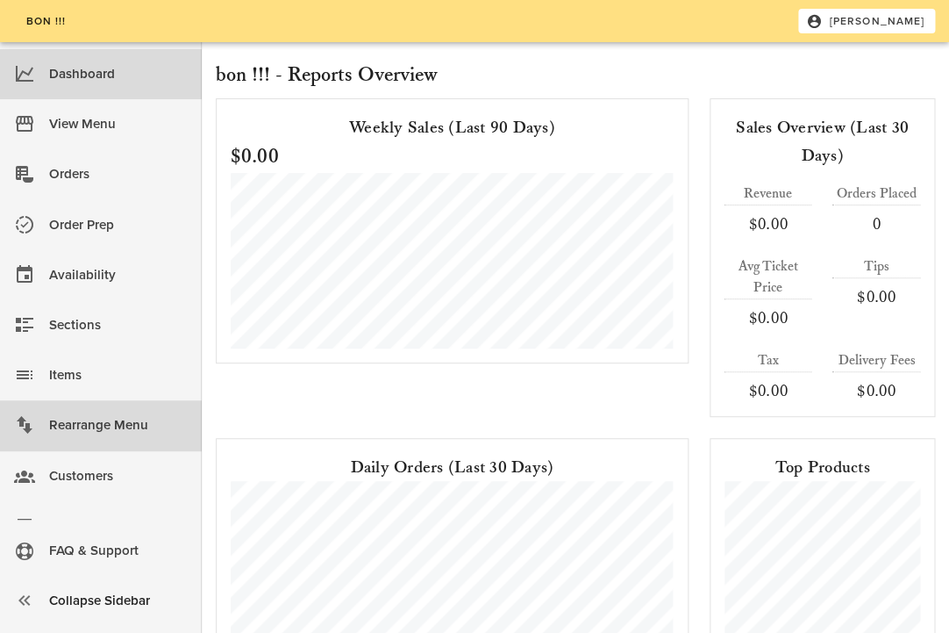
click at [71, 427] on div "Rearrange Menu" at bounding box center [118, 425] width 139 height 29
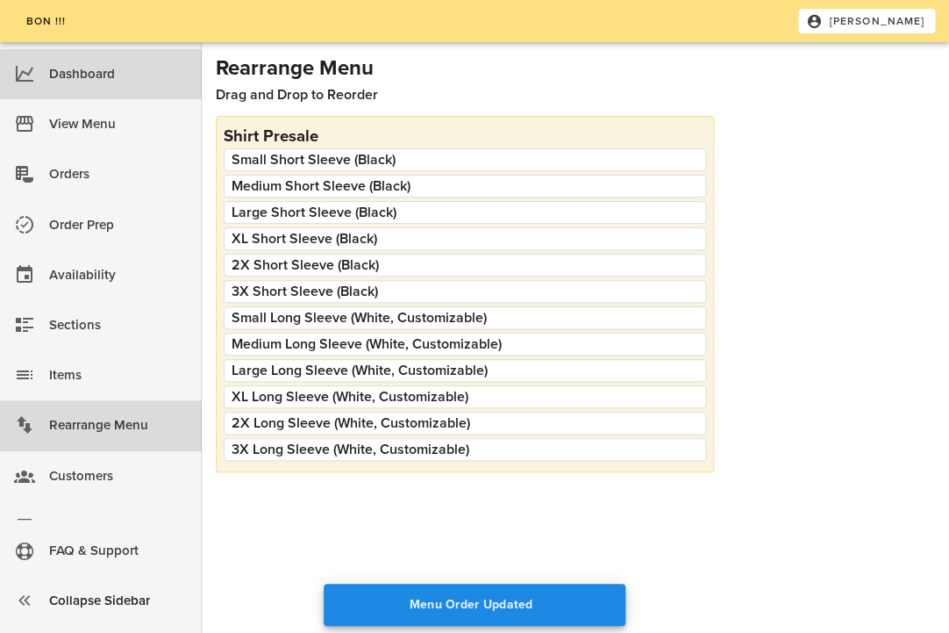
click at [111, 73] on div "Dashboard" at bounding box center [118, 74] width 139 height 29
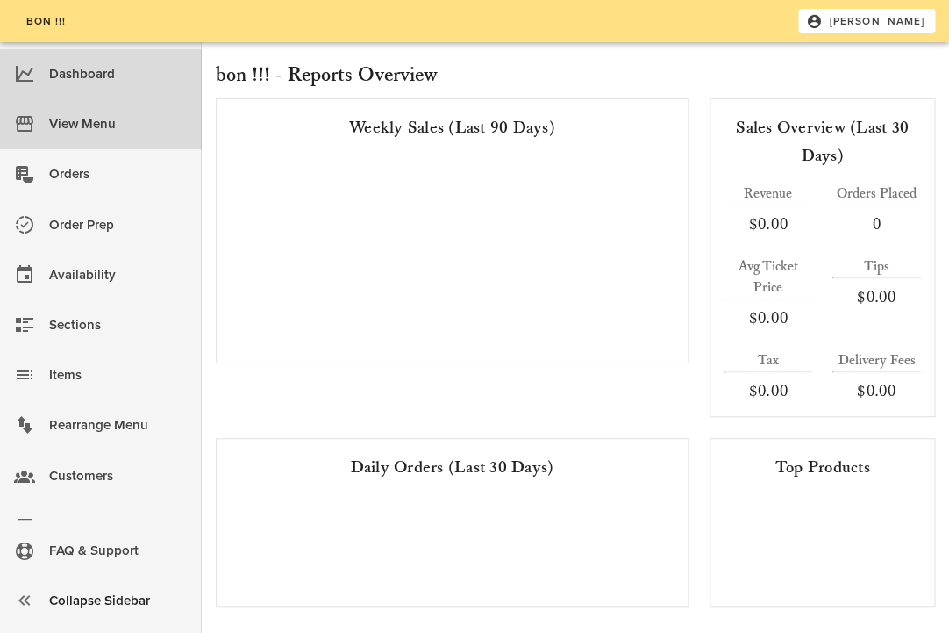
click at [54, 132] on div "View Menu" at bounding box center [118, 124] width 139 height 29
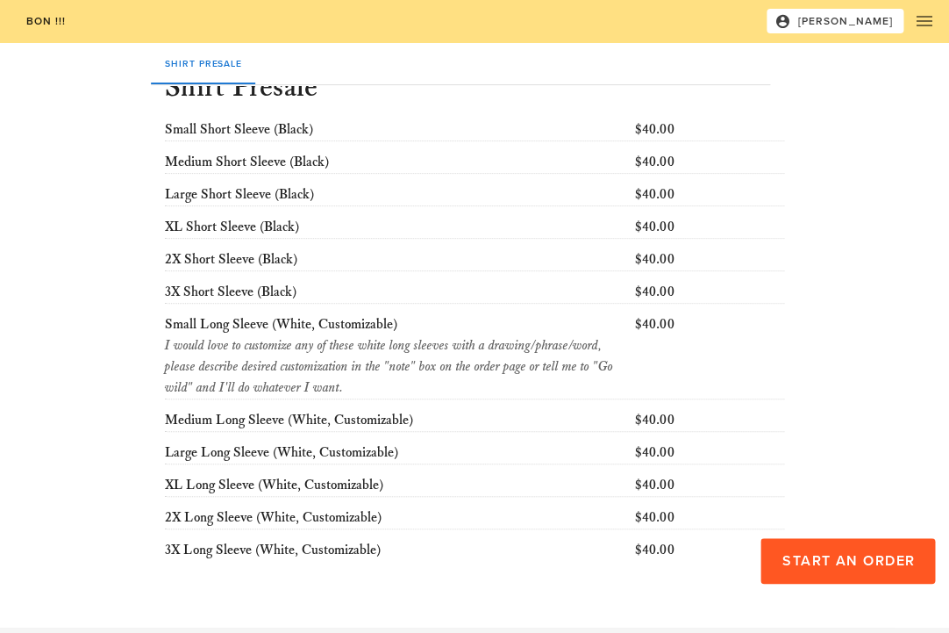
scroll to position [104, 0]
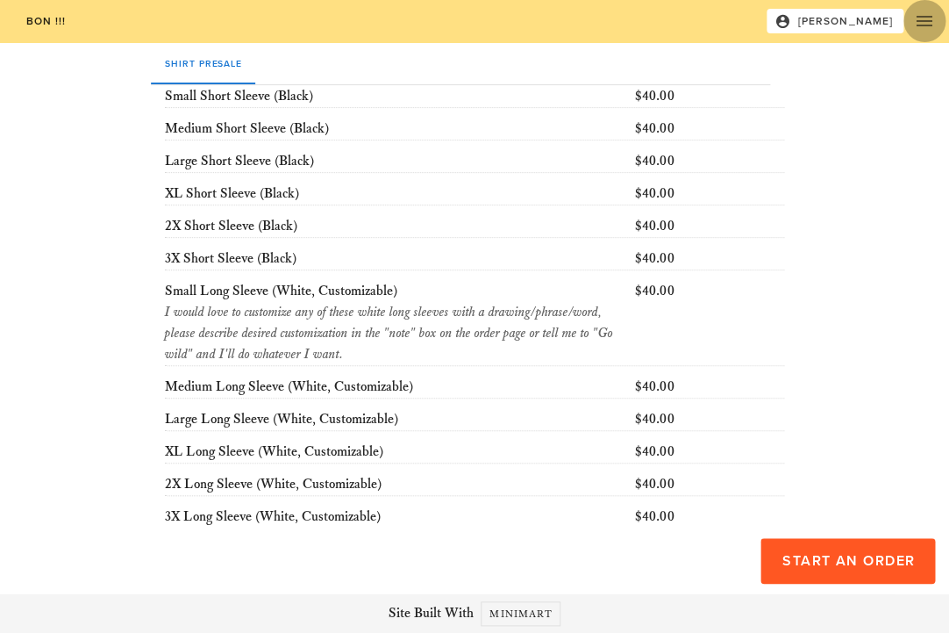
click at [919, 24] on icon "button" at bounding box center [924, 21] width 21 height 21
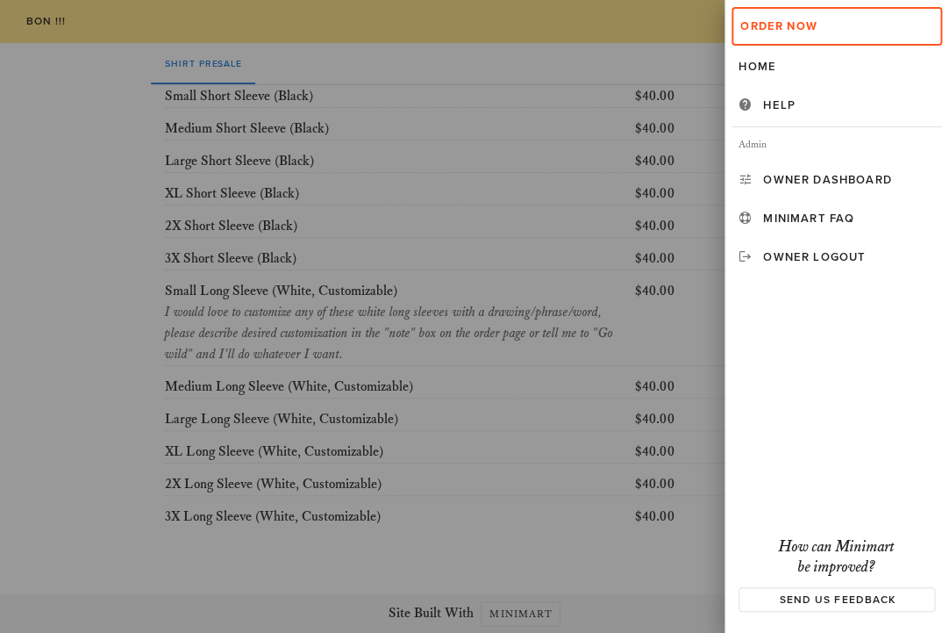
click at [603, 216] on div at bounding box center [474, 316] width 949 height 633
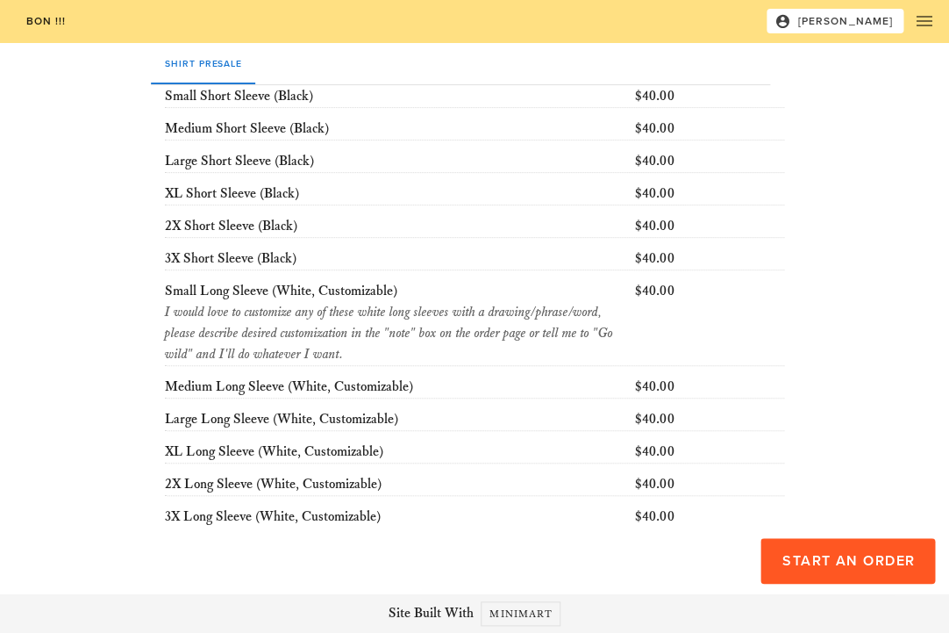
scroll to position [0, 0]
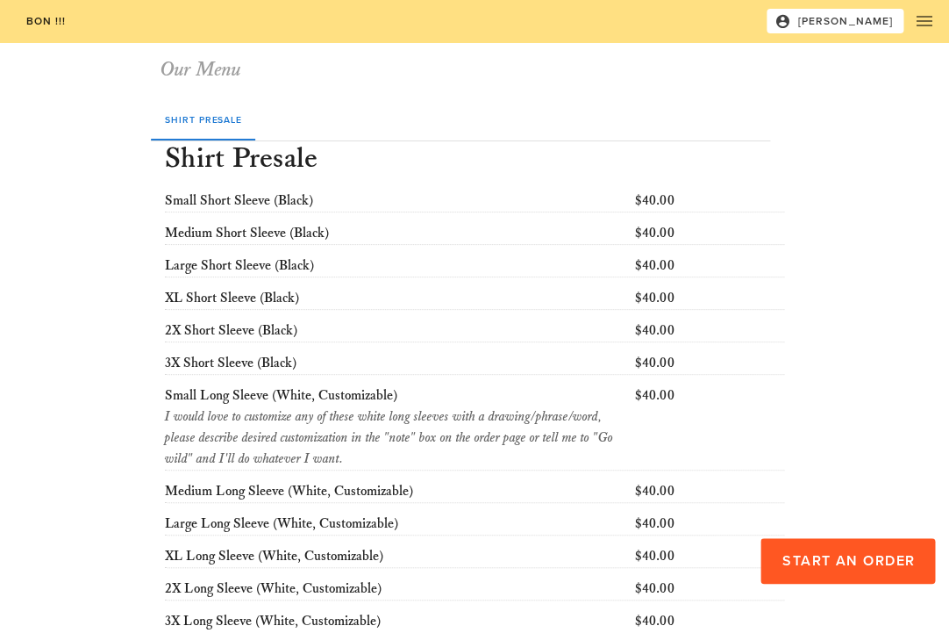
click at [747, 130] on div "Shirt Presale" at bounding box center [461, 119] width 620 height 42
